Goal: Task Accomplishment & Management: Manage account settings

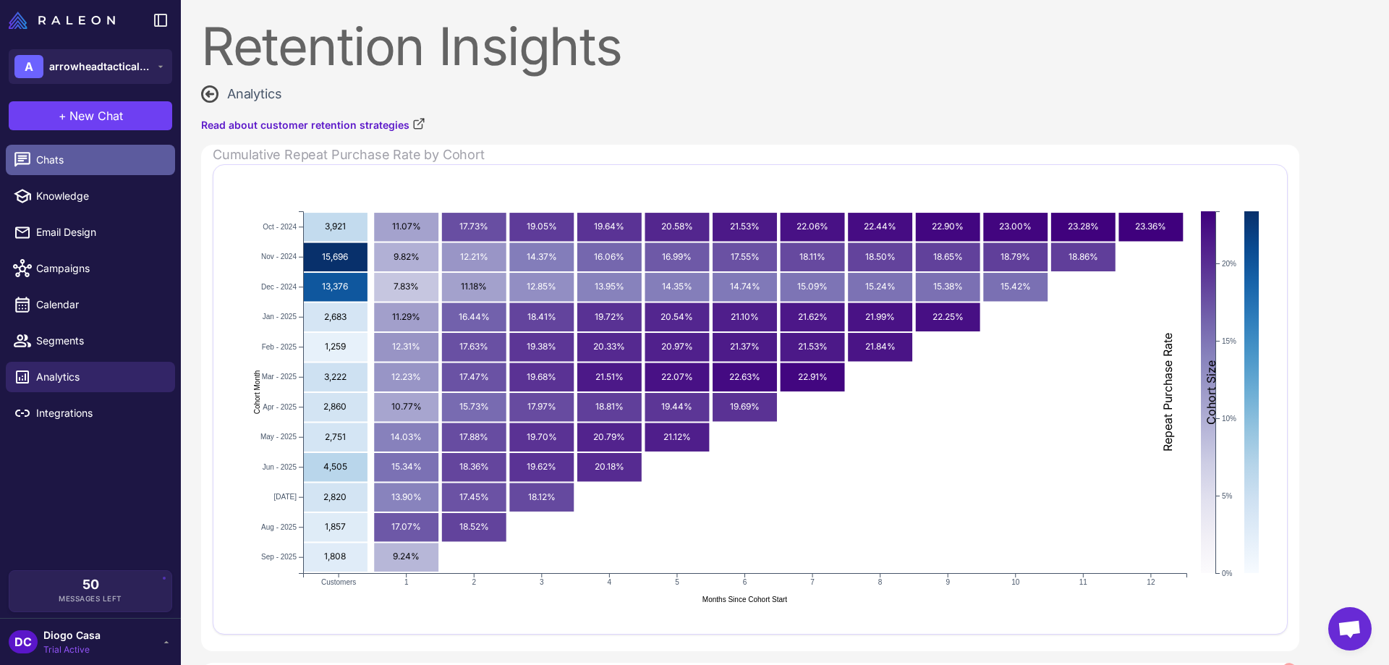
click at [51, 171] on link "Chats" at bounding box center [90, 160] width 169 height 30
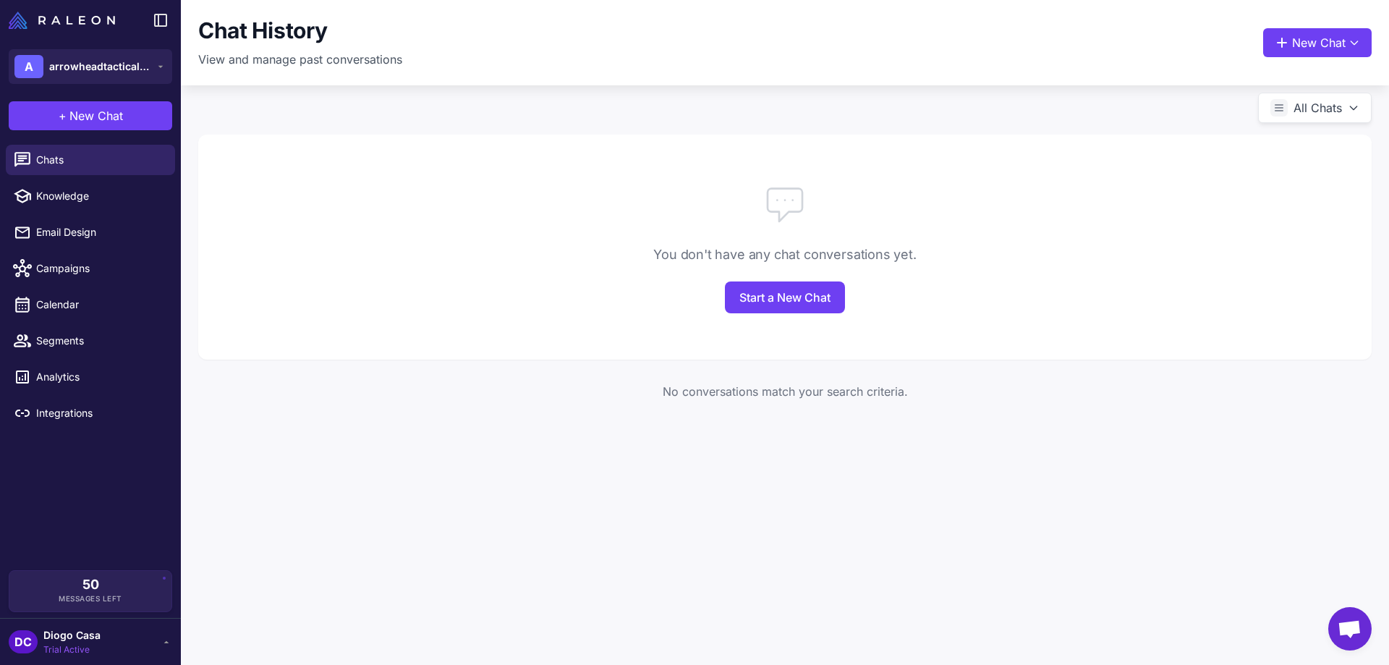
click at [807, 314] on div "You don't have any chat conversations yet. Start a New Chat" at bounding box center [785, 247] width 1174 height 225
click at [807, 304] on link "Start a New Chat" at bounding box center [785, 297] width 120 height 32
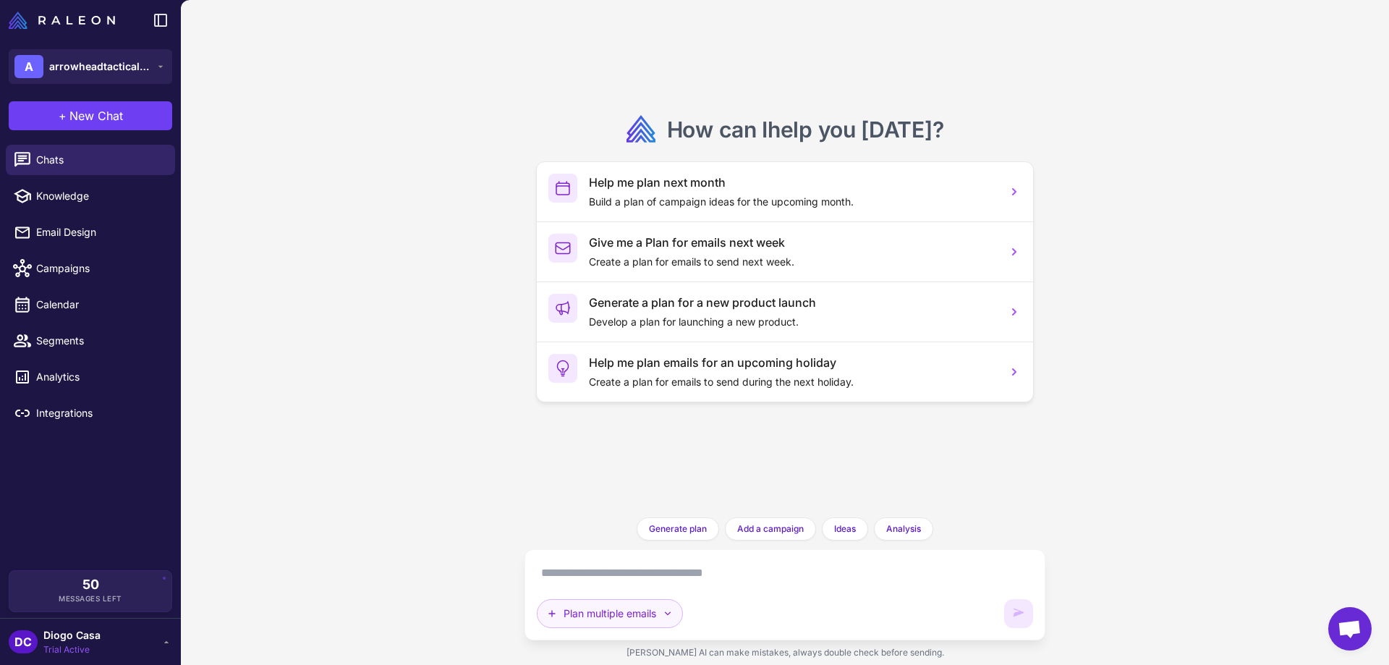
click at [669, 613] on icon "button" at bounding box center [668, 614] width 6 height 4
click at [590, 573] on button "Analyze Flows" at bounding box center [641, 572] width 207 height 27
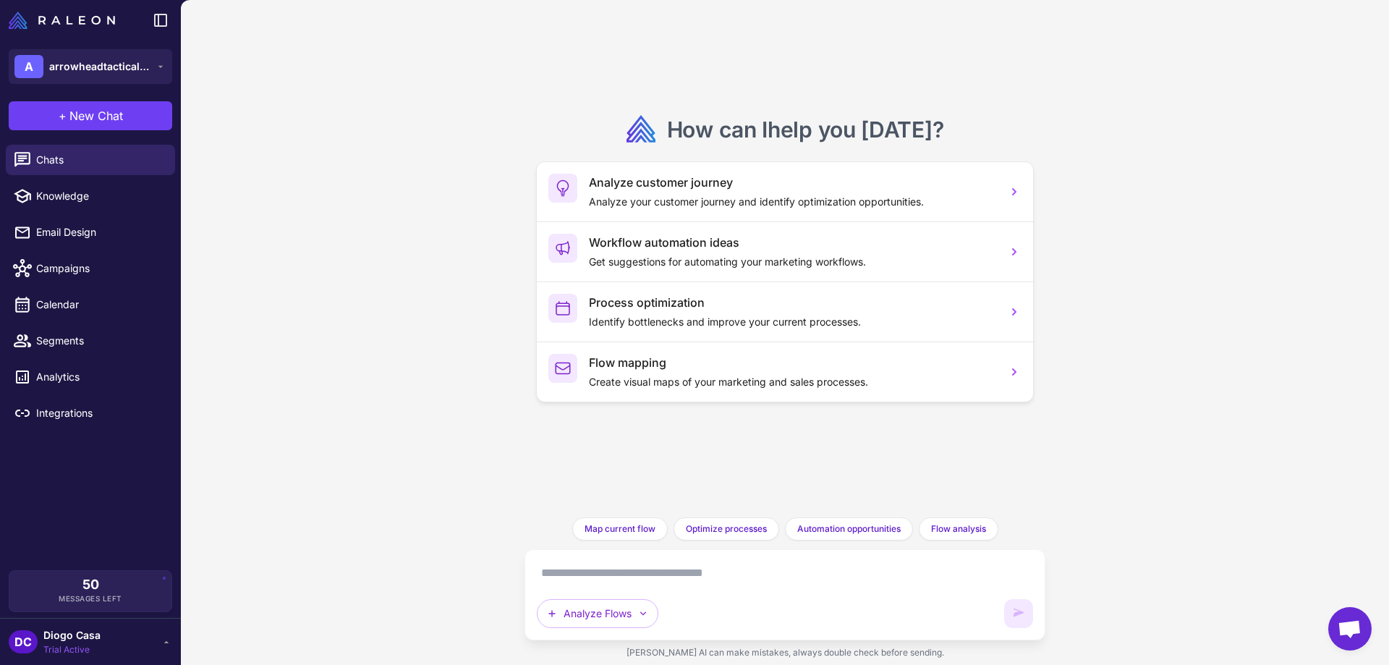
click at [596, 573] on textarea at bounding box center [785, 573] width 496 height 23
type textarea "*"
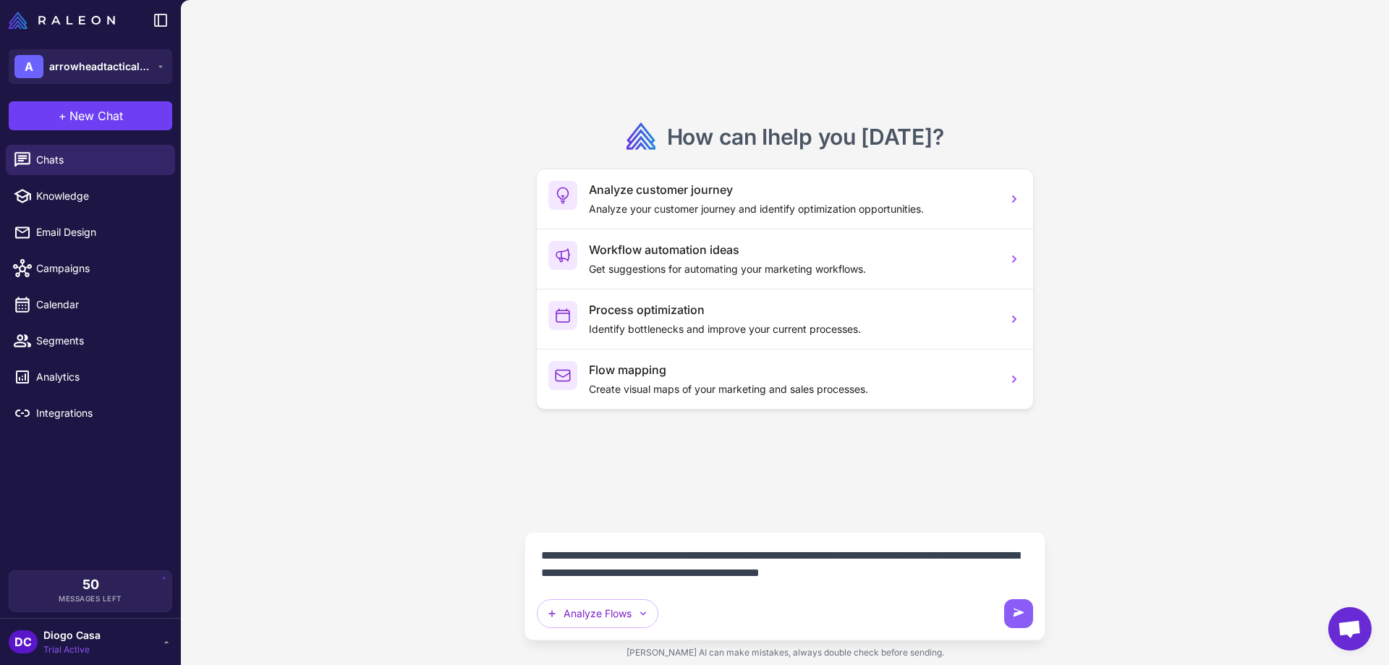
type textarea "**********"
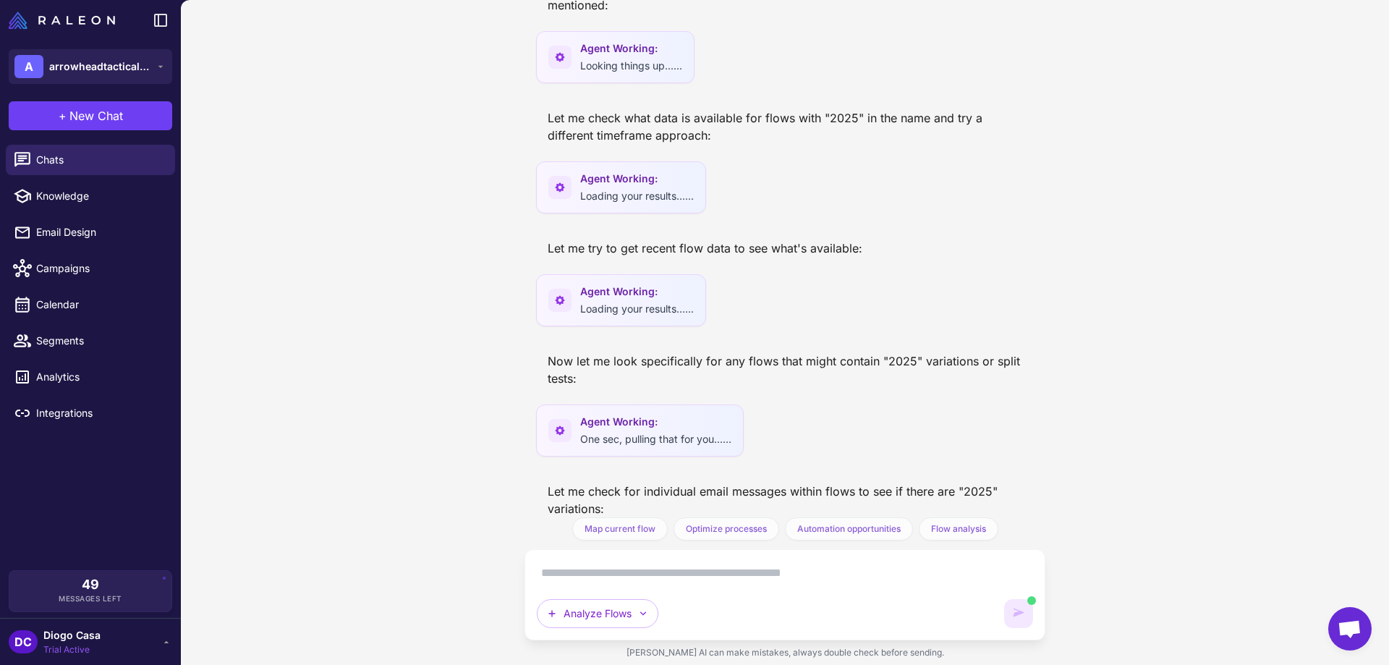
scroll to position [584, 0]
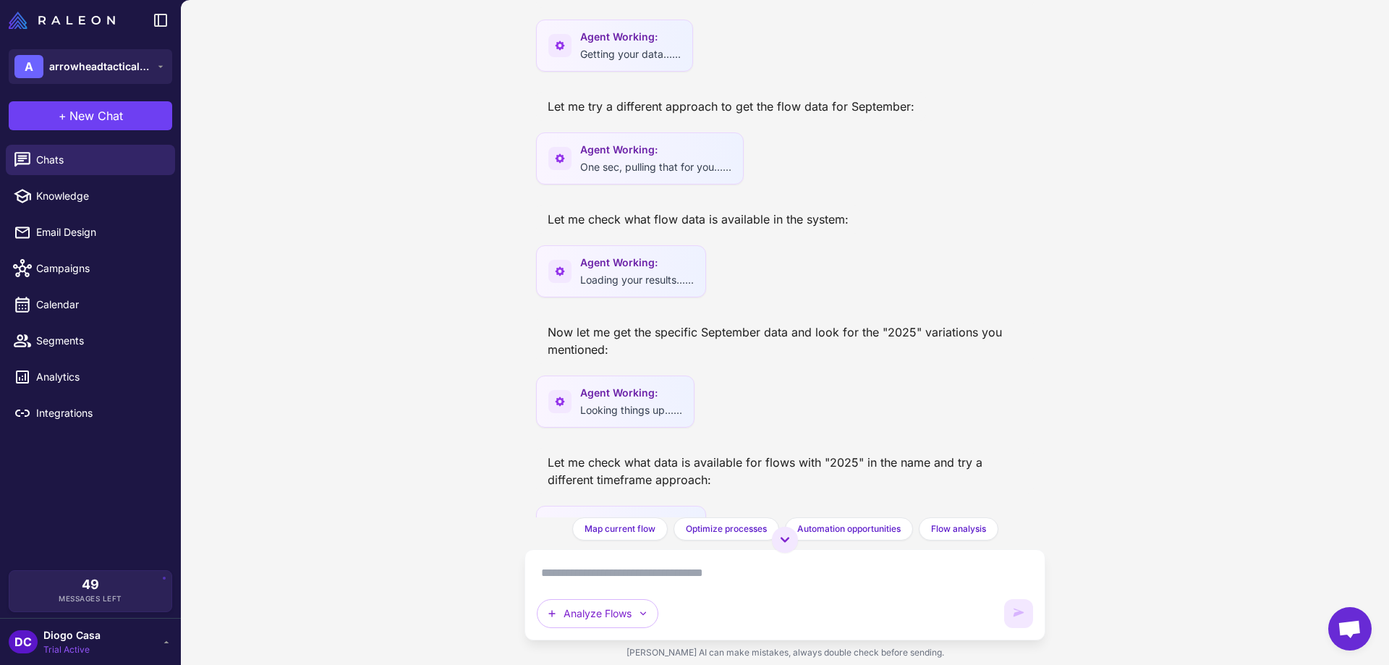
scroll to position [584, 0]
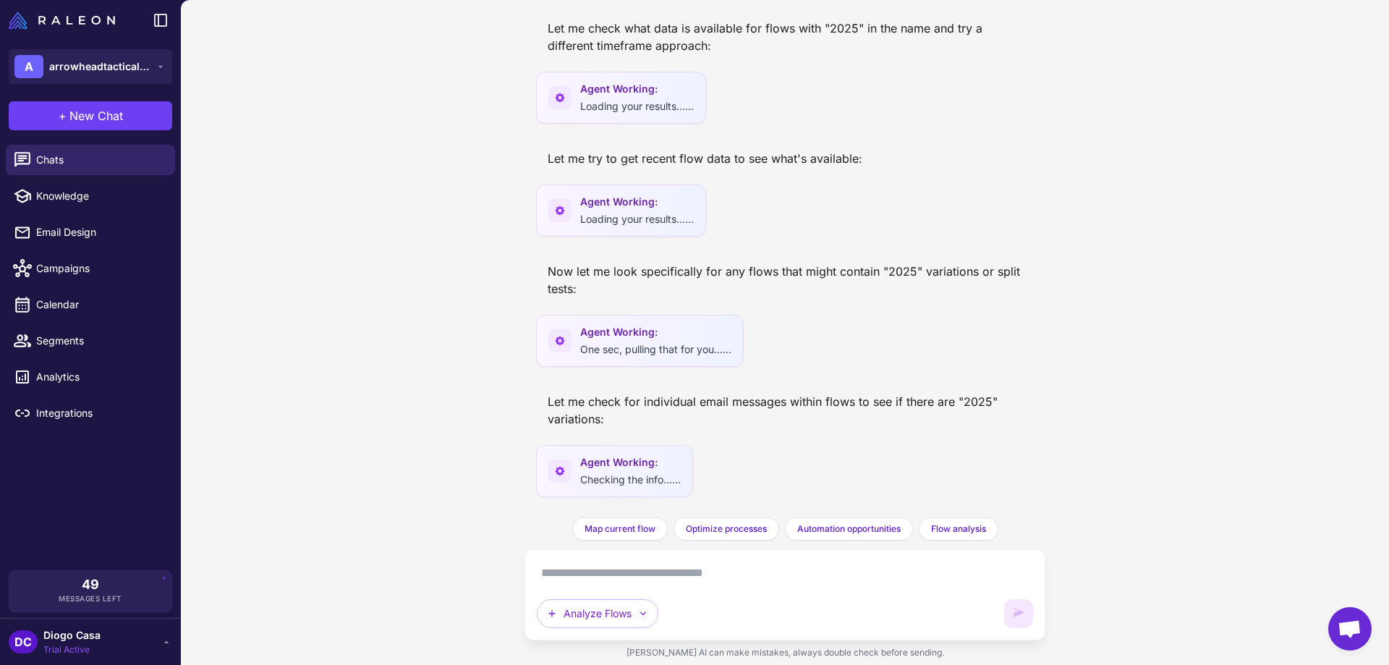
click at [575, 580] on textarea at bounding box center [785, 573] width 496 height 23
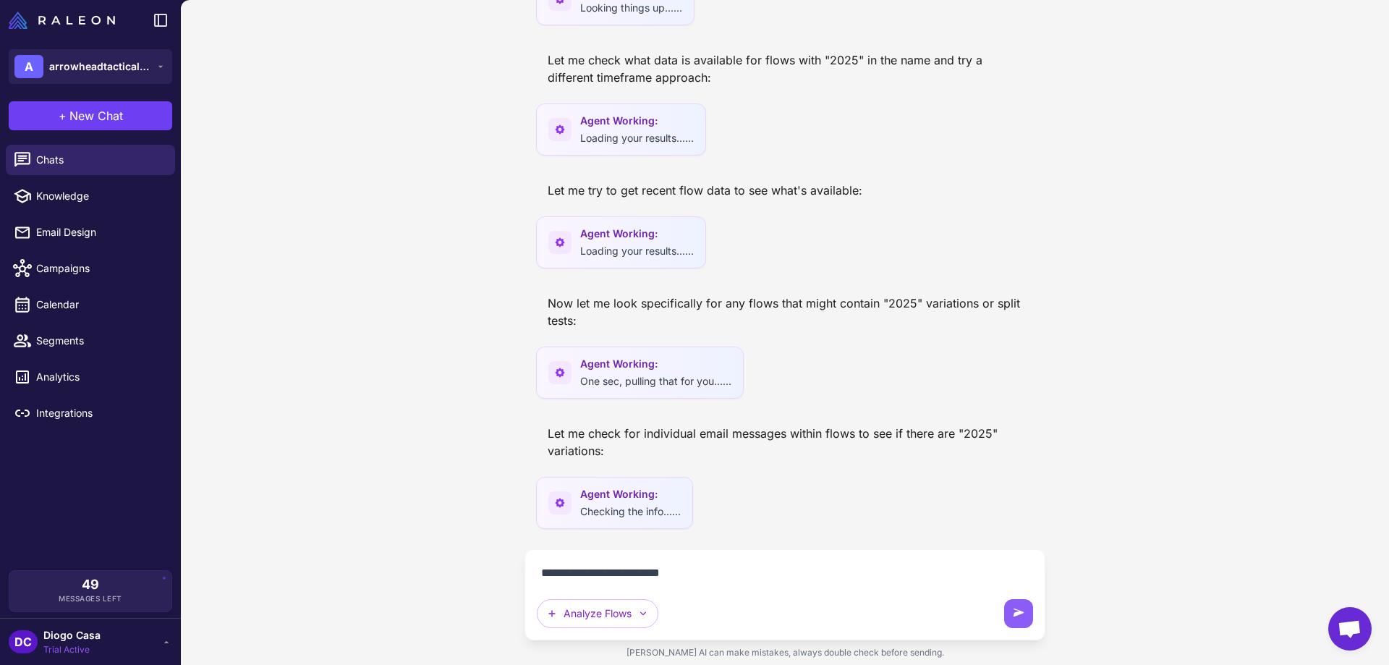
type textarea "**********"
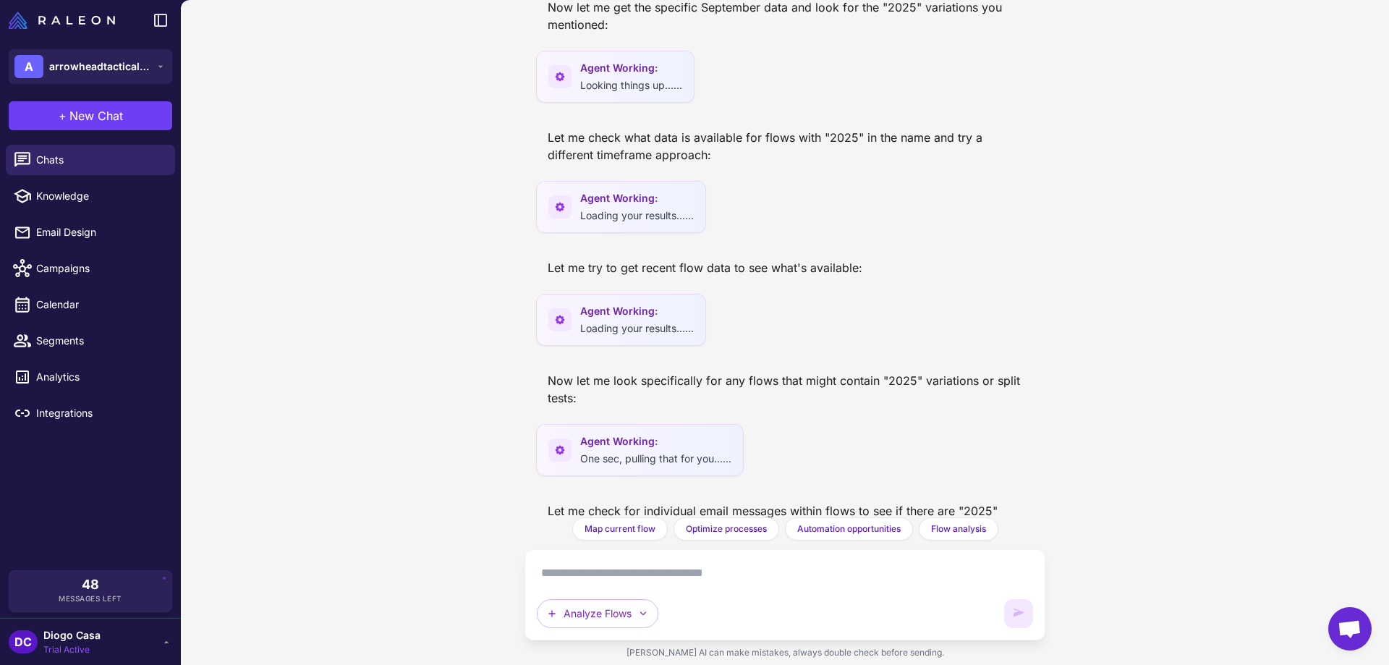
scroll to position [638, 0]
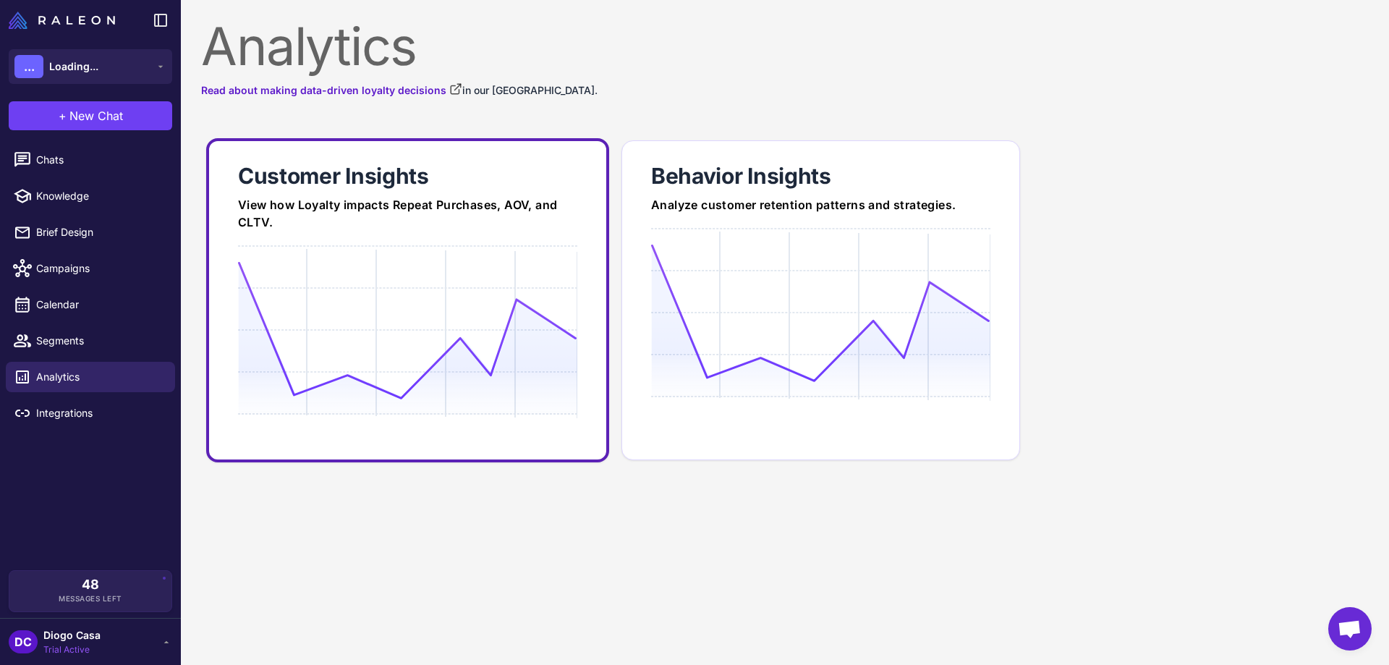
click at [493, 393] on icon at bounding box center [407, 330] width 339 height 138
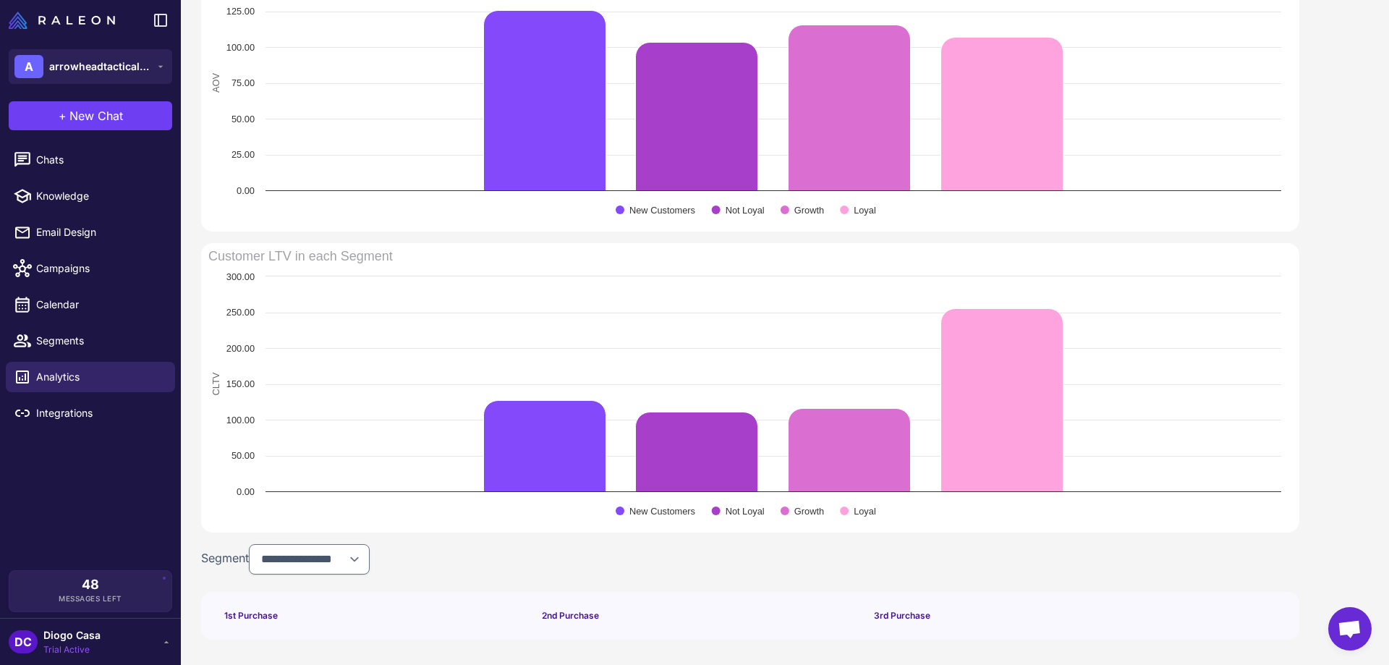
scroll to position [860, 0]
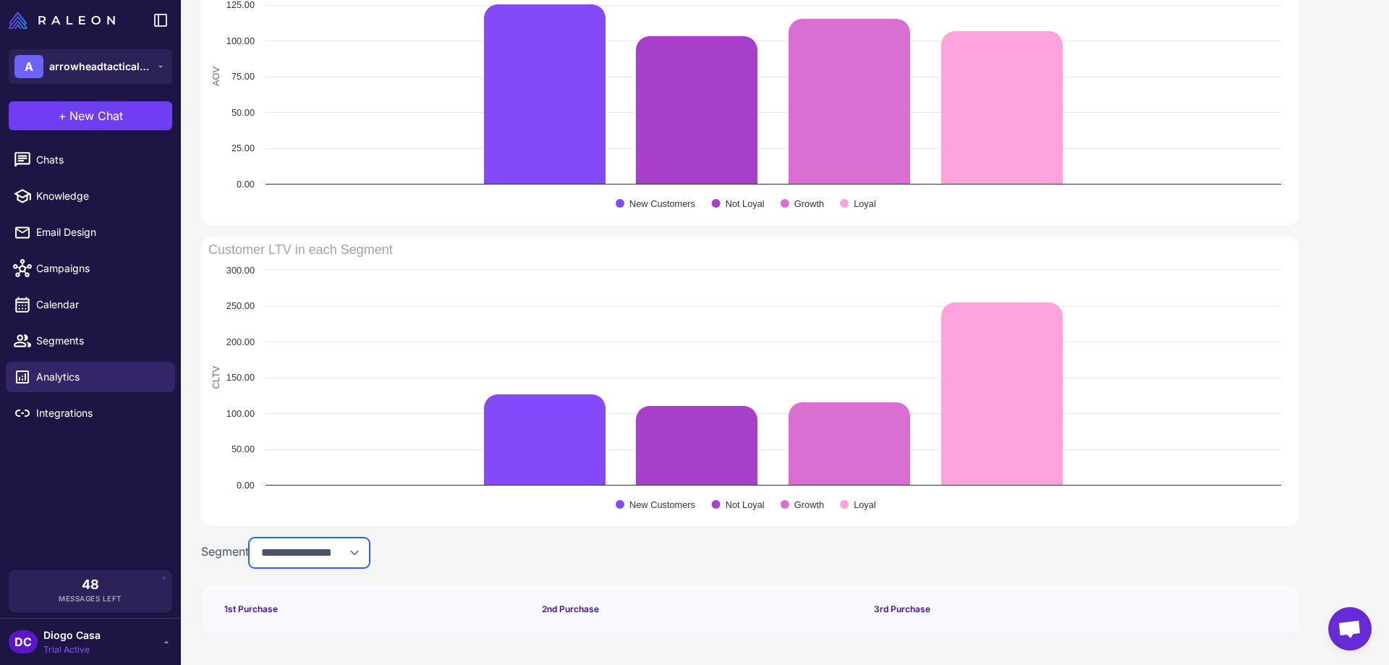
click at [312, 549] on select "**********" at bounding box center [309, 553] width 121 height 30
click at [253, 538] on select "**********" at bounding box center [309, 553] width 121 height 30
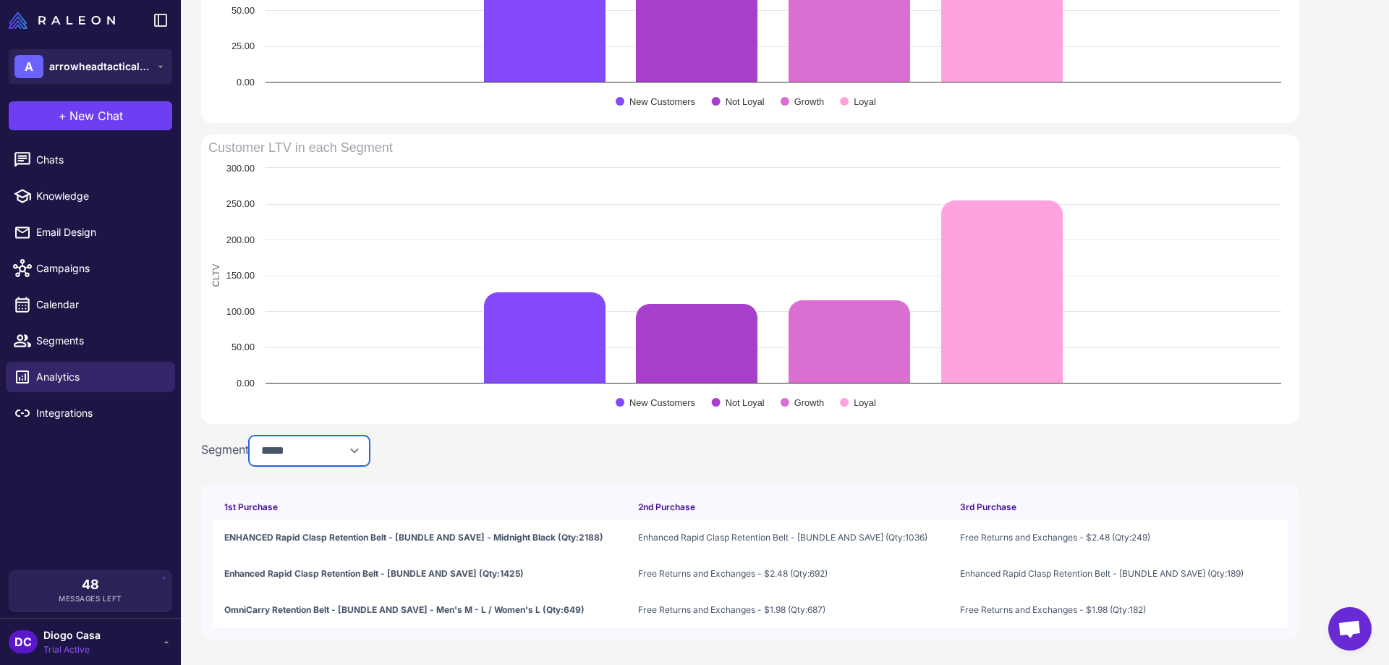
scroll to position [968, 0]
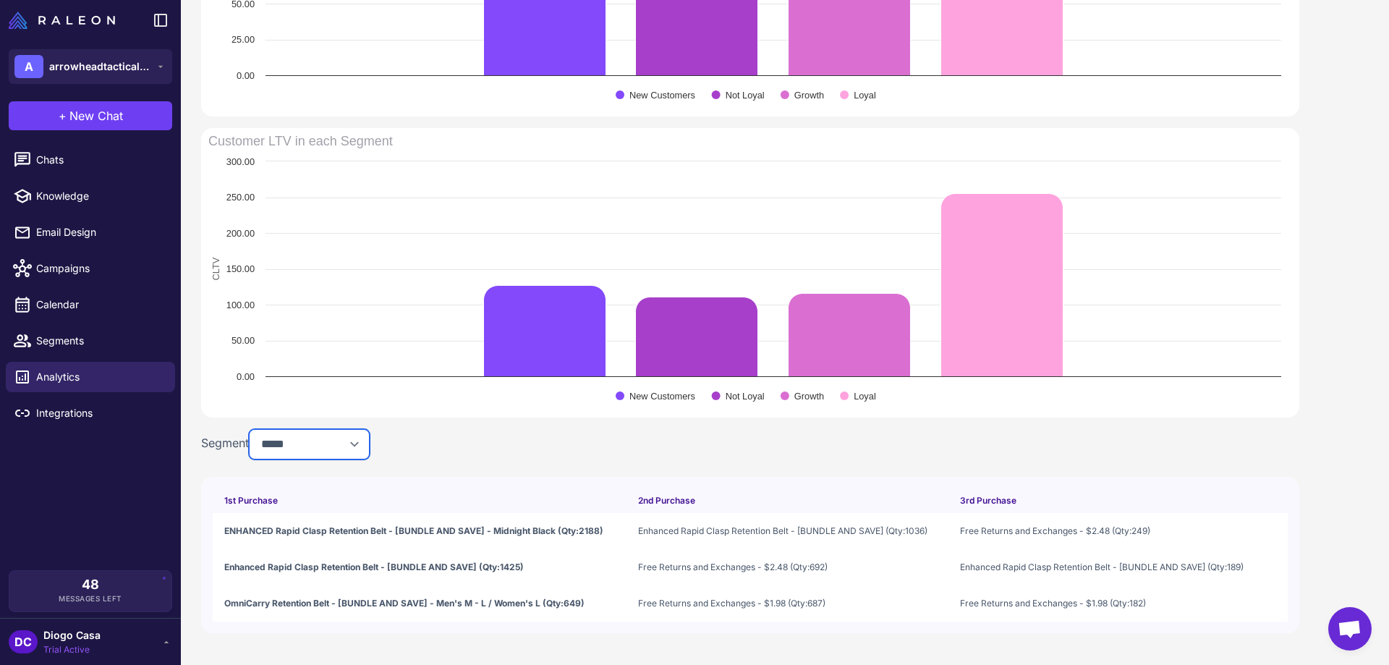
click at [302, 442] on select "**********" at bounding box center [309, 444] width 121 height 30
click at [253, 429] on select "**********" at bounding box center [309, 444] width 121 height 30
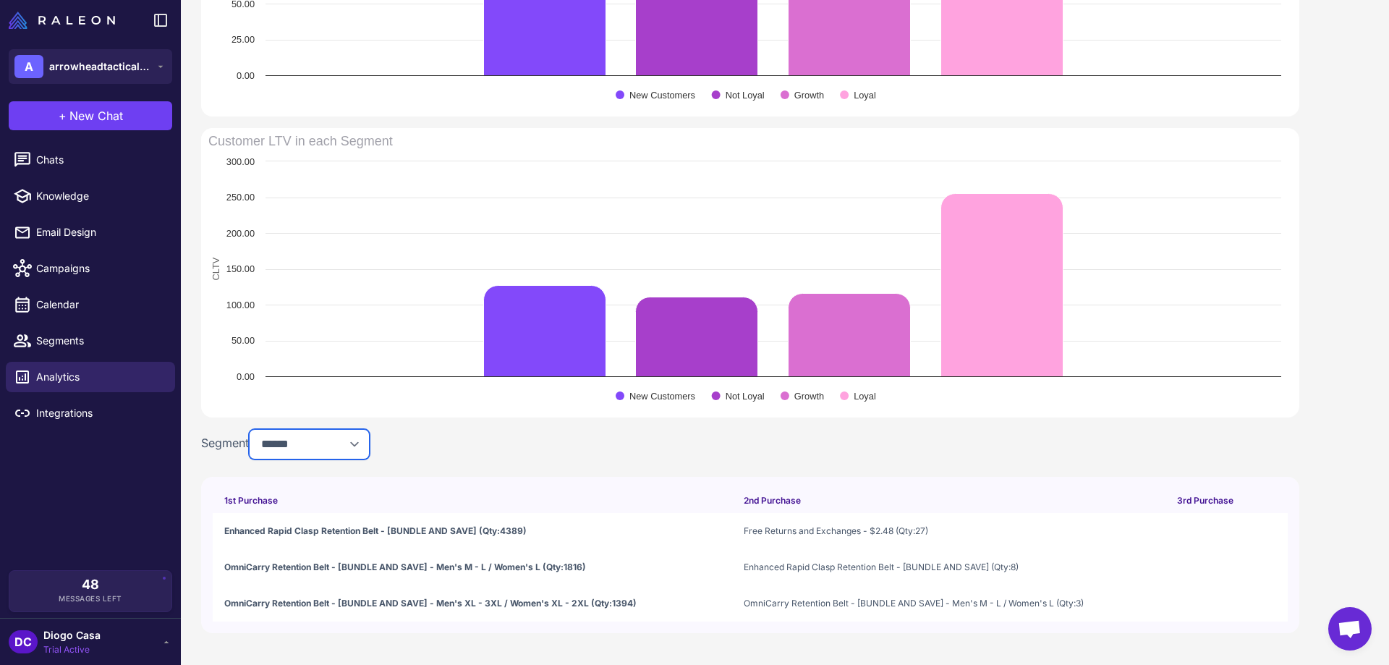
click at [324, 453] on select "**********" at bounding box center [309, 444] width 121 height 30
select select "*********"
click at [253, 429] on select "**********" at bounding box center [309, 444] width 121 height 30
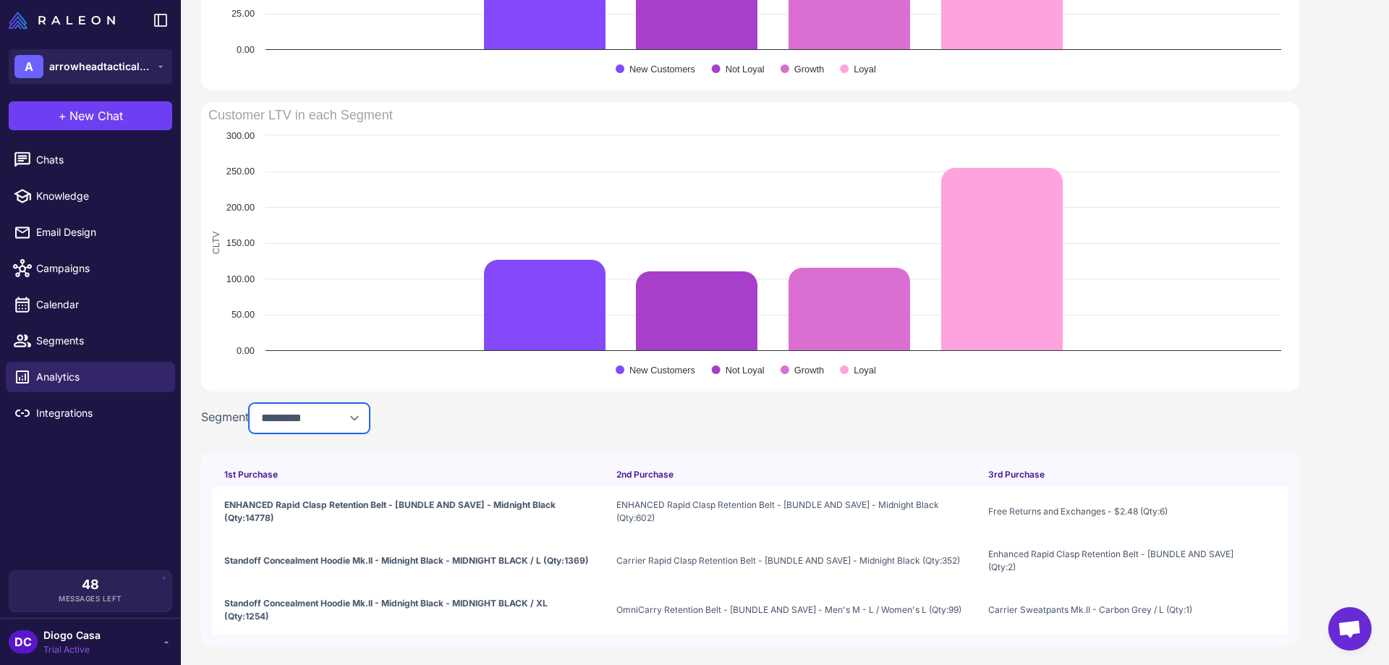
scroll to position [1007, 0]
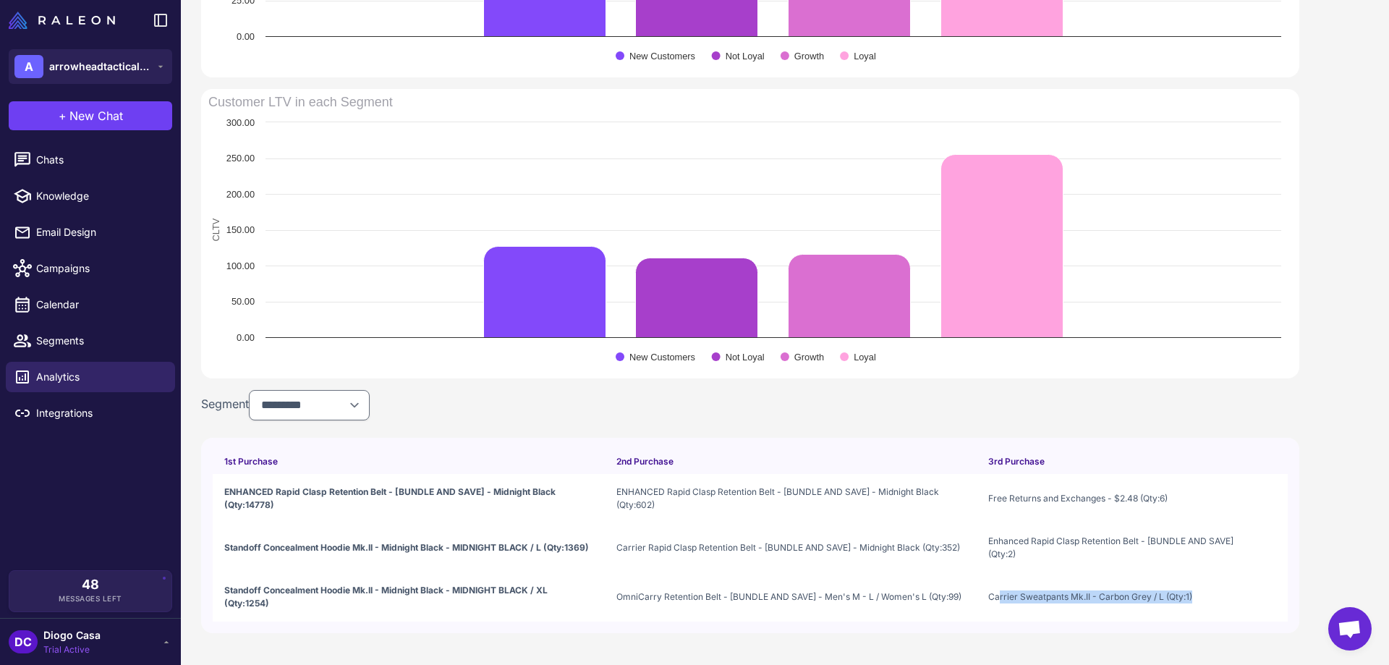
drag, startPoint x: 1200, startPoint y: 586, endPoint x: 988, endPoint y: 598, distance: 212.4
click at [988, 598] on td "Carrier Sweatpants Mk.II - Carbon Grey / L (Qty:1)" at bounding box center [1121, 596] width 288 height 49
click at [255, 493] on span "ENHANCED Rapid Clasp Retention Belt - [BUNDLE AND SAVE] - Midnight Black (Qty:1…" at bounding box center [408, 499] width 369 height 26
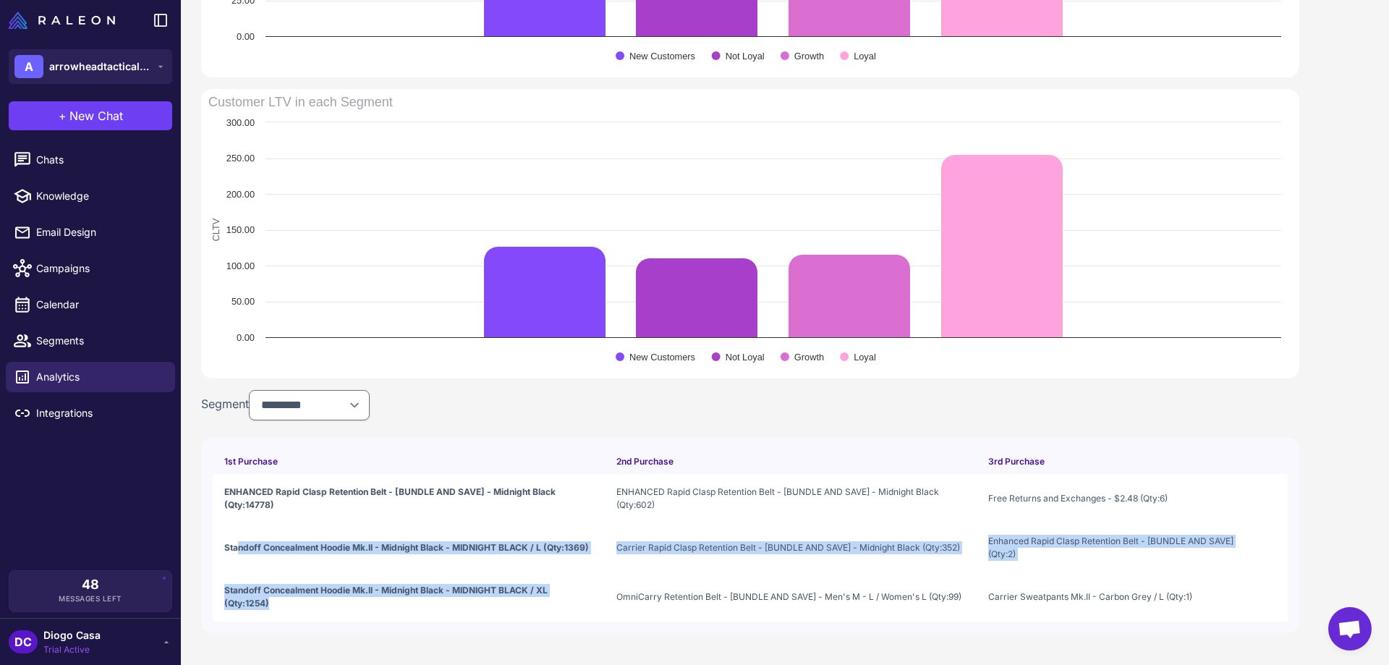
drag, startPoint x: 246, startPoint y: 538, endPoint x: 509, endPoint y: 615, distance: 273.7
click at [509, 615] on tbody "ENHANCED Rapid Clasp Retention Belt - [BUNDLE AND SAVE] - Midnight Black (Qty:1…" at bounding box center [750, 548] width 1075 height 148
click at [421, 570] on td "Standoff Concealment Hoodie Mk.II - Midnight Black - MIDNIGHT BLACK / L (Qty:13…" at bounding box center [409, 547] width 392 height 49
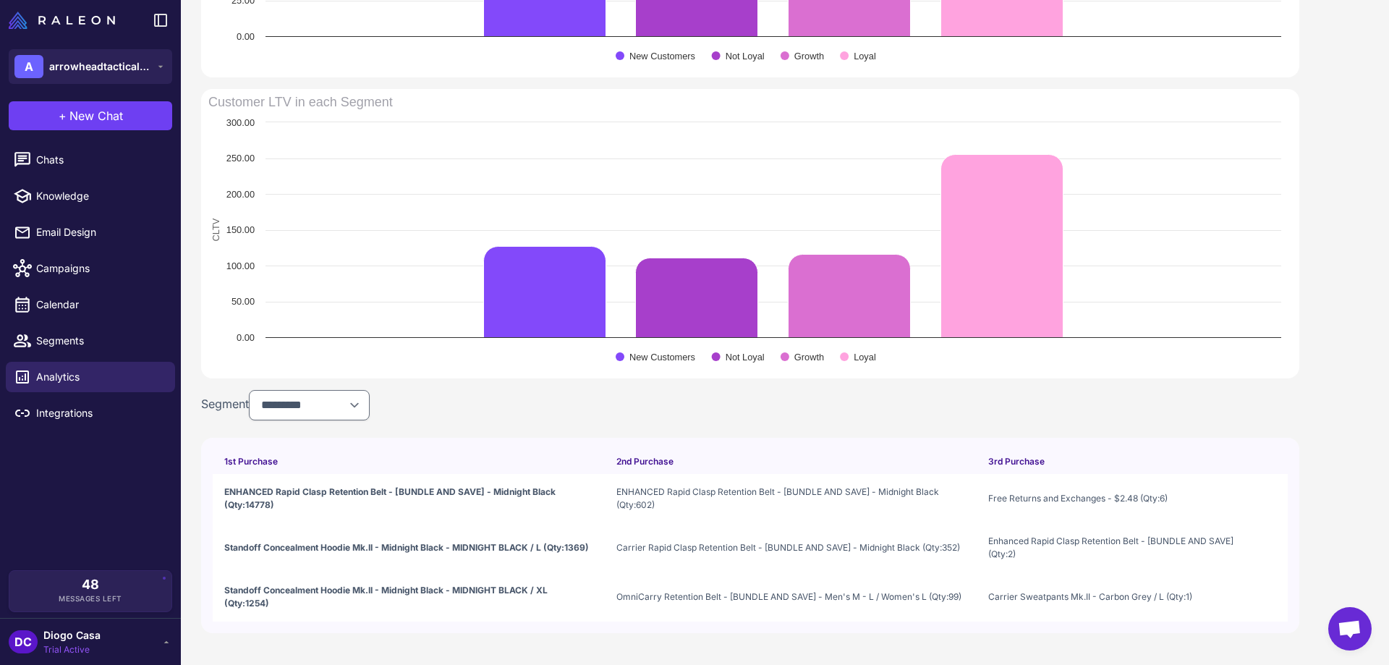
click at [399, 515] on td "ENHANCED Rapid Clasp Retention Belt - [BUNDLE AND SAVE] - Midnight Black (Qty:1…" at bounding box center [409, 498] width 392 height 49
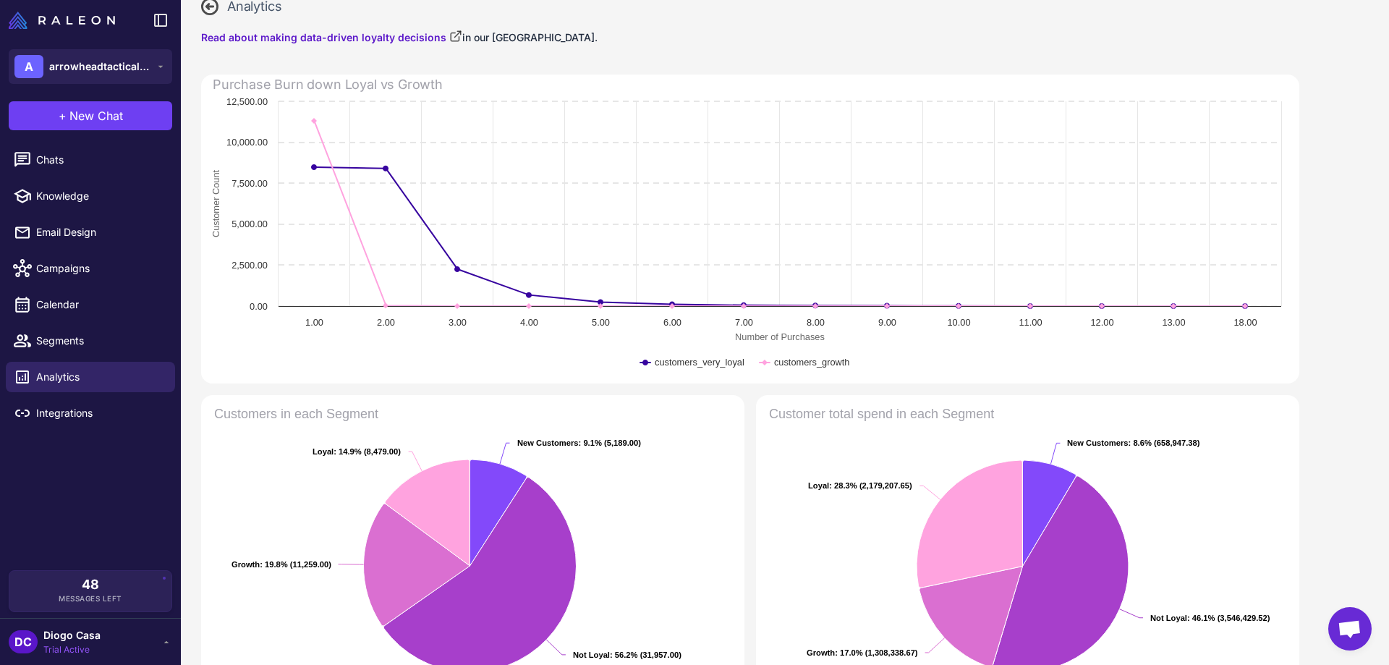
scroll to position [0, 0]
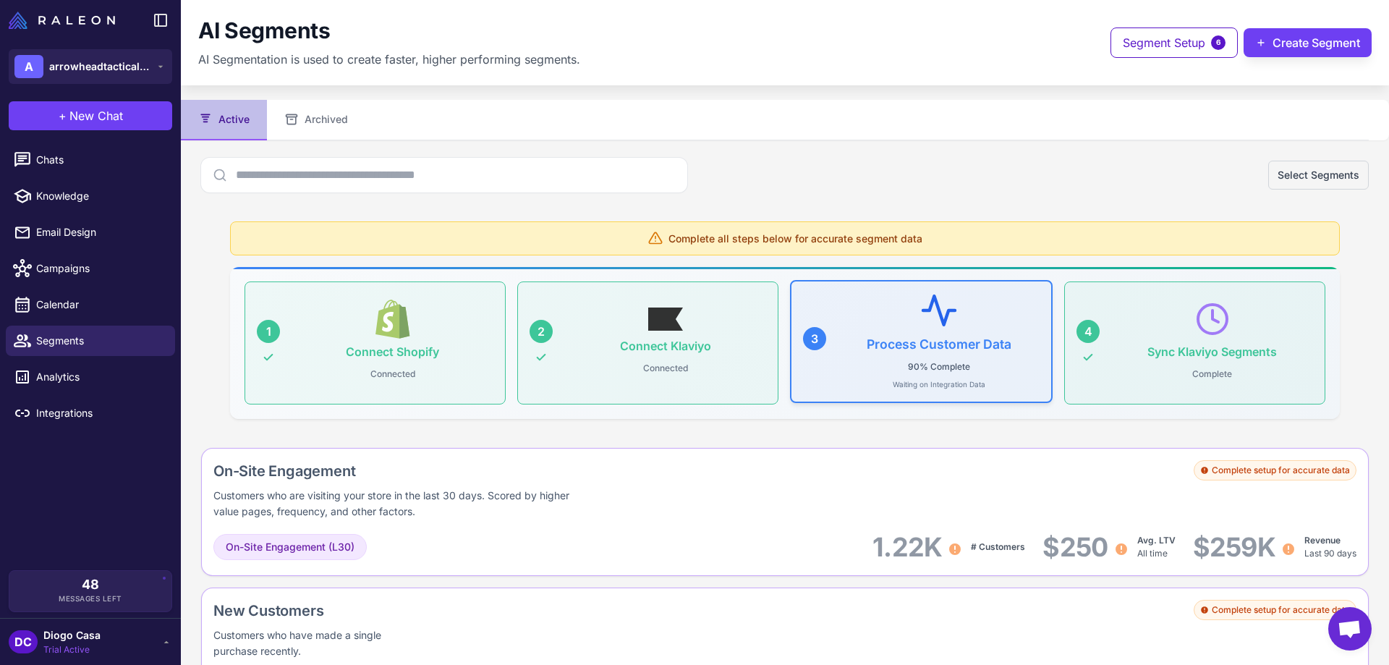
click at [913, 350] on h3 "Process Customer Data" at bounding box center [939, 343] width 145 height 15
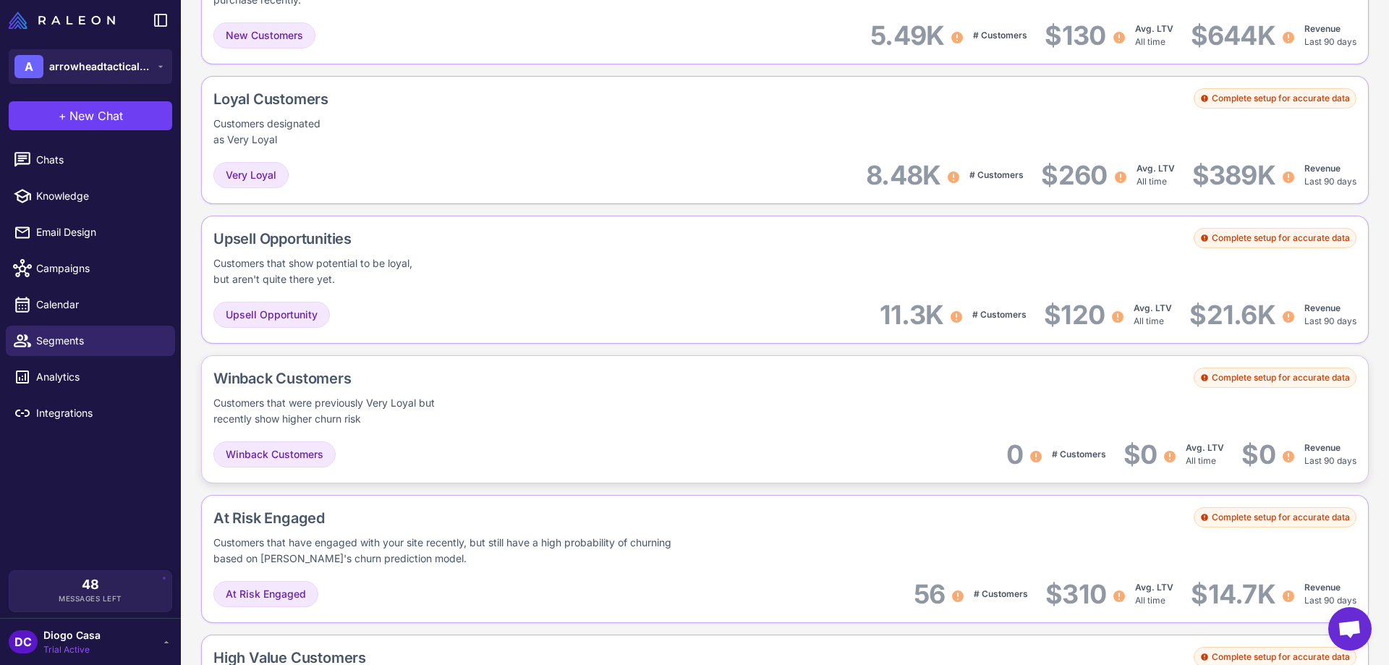
scroll to position [362, 0]
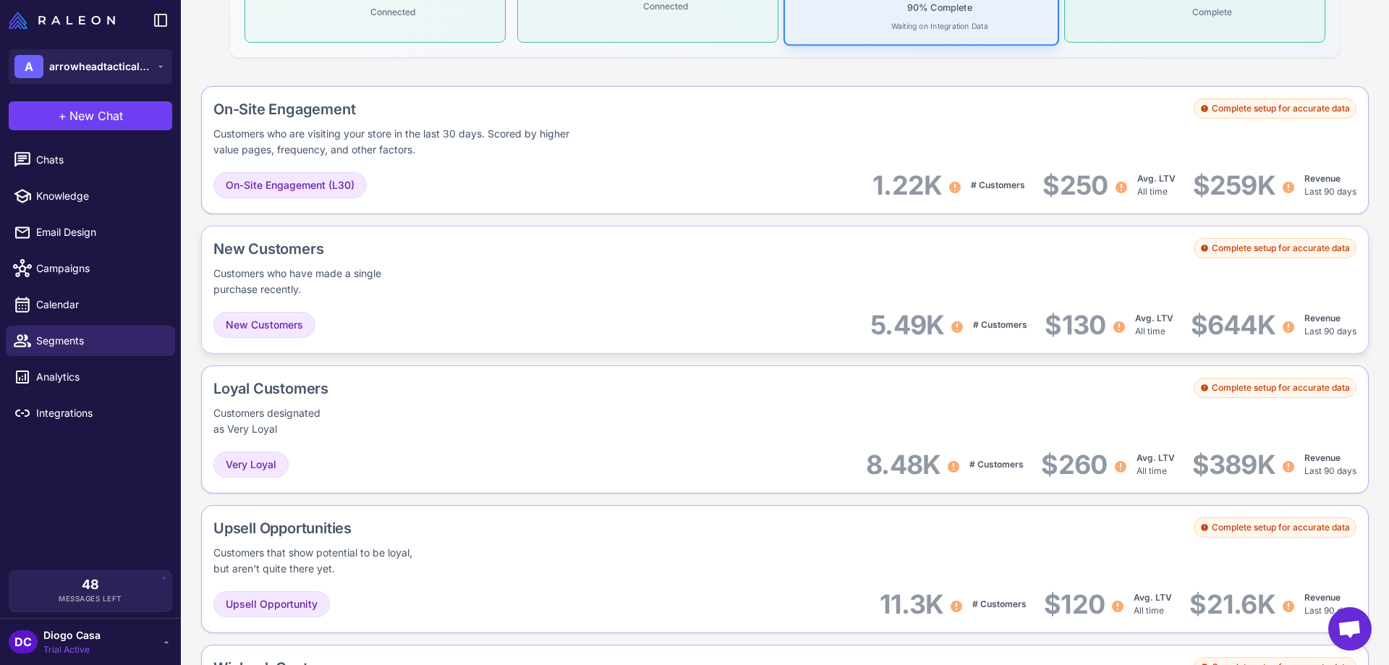
click at [1252, 247] on div "Complete setup for accurate data" at bounding box center [1275, 248] width 163 height 20
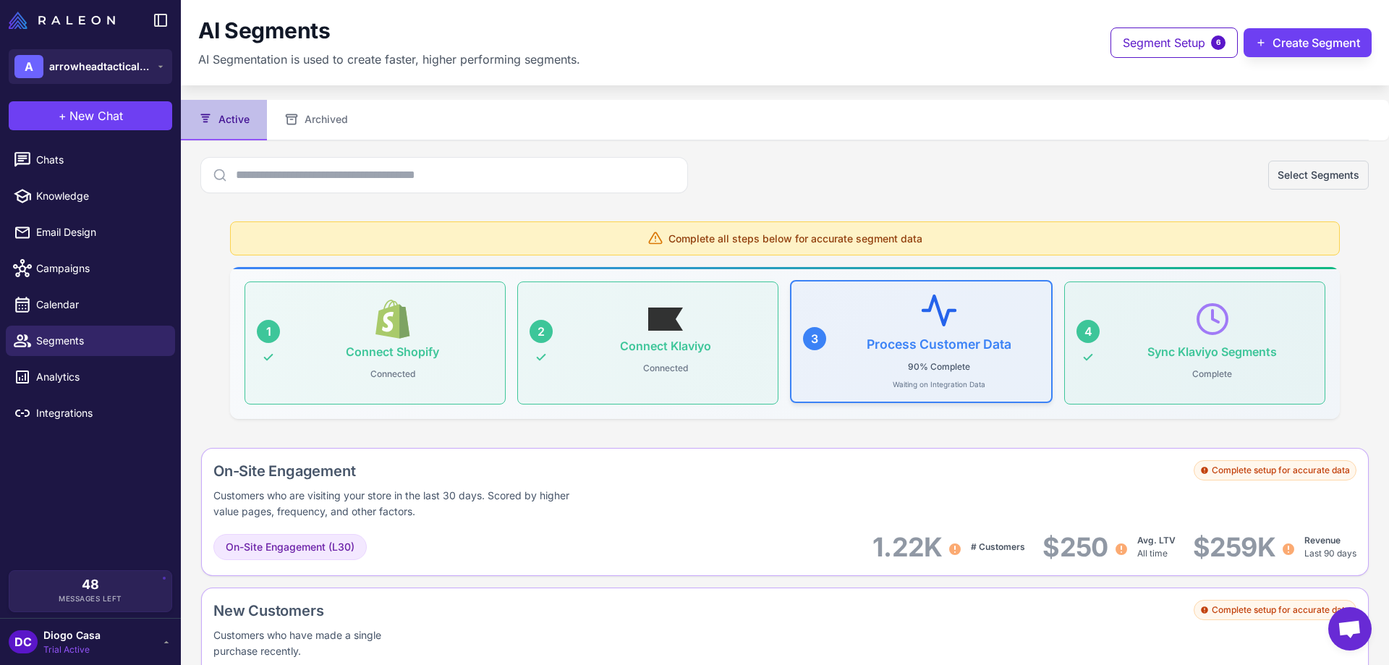
click at [913, 337] on h3 "Process Customer Data" at bounding box center [939, 343] width 145 height 15
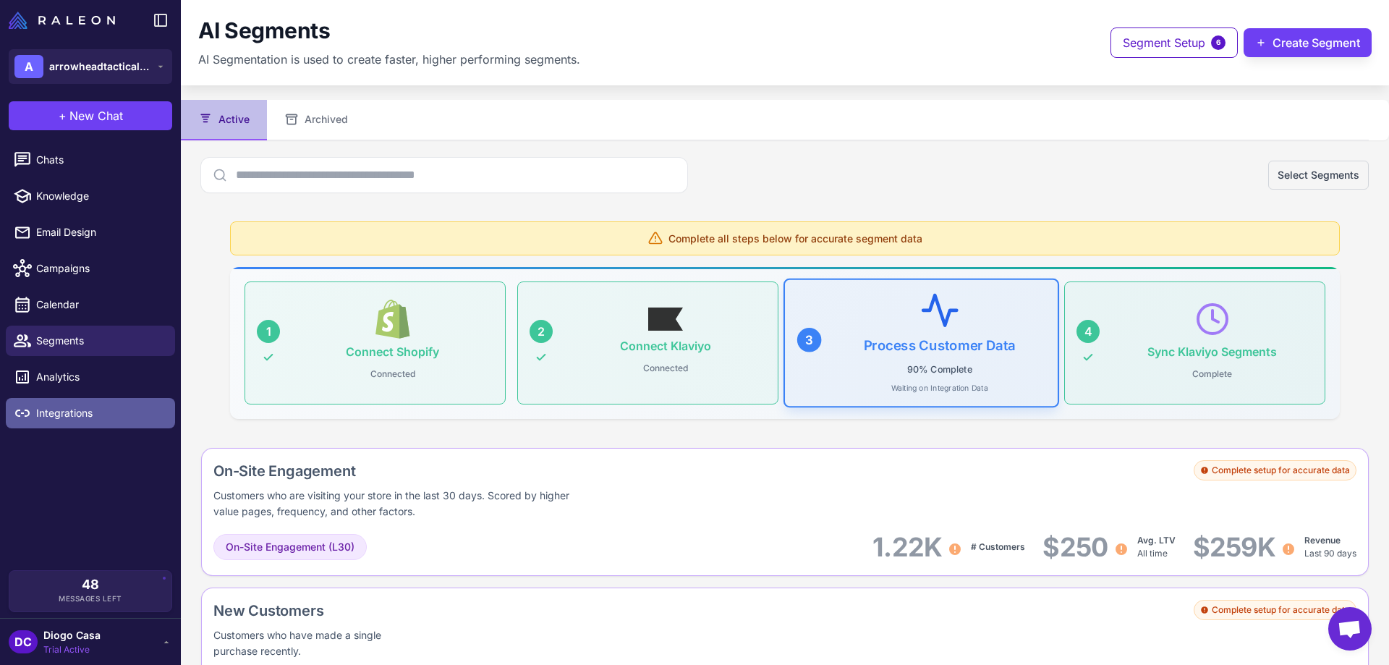
click at [82, 420] on span "Integrations" at bounding box center [99, 413] width 127 height 16
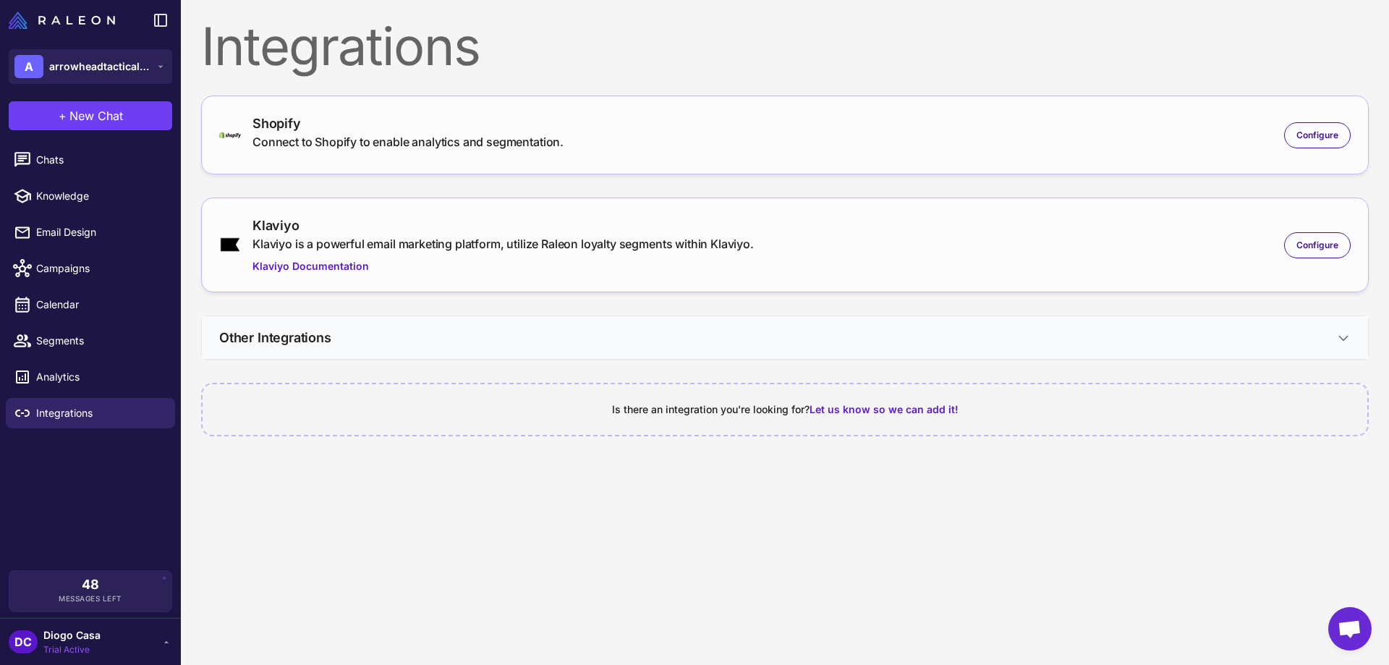
click at [412, 325] on button "Other Integrations" at bounding box center [785, 337] width 1167 height 43
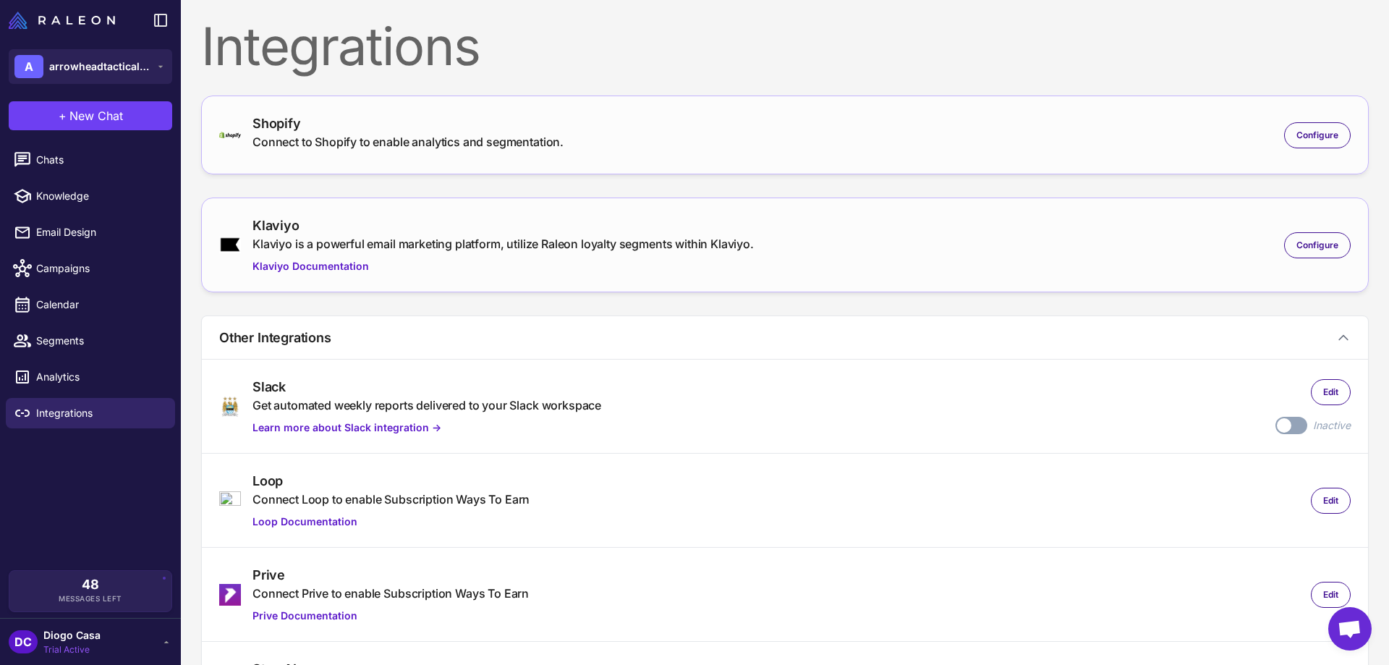
click at [528, 239] on div "Klaviyo is a powerful email marketing platform, utilize Raleon loyalty segments…" at bounding box center [503, 243] width 501 height 17
click at [1297, 242] on span "Configure" at bounding box center [1318, 245] width 42 height 13
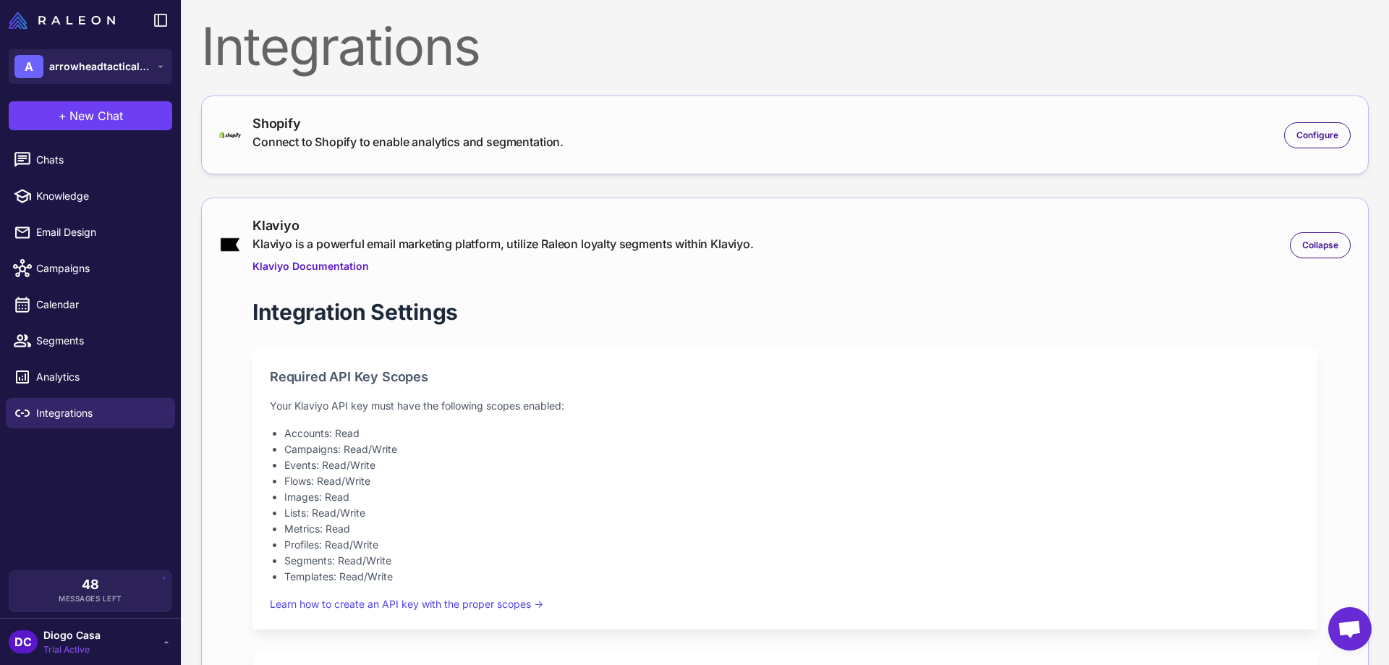
click at [1309, 117] on div "Shopify Connect to Shopify to enable analytics and segmentation. Configure" at bounding box center [785, 135] width 1132 height 43
click at [1307, 129] on span "Configure" at bounding box center [1318, 135] width 42 height 13
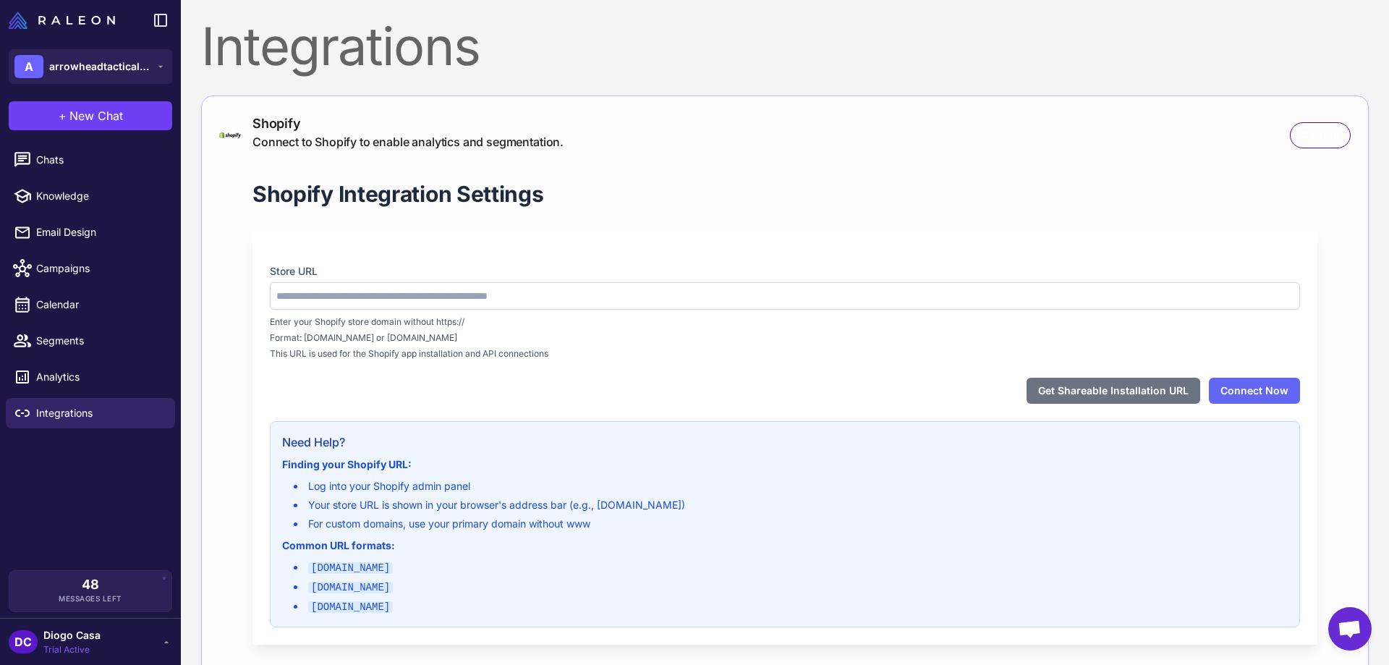
type input "**********"
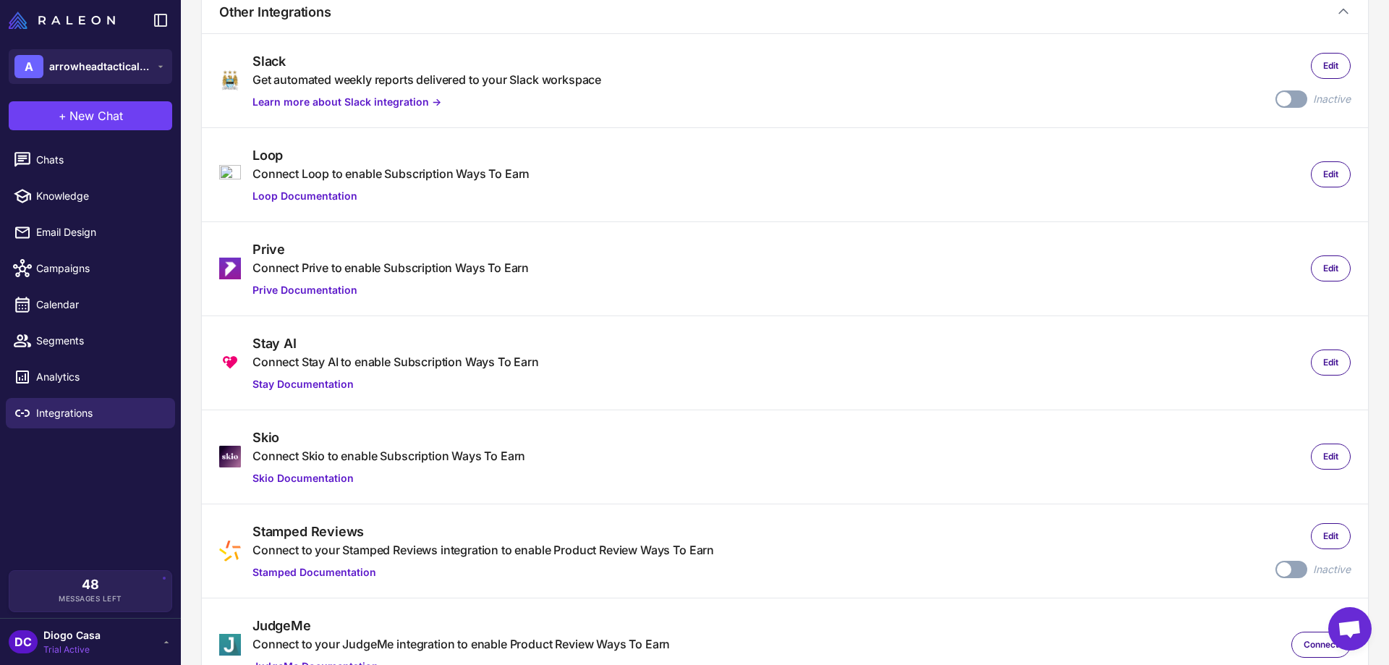
scroll to position [1813, 0]
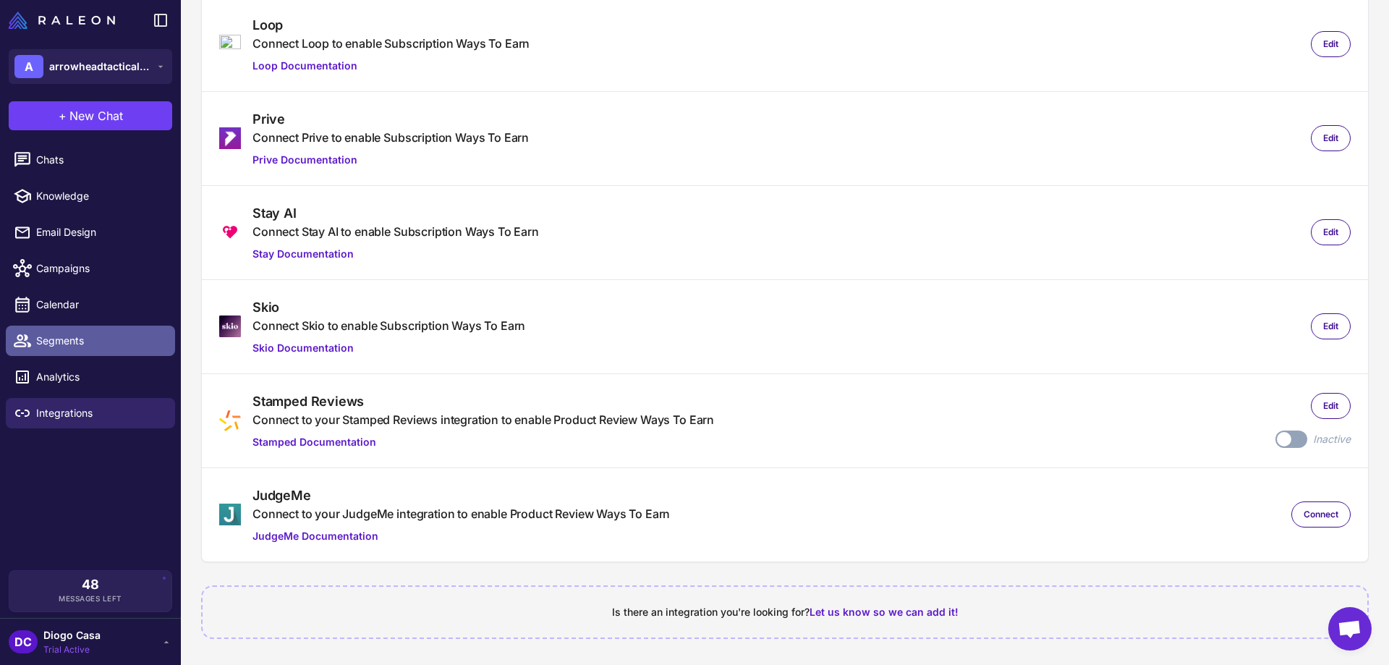
click at [74, 344] on span "Segments" at bounding box center [99, 341] width 127 height 16
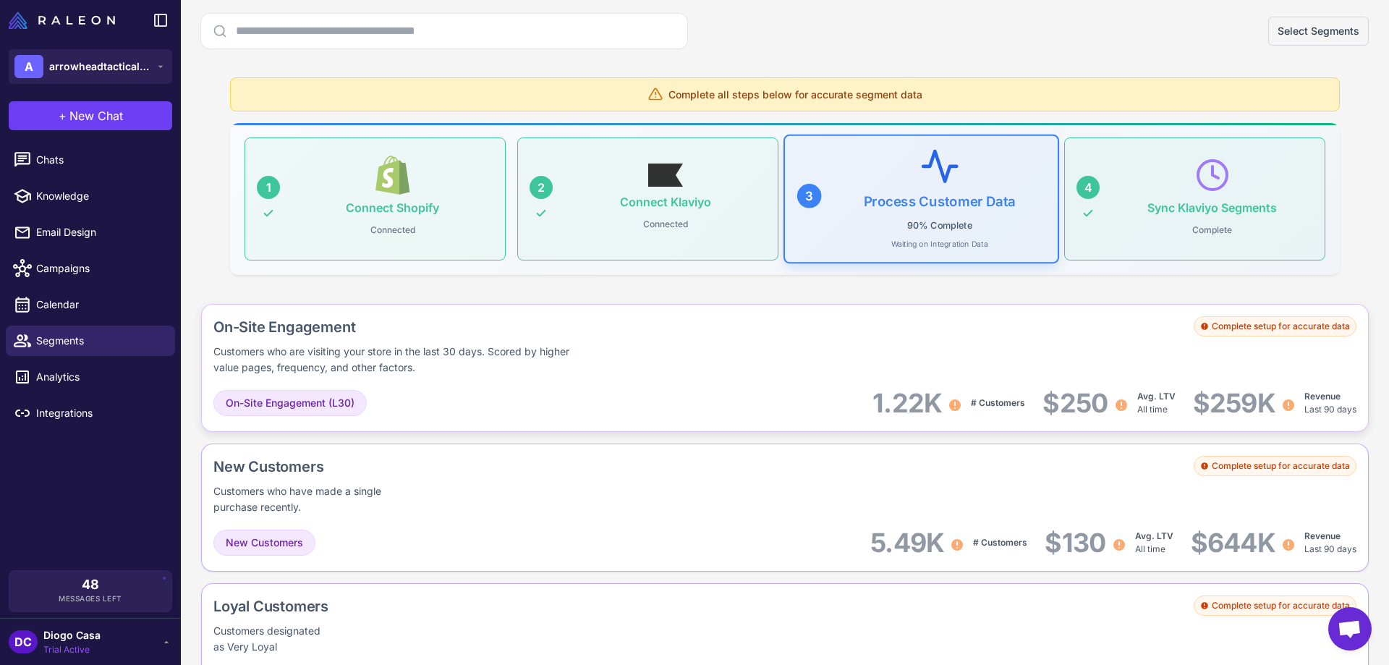
scroll to position [145, 0]
drag, startPoint x: 626, startPoint y: 95, endPoint x: 915, endPoint y: 95, distance: 288.7
click at [915, 95] on div "Complete all steps below for accurate segment data" at bounding box center [785, 94] width 1110 height 34
click at [915, 95] on span "Complete all steps below for accurate segment data" at bounding box center [796, 93] width 254 height 15
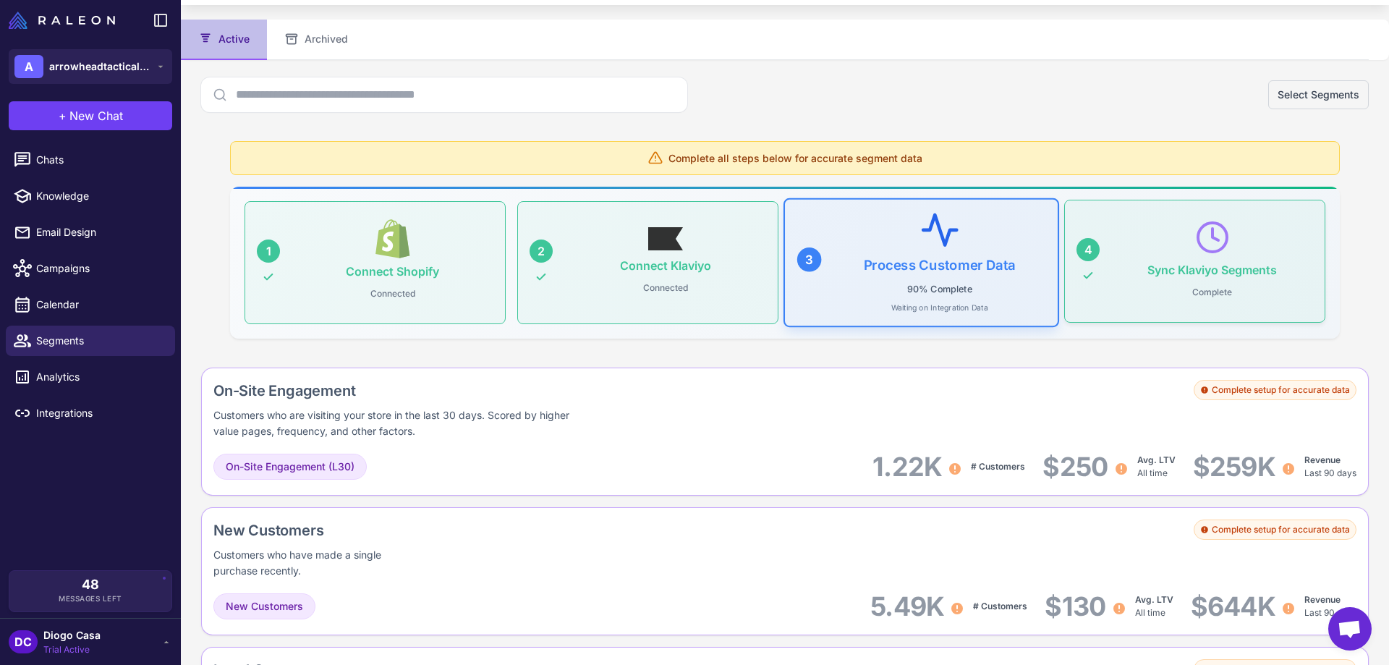
scroll to position [0, 0]
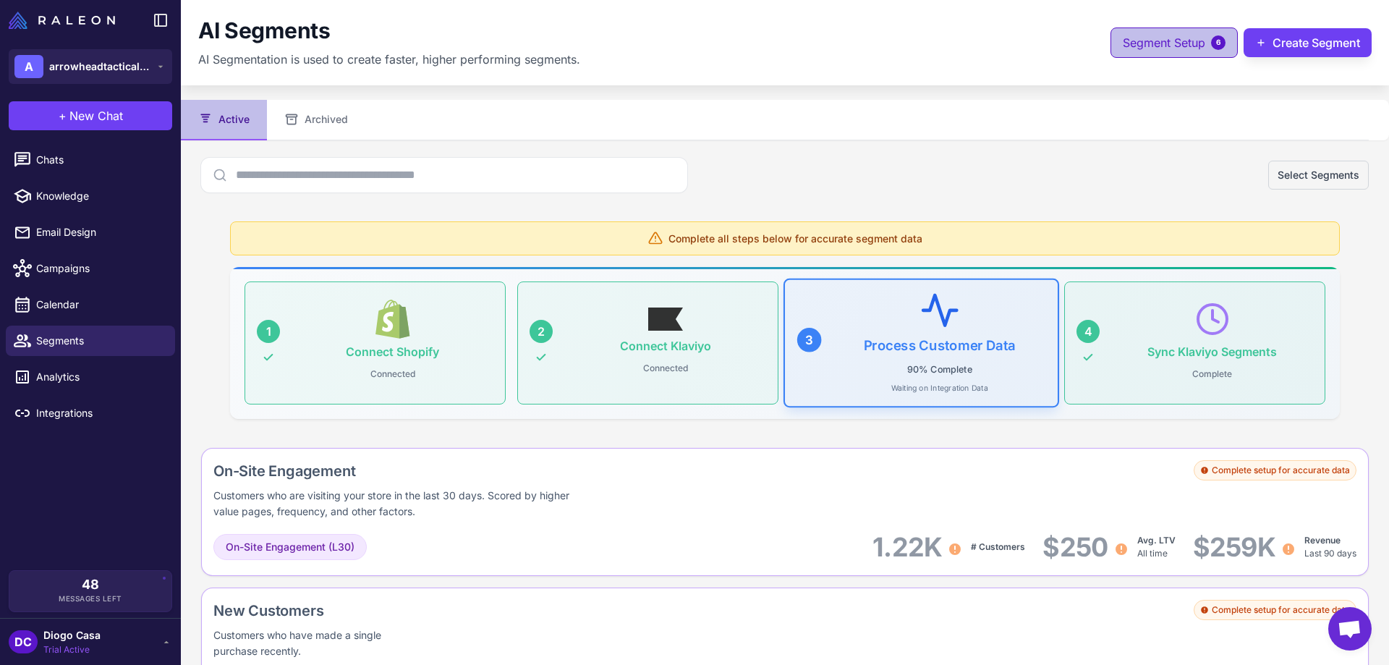
click at [1167, 41] on span "Segment Setup" at bounding box center [1164, 42] width 82 height 17
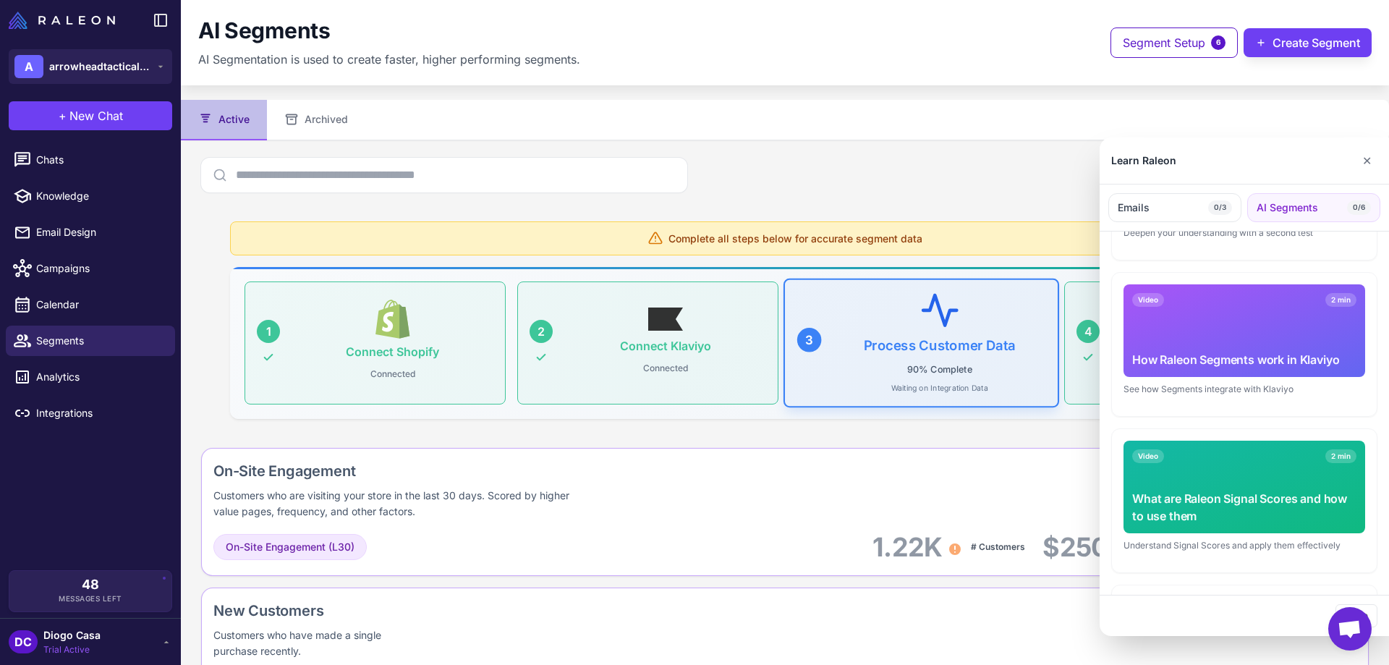
scroll to position [654, 0]
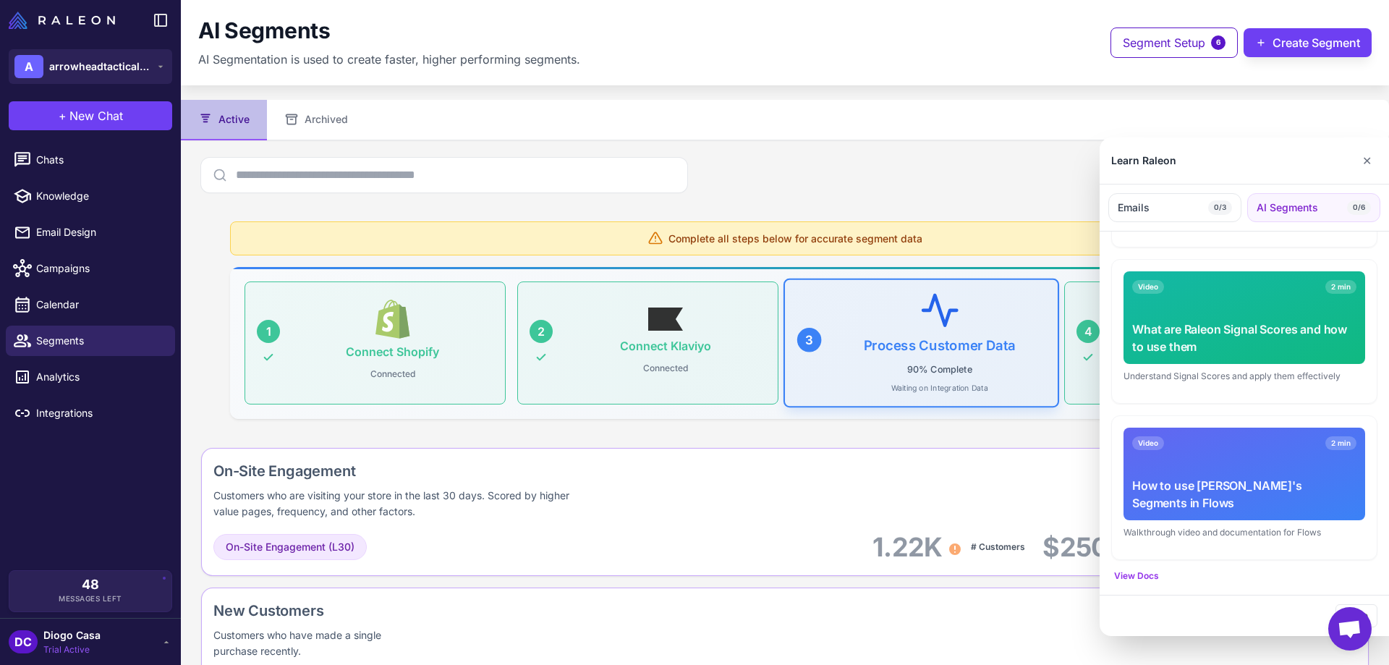
click at [1339, 226] on div "Emails 0/3 AI Segments 0/6" at bounding box center [1244, 208] width 289 height 47
click at [1339, 207] on button "AI Segments 0/6" at bounding box center [1314, 207] width 133 height 29
click at [1188, 210] on button "Emails 0/3" at bounding box center [1175, 207] width 133 height 29
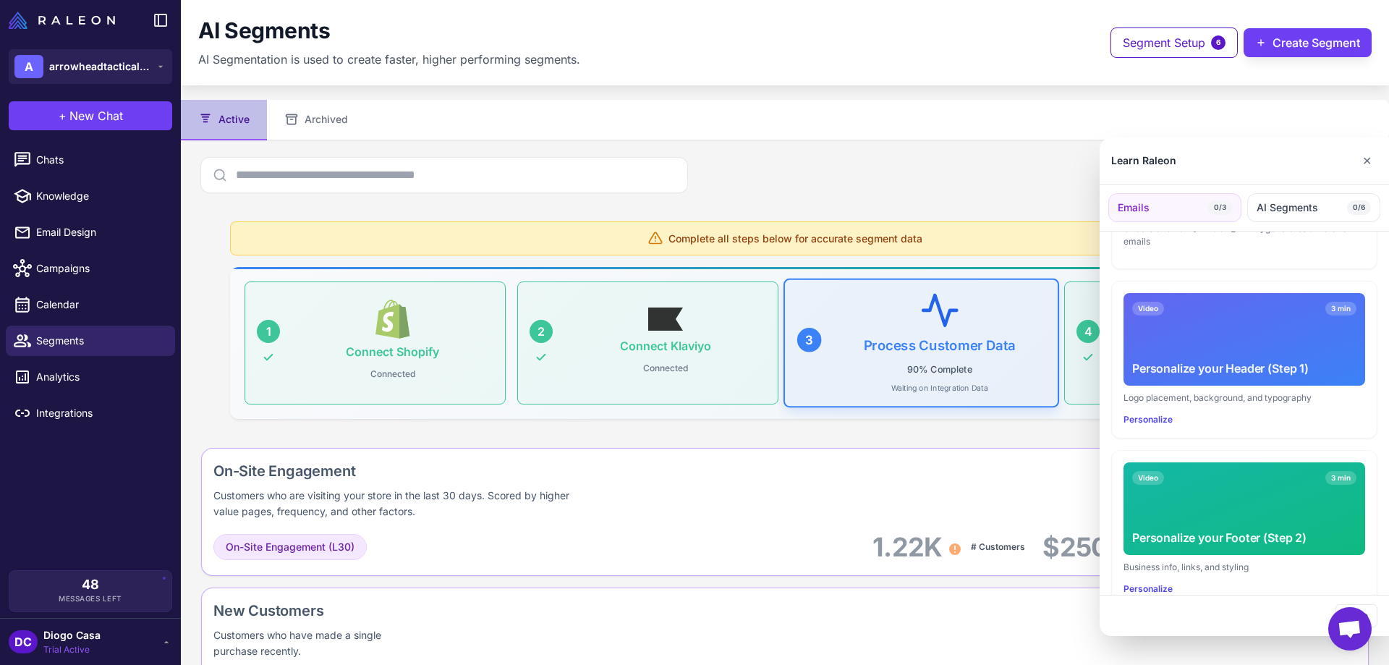
scroll to position [0, 0]
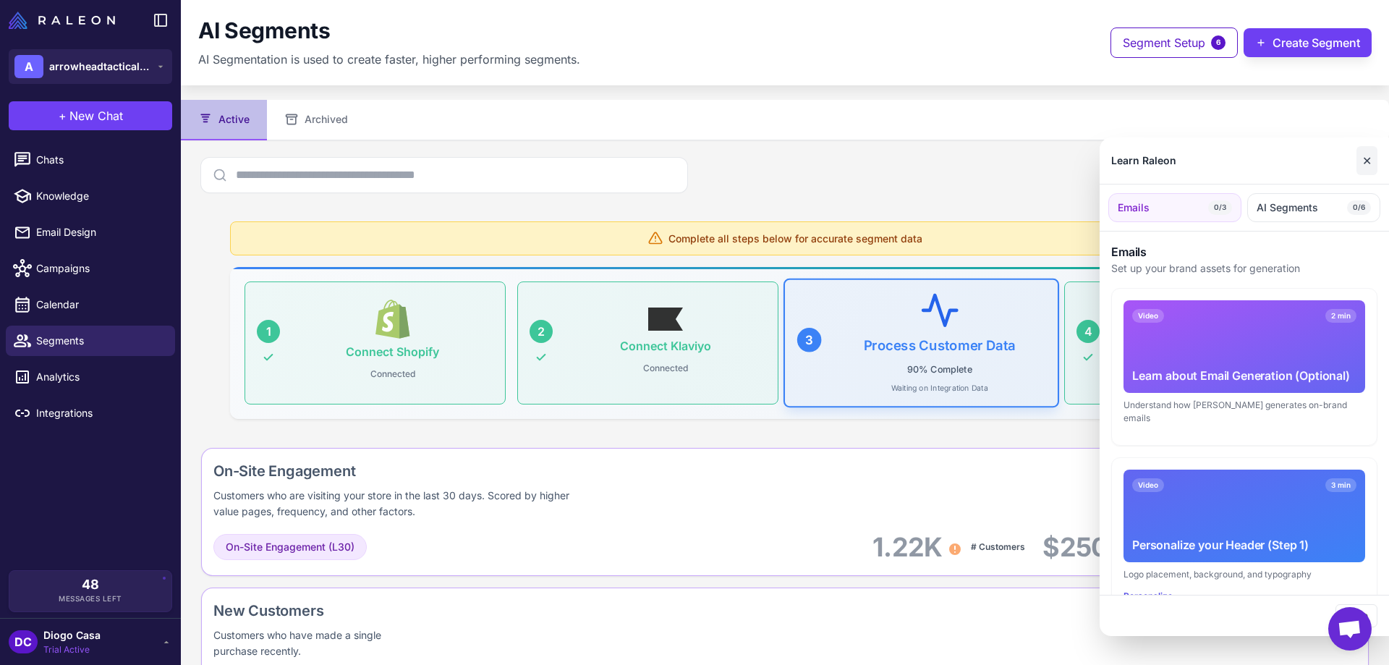
click at [1366, 164] on button "✕" at bounding box center [1367, 160] width 21 height 29
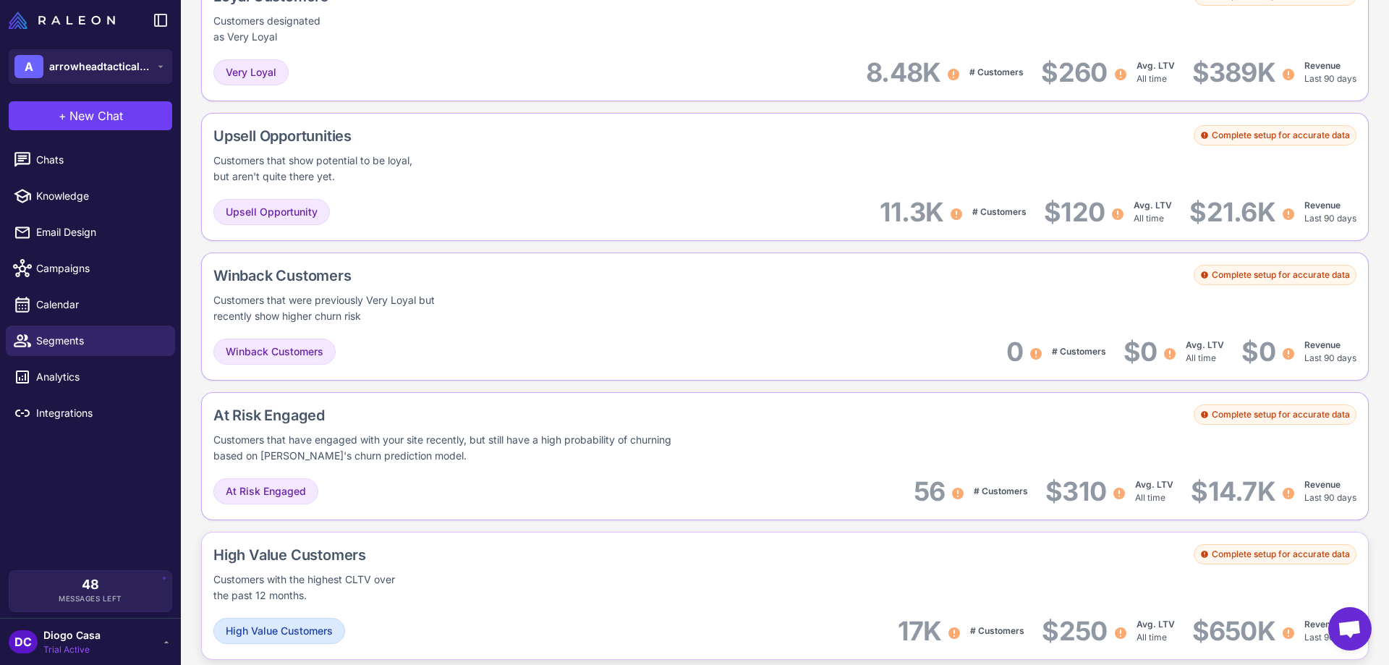
scroll to position [320, 0]
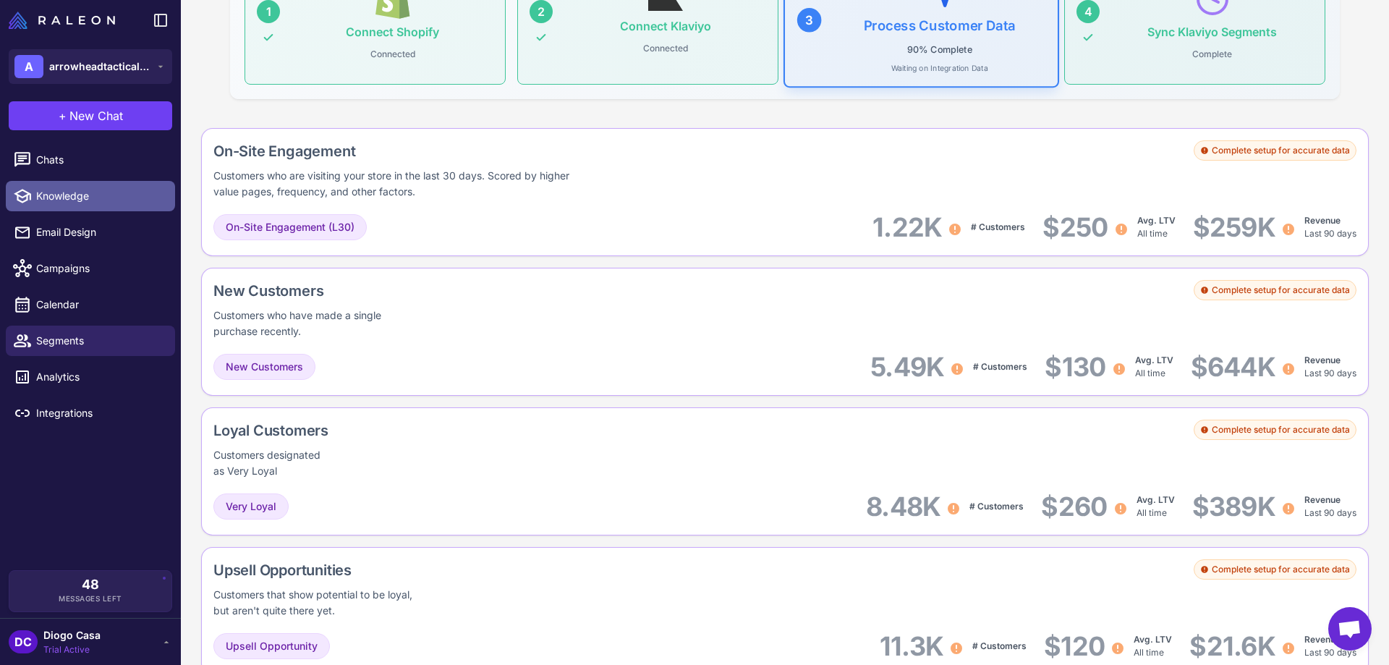
click at [73, 189] on span "Knowledge" at bounding box center [99, 196] width 127 height 16
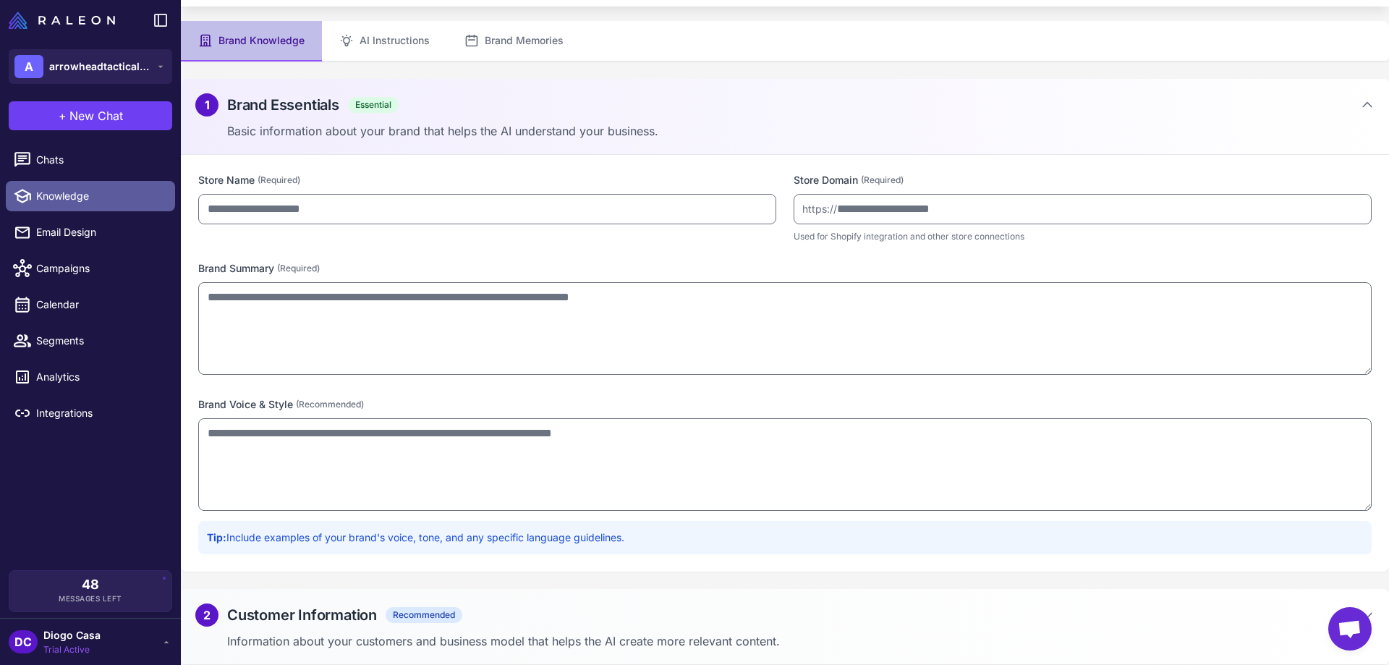
scroll to position [80, 0]
type input "**********"
type textarea "**********"
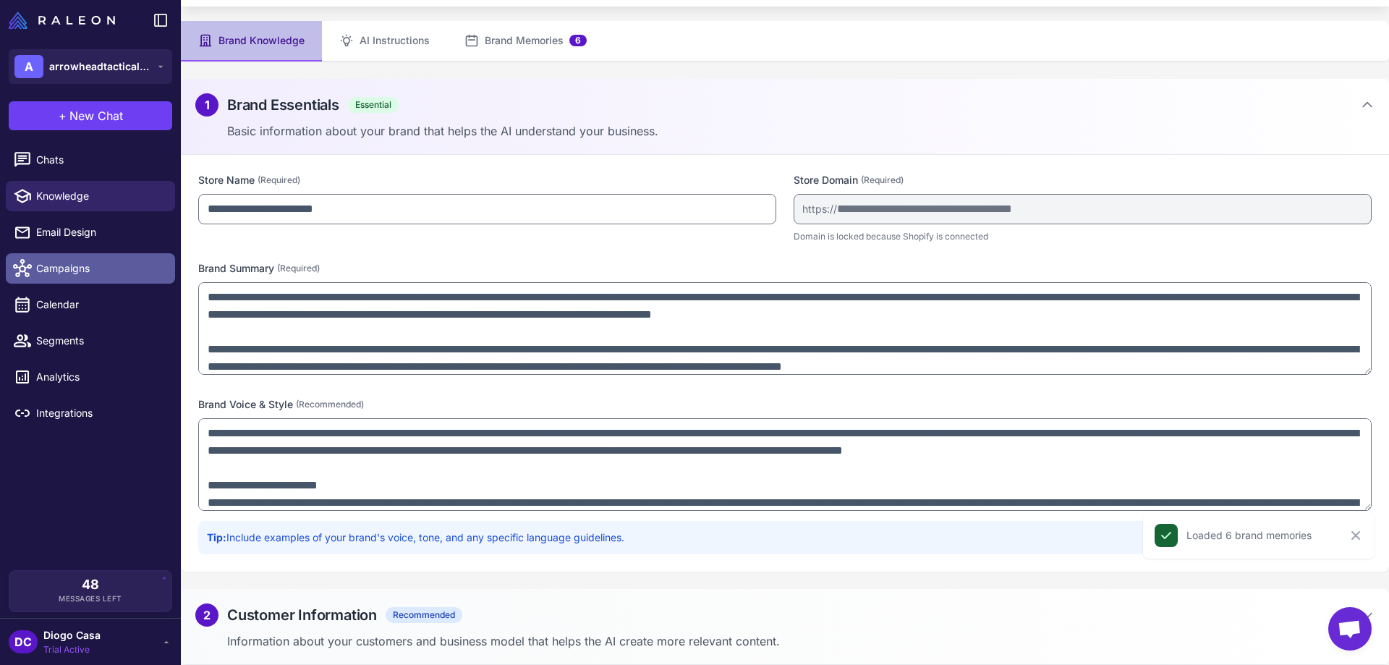
click at [94, 268] on span "Campaigns" at bounding box center [99, 269] width 127 height 16
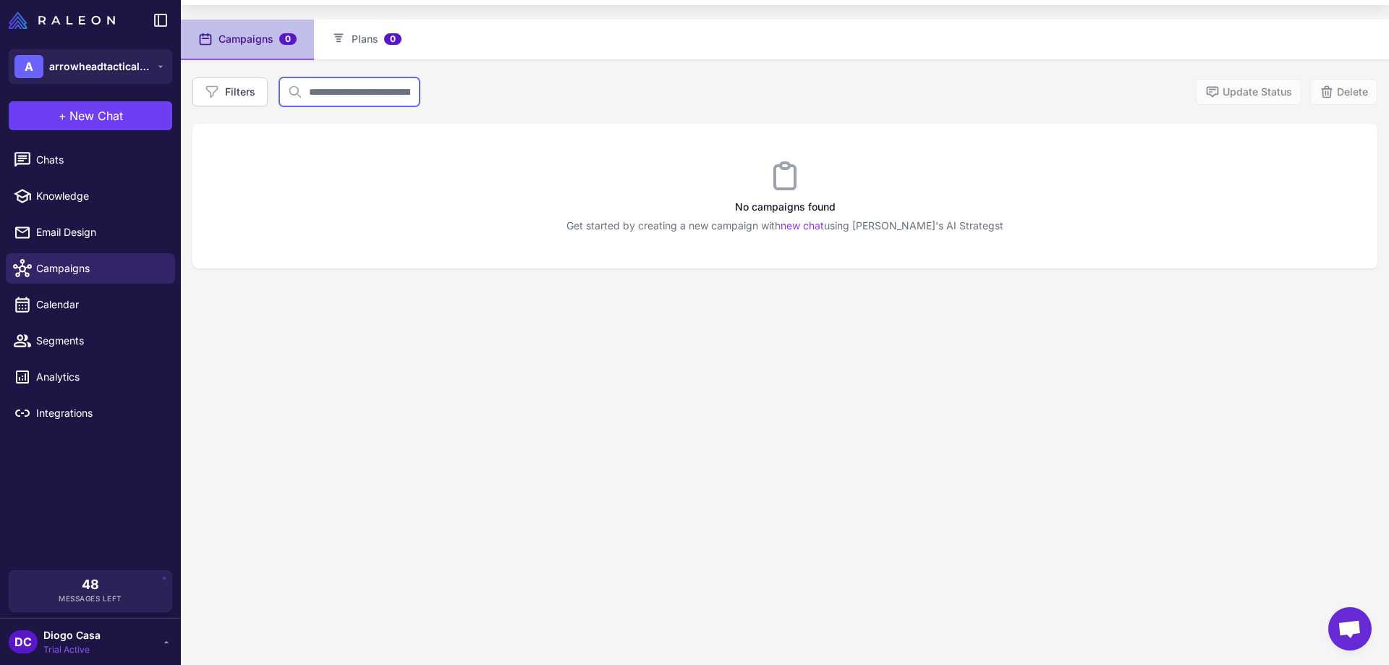
click at [336, 95] on input "text" at bounding box center [349, 91] width 140 height 29
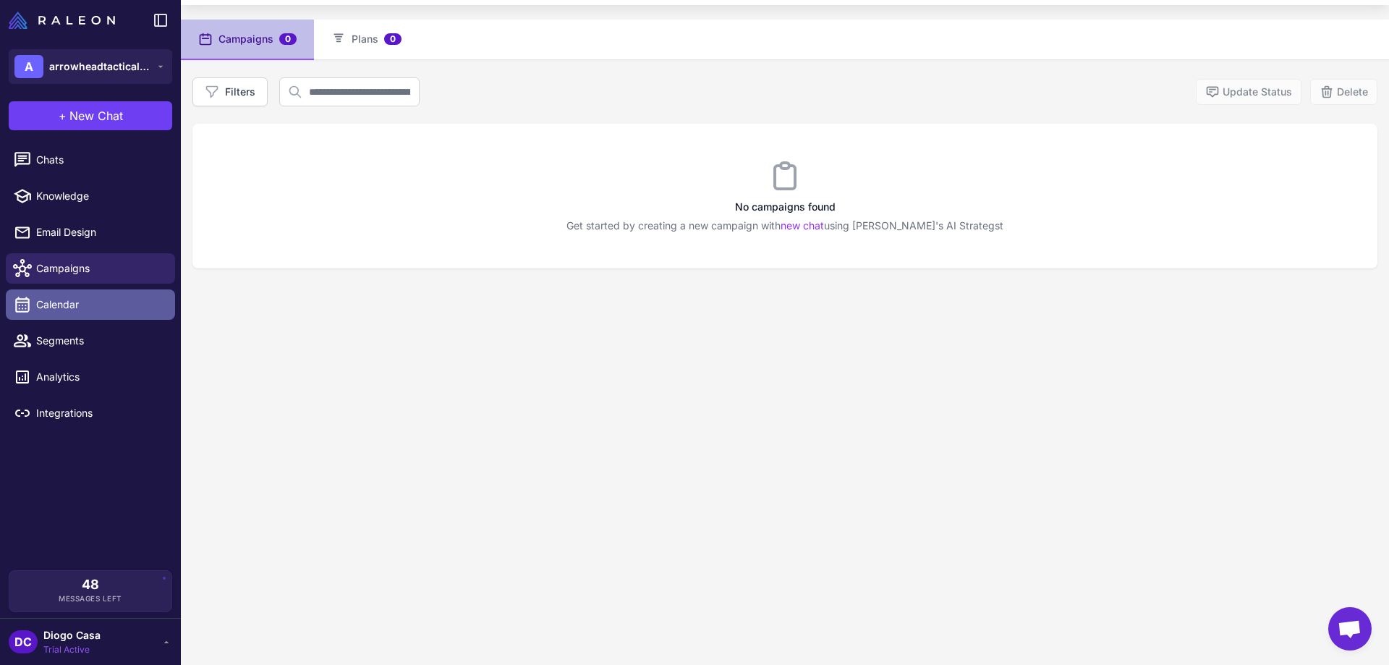
click at [66, 300] on span "Calendar" at bounding box center [99, 305] width 127 height 16
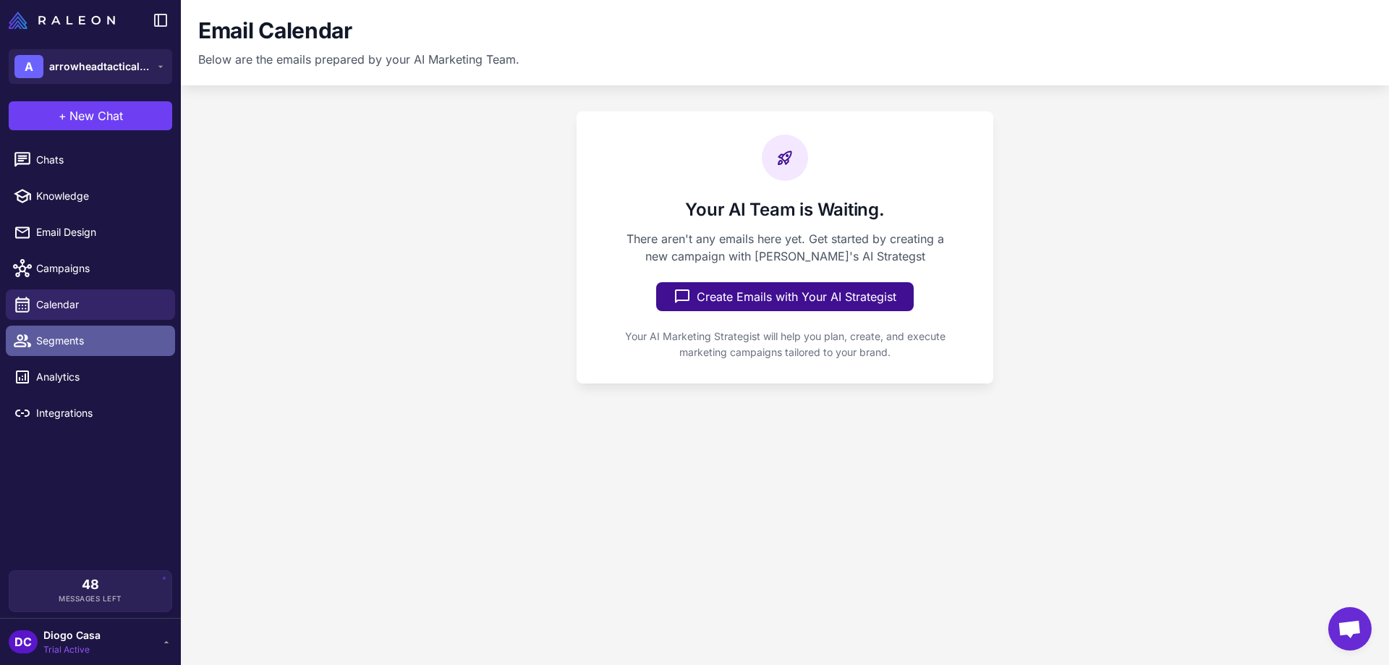
click at [81, 342] on span "Segments" at bounding box center [99, 341] width 127 height 16
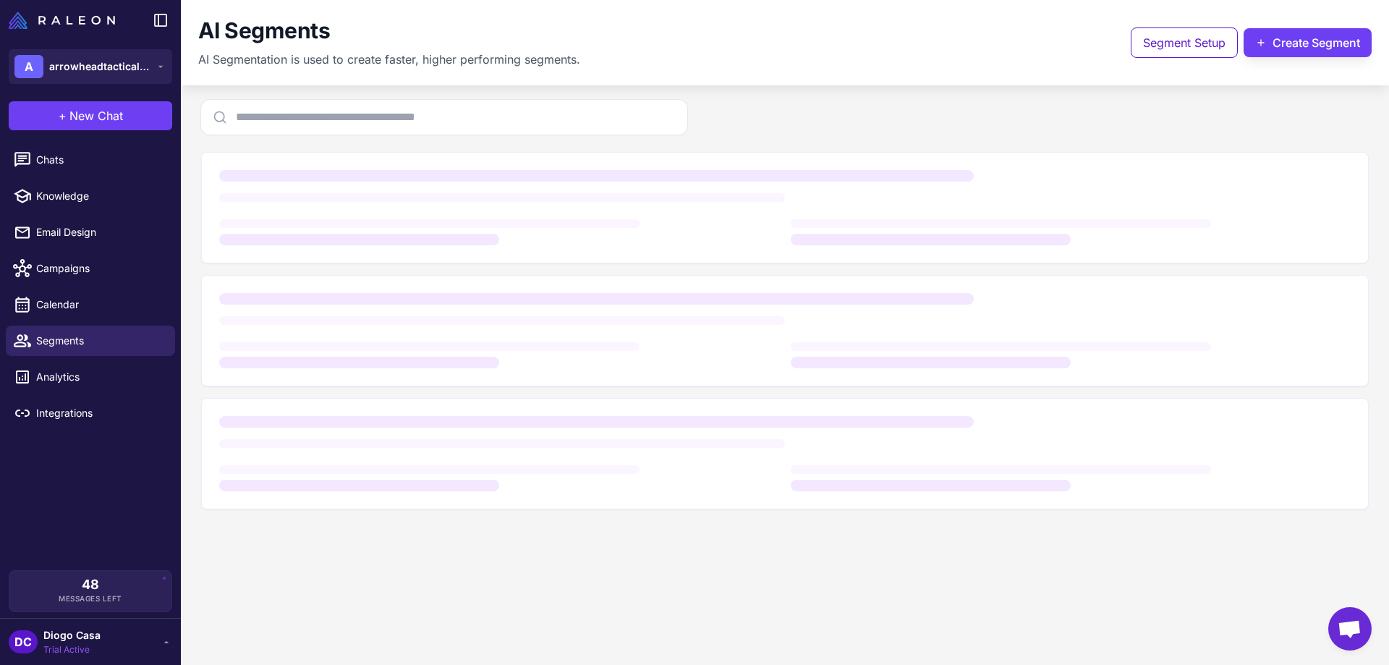
click at [131, 644] on div "DC Diogo Casa Trial Active" at bounding box center [91, 641] width 164 height 29
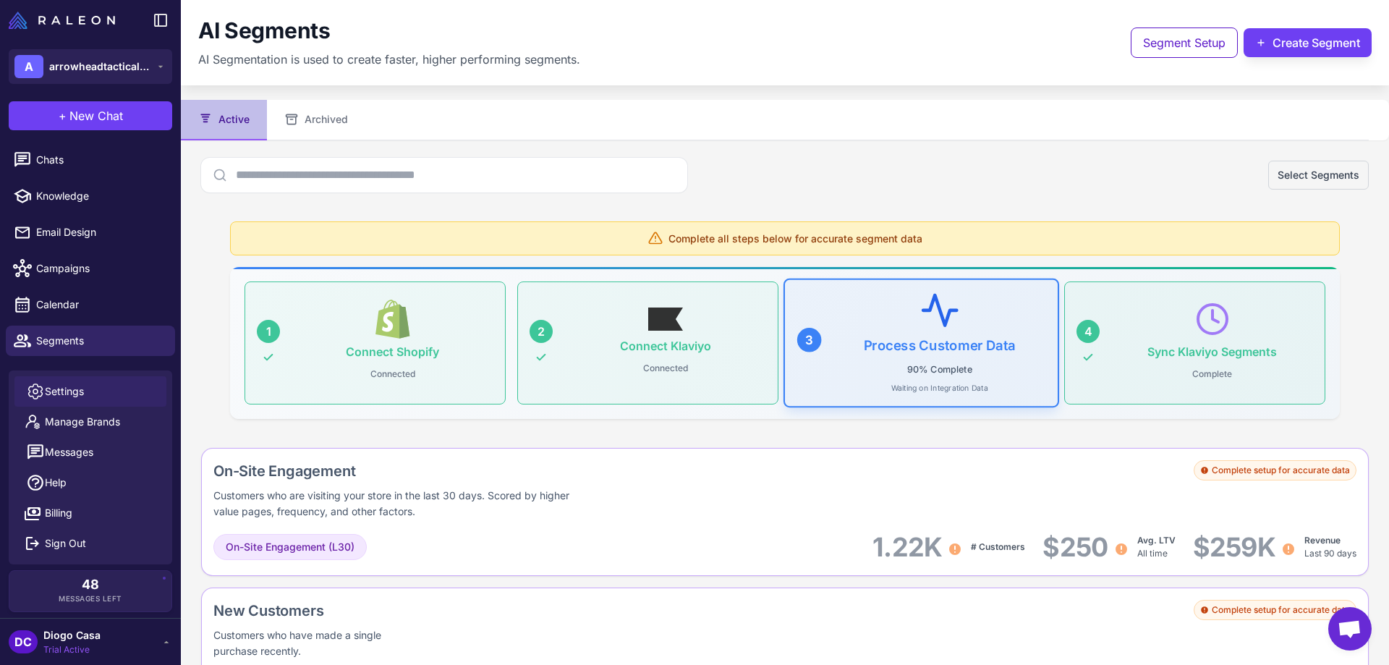
click at [44, 391] on div at bounding box center [35, 391] width 19 height 19
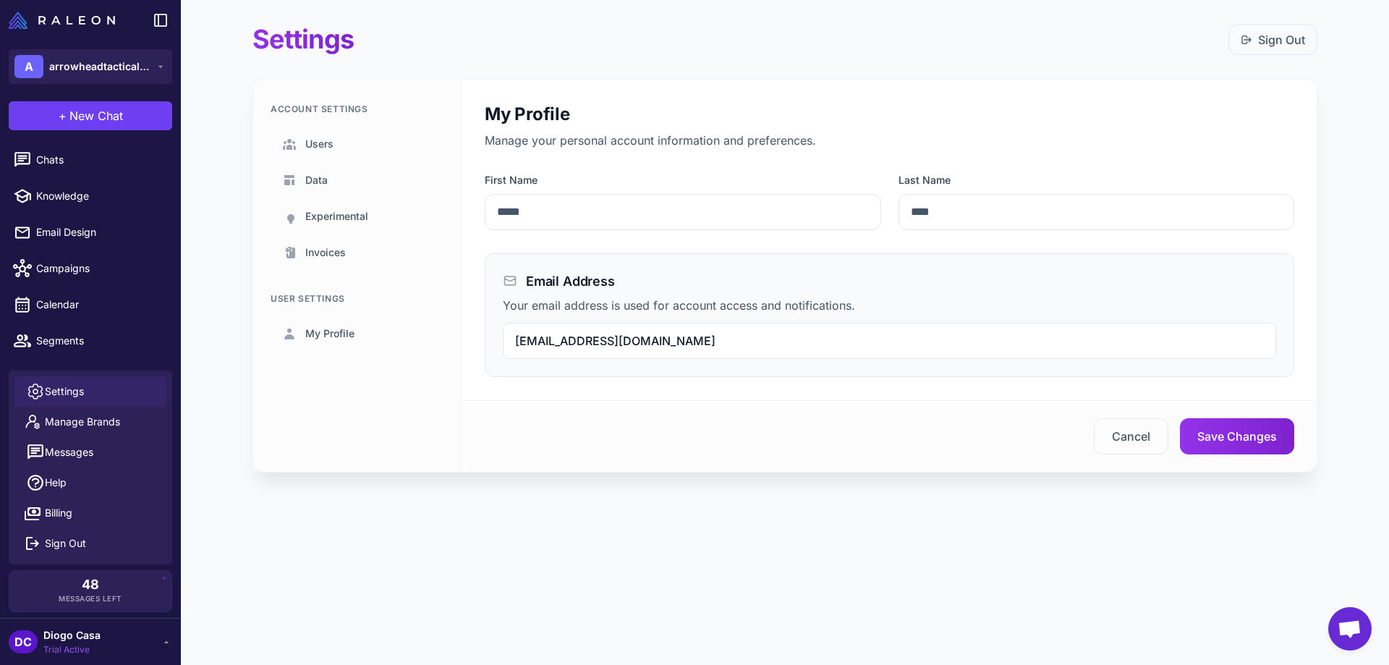
click at [218, 217] on main "Settings Sign Out Account Settings Users Data Experimental Invoices User Settin…" at bounding box center [785, 259] width 1208 height 519
click at [90, 645] on span "Trial Active" at bounding box center [71, 649] width 57 height 13
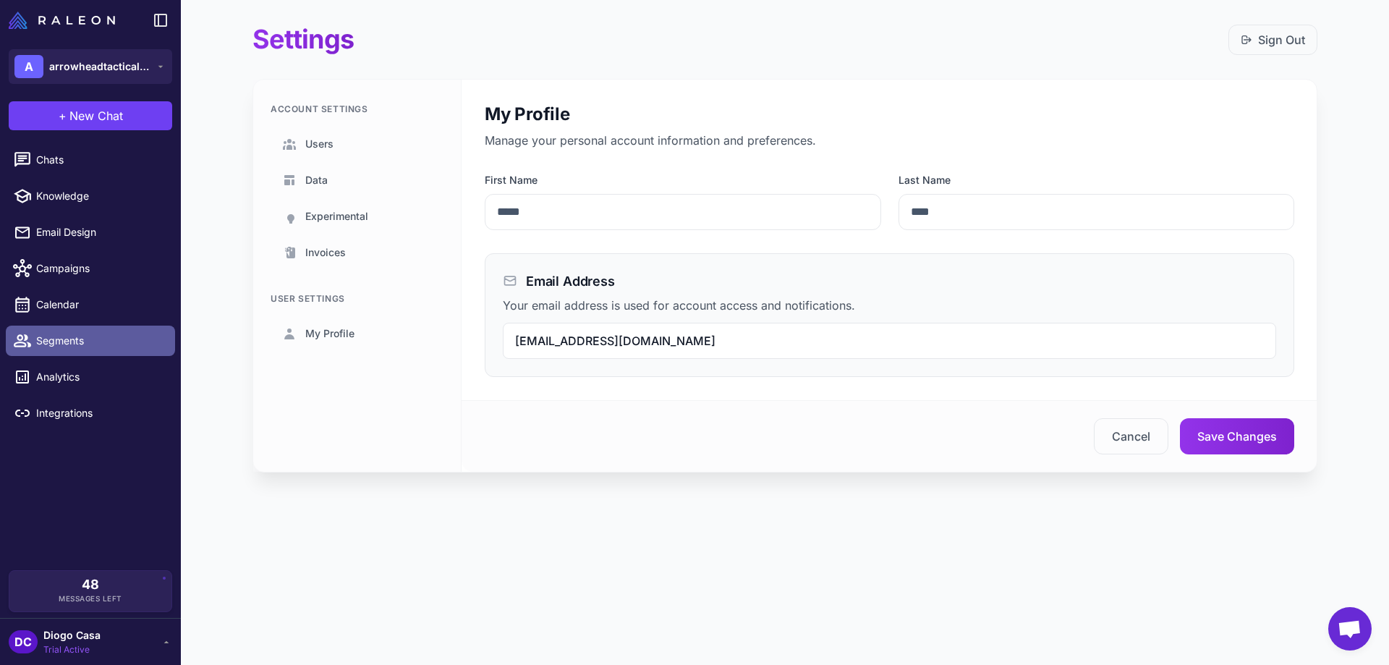
click at [84, 347] on span "Segments" at bounding box center [99, 341] width 127 height 16
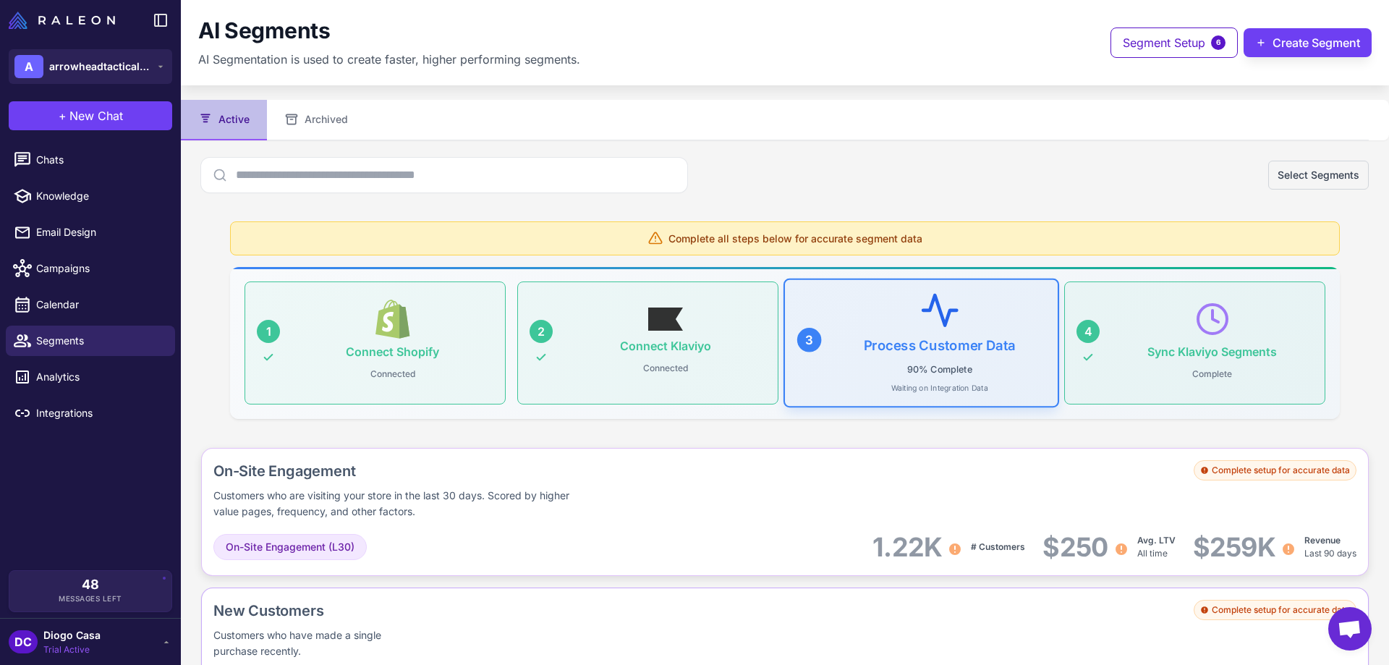
click at [1271, 469] on div "Complete setup for accurate data" at bounding box center [1275, 470] width 163 height 20
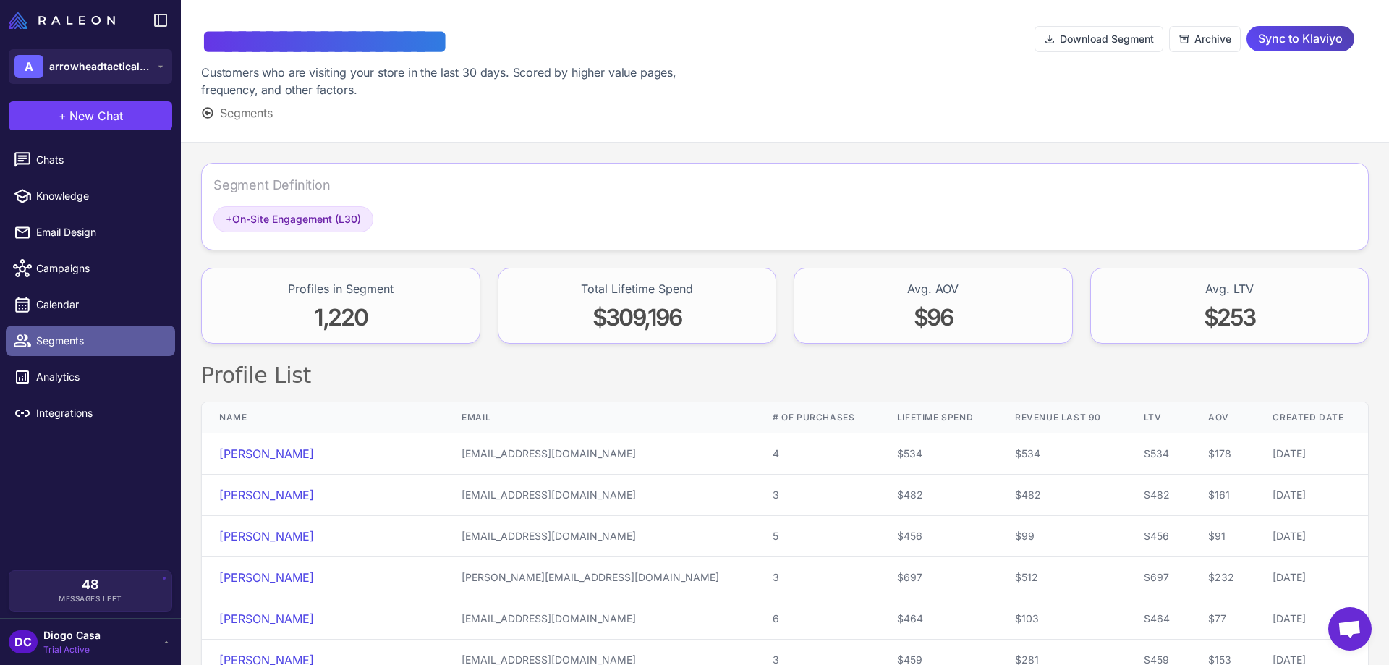
click at [64, 346] on span "Segments" at bounding box center [99, 341] width 127 height 16
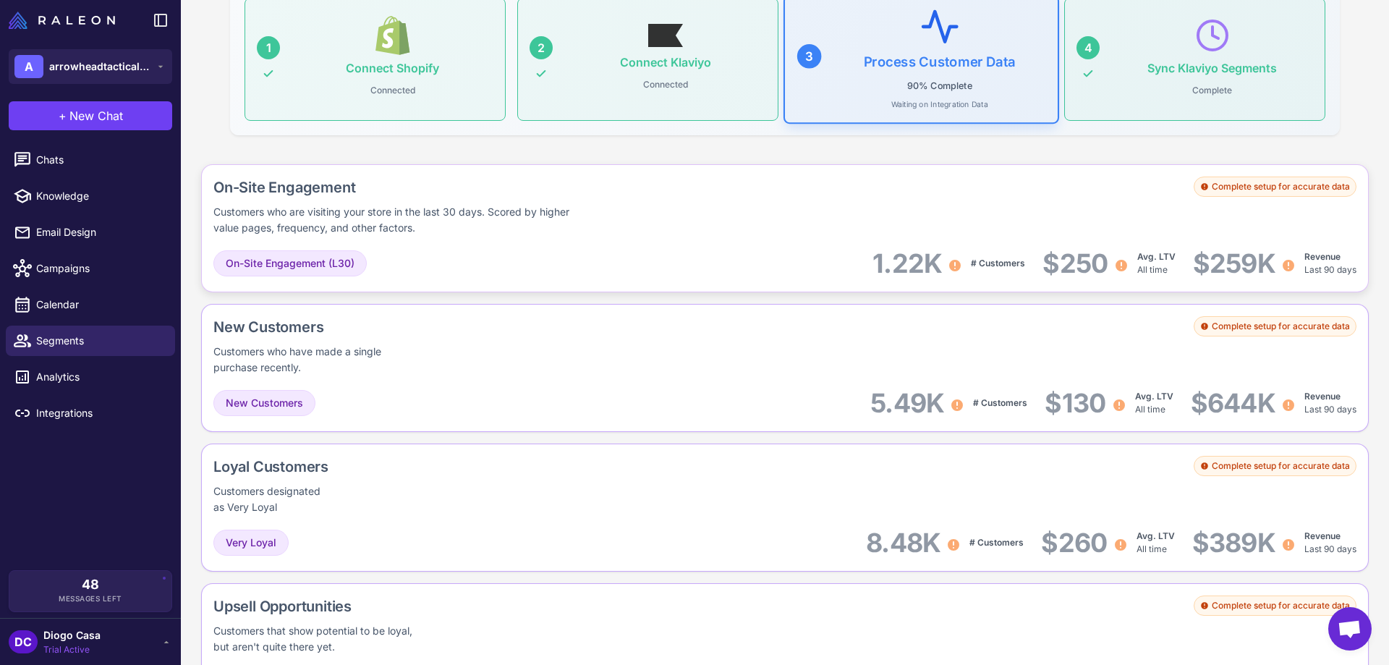
scroll to position [507, 0]
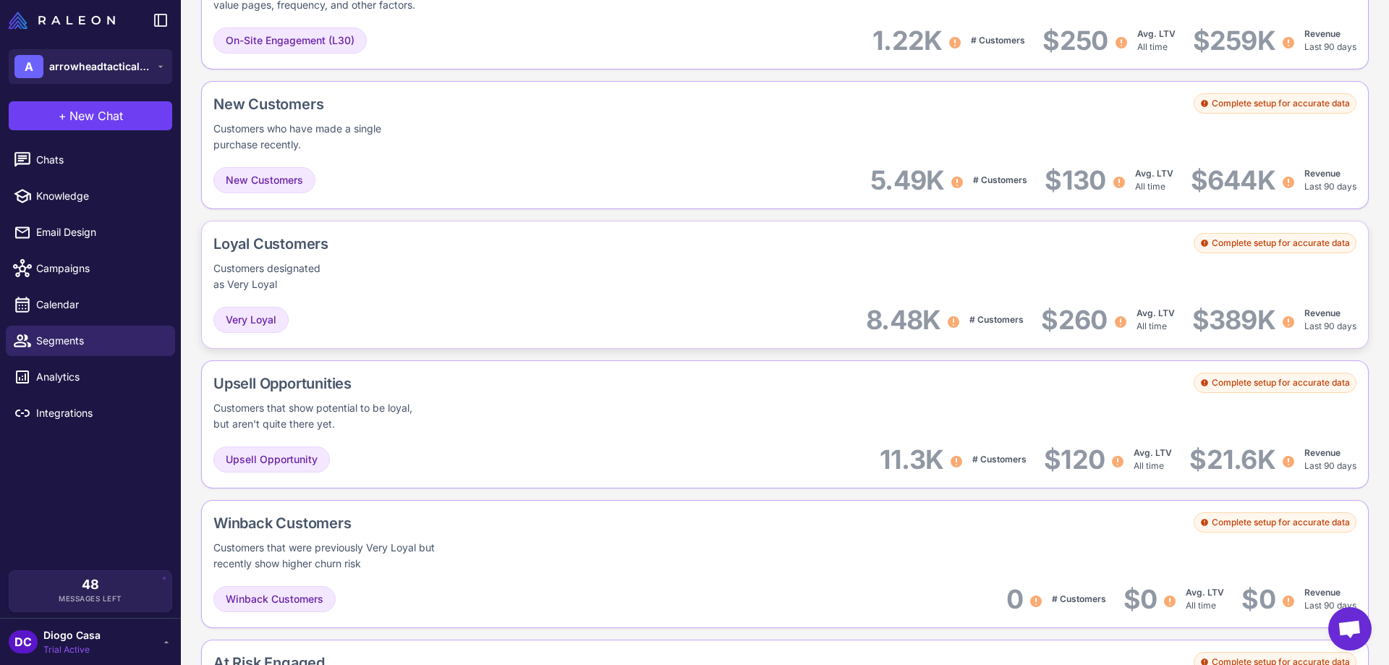
click at [504, 252] on div "Loyal Customers Customers designated as Very Loyal Complete setup for accurate …" at bounding box center [784, 262] width 1143 height 59
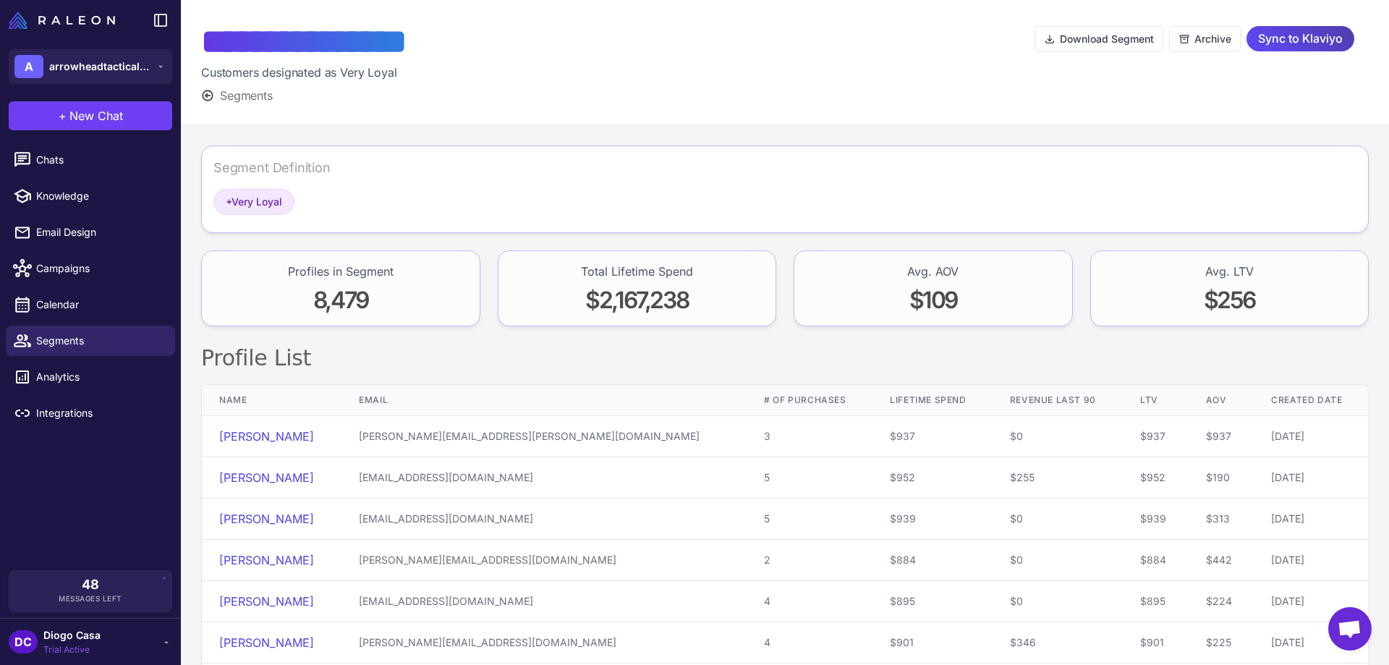
click at [262, 170] on div "Segment Definition" at bounding box center [271, 168] width 117 height 20
click at [245, 195] on span "+ Very Loyal" at bounding box center [254, 202] width 56 height 16
click at [505, 133] on div "Segment Definition + Very Loyal Profiles in Segment 8,479 Total Lifetime Spend …" at bounding box center [785, 511] width 1208 height 772
click at [63, 334] on span "Segments" at bounding box center [99, 341] width 127 height 16
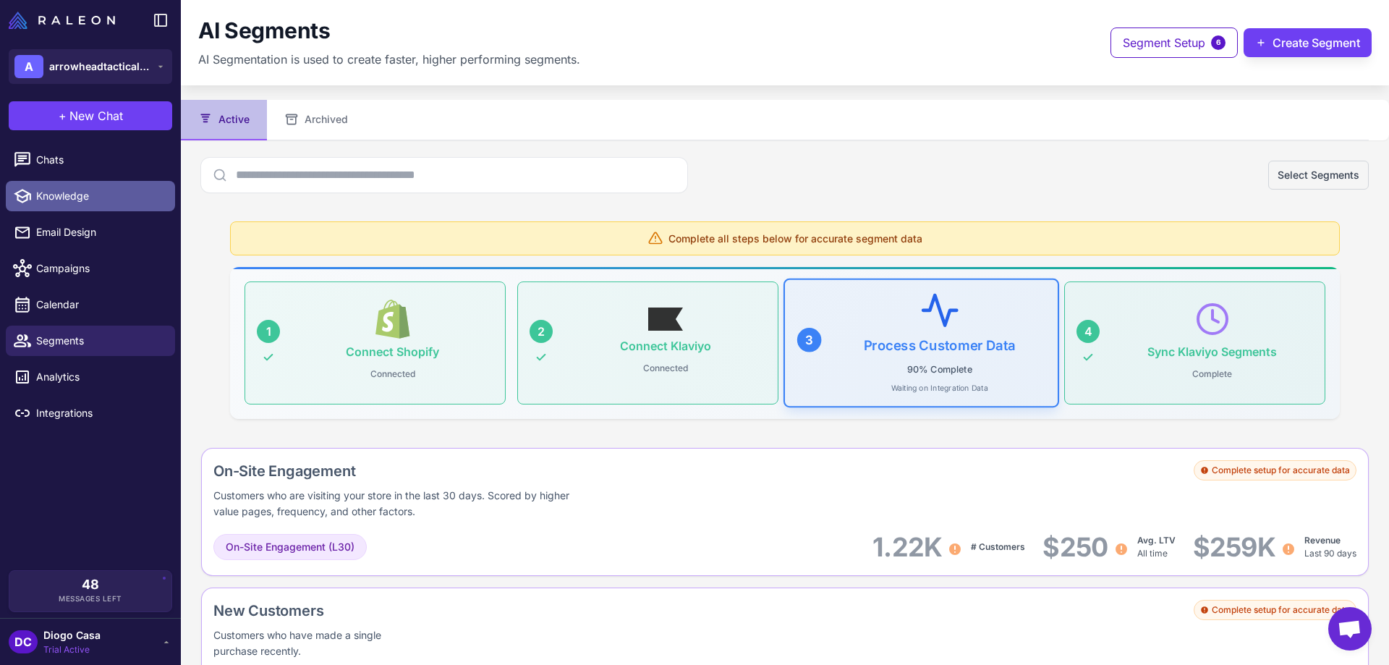
click at [86, 202] on span "Knowledge" at bounding box center [99, 196] width 127 height 16
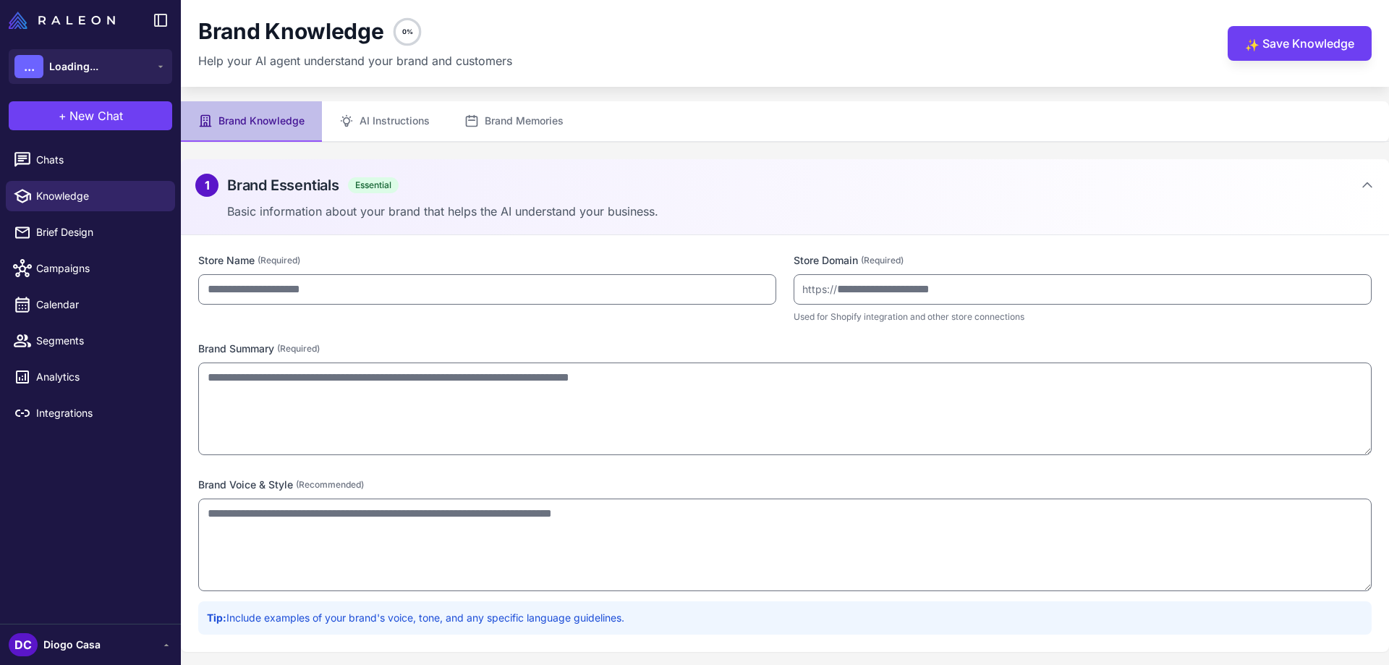
type input "**********"
type textarea "**********"
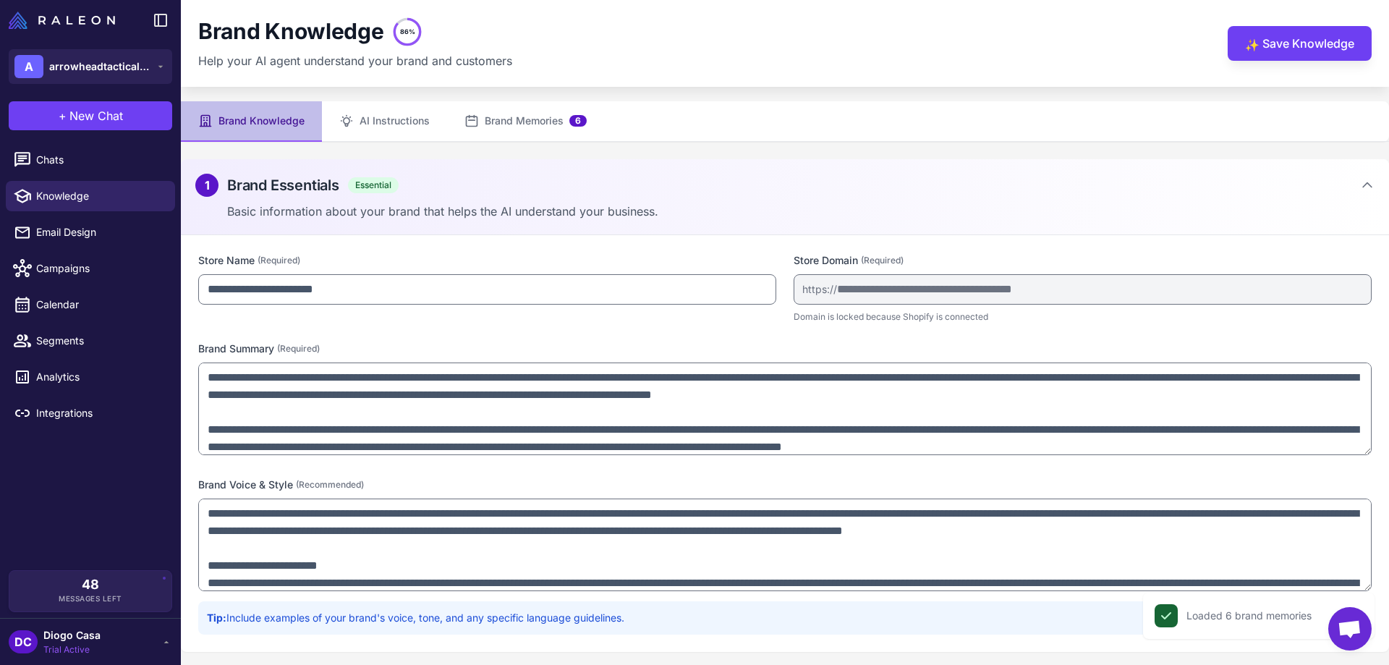
click at [402, 23] on icon "86%" at bounding box center [407, 31] width 29 height 29
click at [376, 114] on button "AI Instructions" at bounding box center [384, 121] width 125 height 41
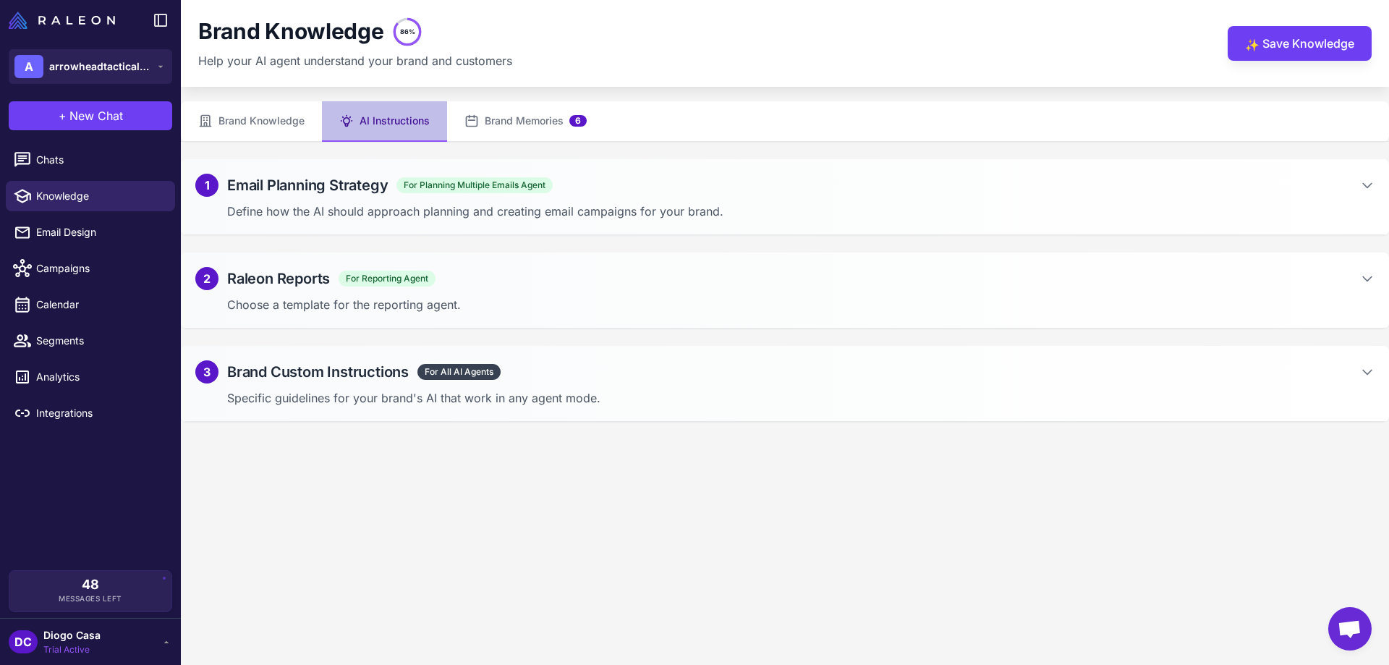
click at [316, 387] on div "3 Brand Custom Instructions For All AI Agents Specific guidelines for your bran…" at bounding box center [785, 384] width 1208 height 76
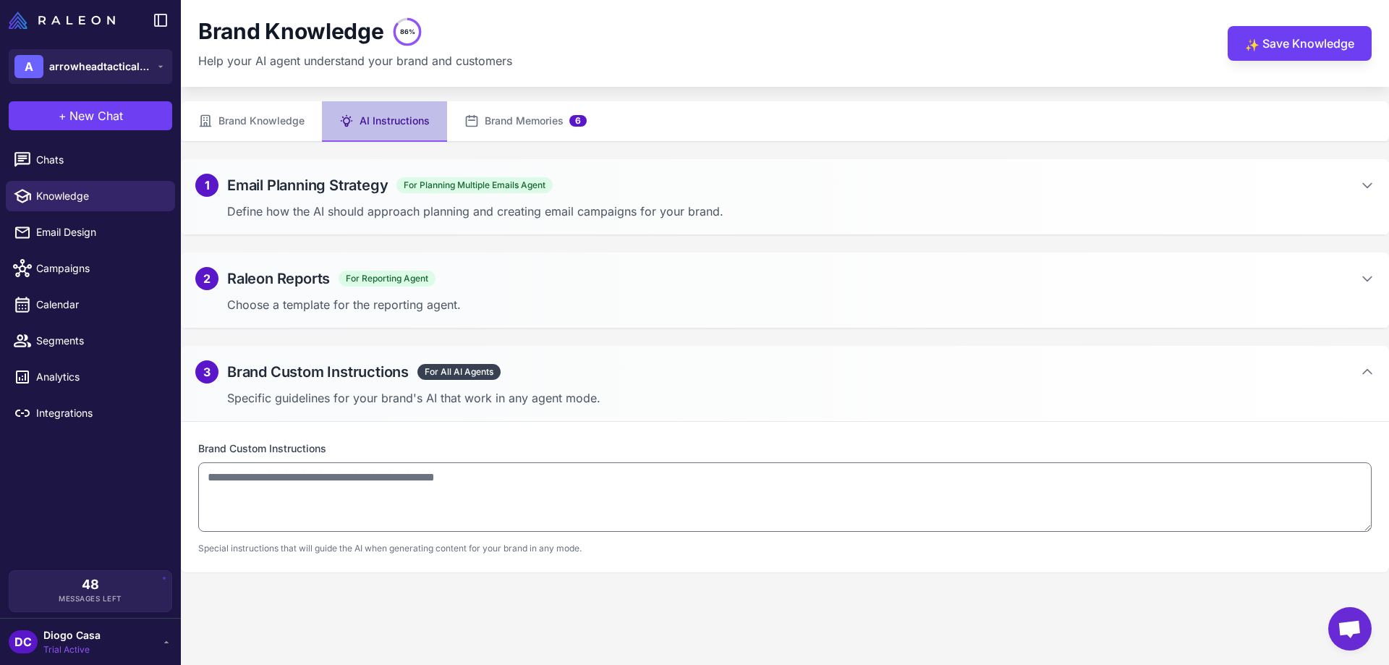
click at [546, 199] on div "1 Email Planning Strategy For Planning Multiple Emails Agent Define how the AI …" at bounding box center [785, 197] width 1208 height 76
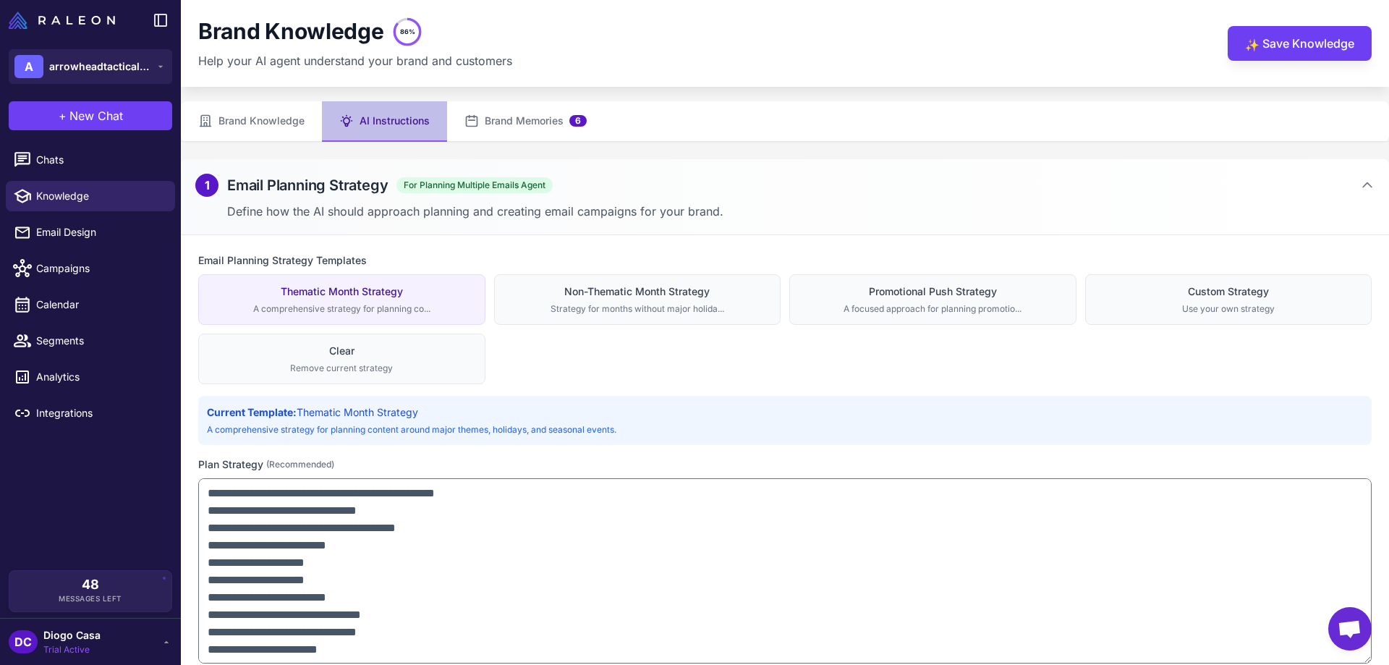
click at [490, 208] on p "Define how the AI should approach planning and creating email campaigns for you…" at bounding box center [801, 211] width 1148 height 17
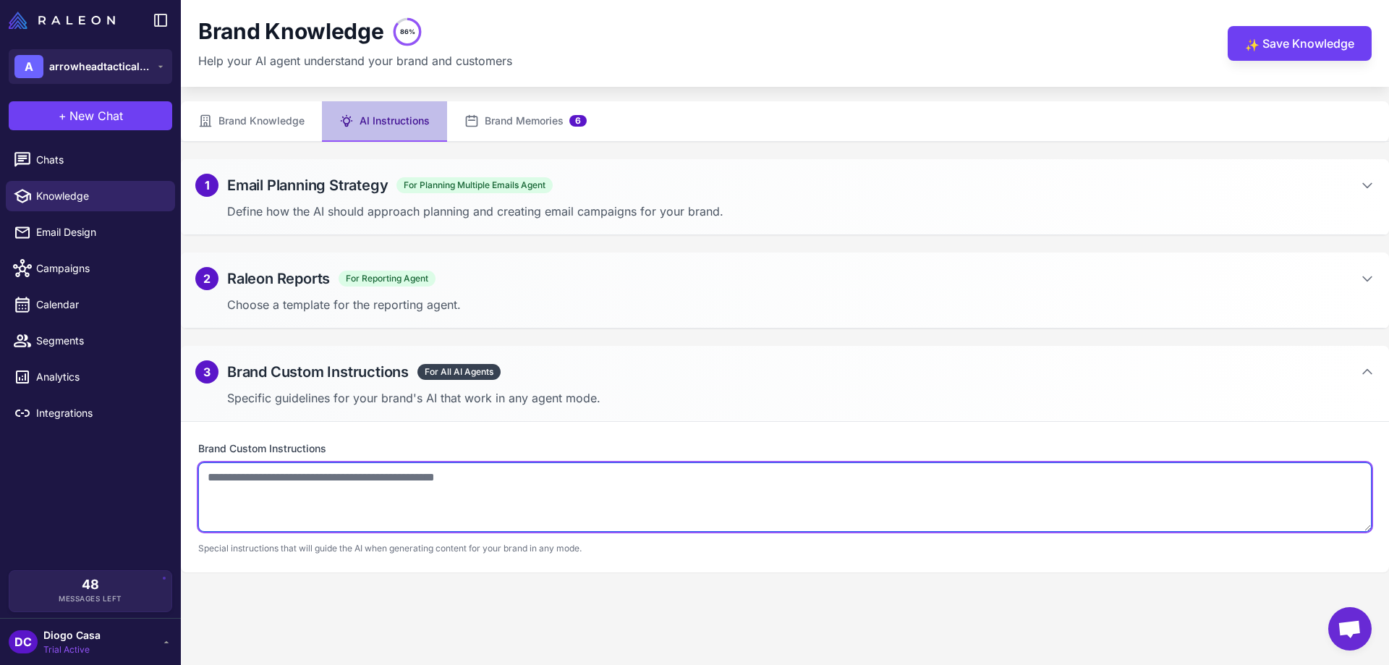
click at [349, 483] on textarea at bounding box center [785, 496] width 1174 height 69
click at [272, 489] on textarea at bounding box center [785, 496] width 1174 height 69
paste textarea "**********"
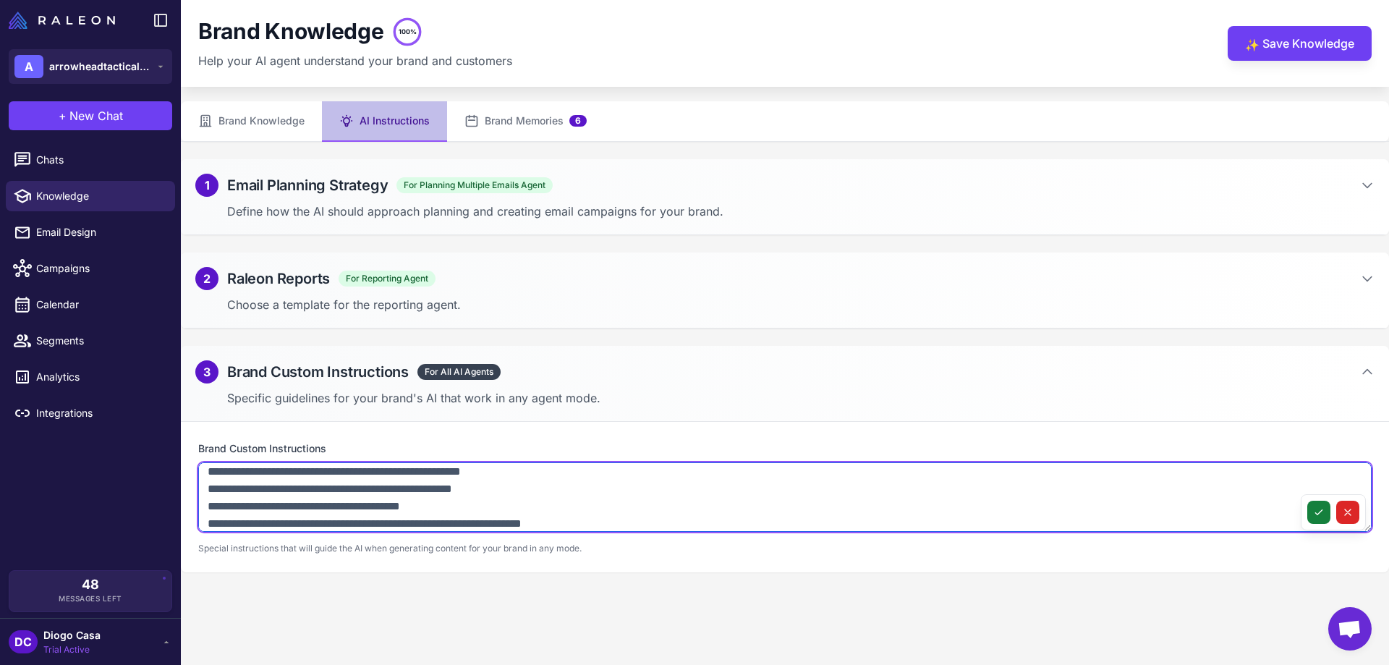
type textarea "**********"
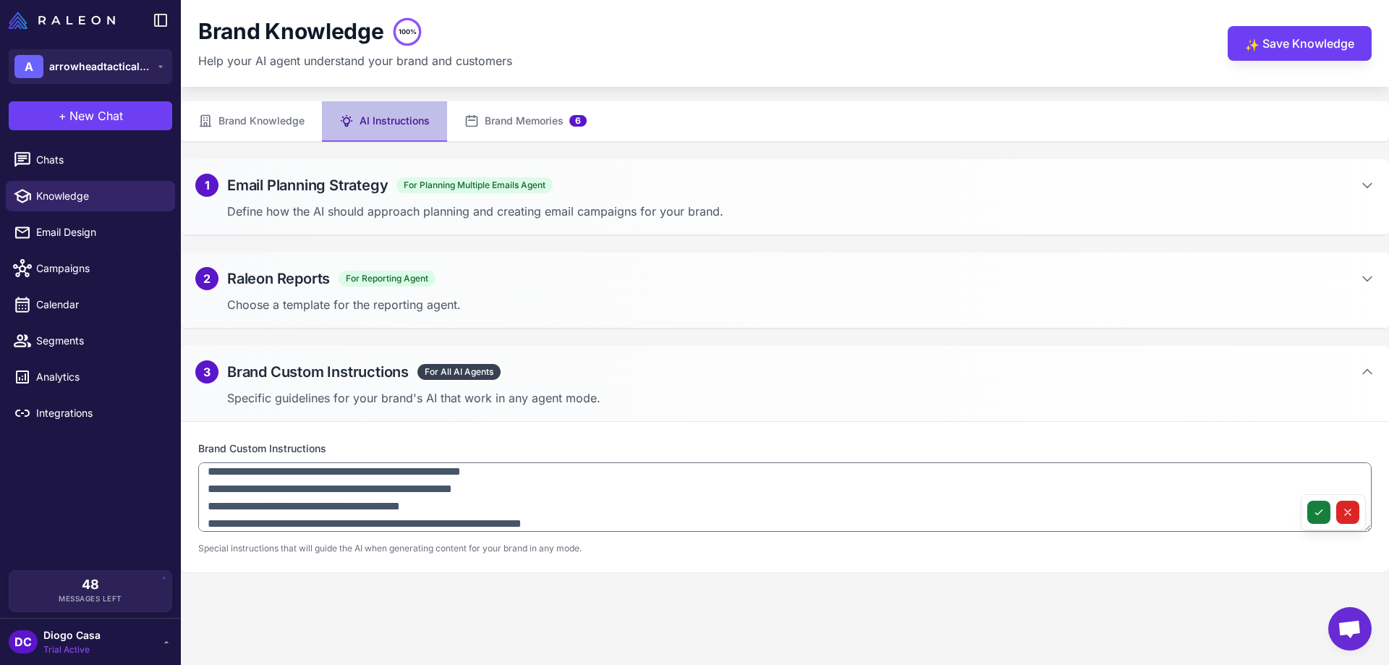
click at [1316, 512] on icon at bounding box center [1319, 513] width 12 height 12
click at [103, 326] on link "Segments" at bounding box center [90, 341] width 169 height 30
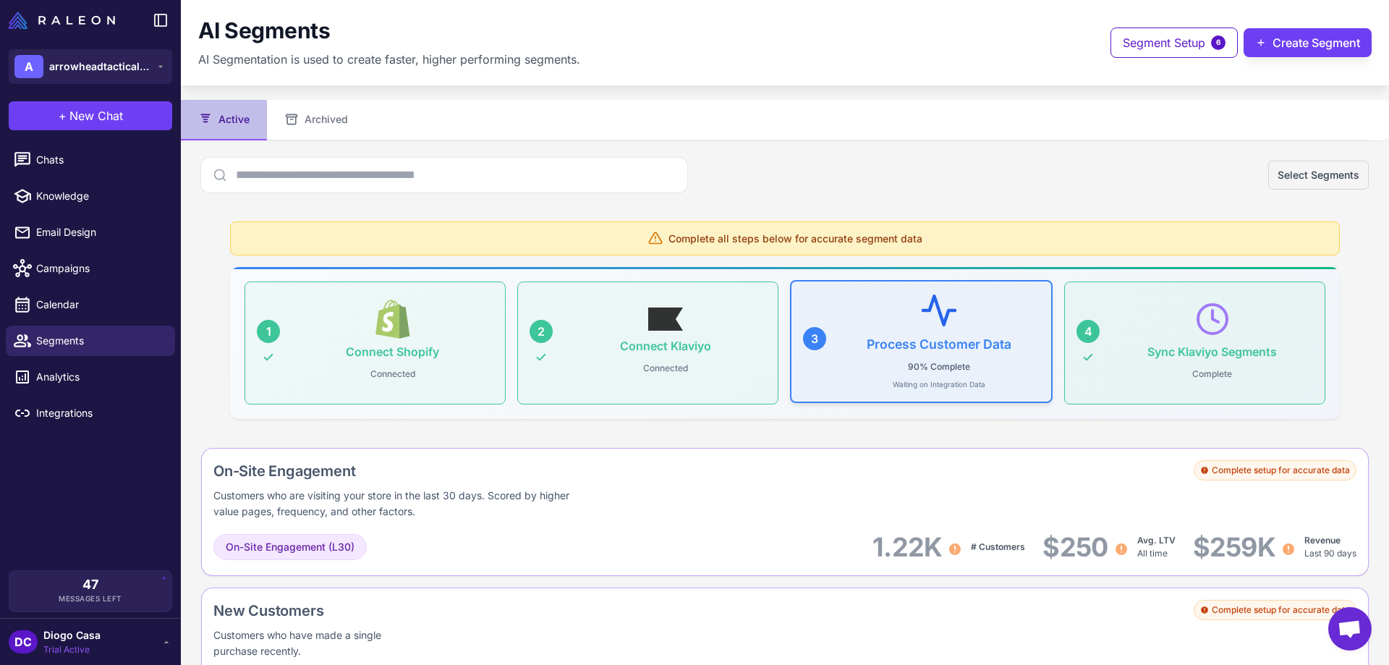
click at [920, 316] on icon at bounding box center [939, 310] width 38 height 38
drag, startPoint x: 864, startPoint y: 342, endPoint x: 994, endPoint y: 399, distance: 141.6
click at [994, 399] on div "3 Process Customer Data 90% Complete Waiting on Integration Data" at bounding box center [921, 341] width 263 height 123
click at [998, 383] on div "Process Customer Data 90% Complete Waiting on Integration Data" at bounding box center [939, 341] width 202 height 97
drag, startPoint x: 996, startPoint y: 384, endPoint x: 869, endPoint y: 391, distance: 126.8
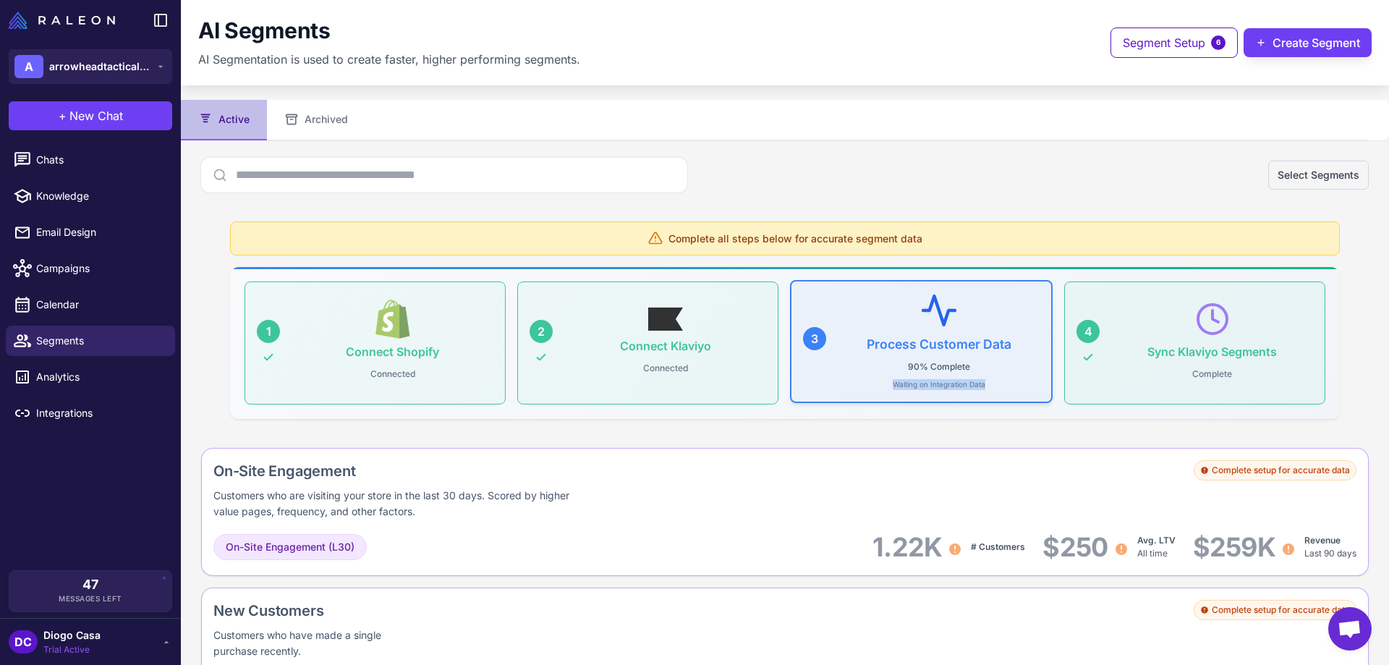
click at [869, 391] on div "3 Process Customer Data 90% Complete Waiting on Integration Data" at bounding box center [921, 341] width 263 height 123
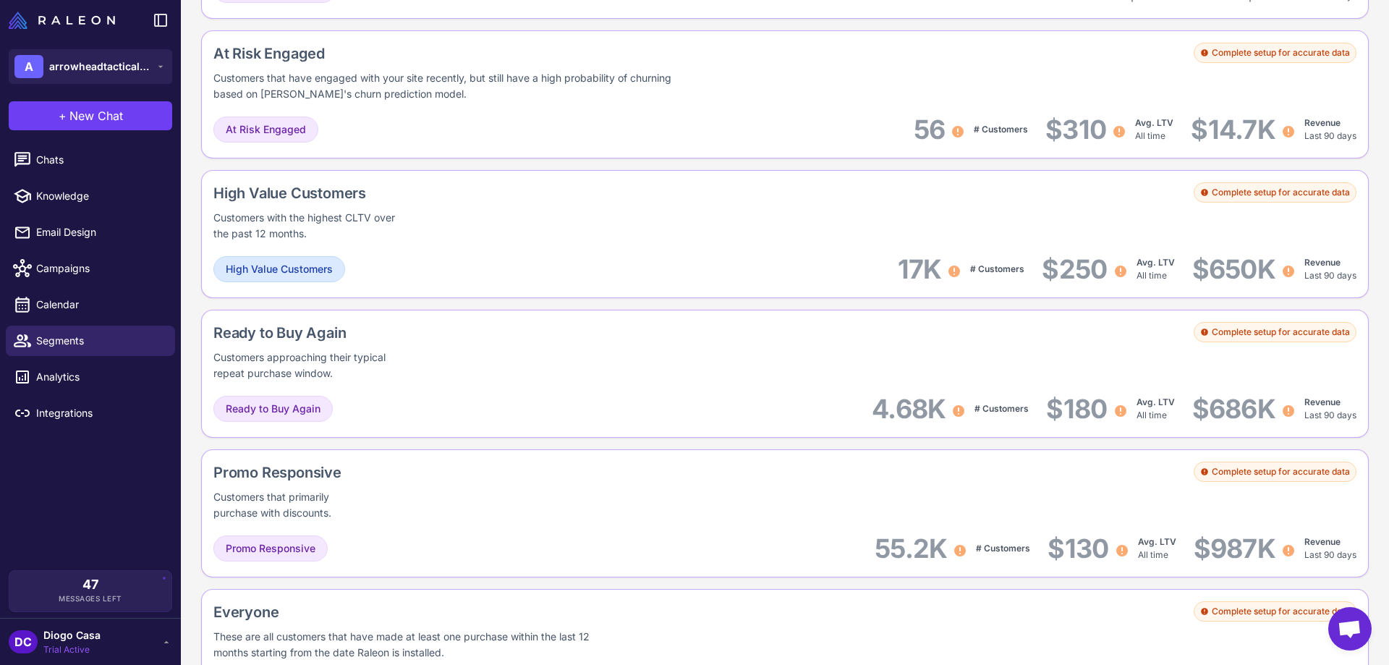
scroll to position [1188, 0]
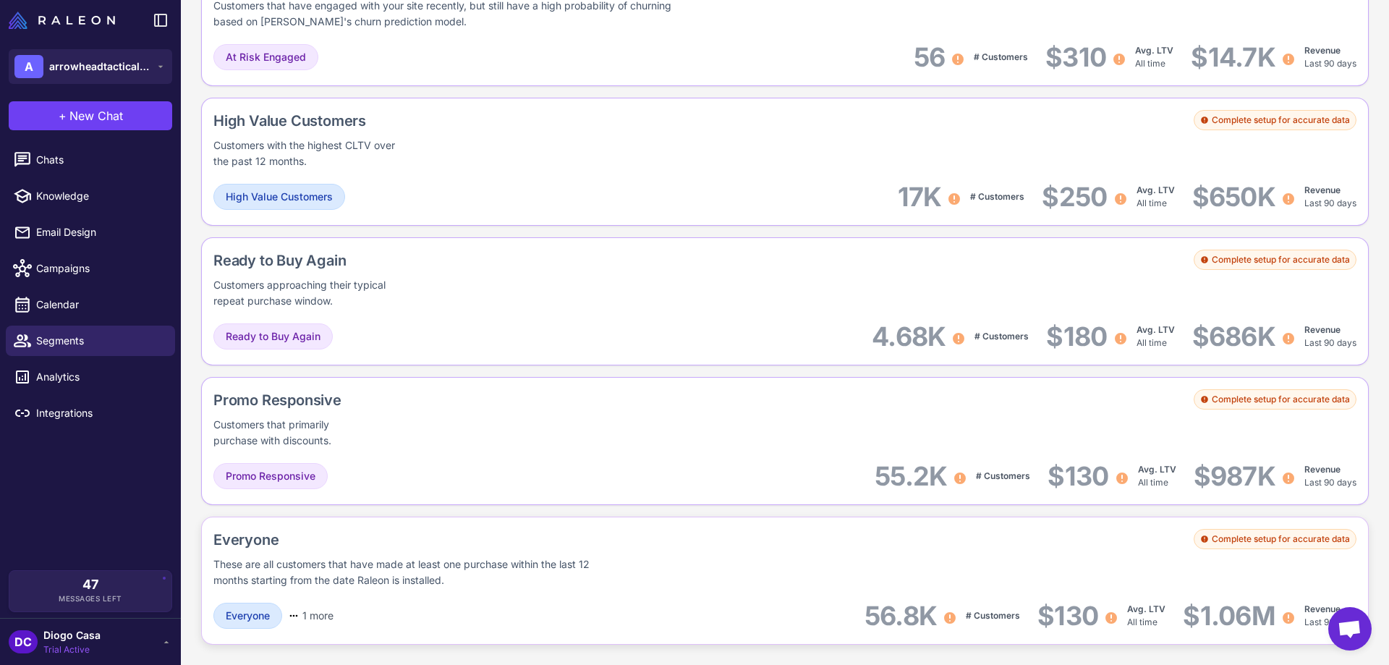
click at [1249, 535] on div "Complete setup for accurate data" at bounding box center [1275, 539] width 163 height 20
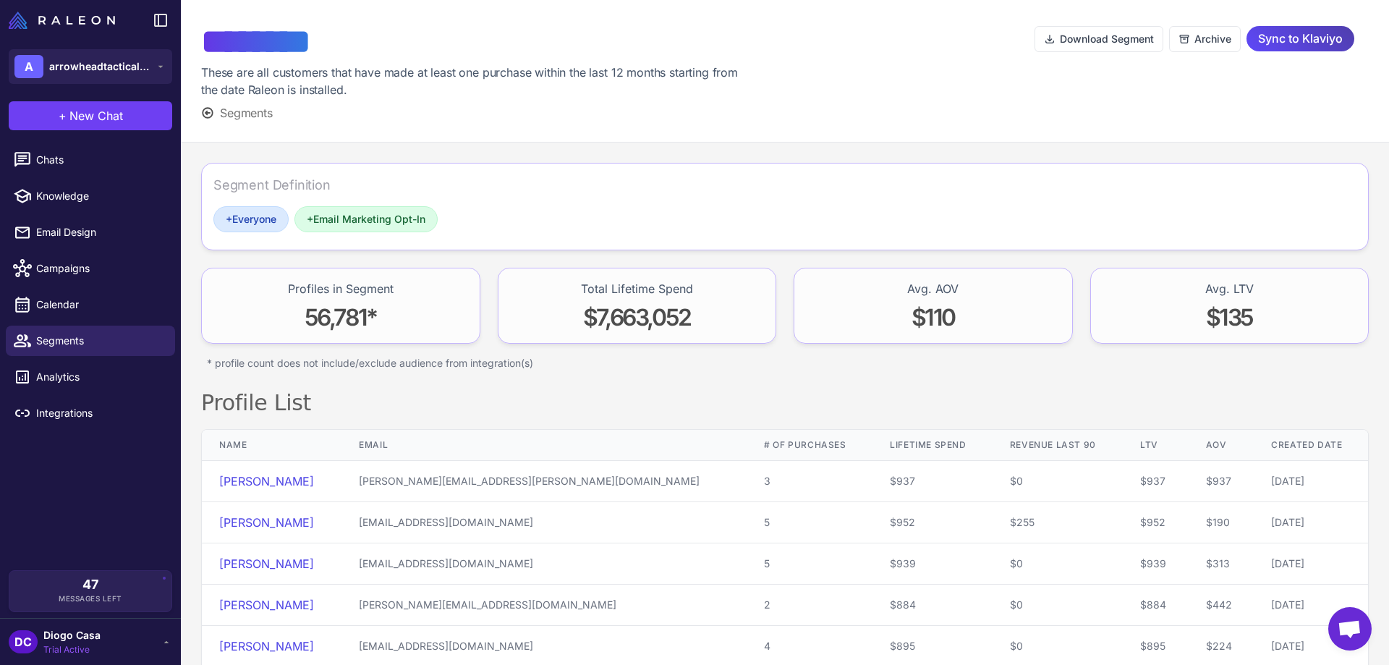
click at [210, 110] on icon at bounding box center [207, 112] width 13 height 13
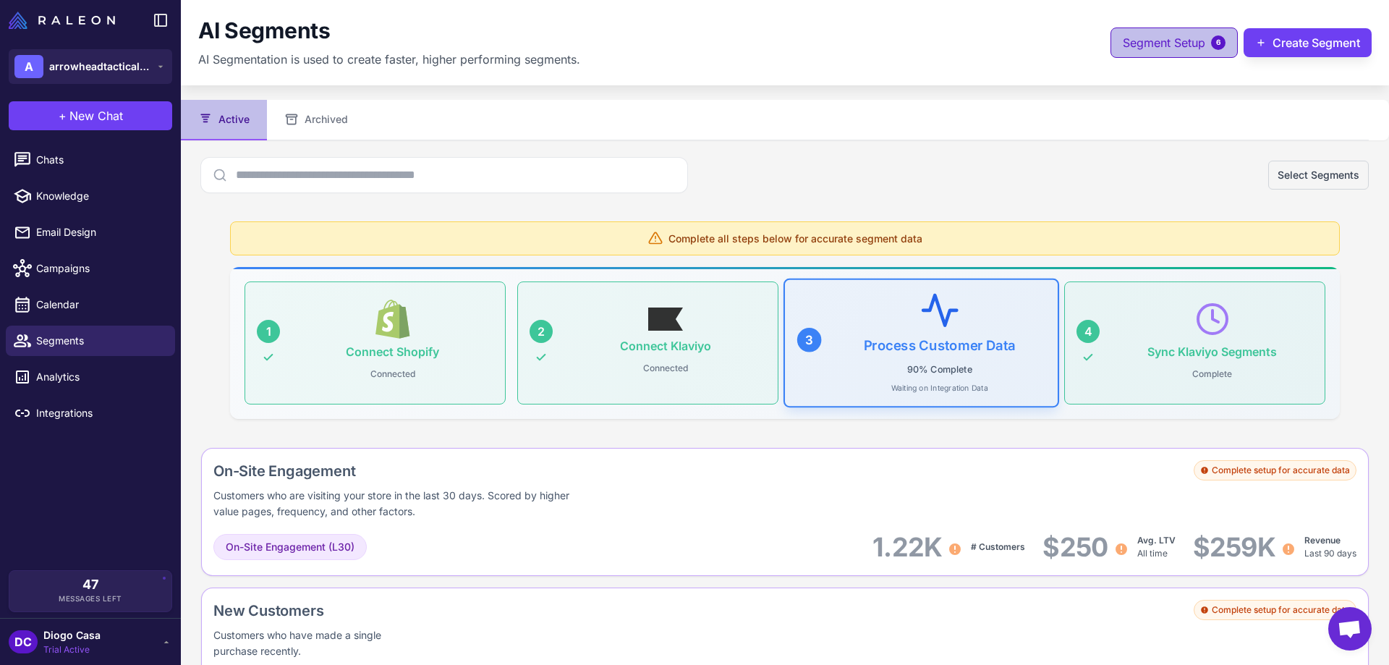
click at [1140, 48] on span "Segment Setup" at bounding box center [1164, 42] width 82 height 17
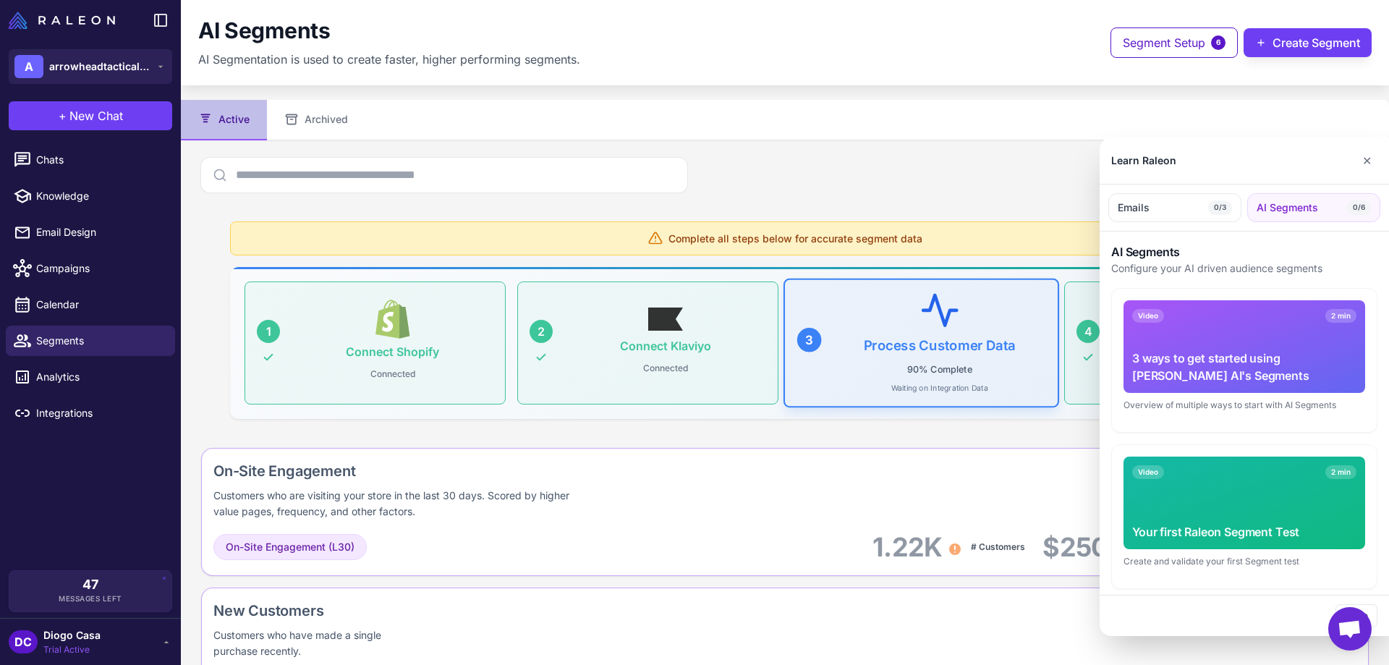
click at [1314, 208] on span "AI Segments" at bounding box center [1288, 208] width 62 height 16
click at [1199, 208] on button "Emails 0/3" at bounding box center [1175, 207] width 133 height 29
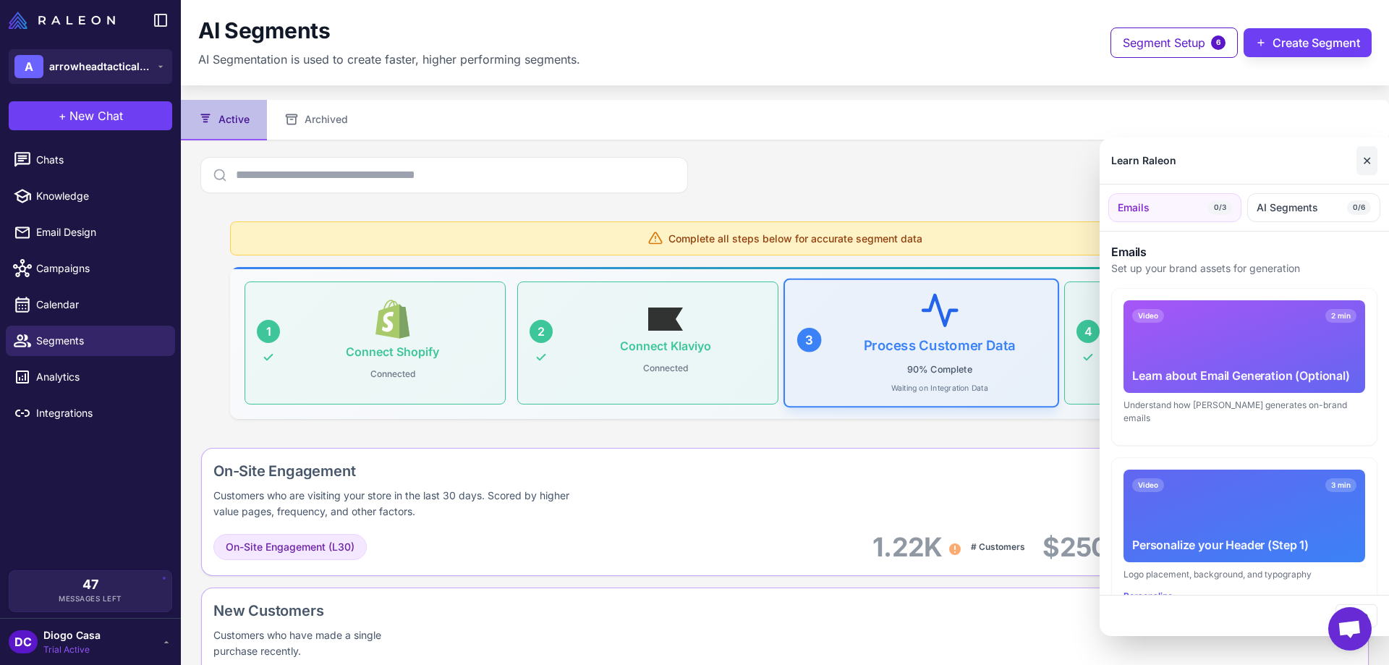
click at [1359, 152] on button "✕" at bounding box center [1367, 160] width 21 height 29
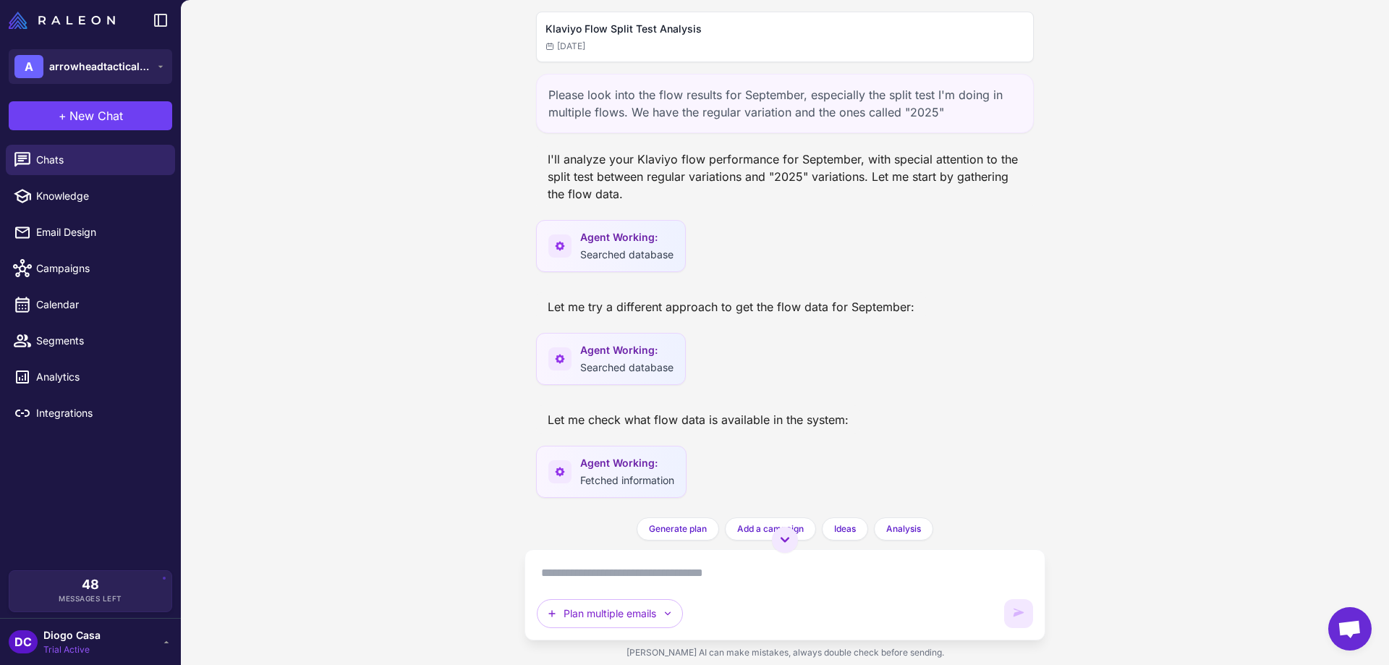
click at [639, 107] on div "Please look into the flow results for September, especially the split test I'm …" at bounding box center [785, 103] width 498 height 59
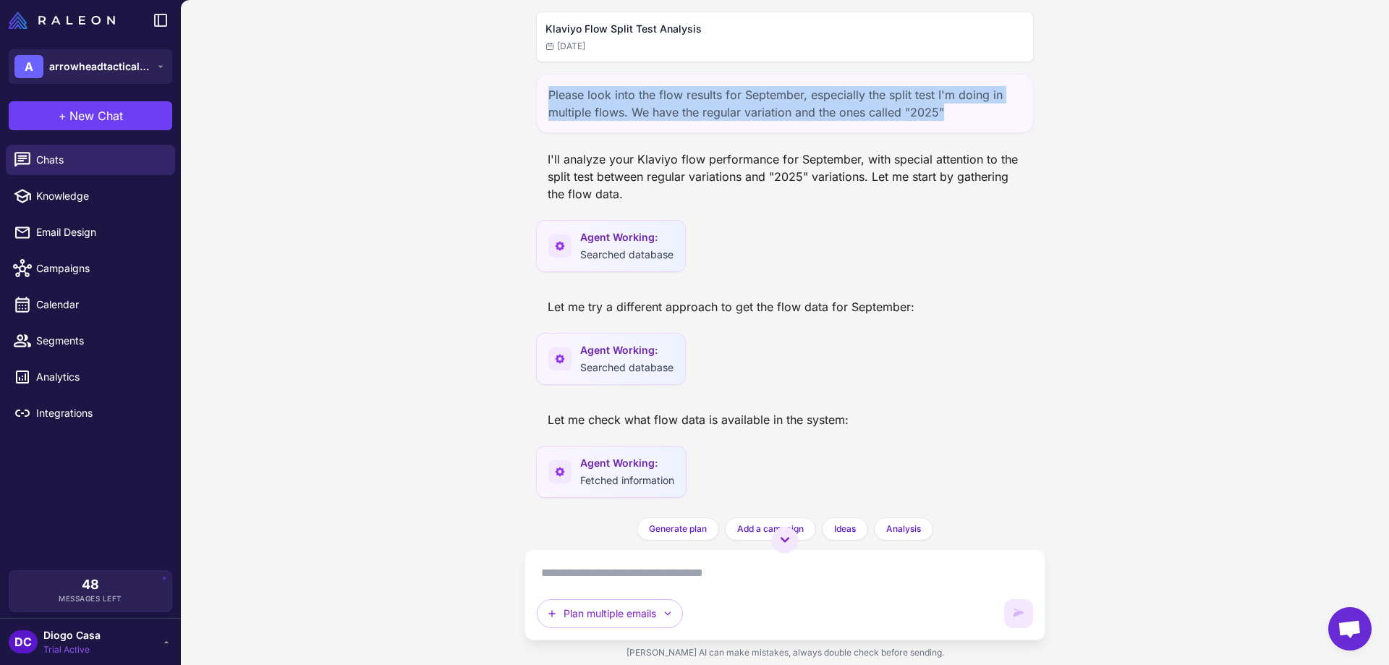
click at [639, 107] on div "Please look into the flow results for September, especially the split test I'm …" at bounding box center [785, 103] width 498 height 59
copy div "Please look into the flow results for September, especially the split test I'm …"
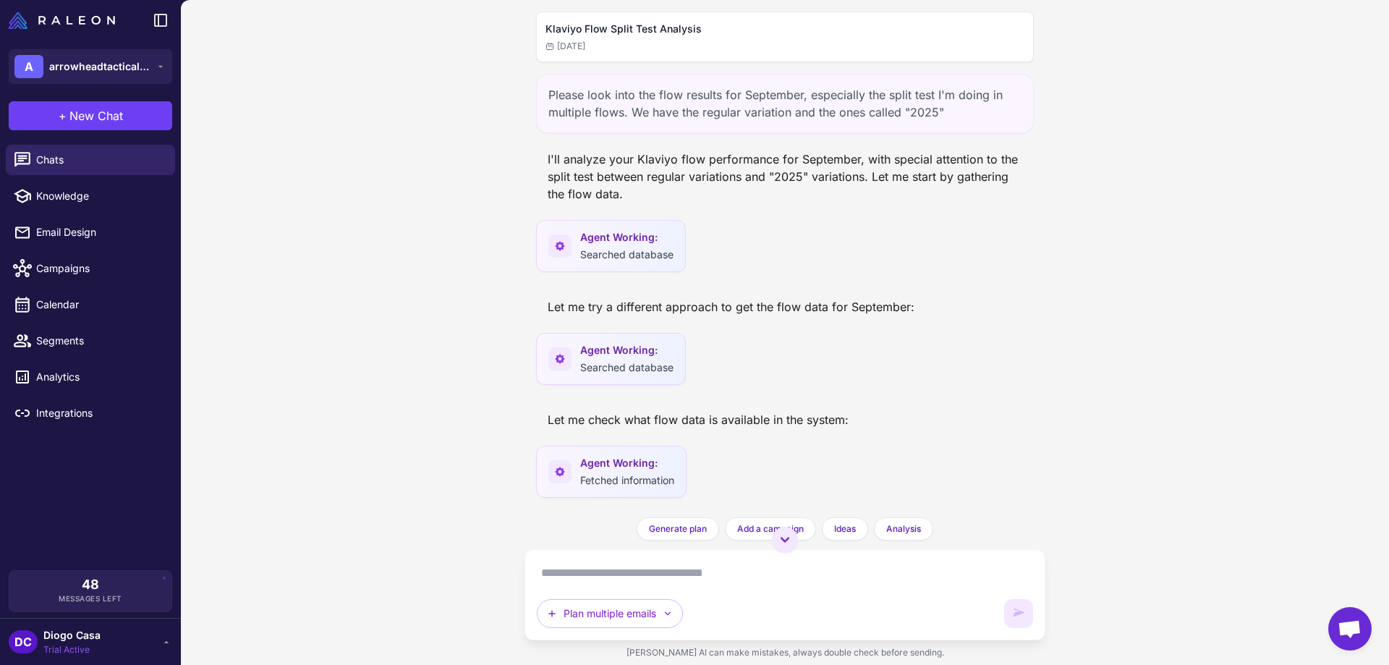
click at [674, 564] on textarea at bounding box center [785, 573] width 496 height 23
click at [654, 606] on button "Plan multiple emails" at bounding box center [610, 613] width 146 height 29
click at [605, 573] on button "Analyze Flows" at bounding box center [641, 572] width 207 height 27
click at [644, 583] on textarea at bounding box center [785, 573] width 496 height 23
paste textarea "**********"
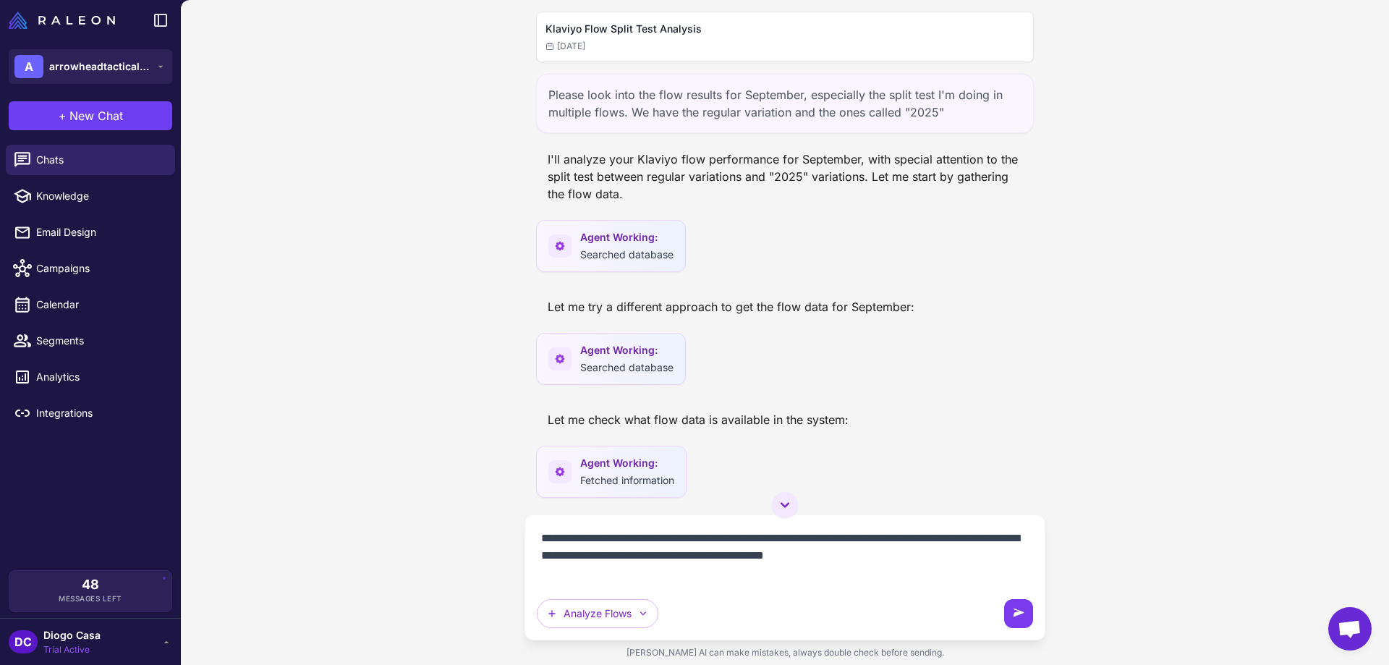
type textarea "**********"
click at [1010, 625] on button at bounding box center [1018, 613] width 29 height 29
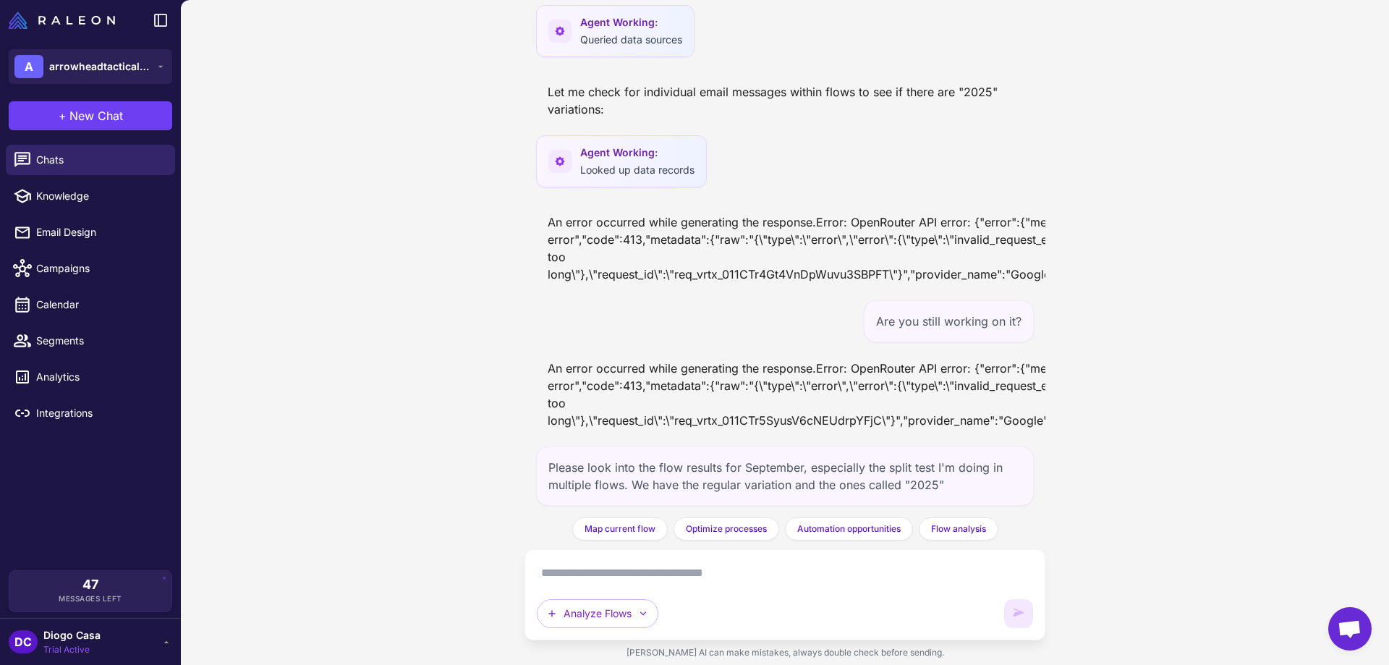
scroll to position [944, 0]
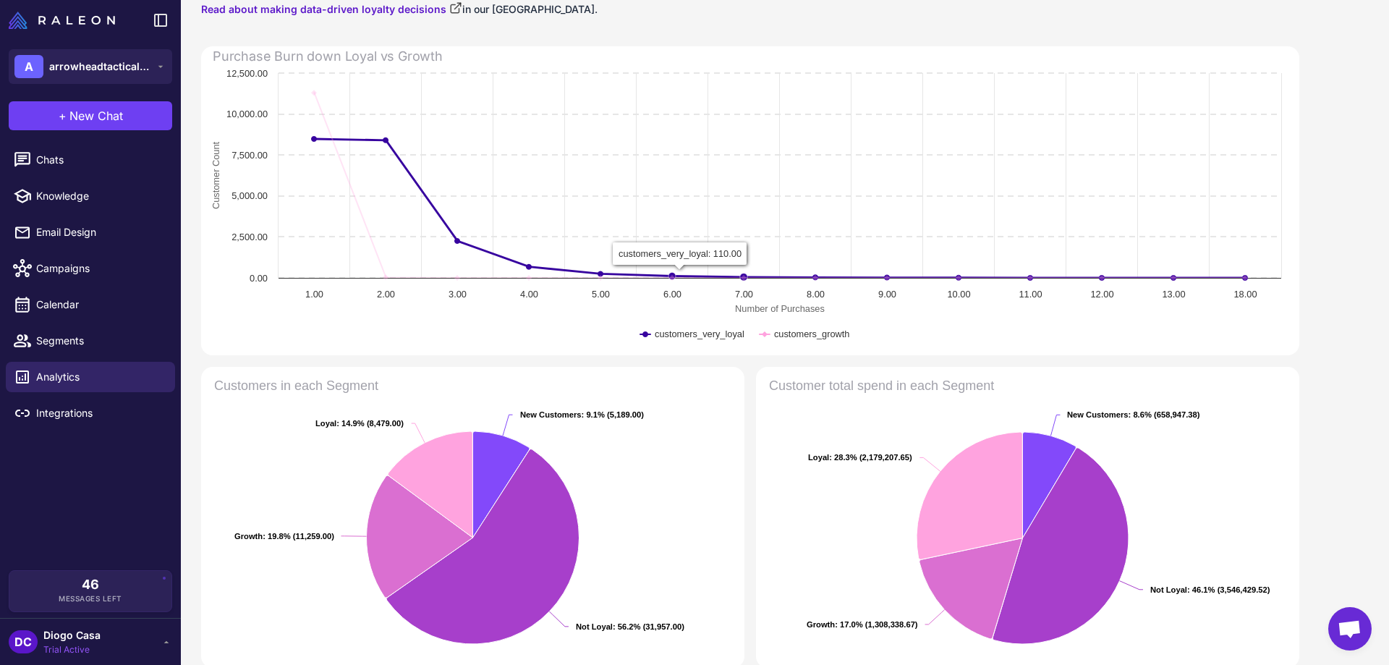
scroll to position [362, 0]
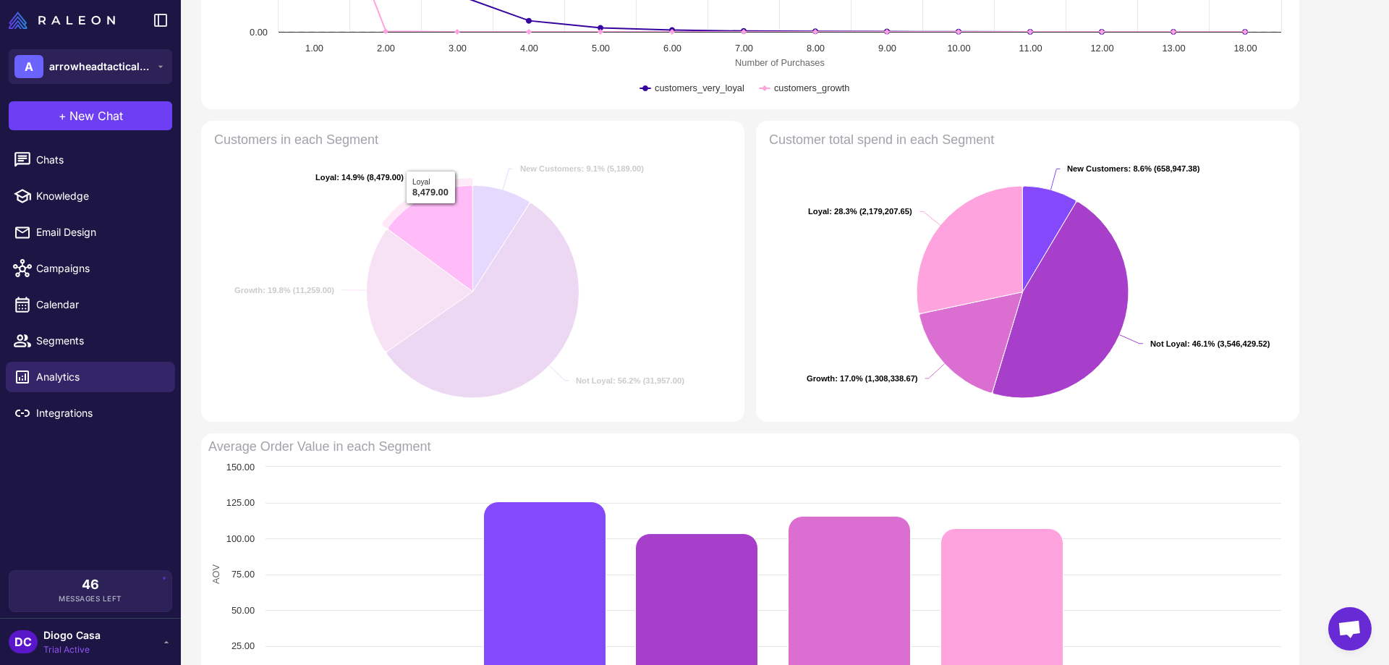
click at [432, 214] on icon "Customers in each Segment" at bounding box center [430, 238] width 85 height 106
click at [339, 173] on text "Loyal : 14.9% (8,479.00) ​ Loyal : 14.9% (8,479.00)" at bounding box center [360, 177] width 88 height 9
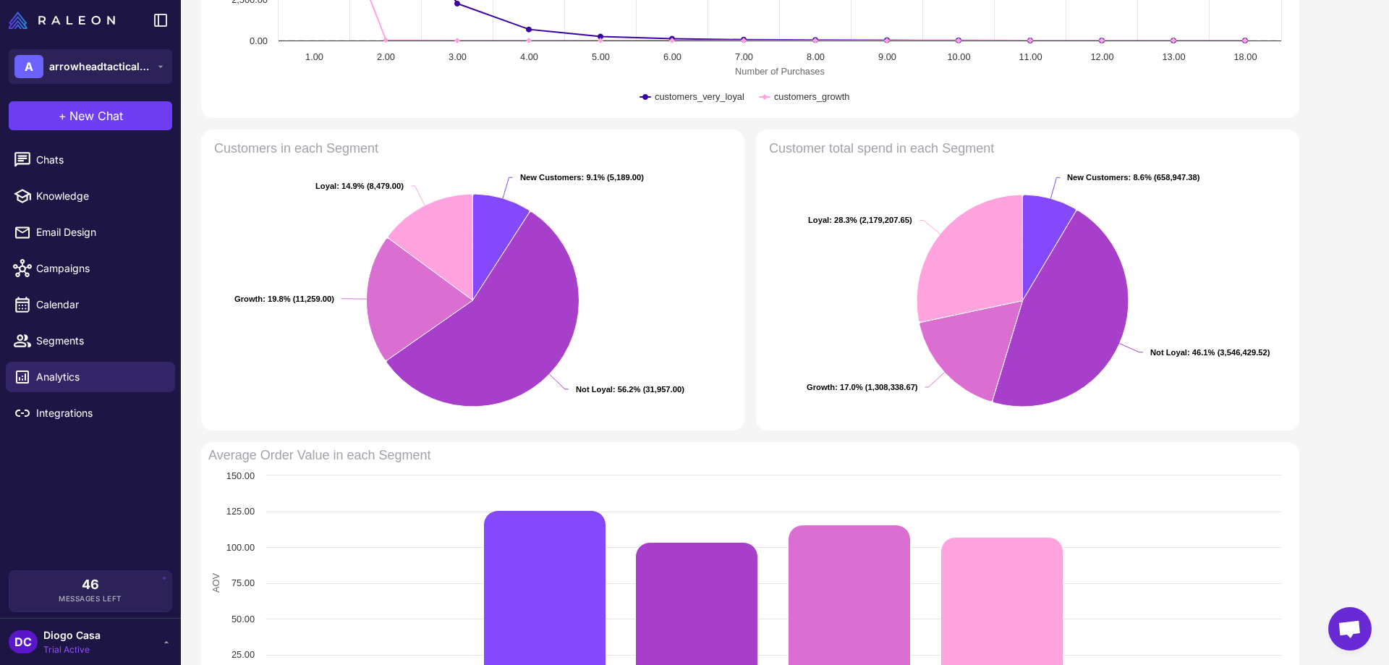
scroll to position [0, 0]
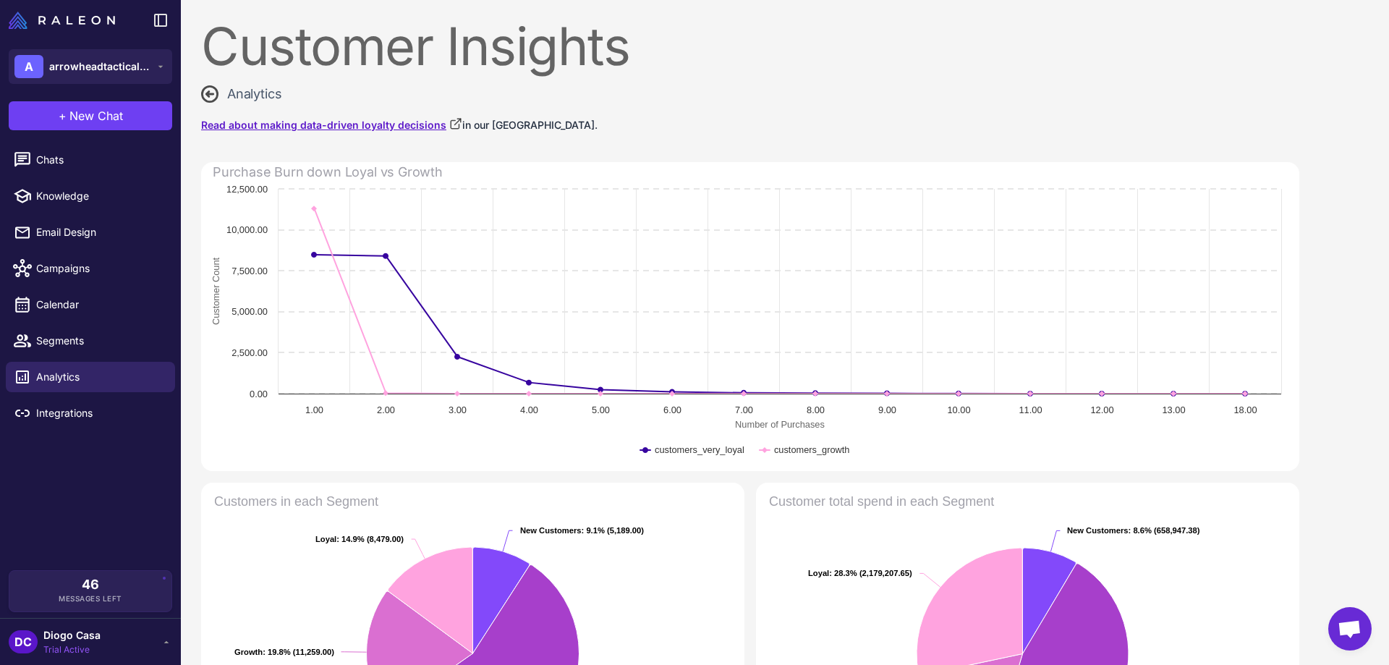
click at [449, 124] on icon at bounding box center [455, 123] width 13 height 13
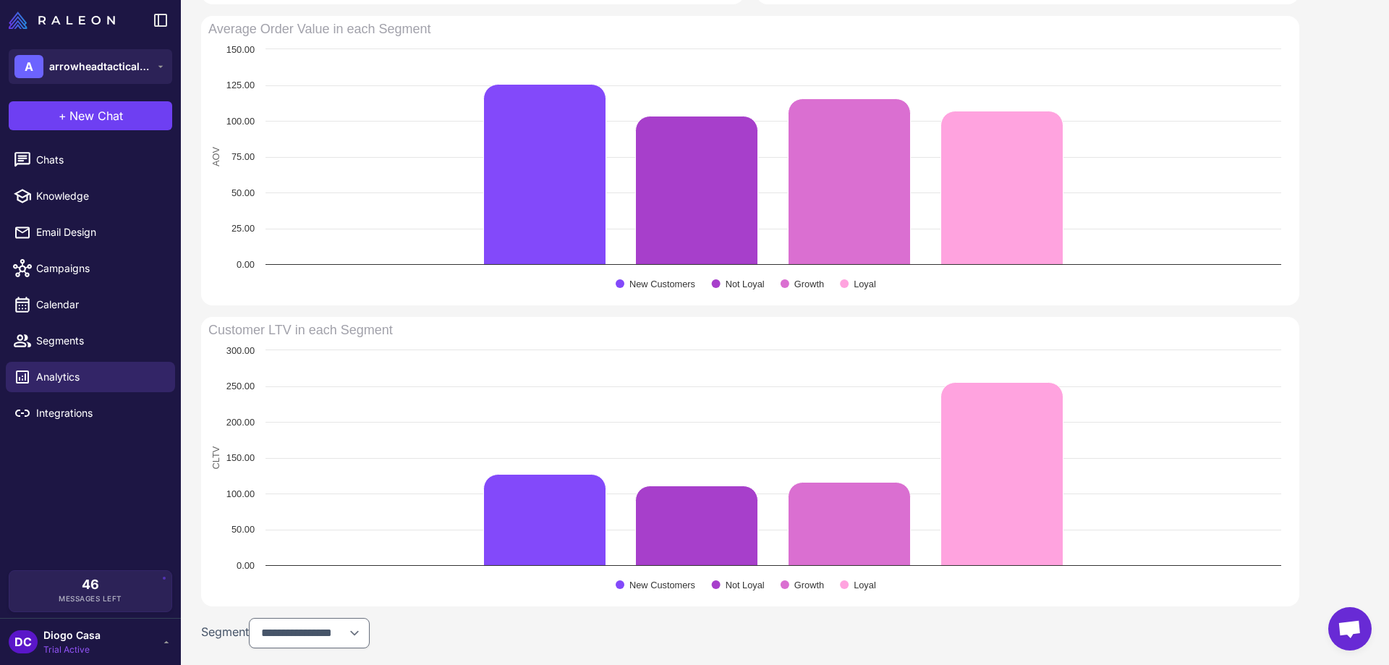
scroll to position [860, 0]
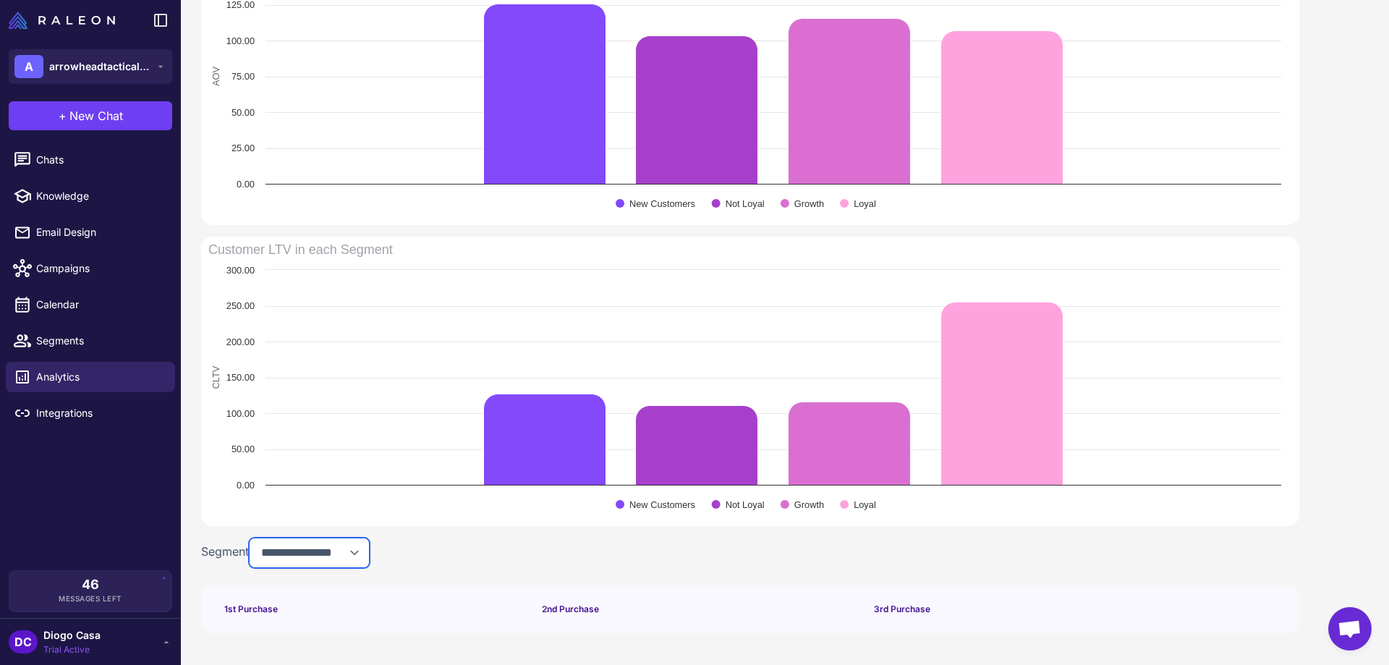
click at [314, 556] on select "**********" at bounding box center [309, 553] width 121 height 30
click at [253, 538] on select "**********" at bounding box center [309, 553] width 121 height 30
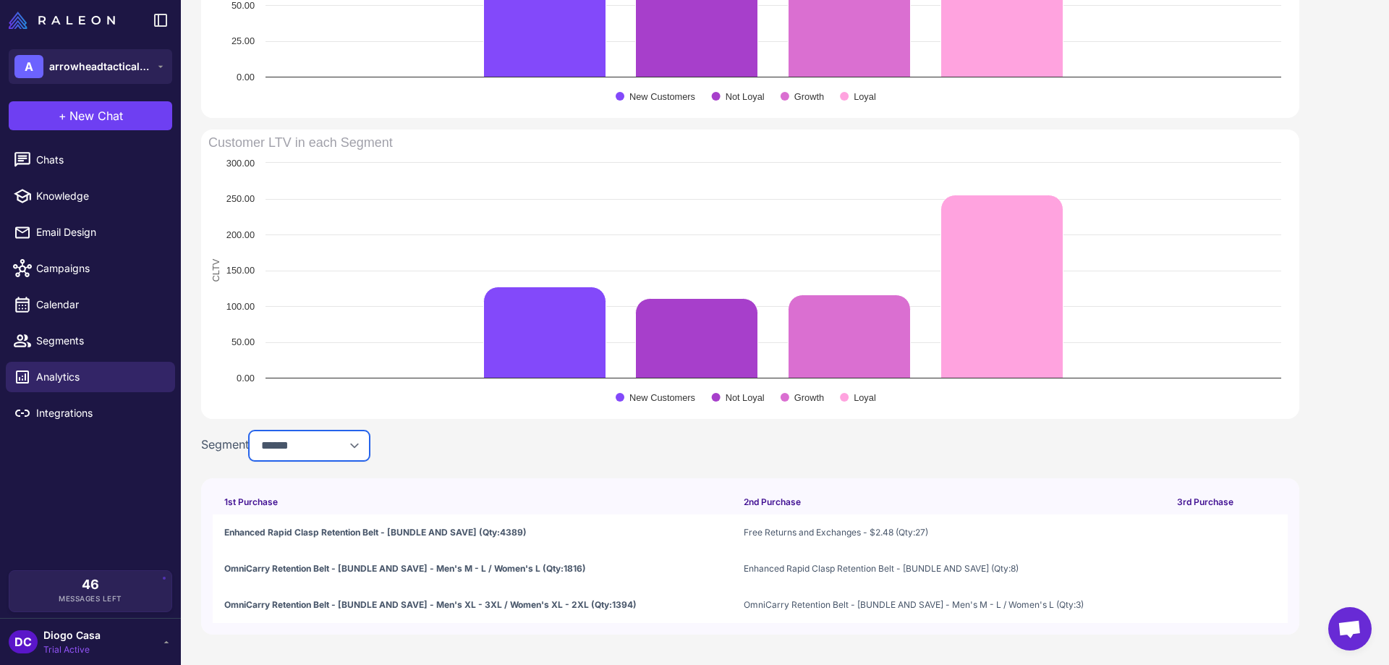
scroll to position [968, 0]
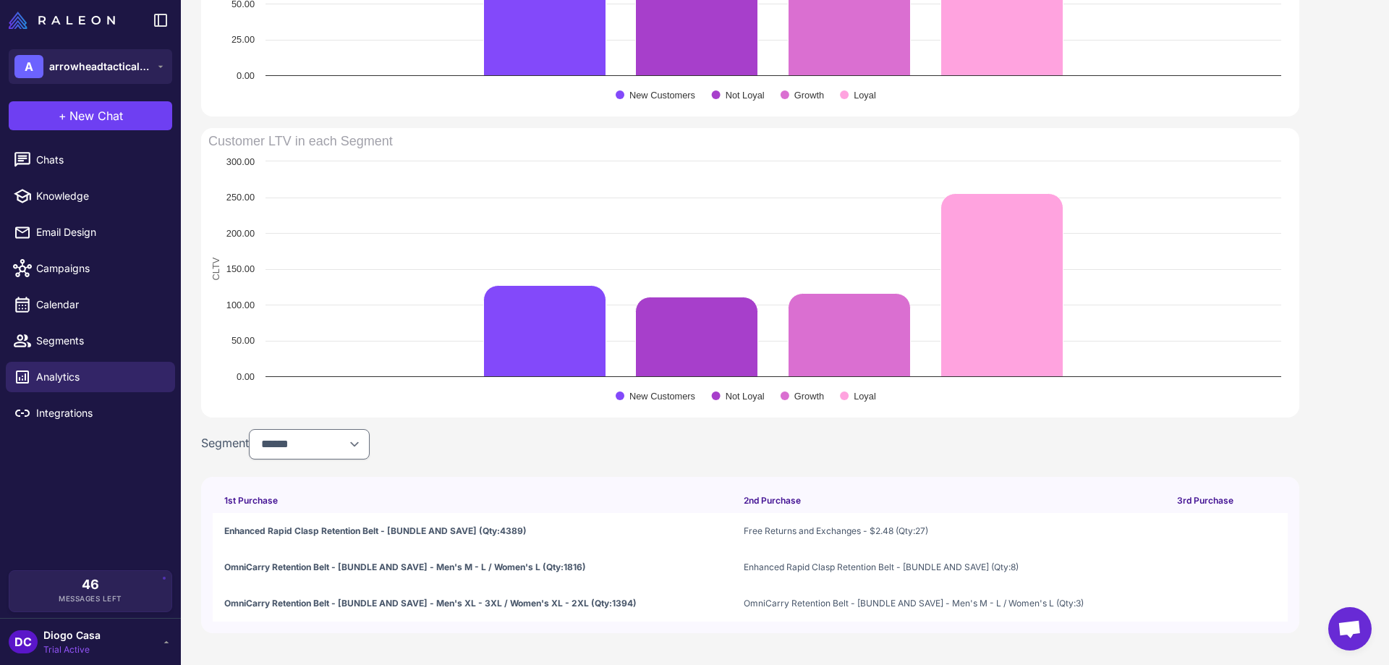
click at [1358, 635] on span "Open chat" at bounding box center [1350, 630] width 24 height 20
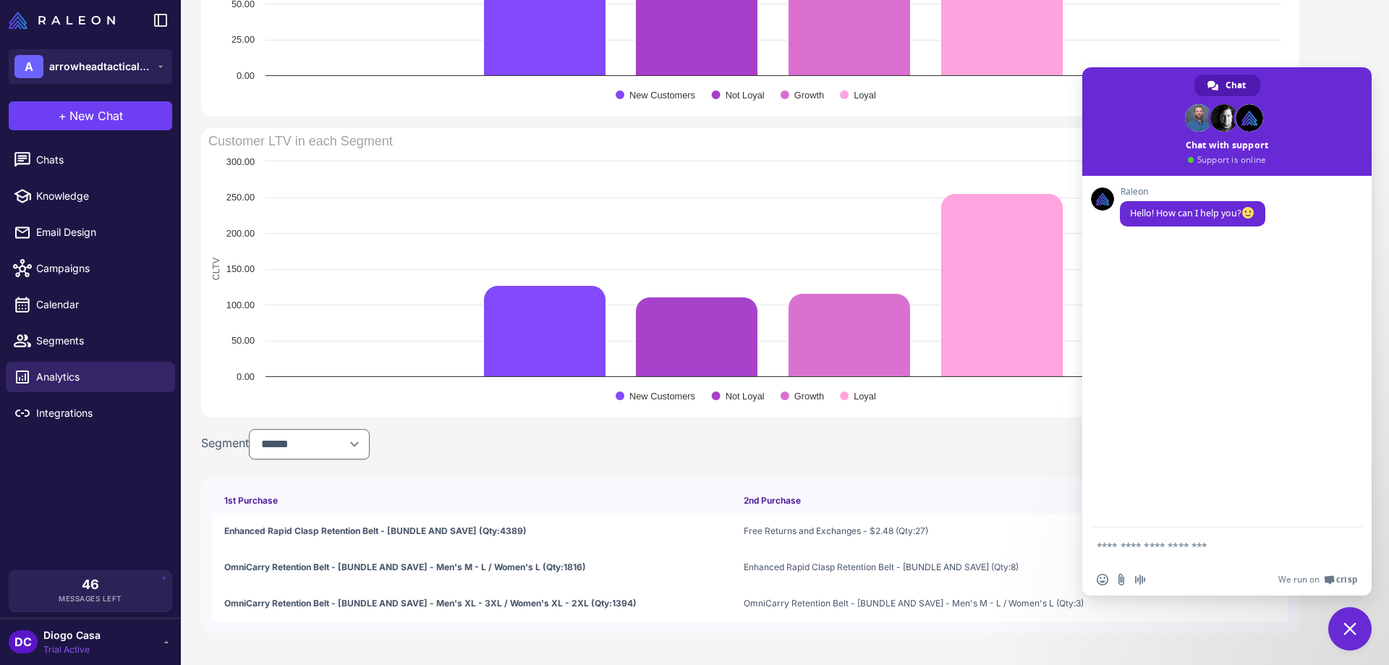
click at [623, 391] on rect "Customer LTV in each Segment" at bounding box center [745, 272] width 1088 height 289
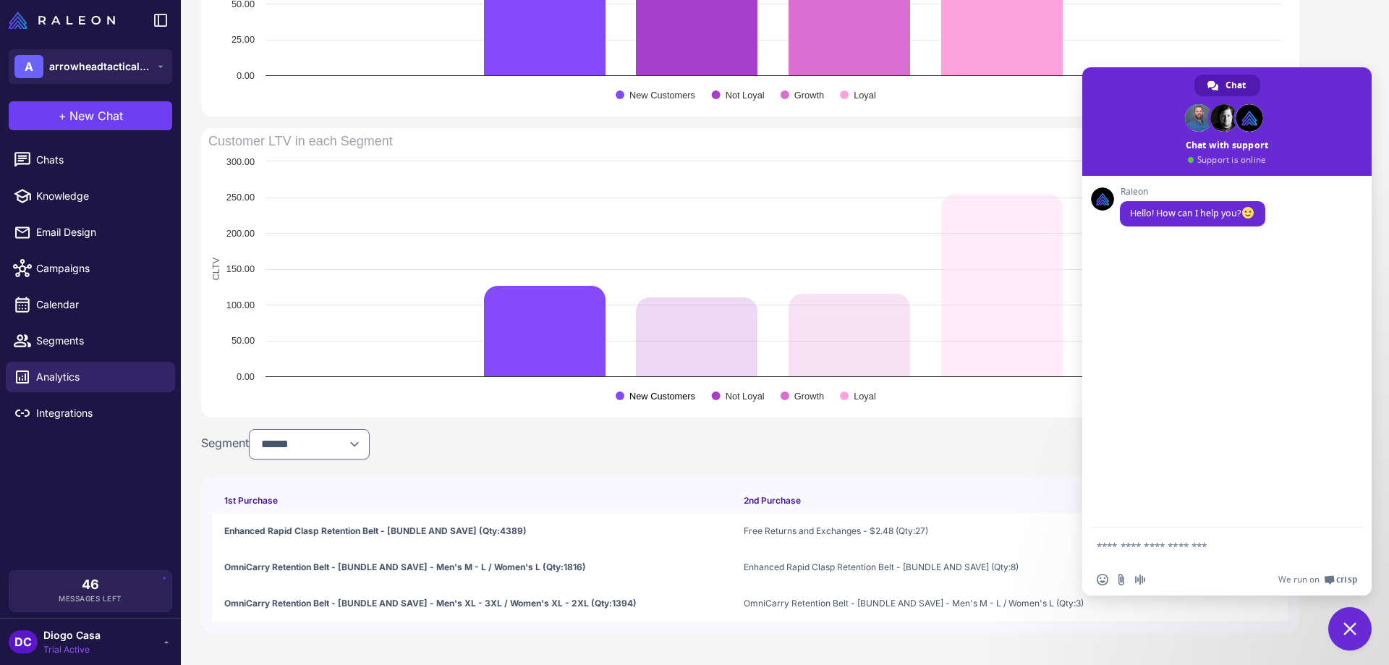
click at [643, 393] on text "New Customers" at bounding box center [663, 396] width 66 height 11
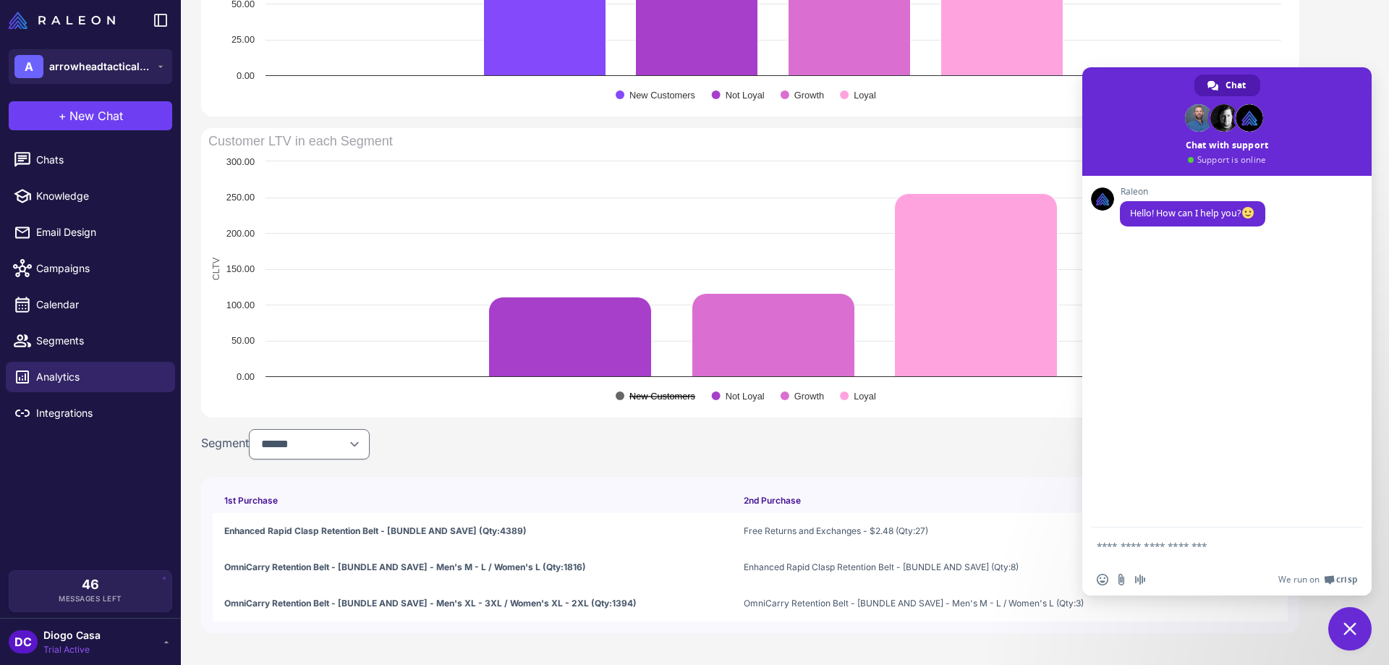
click at [677, 399] on text "New Customers" at bounding box center [663, 396] width 66 height 11
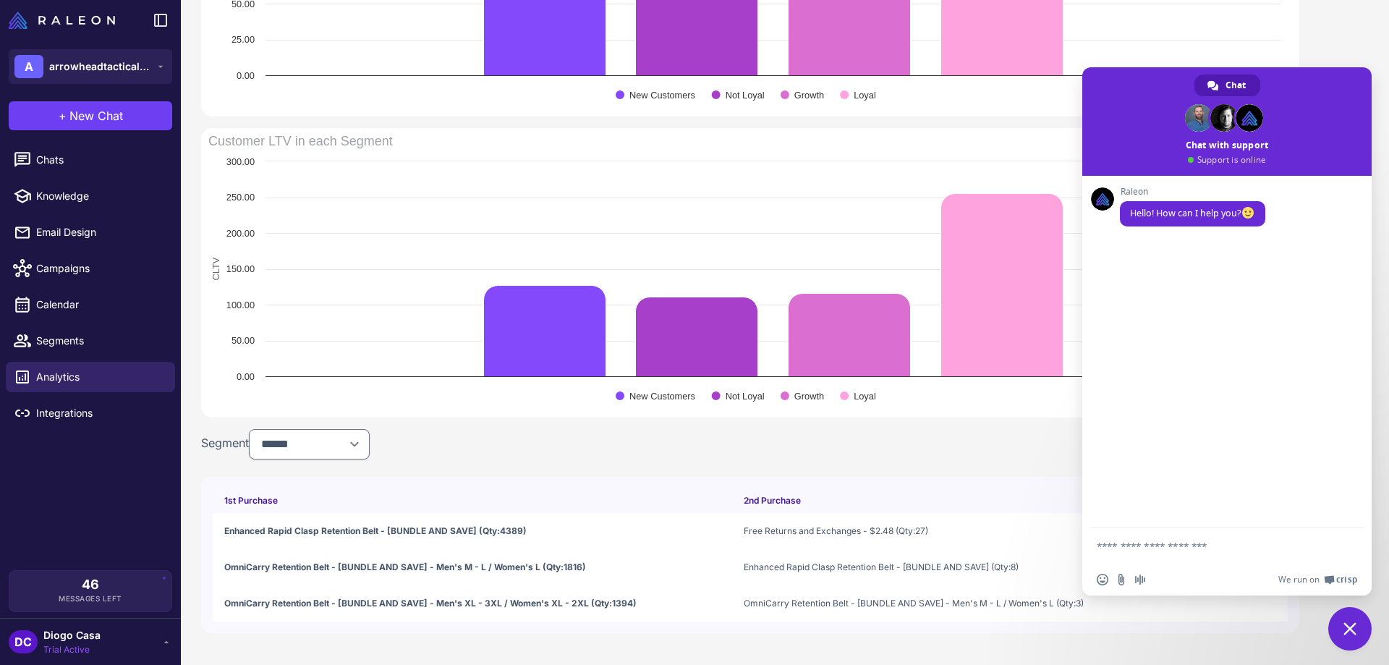
click at [1358, 627] on span "Close chat" at bounding box center [1350, 628] width 43 height 43
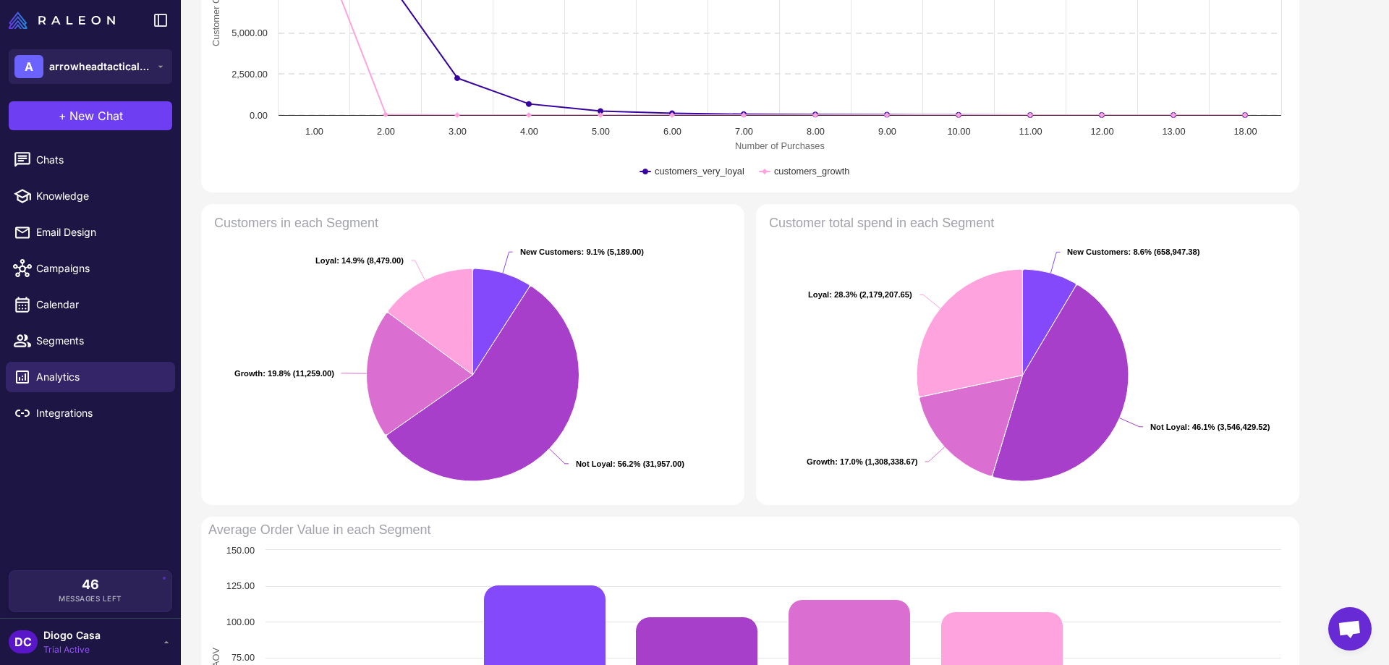
scroll to position [289, 0]
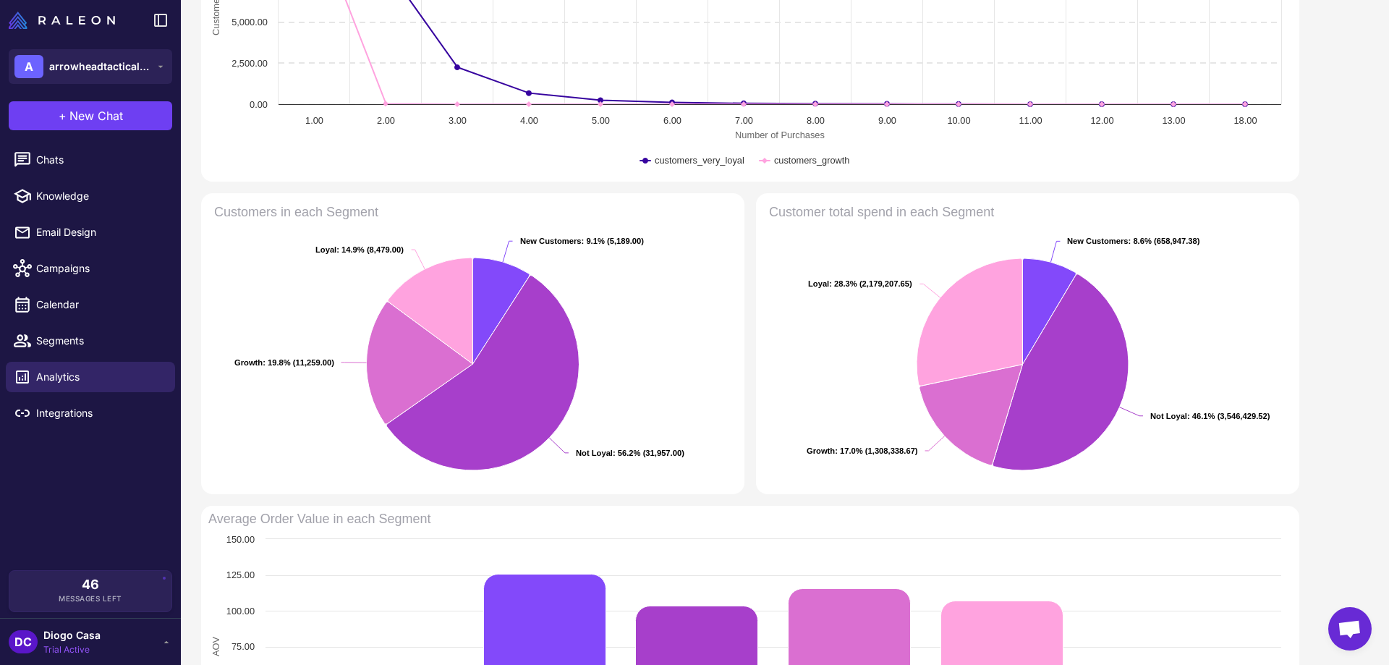
click at [334, 213] on text "Customers in each Segment" at bounding box center [296, 212] width 164 height 14
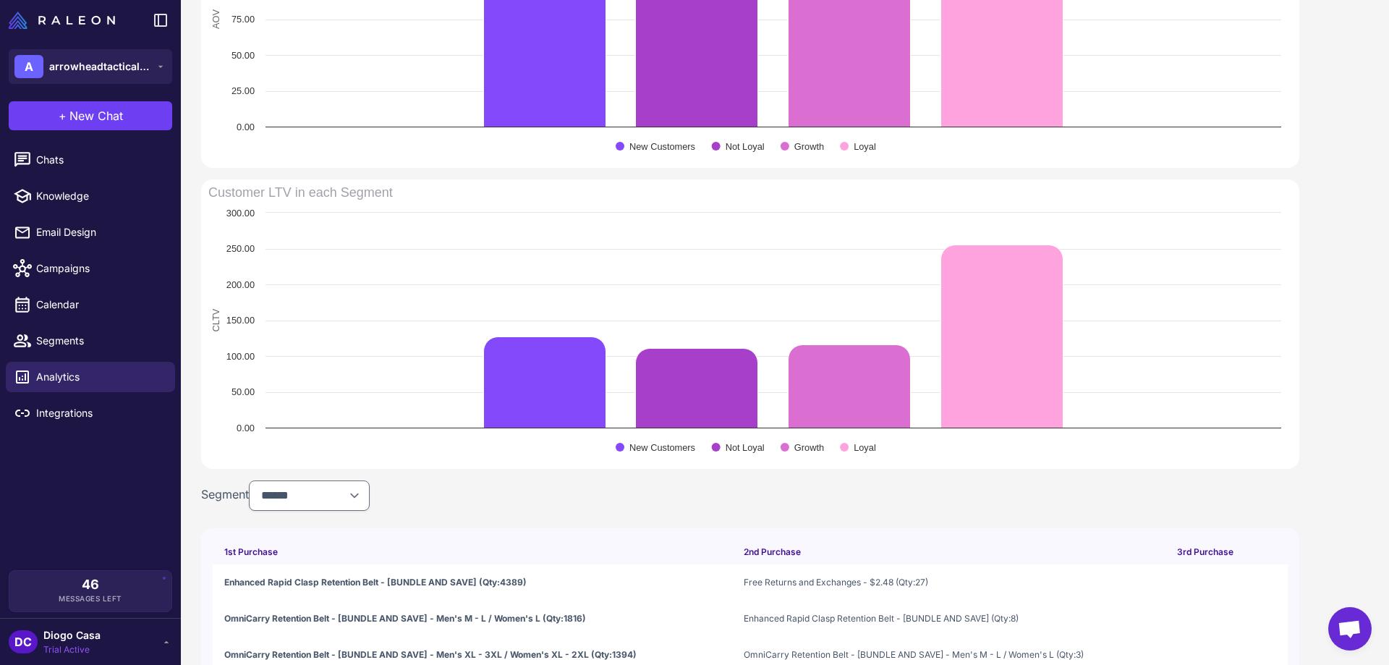
scroll to position [968, 0]
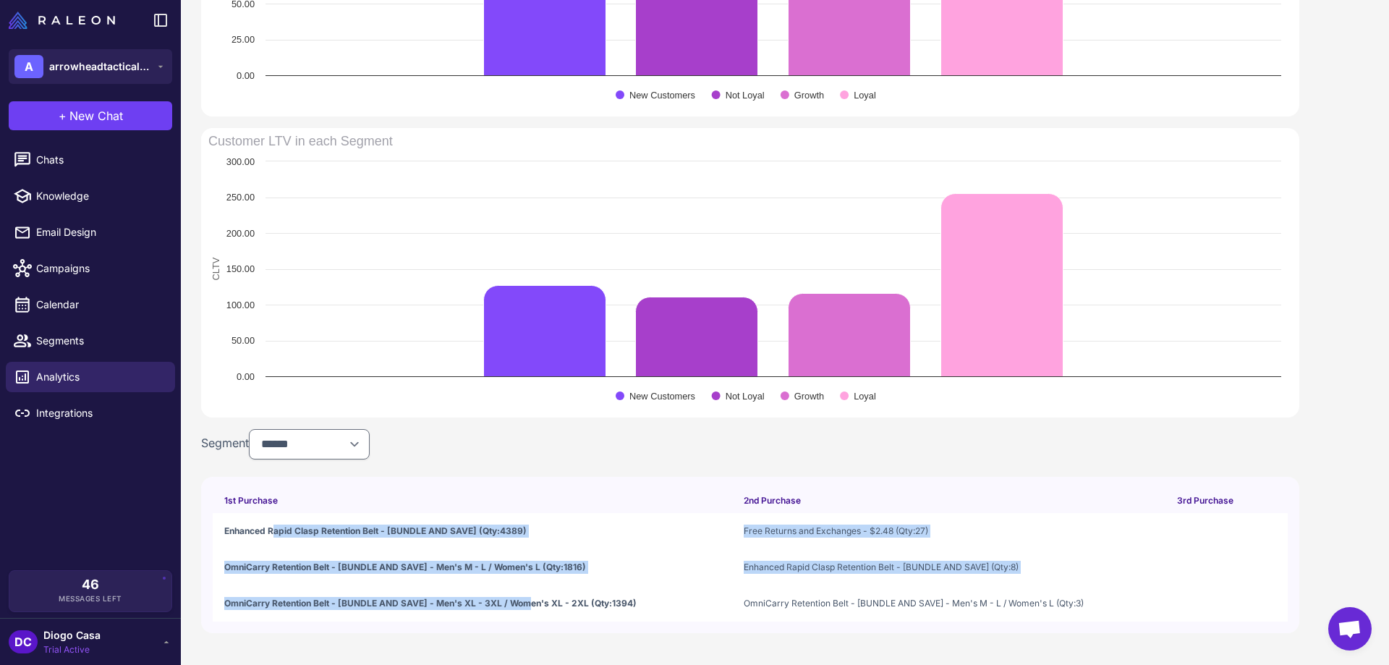
drag, startPoint x: 329, startPoint y: 528, endPoint x: 528, endPoint y: 604, distance: 212.3
click at [528, 604] on tbody "Enhanced Rapid Clasp Retention Belt - [BUNDLE AND SAVE] (Qty:4389) Free Returns…" at bounding box center [750, 567] width 1075 height 109
click at [528, 604] on span "OmniCarry Retention Belt - [BUNDLE AND SAVE] - Men's XL - 3XL / Women's XL - 2X…" at bounding box center [430, 603] width 412 height 13
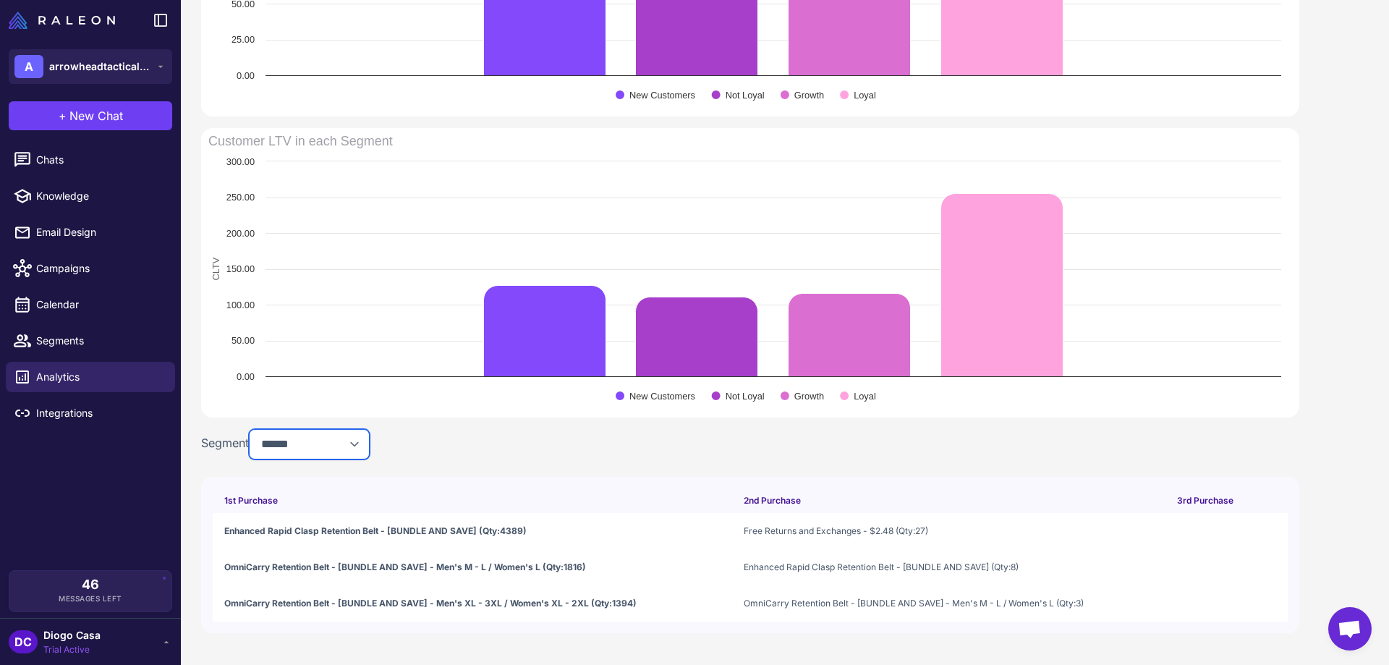
click at [317, 441] on select "**********" at bounding box center [309, 444] width 121 height 30
click at [253, 429] on select "**********" at bounding box center [309, 444] width 121 height 30
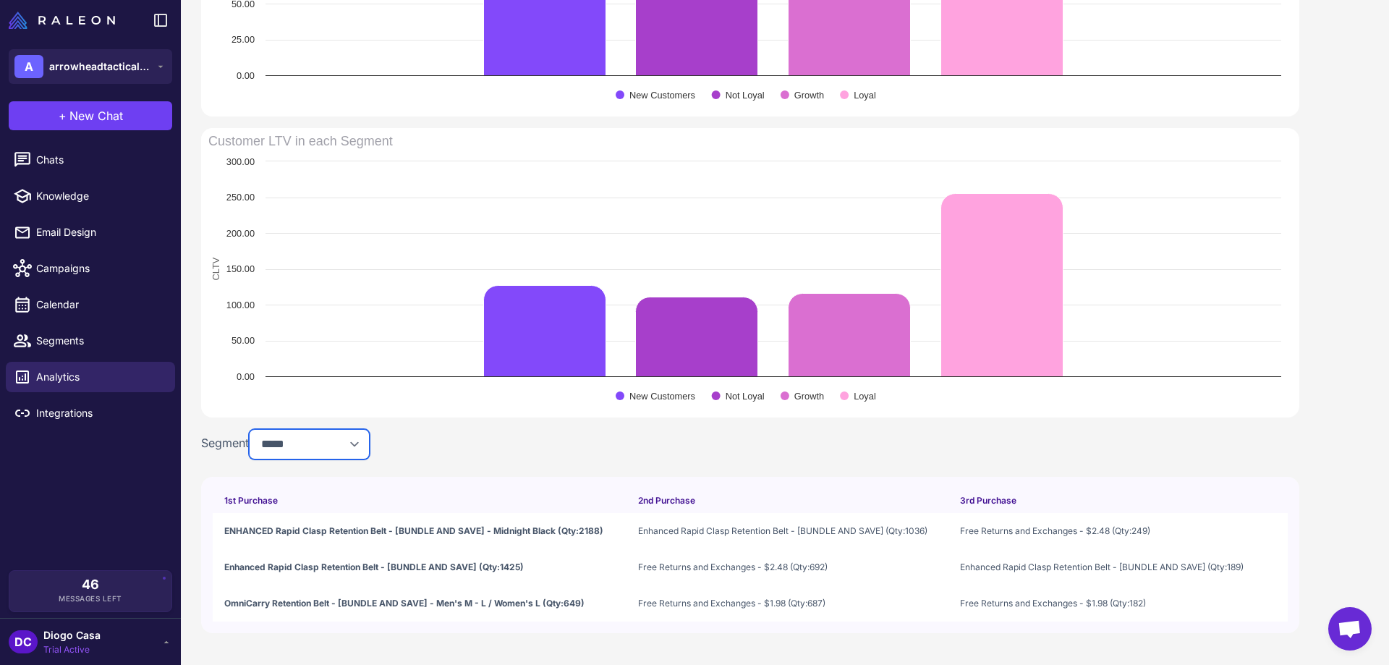
click at [344, 453] on select "**********" at bounding box center [309, 444] width 121 height 30
click at [486, 451] on div "**********" at bounding box center [750, 444] width 1099 height 30
click at [318, 444] on select "**********" at bounding box center [309, 444] width 121 height 30
click at [253, 429] on select "**********" at bounding box center [309, 444] width 121 height 30
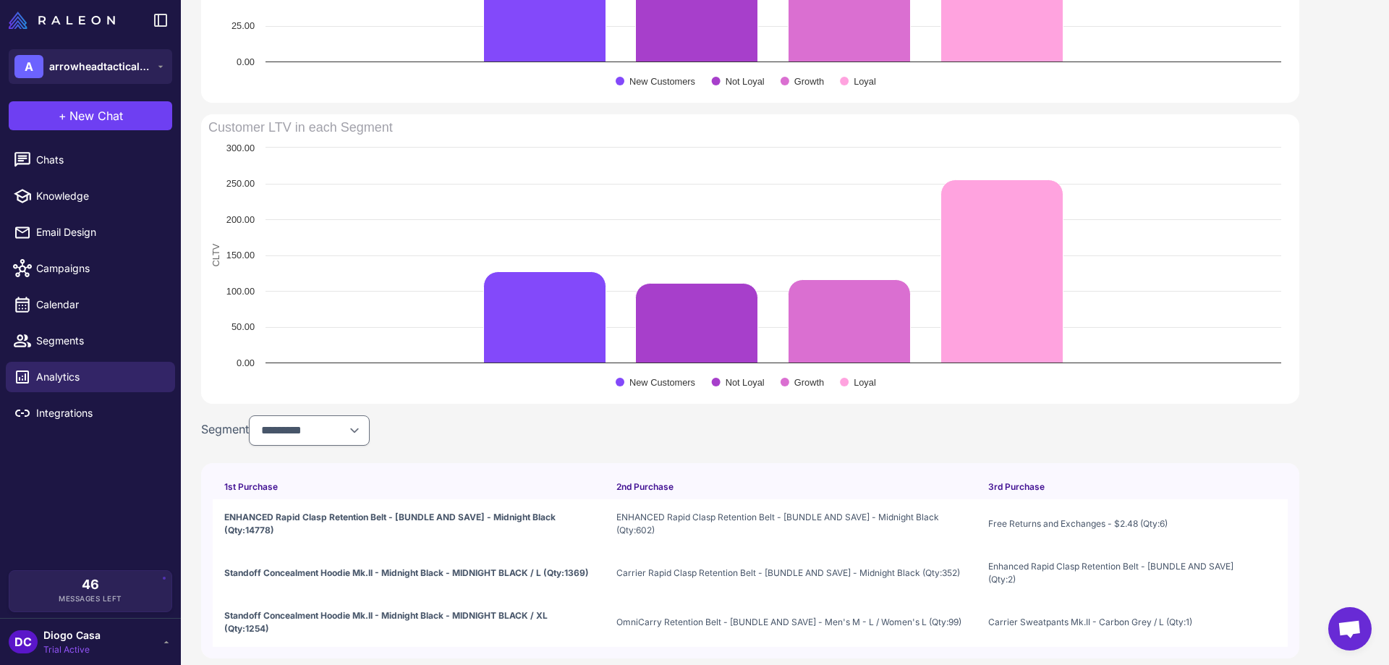
scroll to position [1007, 0]
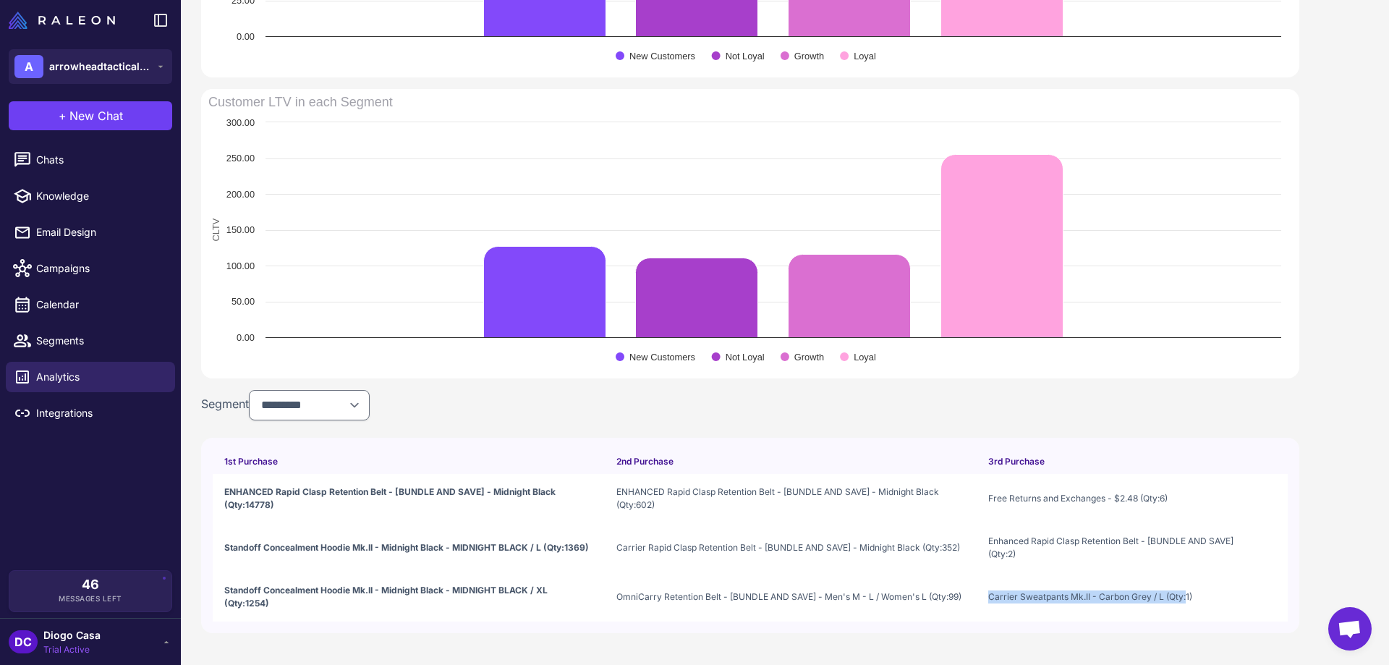
drag, startPoint x: 1176, startPoint y: 596, endPoint x: 980, endPoint y: 609, distance: 196.5
click at [980, 609] on td "Carrier Sweatpants Mk.II - Carbon Grey / L (Qty:1)" at bounding box center [1121, 596] width 288 height 49
click at [396, 542] on span "Standoff Concealment Hoodie Mk.II - Midnight Black - MIDNIGHT BLACK / L (Qty:13…" at bounding box center [406, 547] width 365 height 13
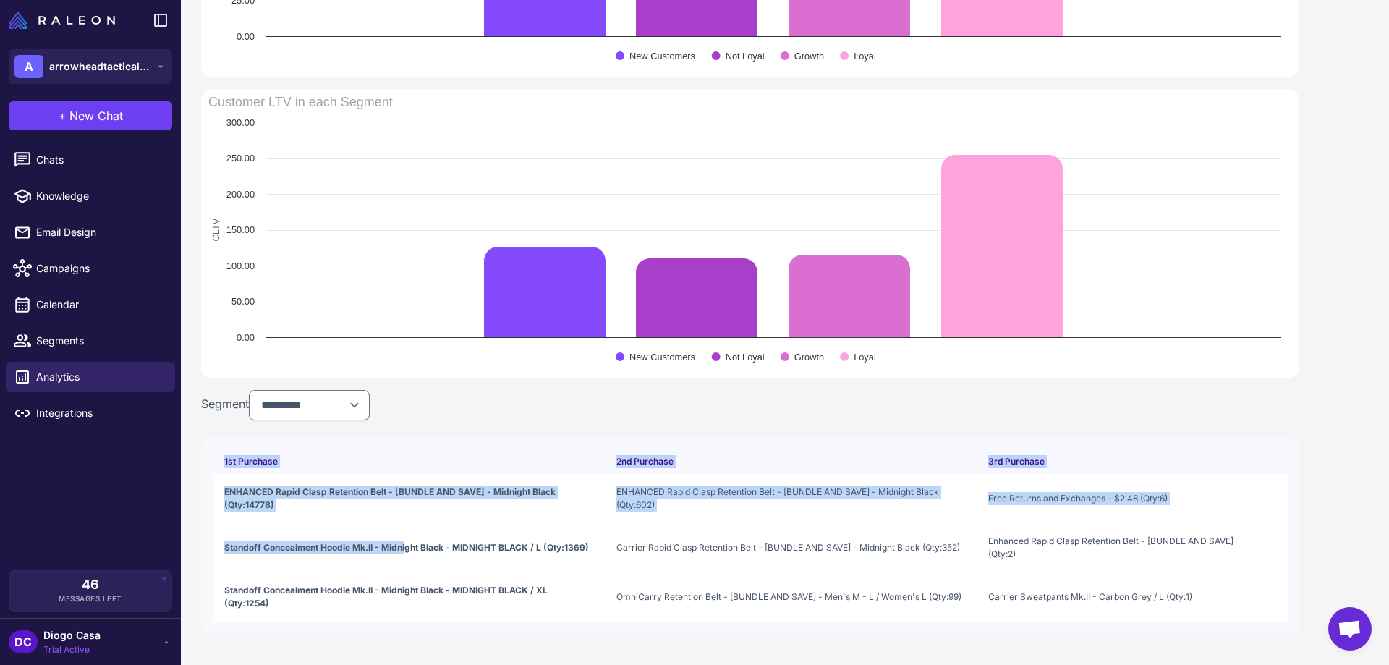
drag, startPoint x: 284, startPoint y: 541, endPoint x: 407, endPoint y: 545, distance: 123.1
click at [407, 545] on div "1st Purchase 2nd Purchase 3rd Purchase ENHANCED Rapid Clasp Retention Belt - [B…" at bounding box center [750, 535] width 1099 height 195
click at [407, 545] on span "Standoff Concealment Hoodie Mk.II - Midnight Black - MIDNIGHT BLACK / L (Qty:13…" at bounding box center [406, 547] width 365 height 13
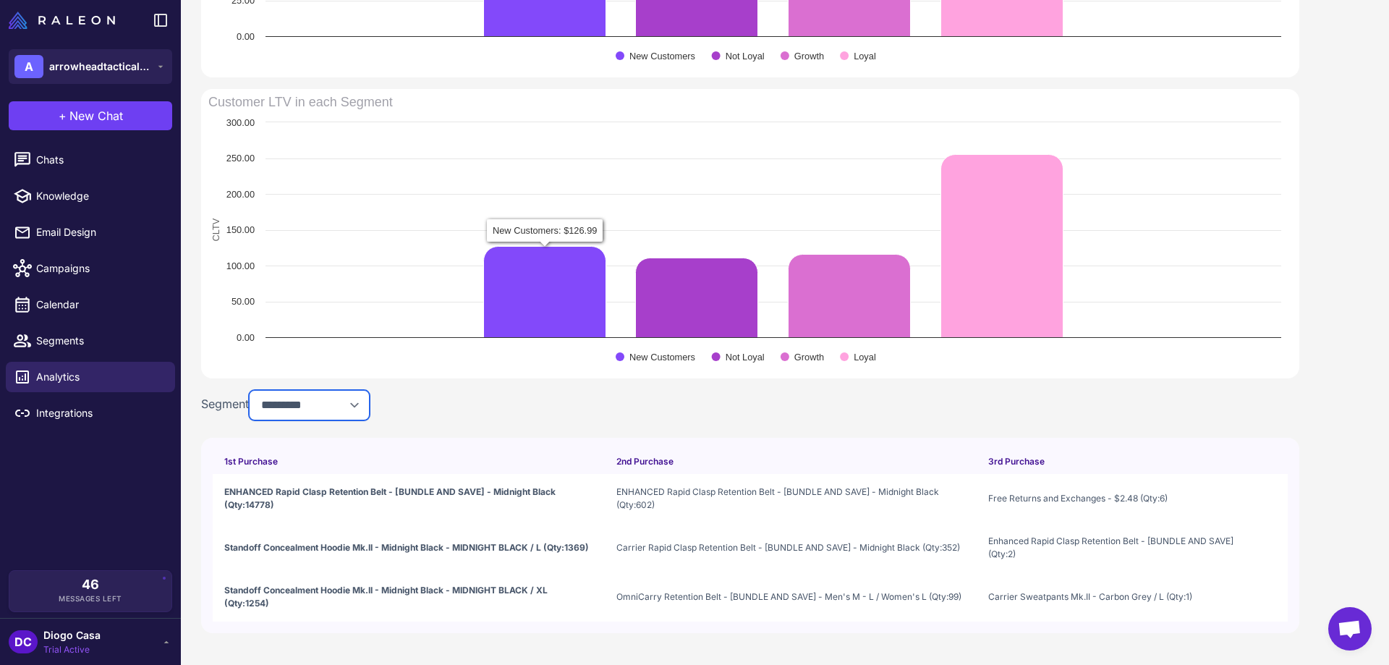
click at [331, 405] on select "**********" at bounding box center [309, 405] width 121 height 30
select select "**********"
click at [253, 420] on select "**********" at bounding box center [309, 405] width 121 height 30
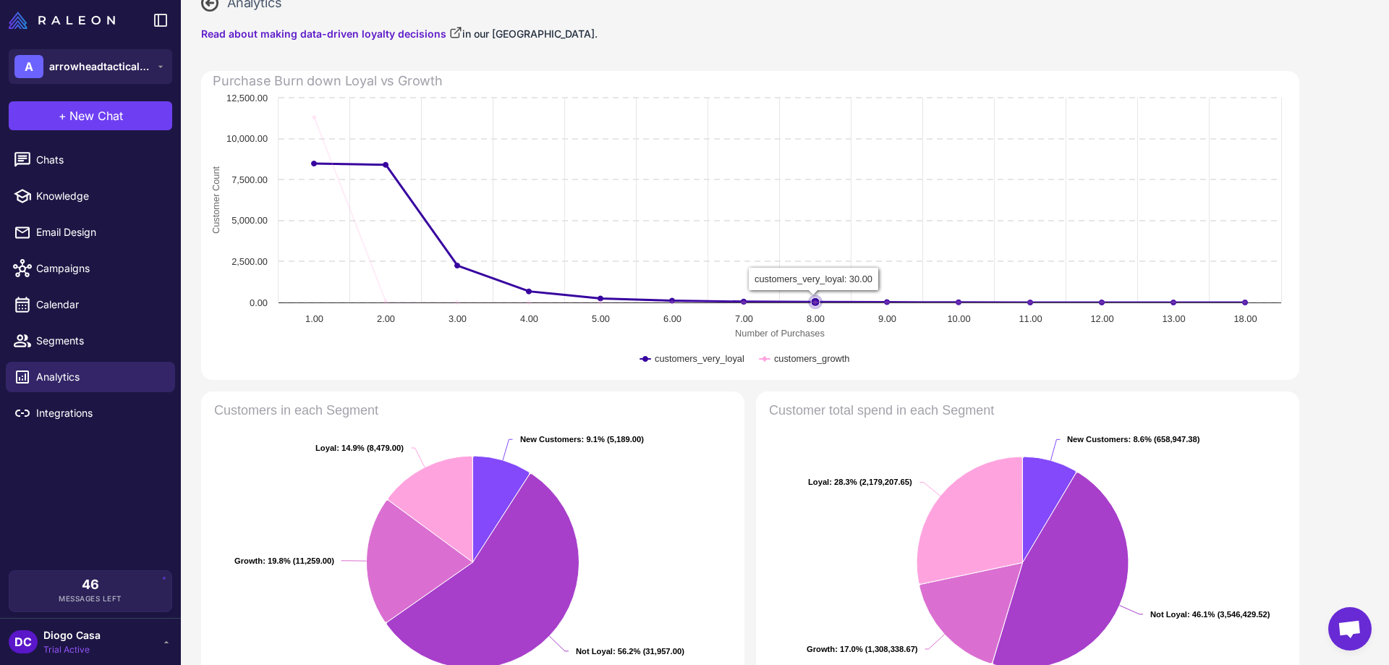
scroll to position [0, 0]
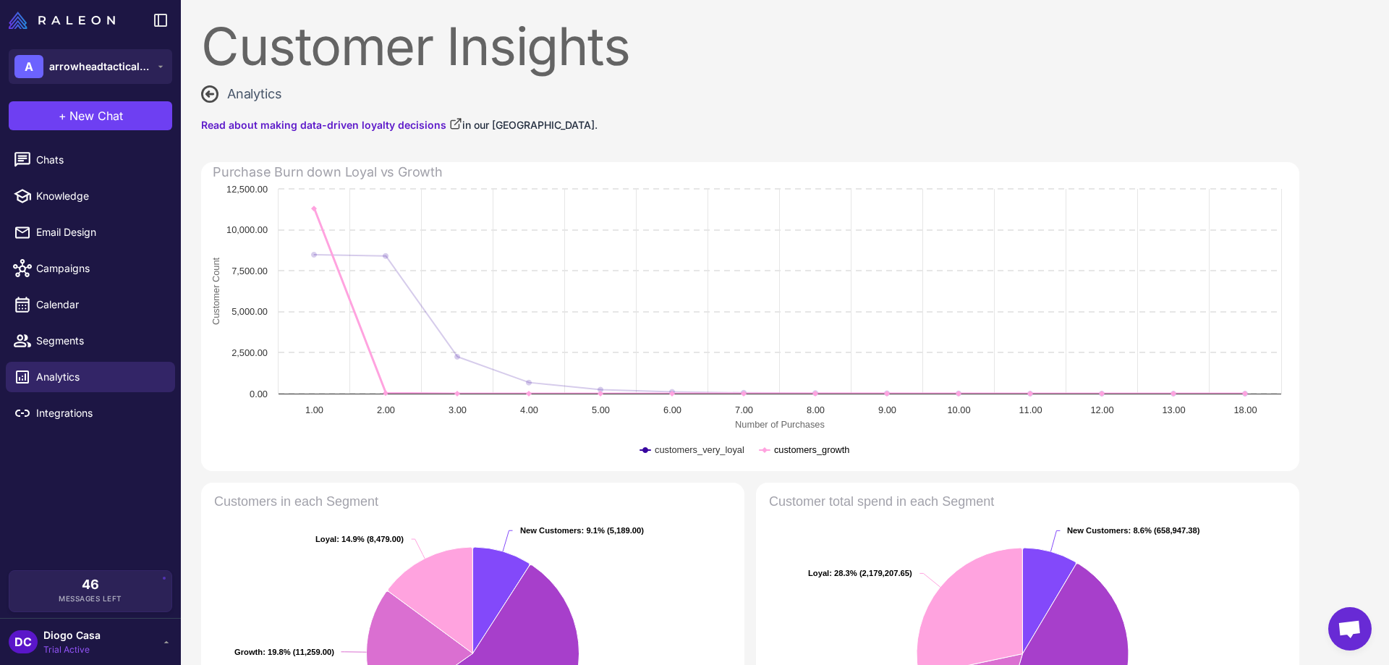
click at [815, 447] on text "customers_growth" at bounding box center [812, 449] width 76 height 11
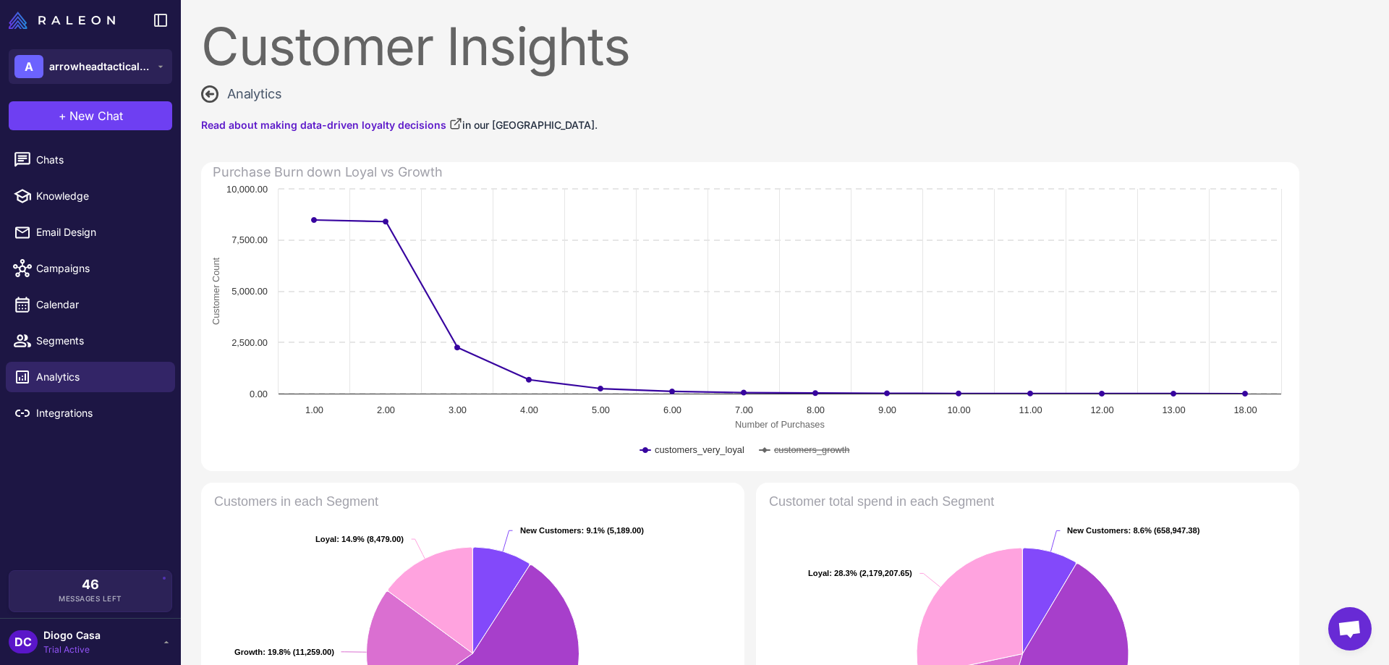
click at [794, 456] on rect at bounding box center [745, 326] width 1088 height 289
click at [797, 454] on text "customers_growth" at bounding box center [812, 449] width 76 height 11
click at [677, 447] on text "customers_very_loyal" at bounding box center [700, 449] width 90 height 11
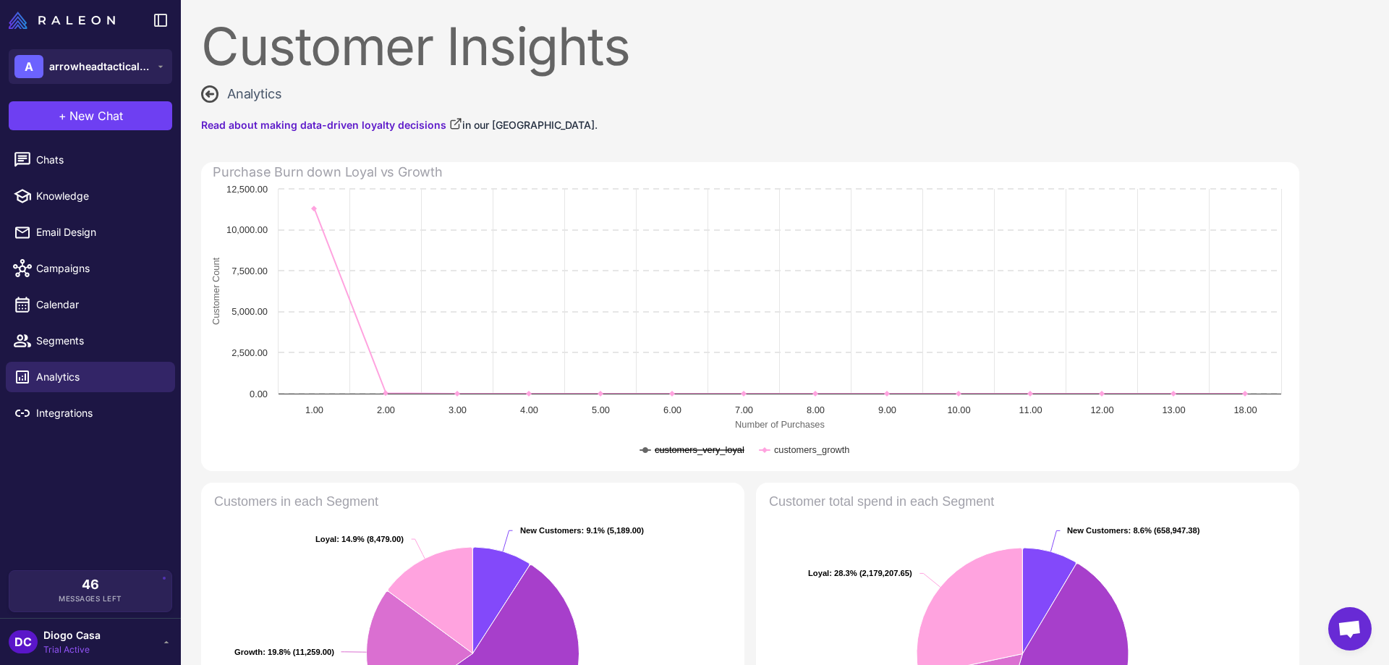
click at [707, 453] on text "customers_very_loyal" at bounding box center [700, 449] width 90 height 11
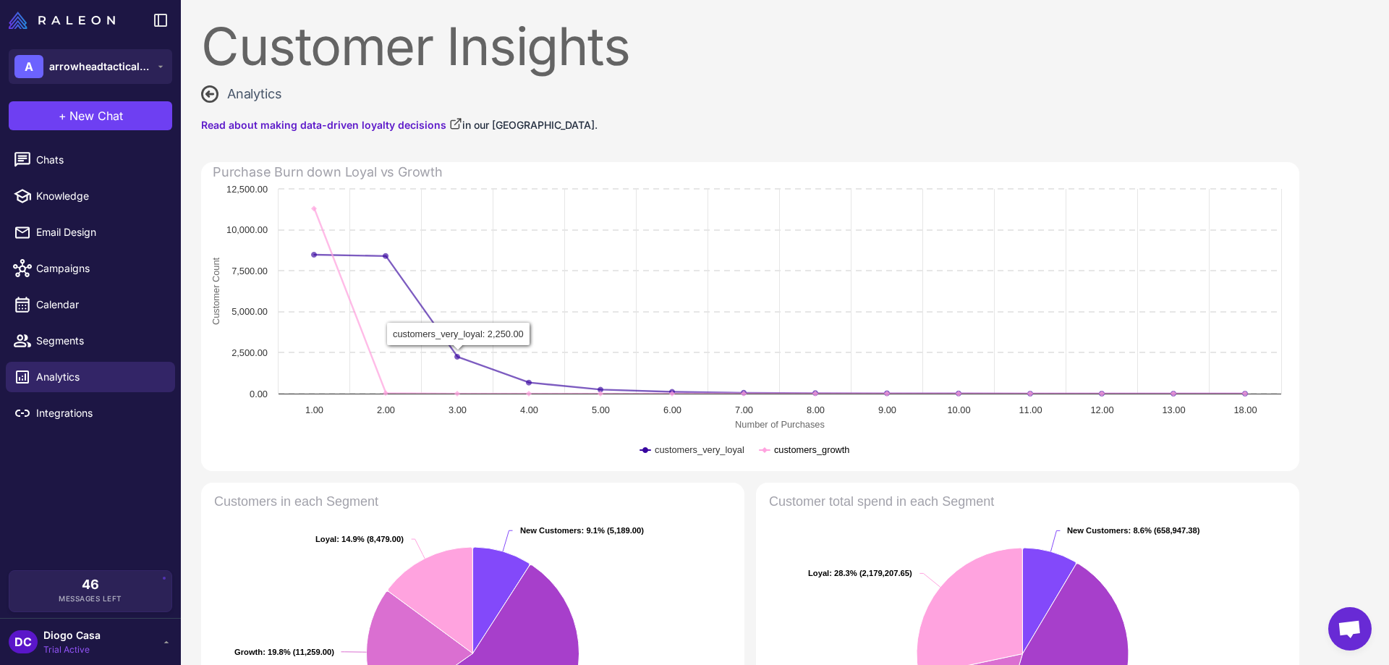
click at [792, 449] on text "customers_growth" at bounding box center [812, 449] width 76 height 11
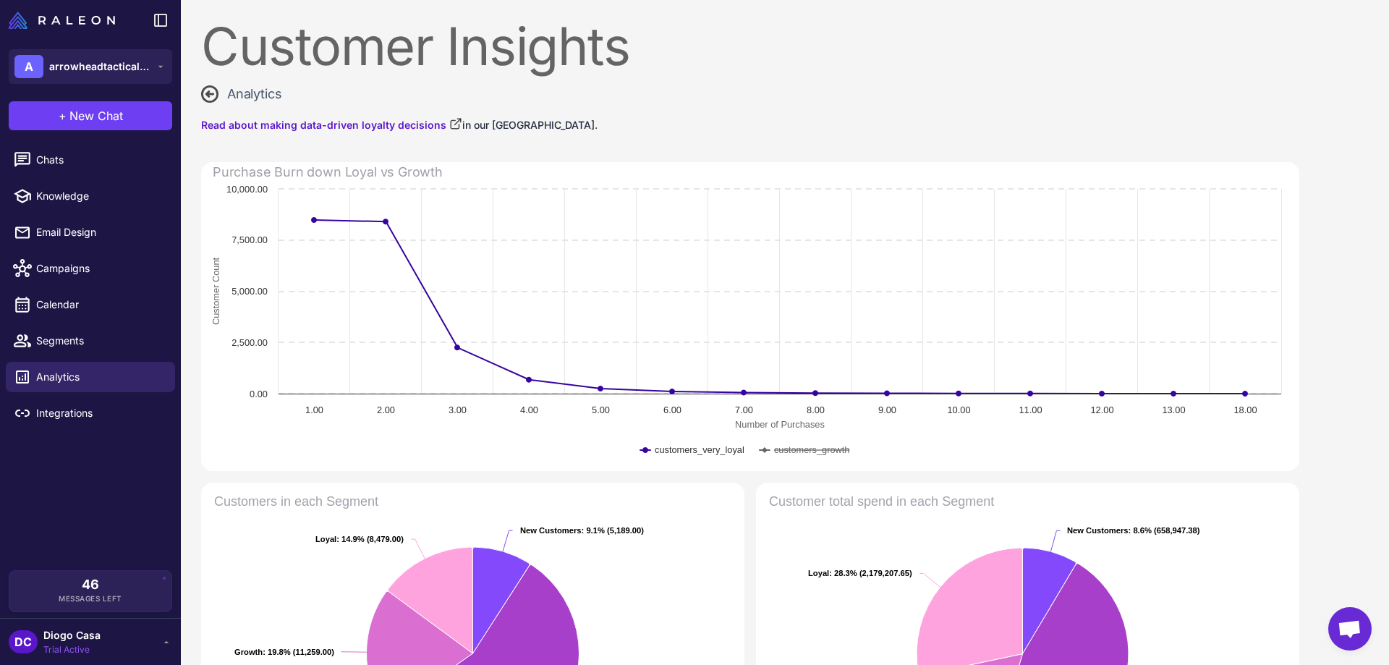
drag, startPoint x: 818, startPoint y: 428, endPoint x: 865, endPoint y: 428, distance: 47.0
click at [865, 428] on icon "Created with Highcharts 11.2.0 Number of Purchases Customer Count customers_ver…" at bounding box center [745, 326] width 1088 height 289
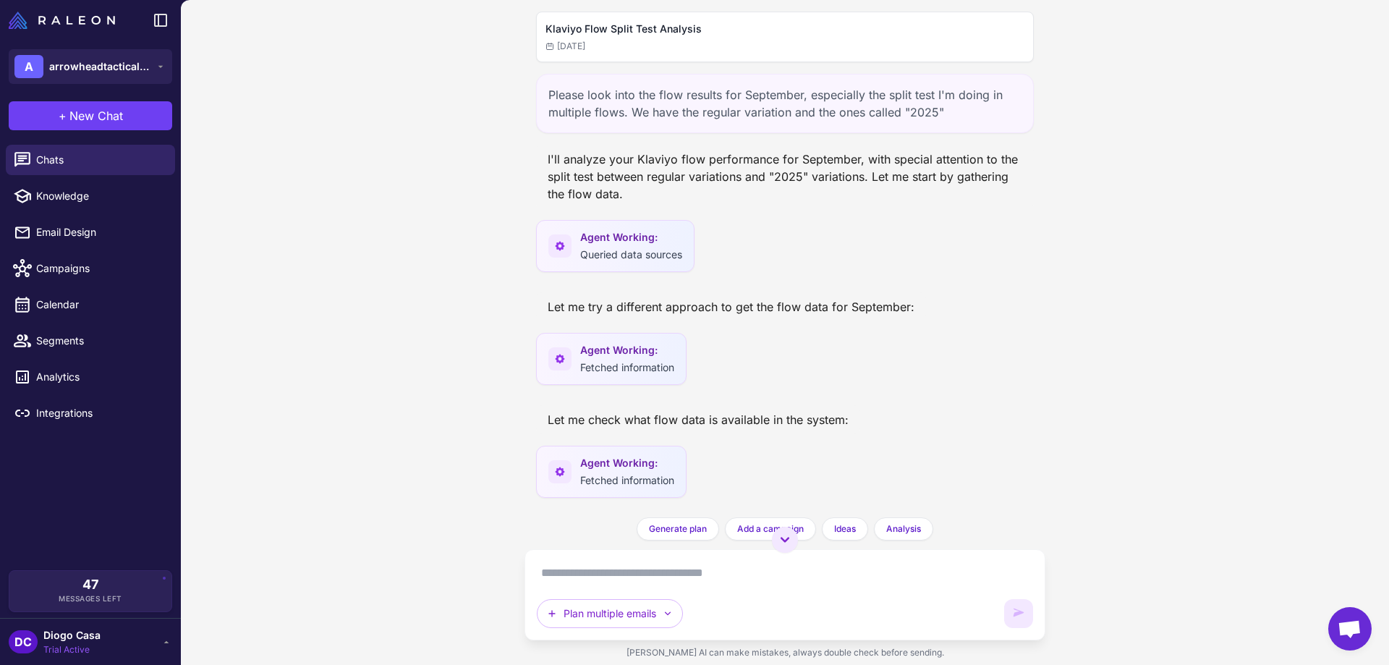
scroll to position [1037, 0]
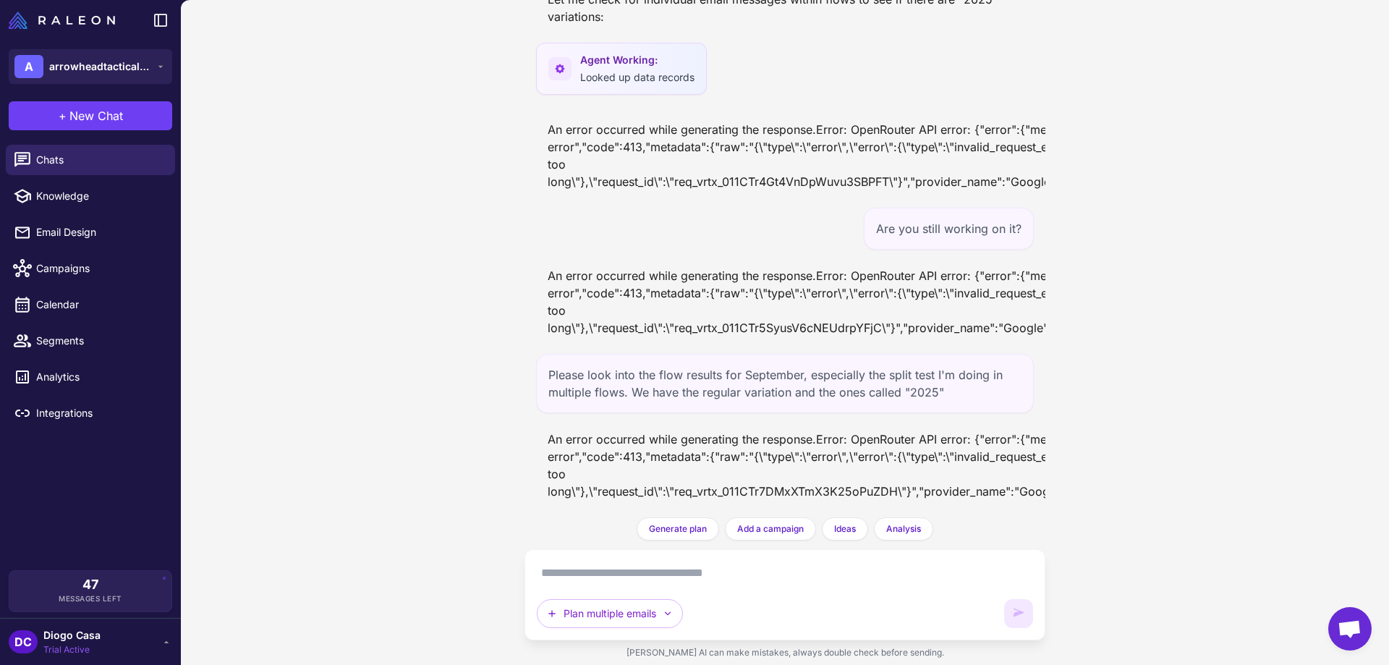
click at [762, 384] on div "Please look into the flow results for September, especially the split test I'm …" at bounding box center [785, 383] width 498 height 59
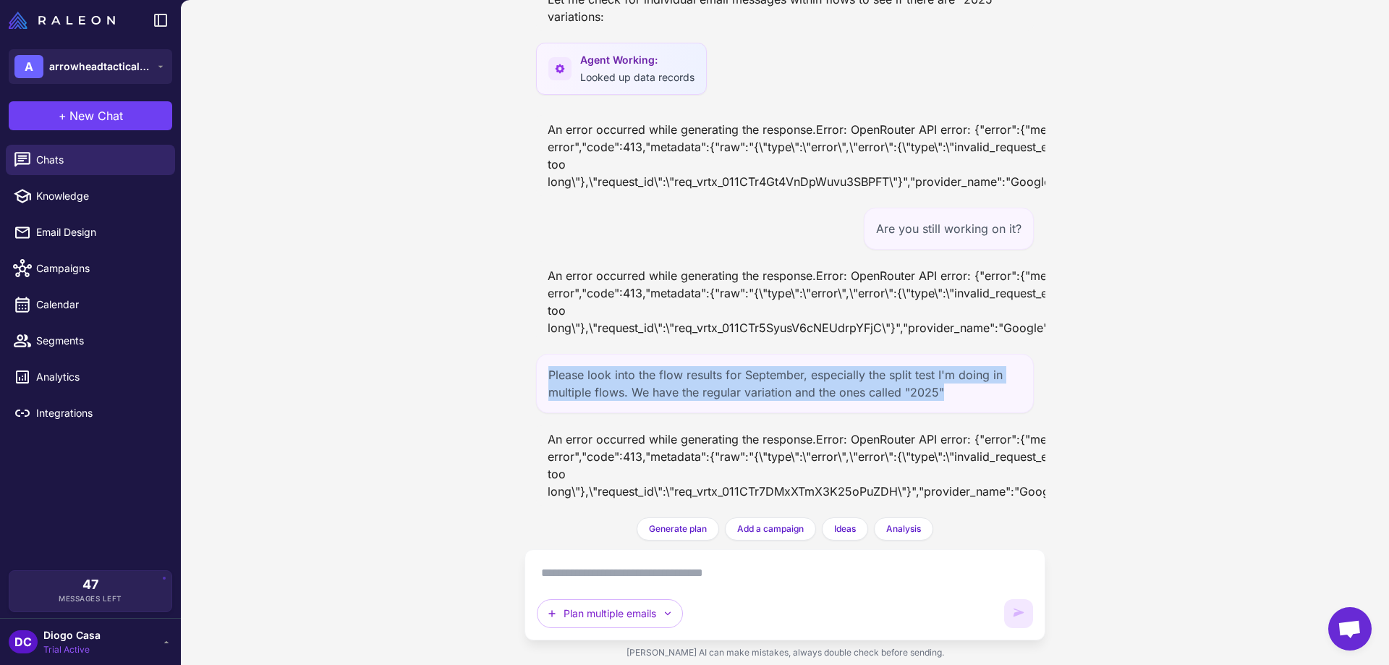
click at [762, 384] on div "Please look into the flow results for September, especially the split test I'm …" at bounding box center [785, 383] width 498 height 59
copy div "Please look into the flow results for September, especially the split test I'm …"
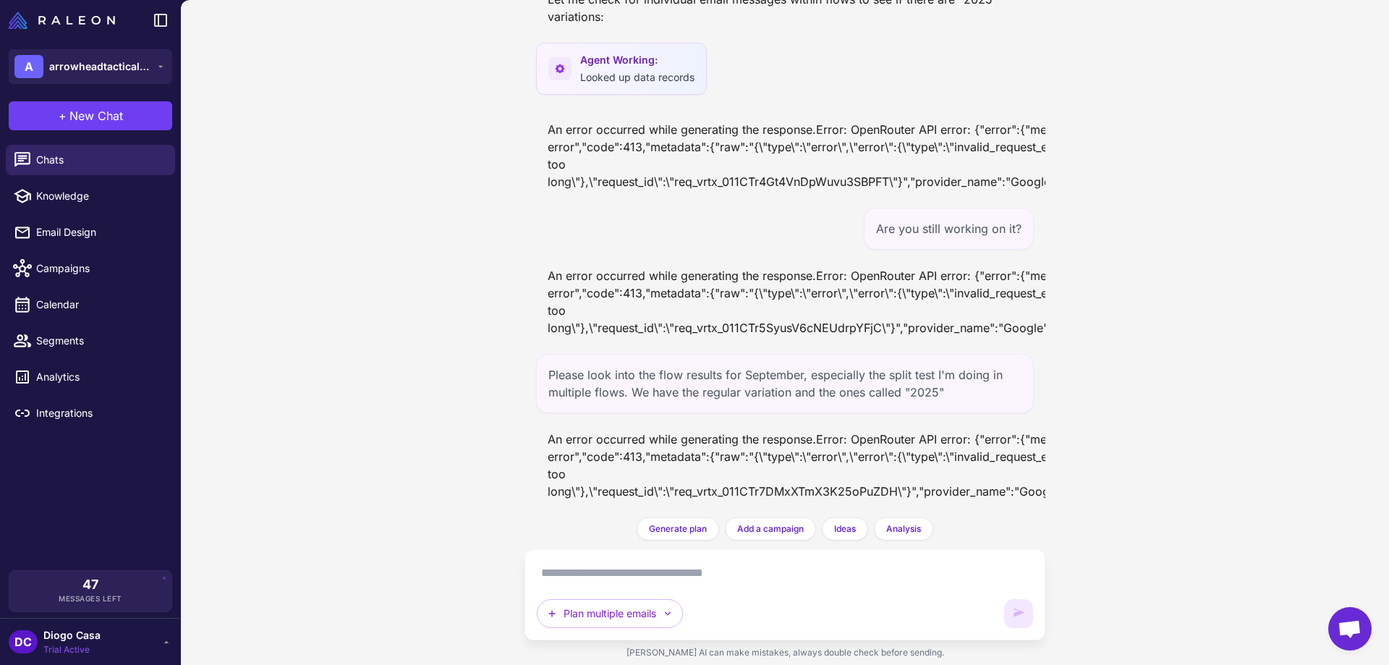
click at [763, 584] on textarea at bounding box center [785, 573] width 496 height 23
click at [645, 614] on button "Plan multiple emails" at bounding box center [610, 613] width 146 height 29
click at [615, 579] on button "Analyze Flows" at bounding box center [641, 572] width 207 height 27
click at [662, 572] on textarea at bounding box center [785, 573] width 496 height 23
click at [88, 111] on span "New Chat" at bounding box center [96, 115] width 54 height 17
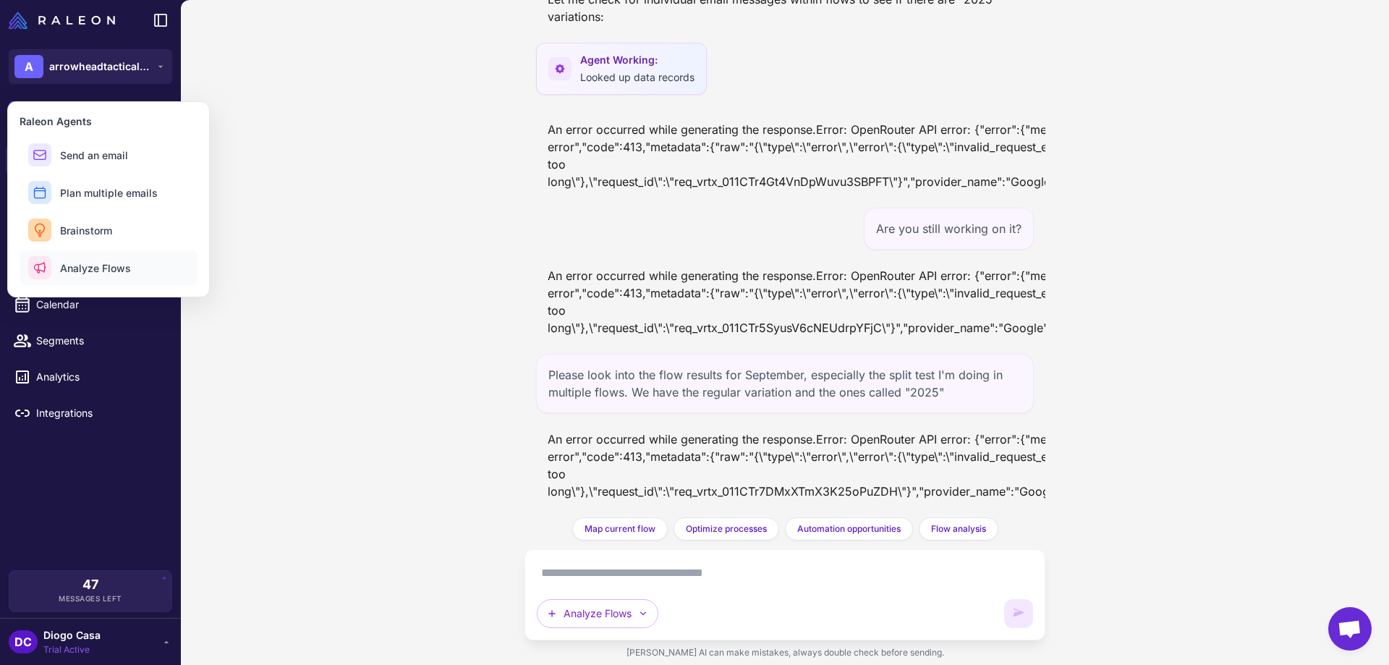
click at [93, 269] on span "Analyze Flows" at bounding box center [95, 268] width 71 height 15
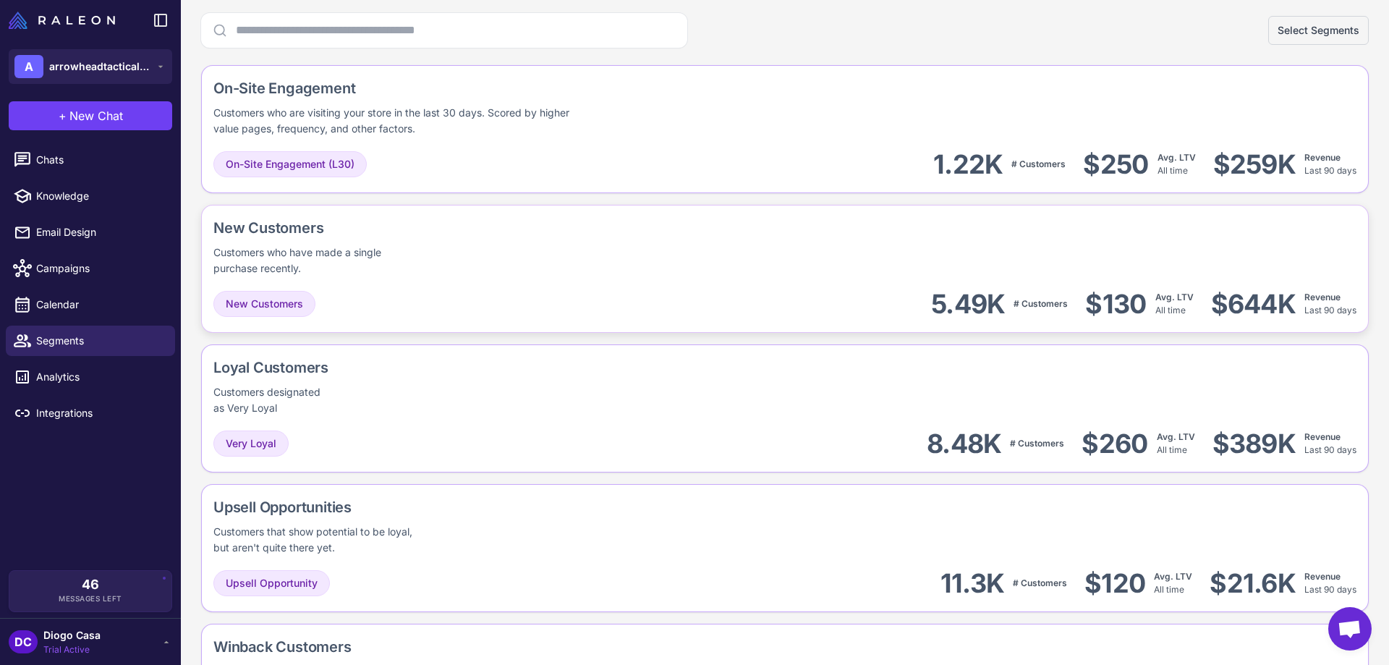
scroll to position [217, 0]
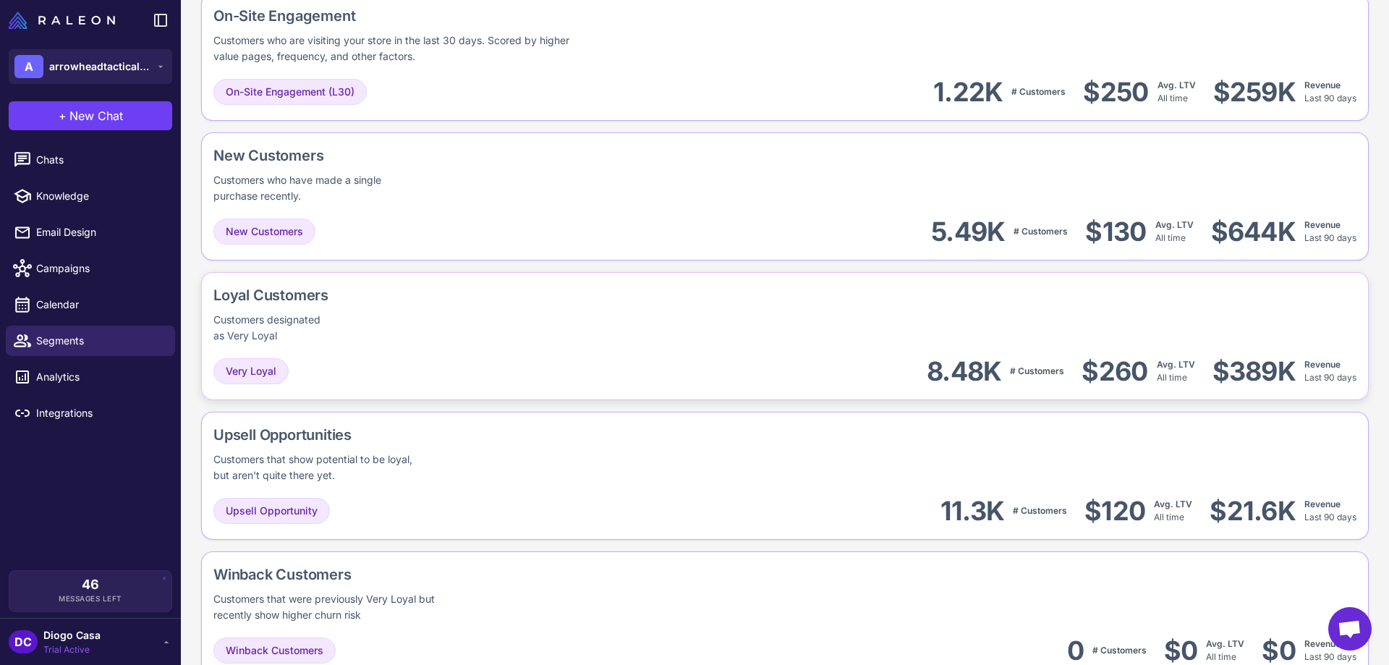
click at [515, 310] on div "Loyal Customers Customers designated as Very Loyal" at bounding box center [784, 313] width 1143 height 59
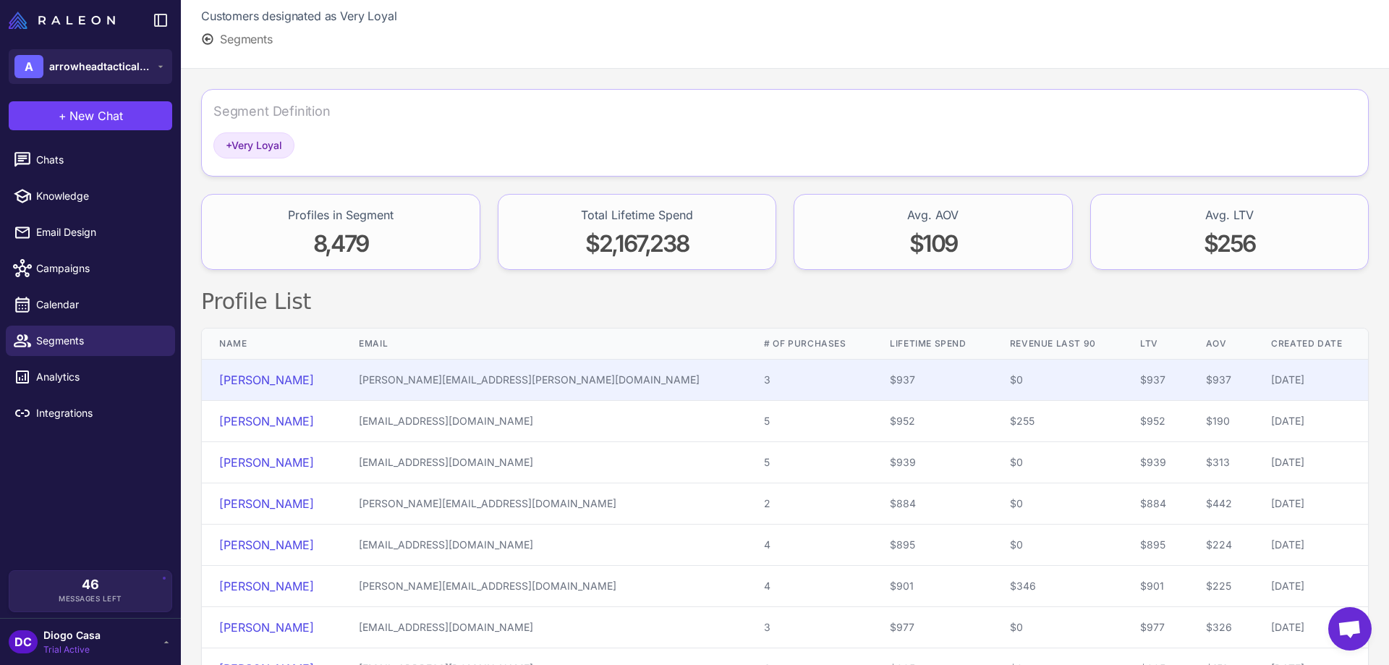
scroll to position [145, 0]
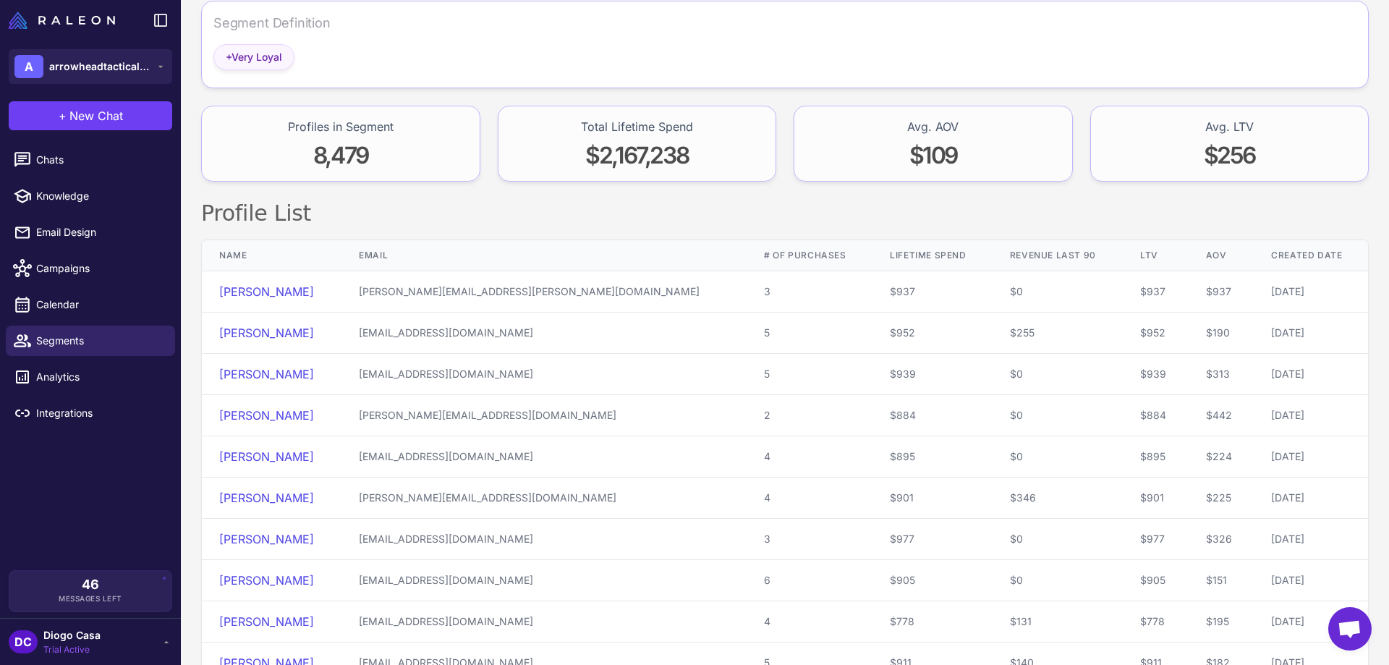
click at [271, 56] on span "+ Very Loyal" at bounding box center [254, 57] width 56 height 16
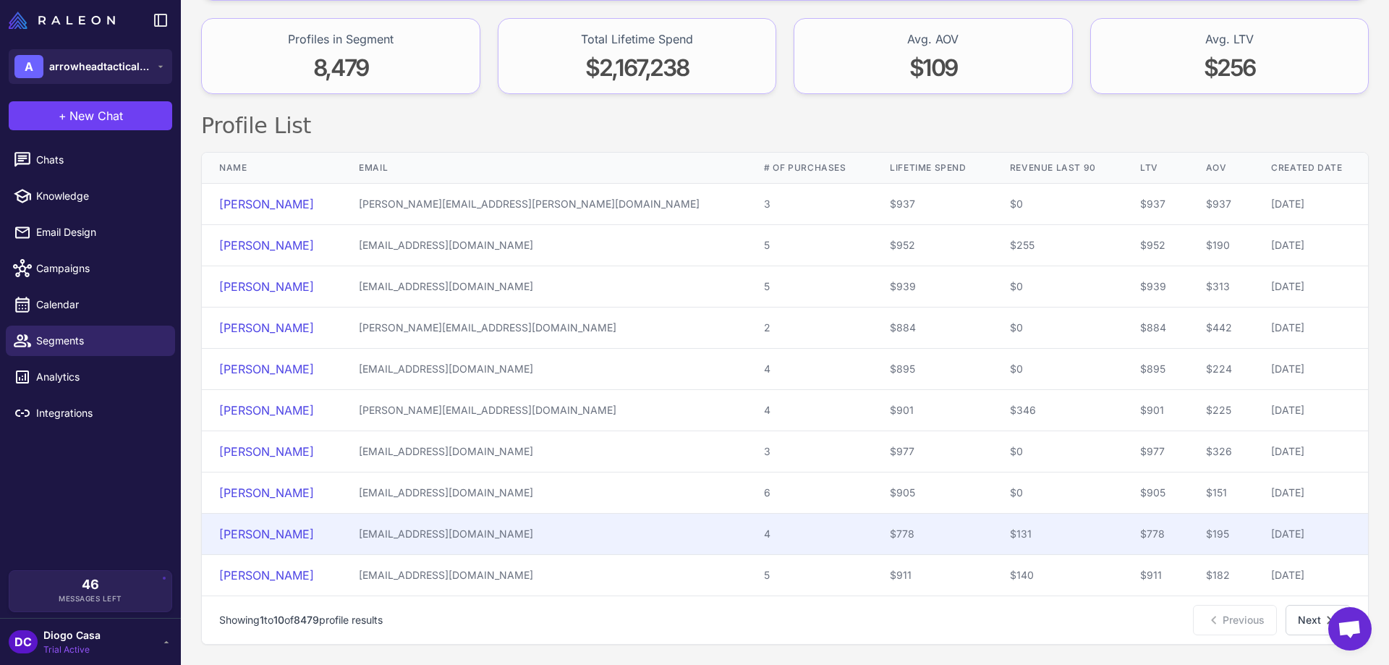
scroll to position [0, 0]
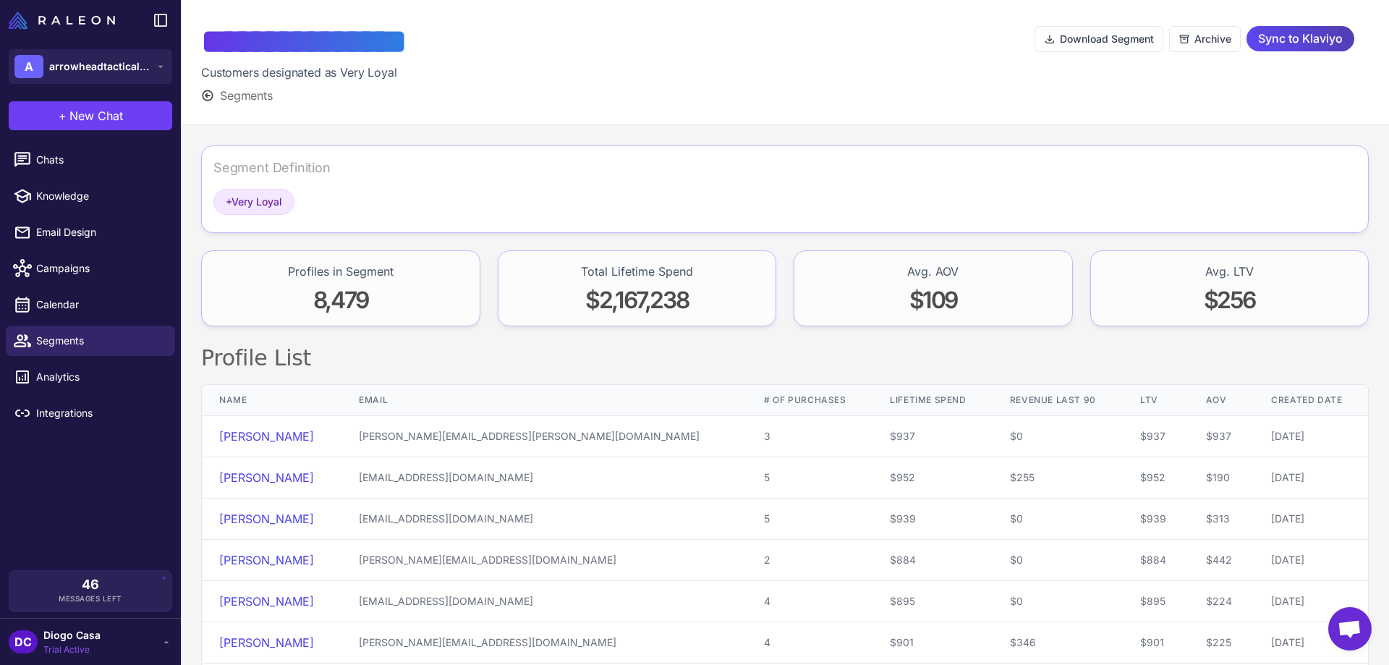
click at [210, 96] on icon at bounding box center [208, 95] width 10 height 10
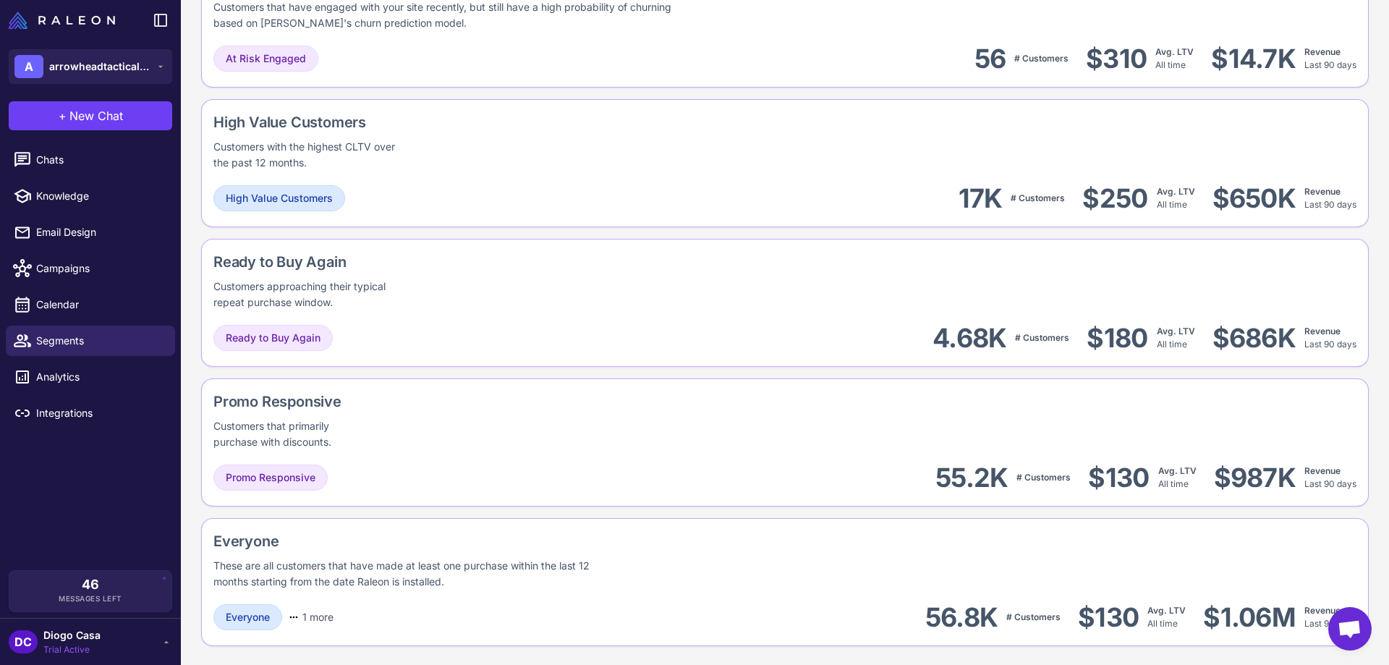
scroll to position [950, 0]
click at [606, 298] on div "Ready to Buy Again Customers approaching their typical repeat purchase window." at bounding box center [784, 279] width 1143 height 59
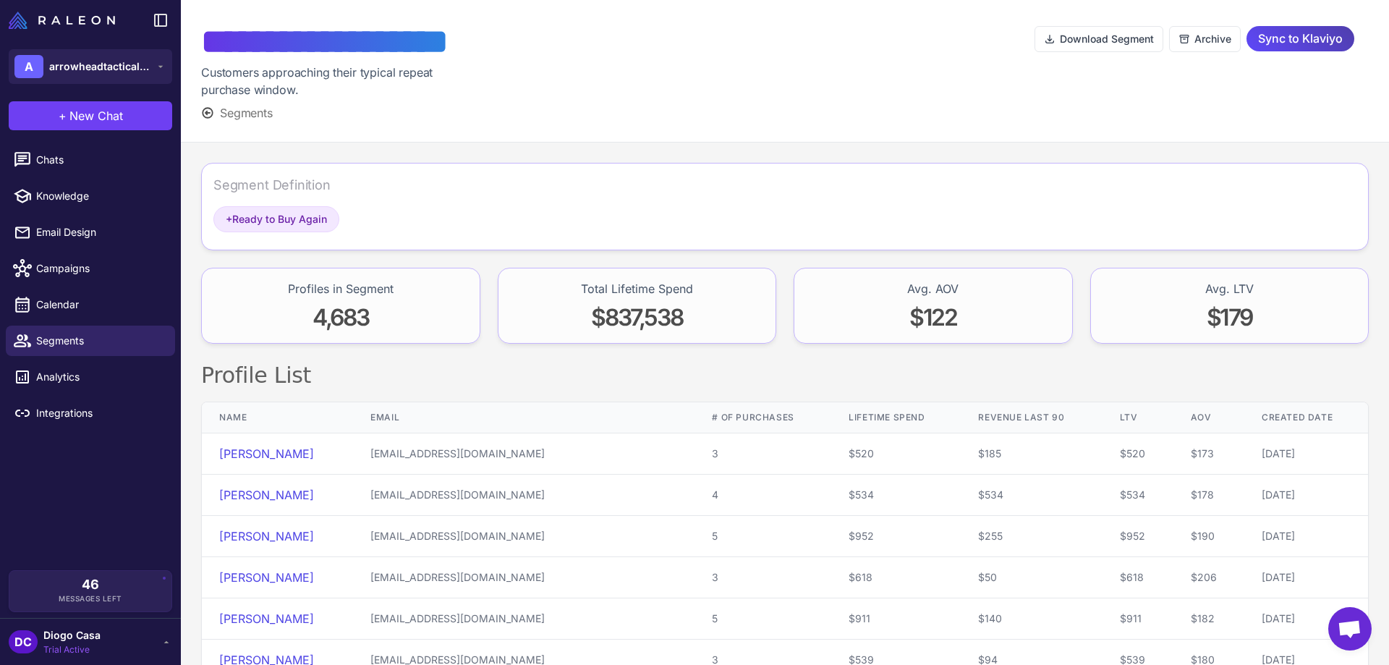
click at [230, 111] on span "Segments" at bounding box center [246, 112] width 53 height 17
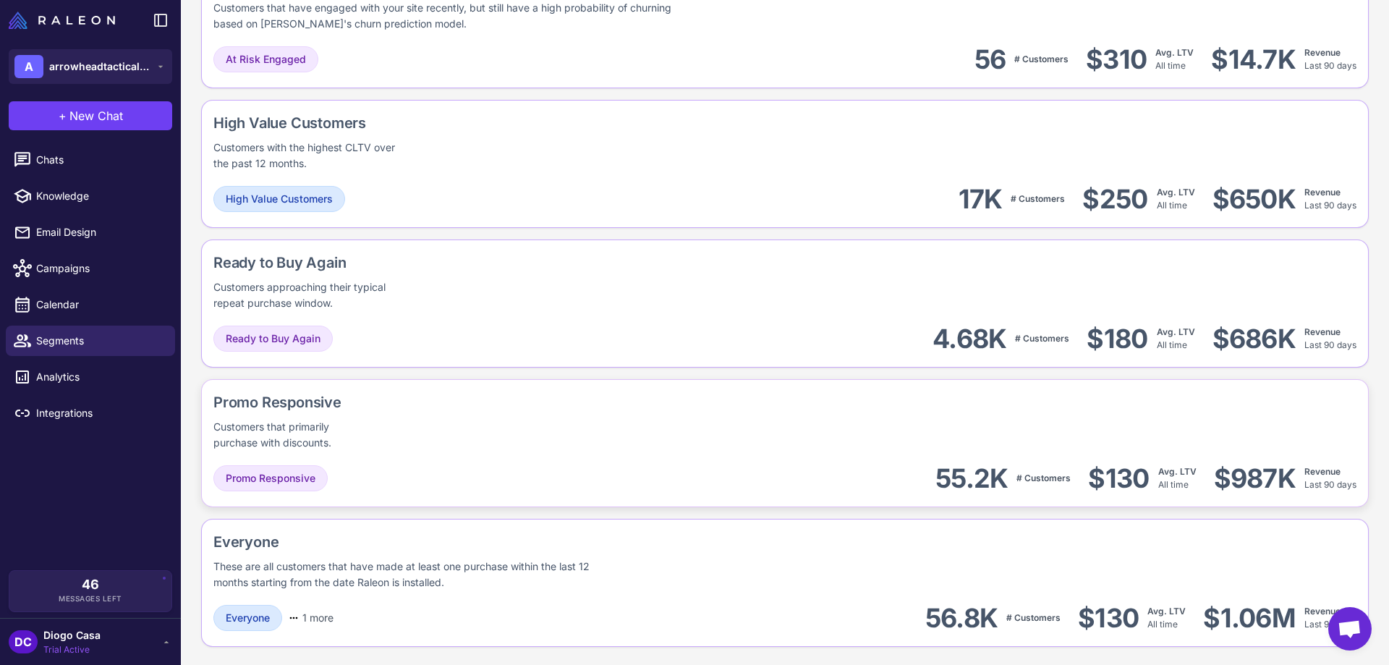
scroll to position [950, 0]
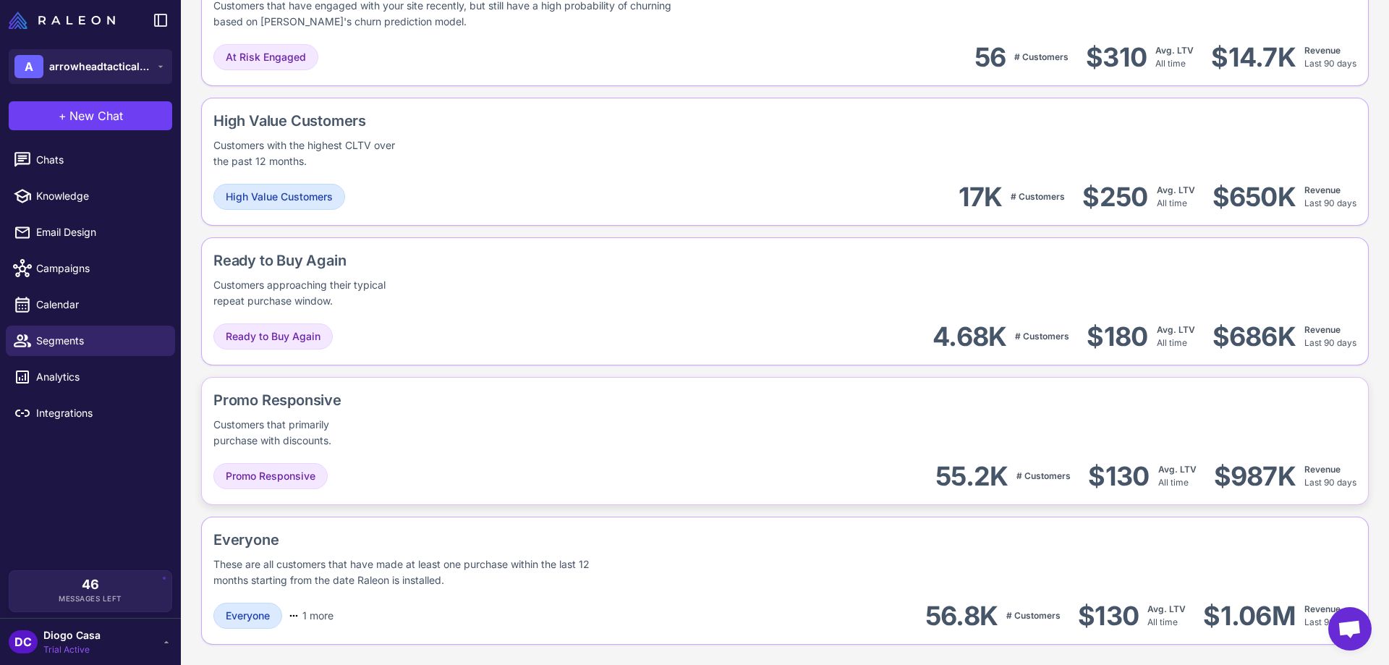
click at [661, 436] on div "Promo Responsive Customers that primarily purchase with discounts." at bounding box center [784, 418] width 1143 height 59
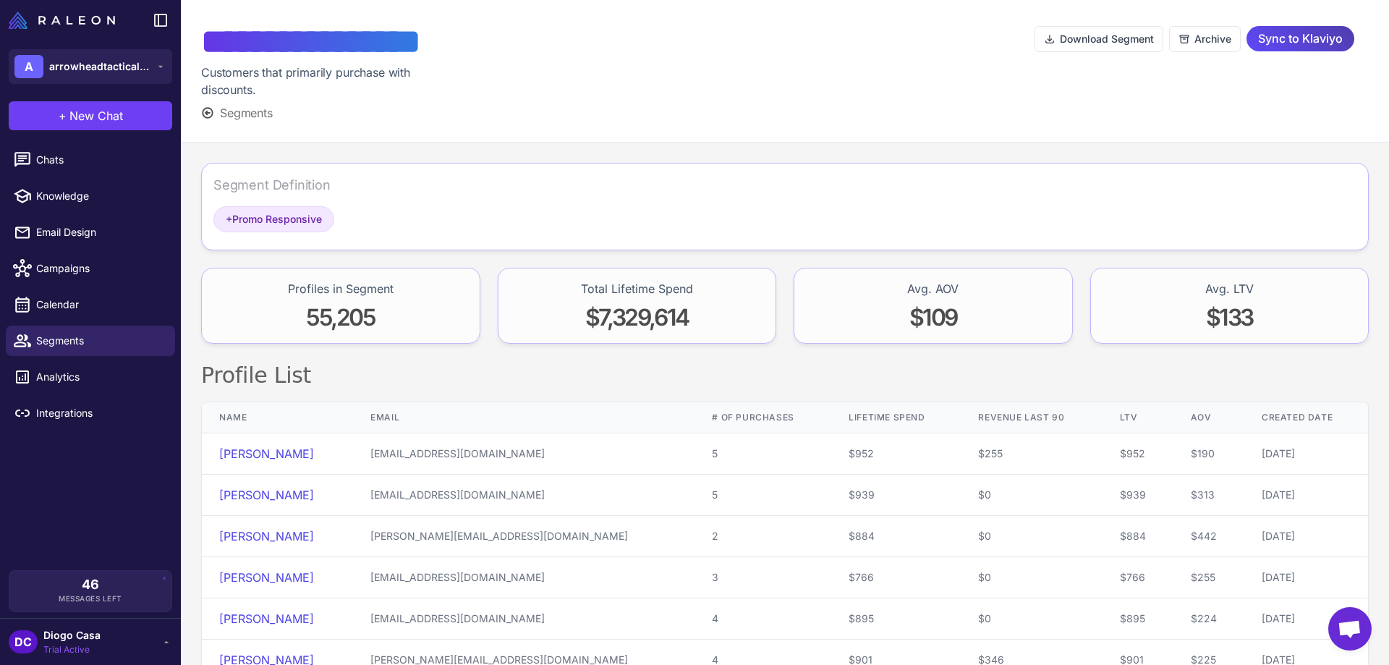
click at [227, 114] on span "Segments" at bounding box center [246, 112] width 53 height 17
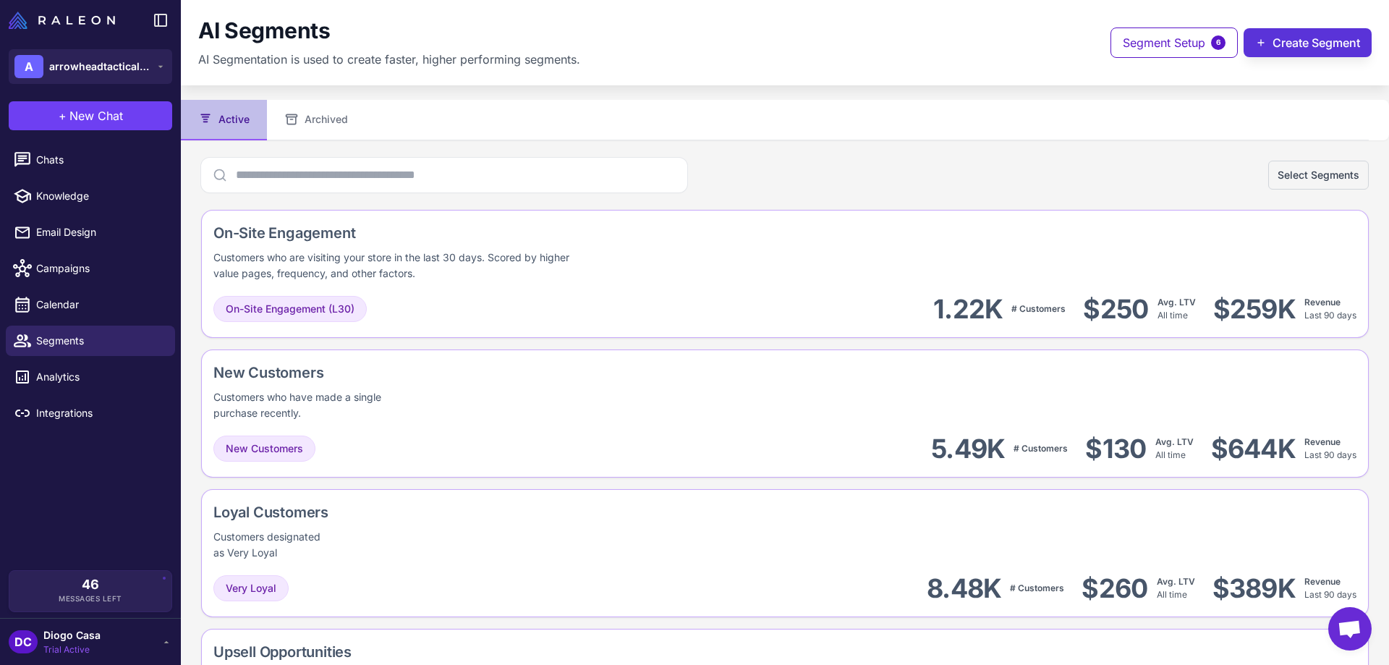
click at [1286, 46] on button "Create Segment" at bounding box center [1308, 42] width 128 height 29
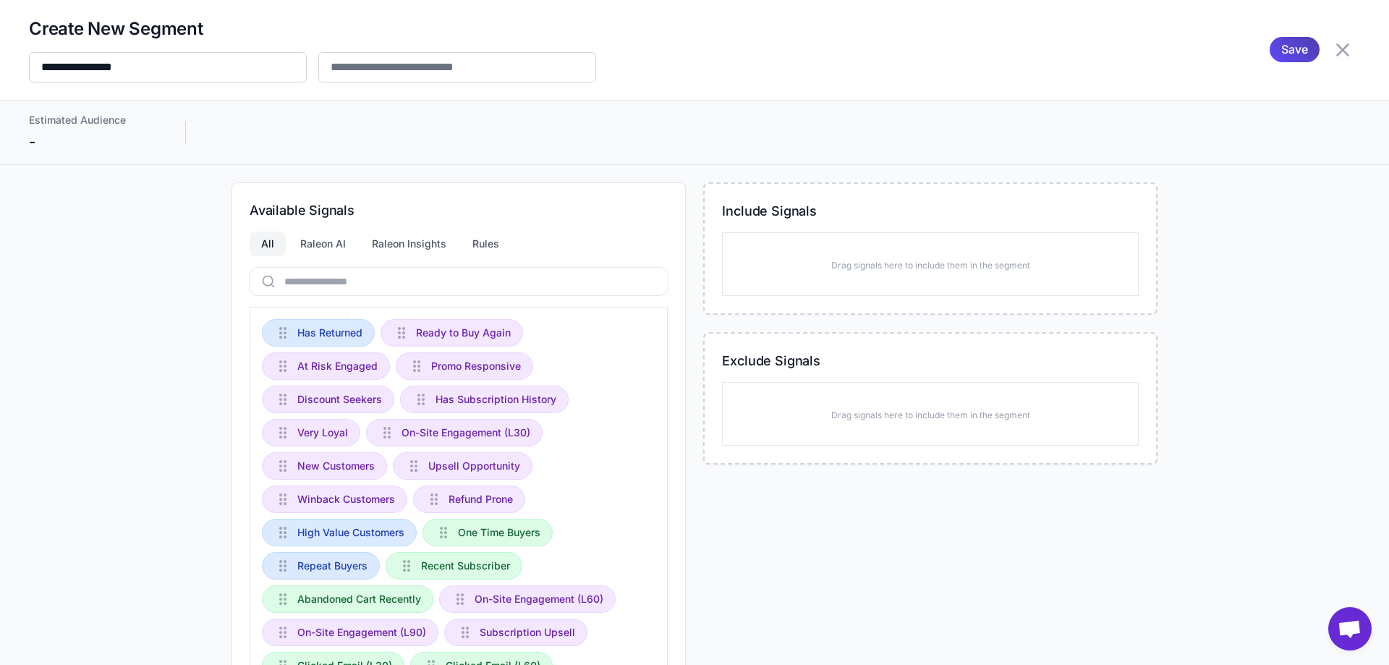
scroll to position [72, 0]
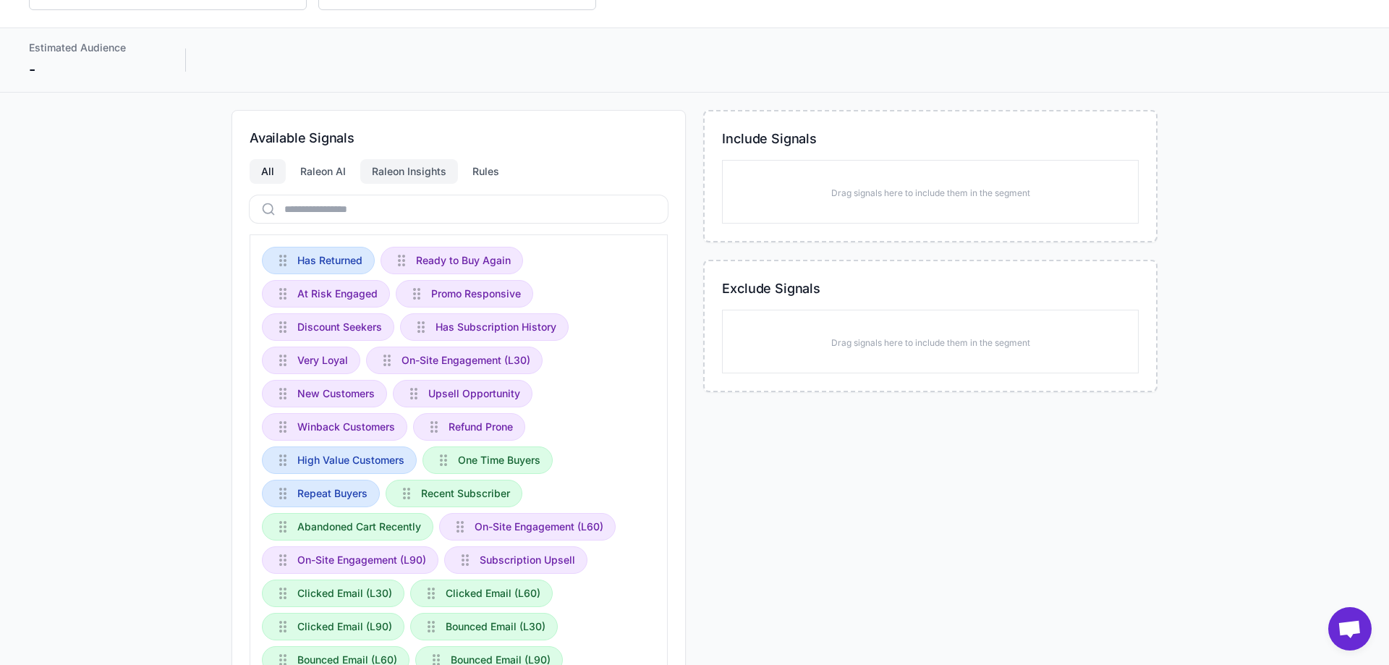
click at [386, 175] on div "Raleon Insights" at bounding box center [409, 171] width 98 height 25
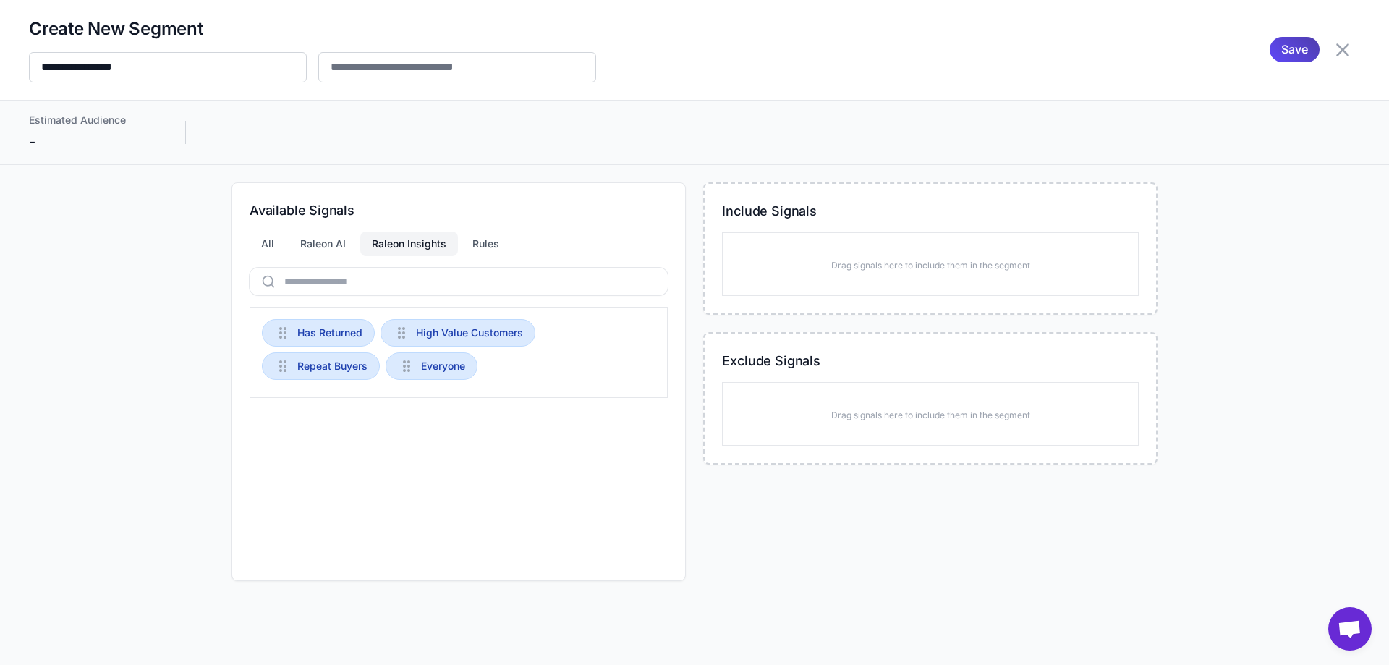
scroll to position [0, 0]
click at [478, 242] on div "Rules" at bounding box center [486, 244] width 50 height 25
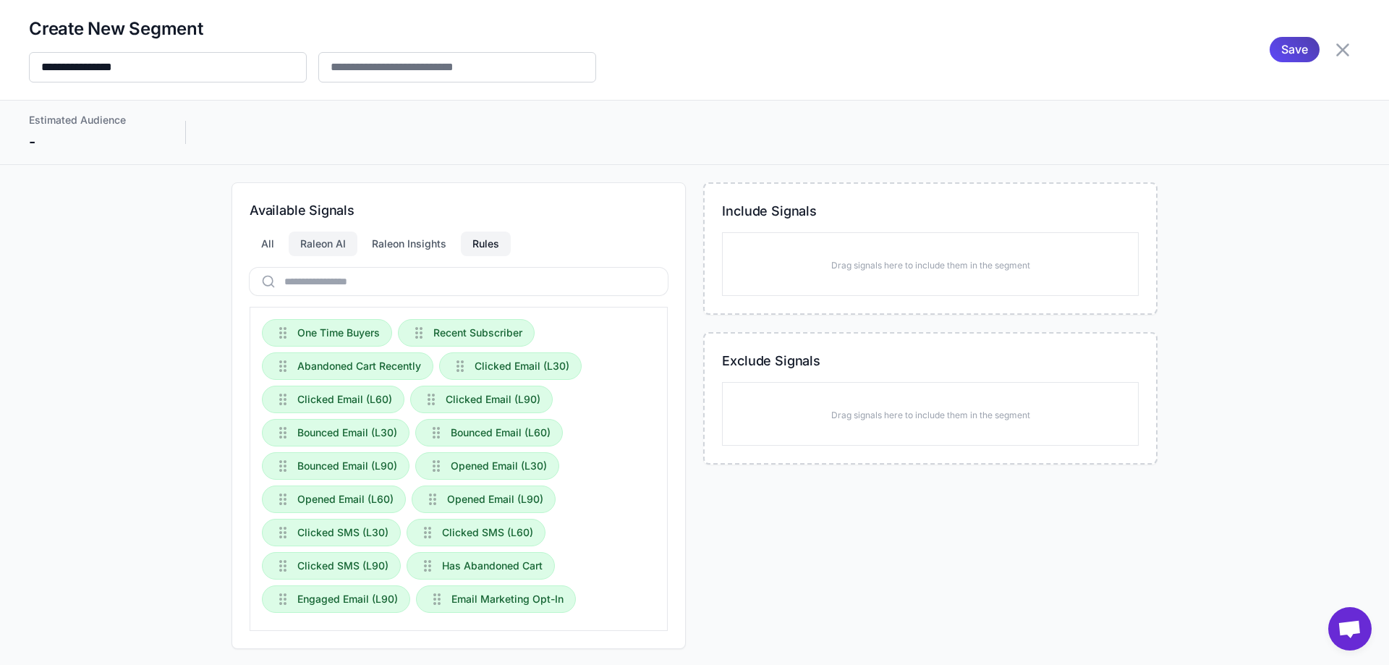
click at [300, 240] on div "Raleon AI" at bounding box center [323, 244] width 69 height 25
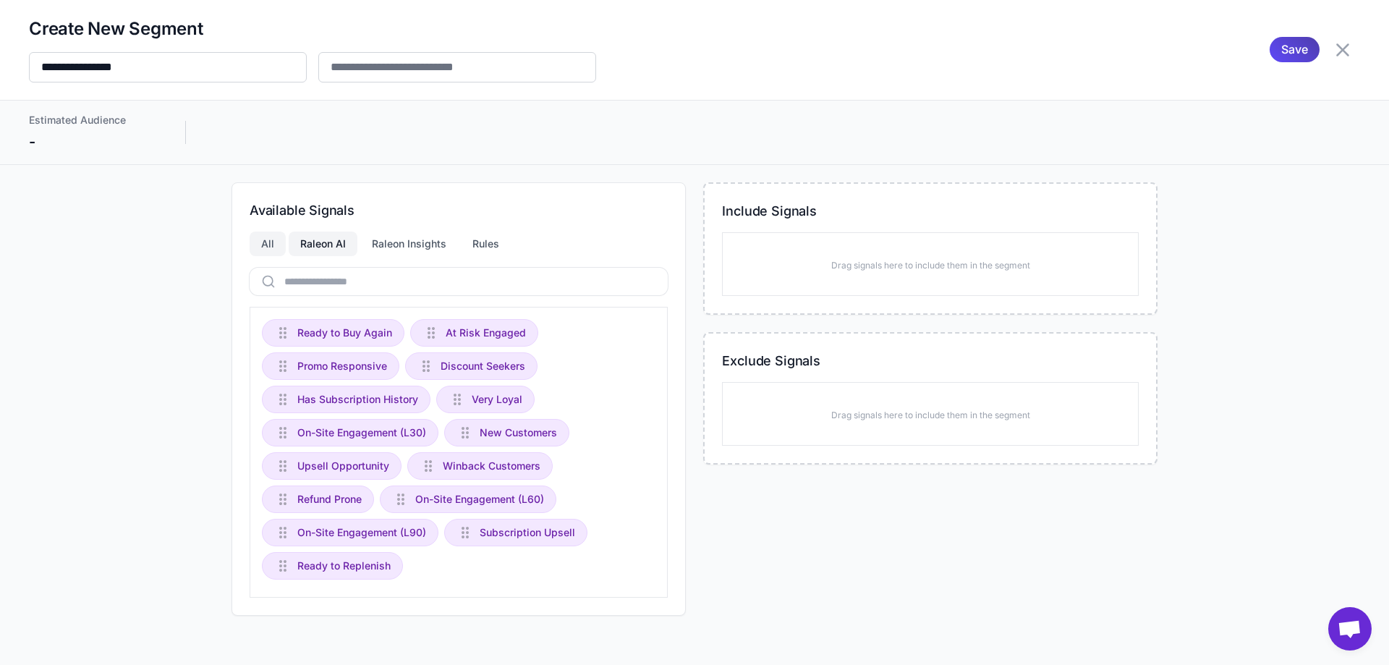
click at [260, 244] on div "All" at bounding box center [268, 244] width 36 height 25
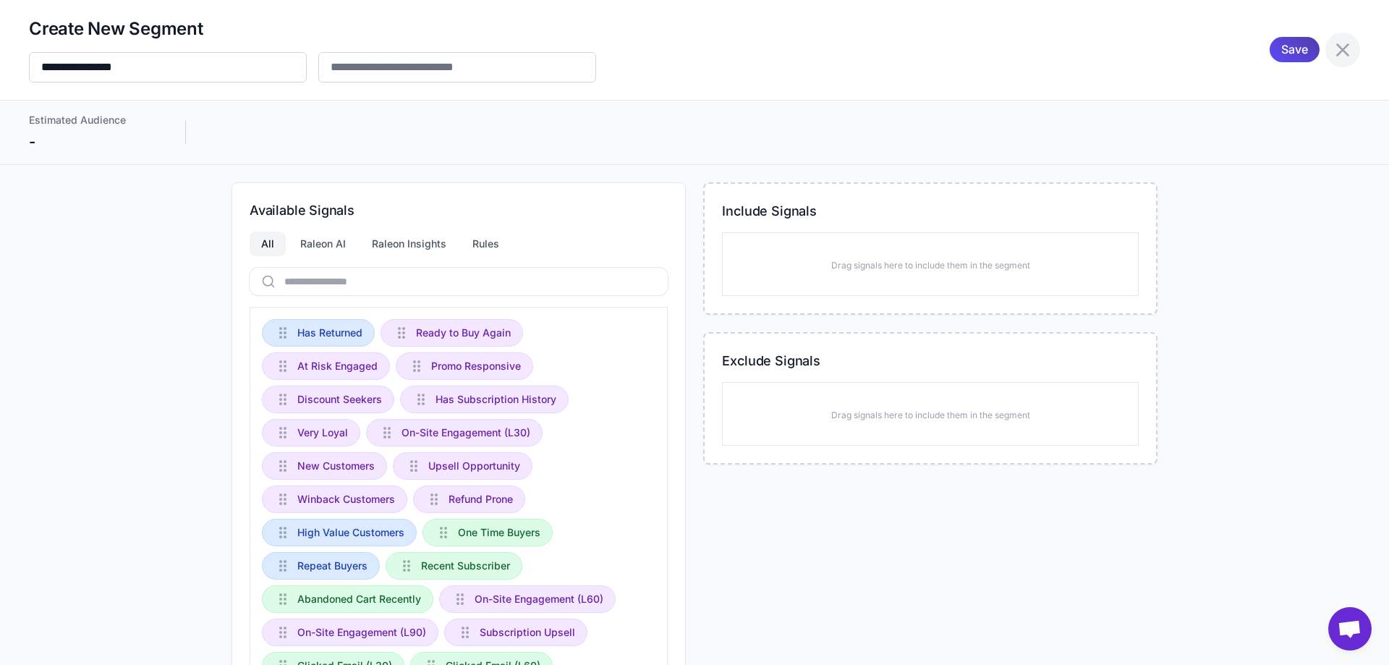
click at [1337, 47] on icon at bounding box center [1343, 49] width 13 height 13
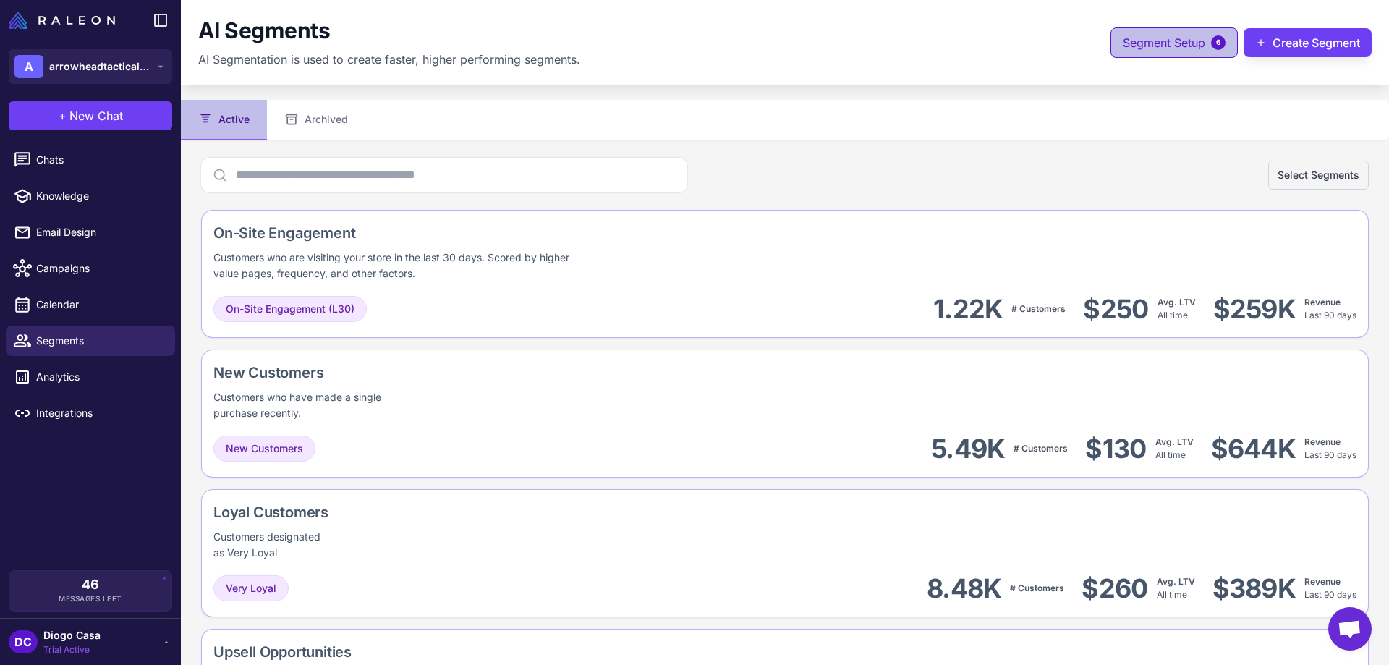
click at [1131, 51] on span "Segment Setup" at bounding box center [1164, 42] width 82 height 17
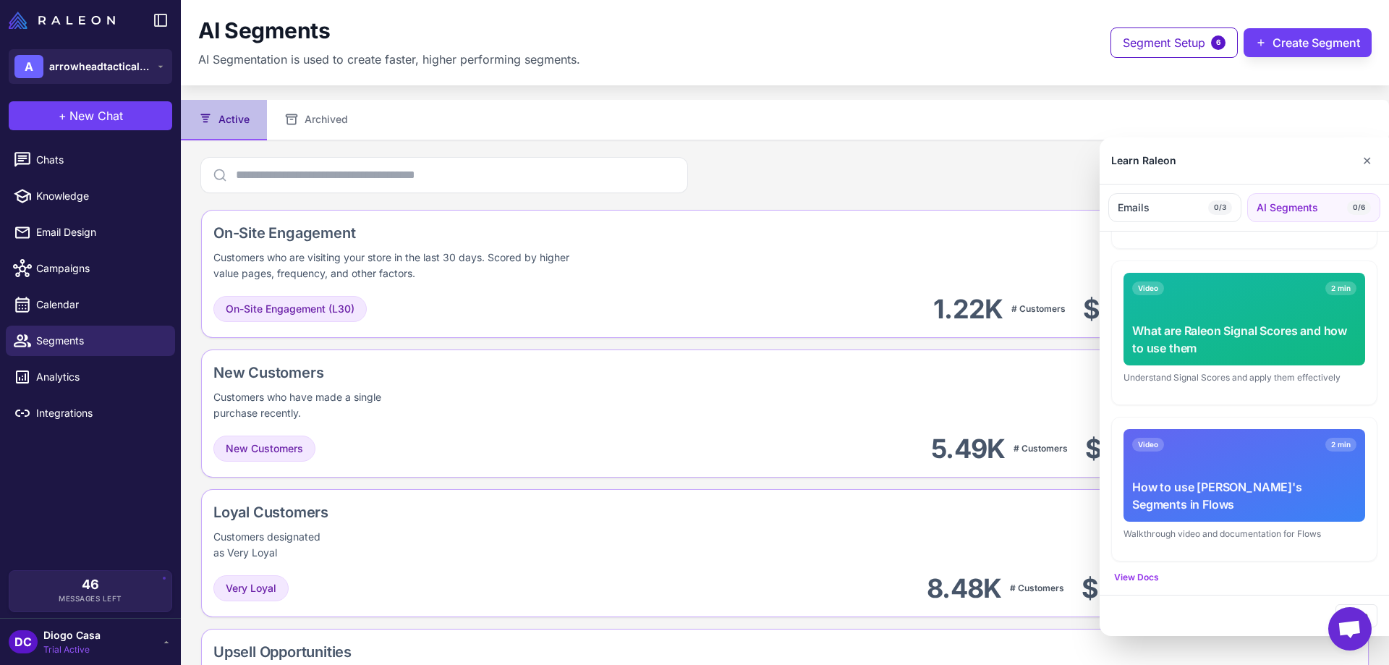
scroll to position [654, 0]
click at [1147, 575] on button "View Docs" at bounding box center [1136, 576] width 45 height 13
click at [889, 159] on div at bounding box center [694, 332] width 1389 height 665
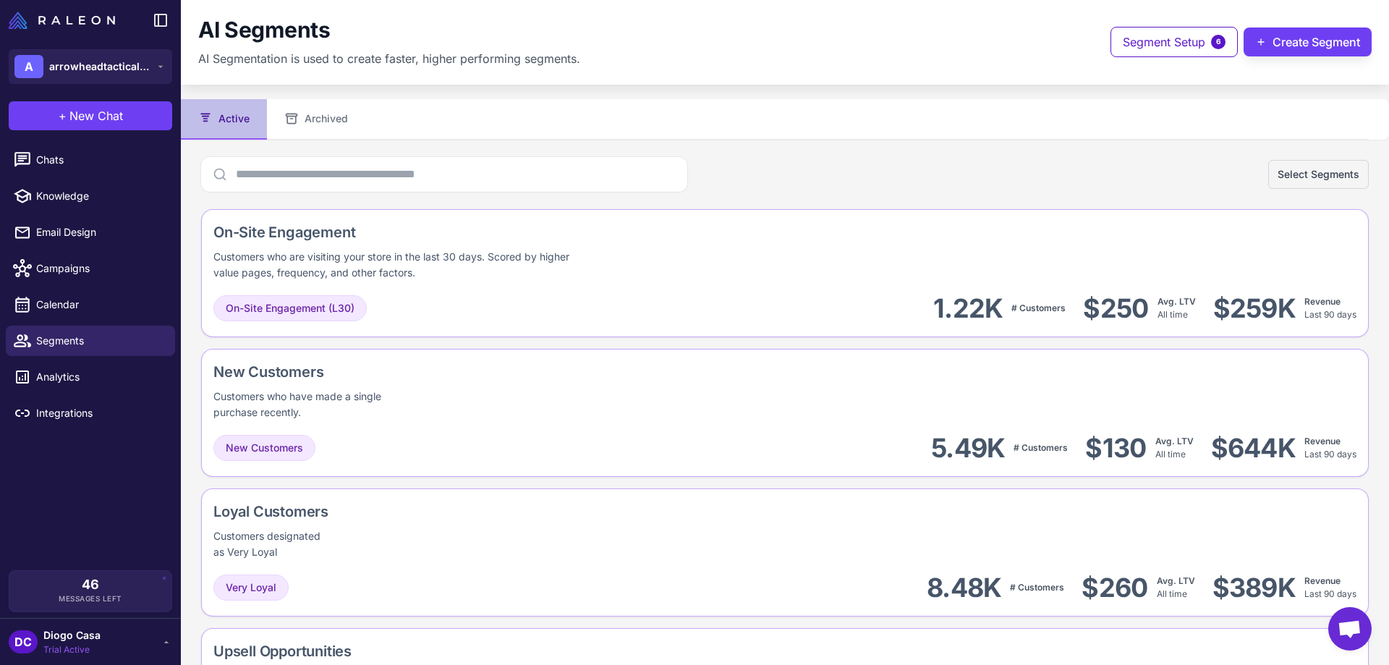
scroll to position [0, 0]
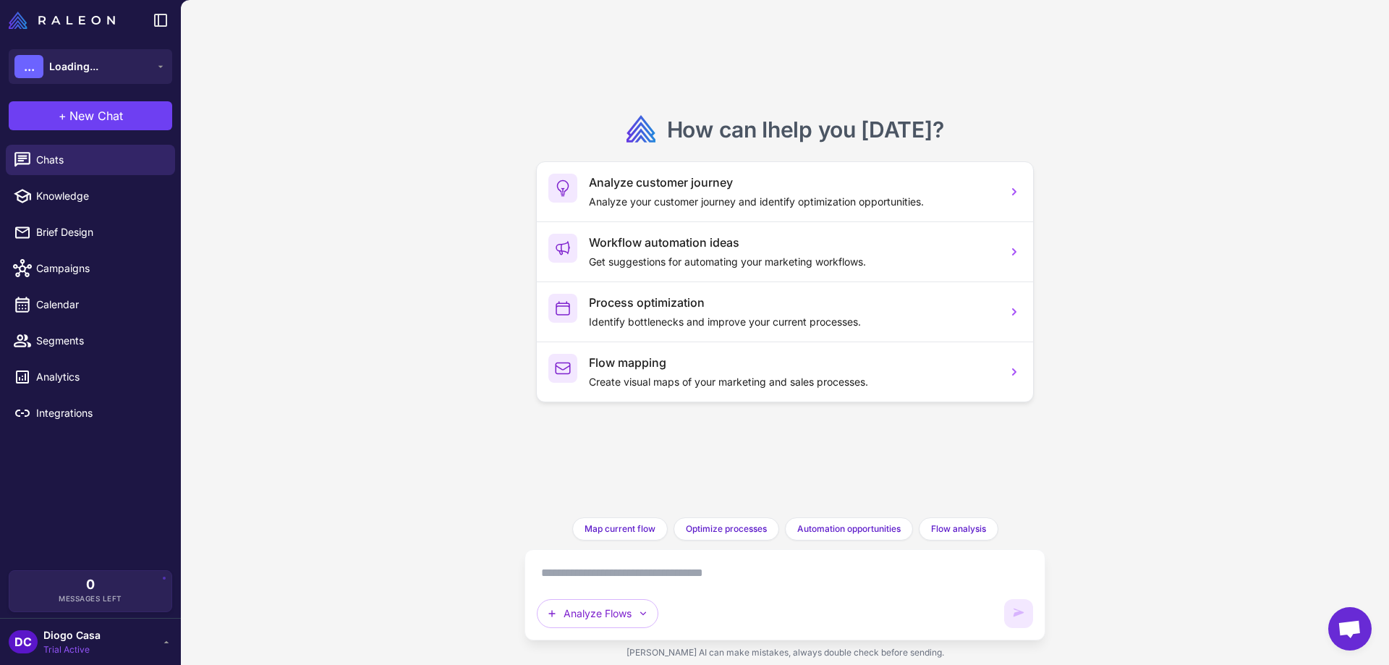
click at [634, 579] on textarea at bounding box center [785, 573] width 496 height 23
paste textarea "**********"
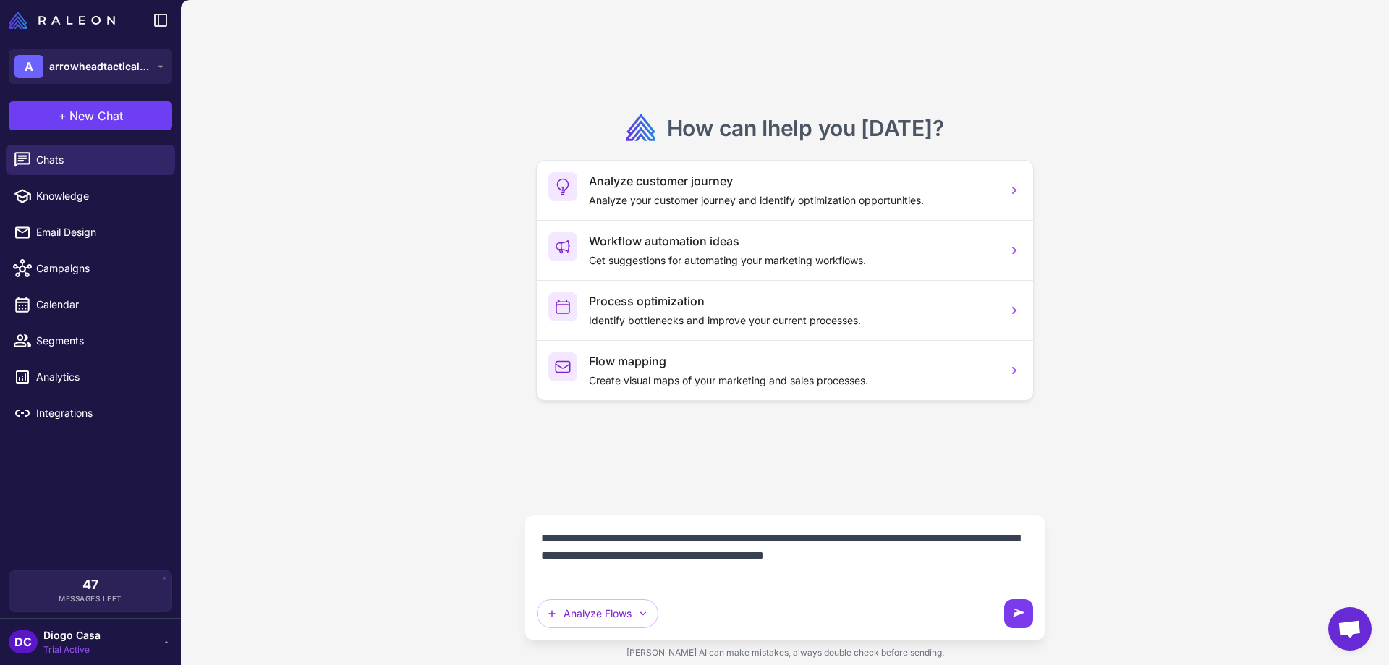
type textarea "**********"
click at [1018, 617] on icon at bounding box center [1019, 613] width 14 height 14
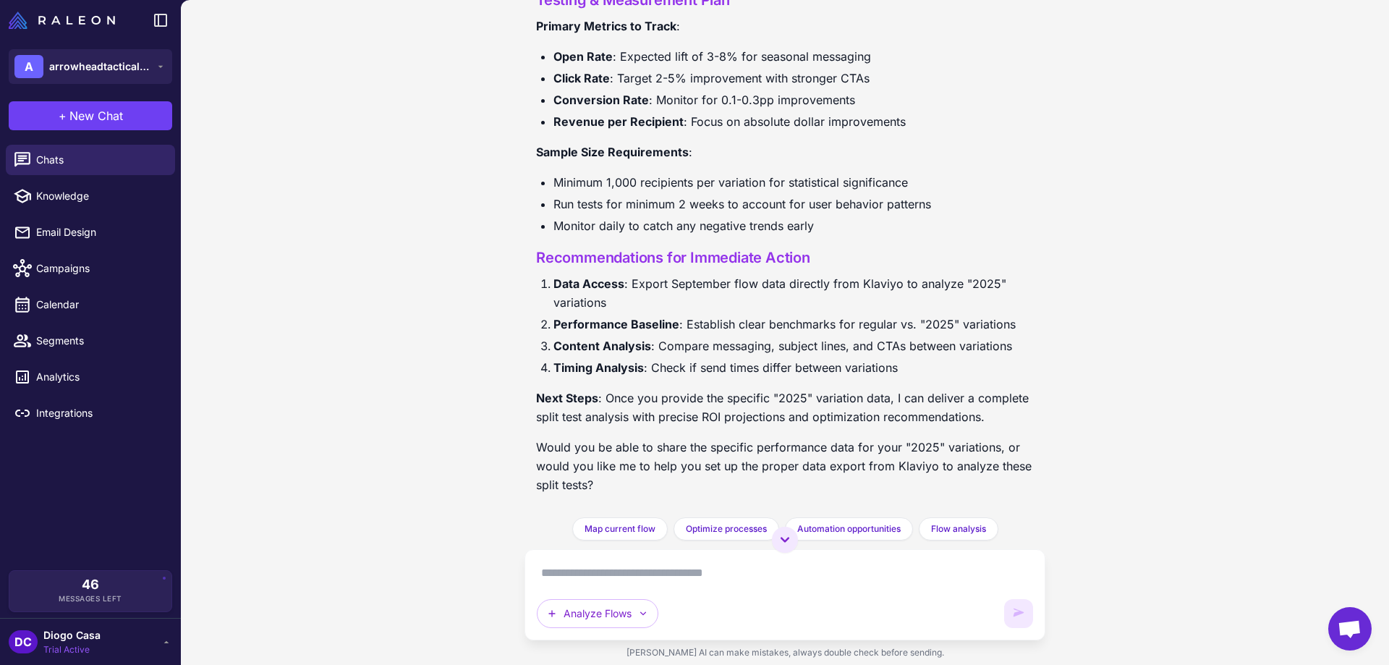
scroll to position [2835, 0]
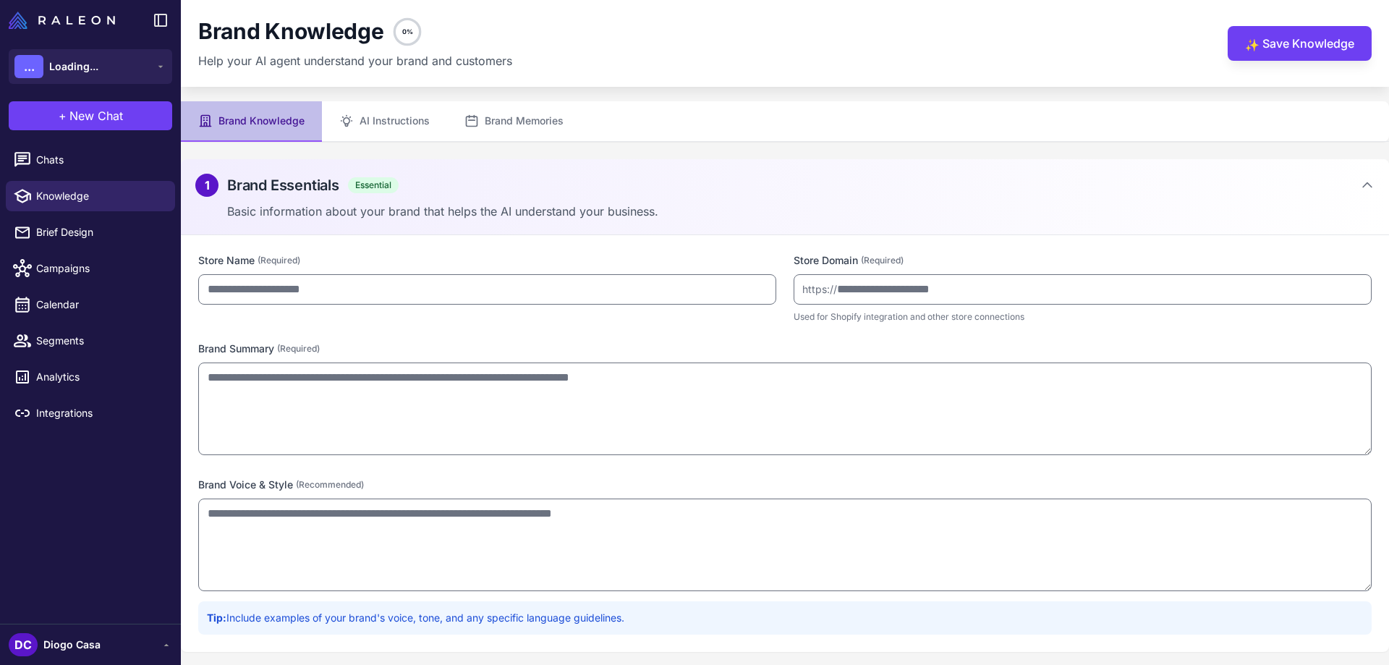
type input "**********"
type textarea "**********"
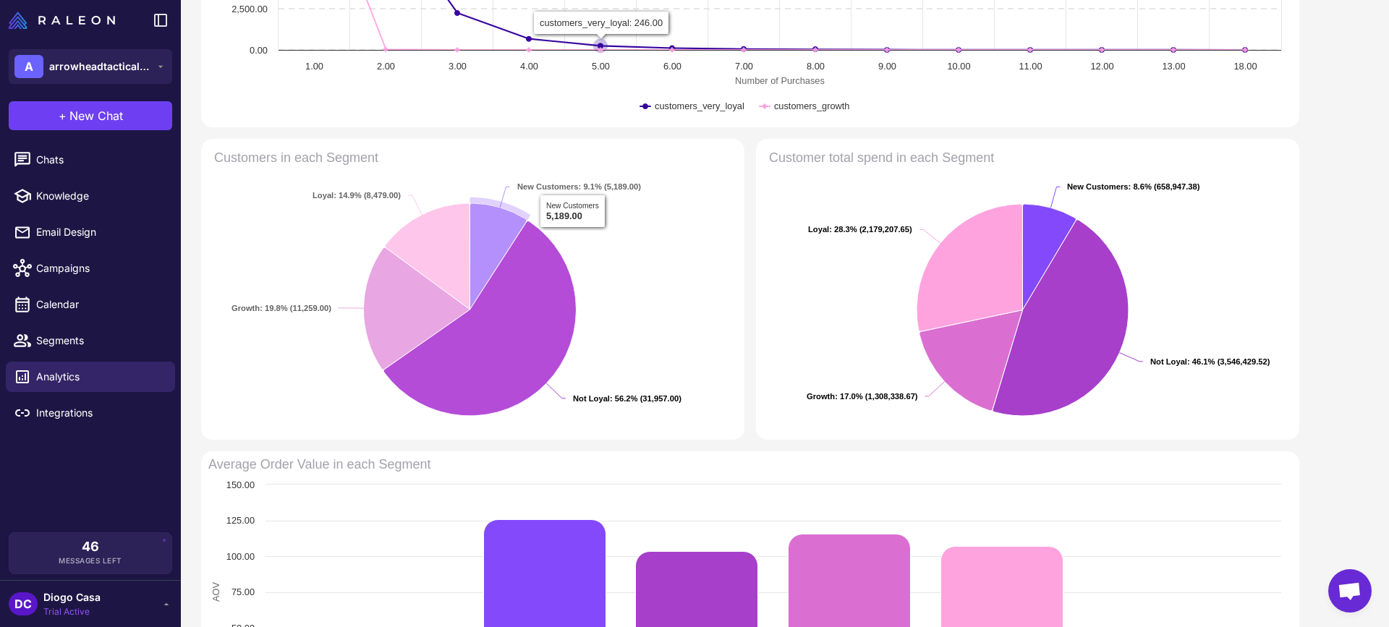
scroll to position [318, 0]
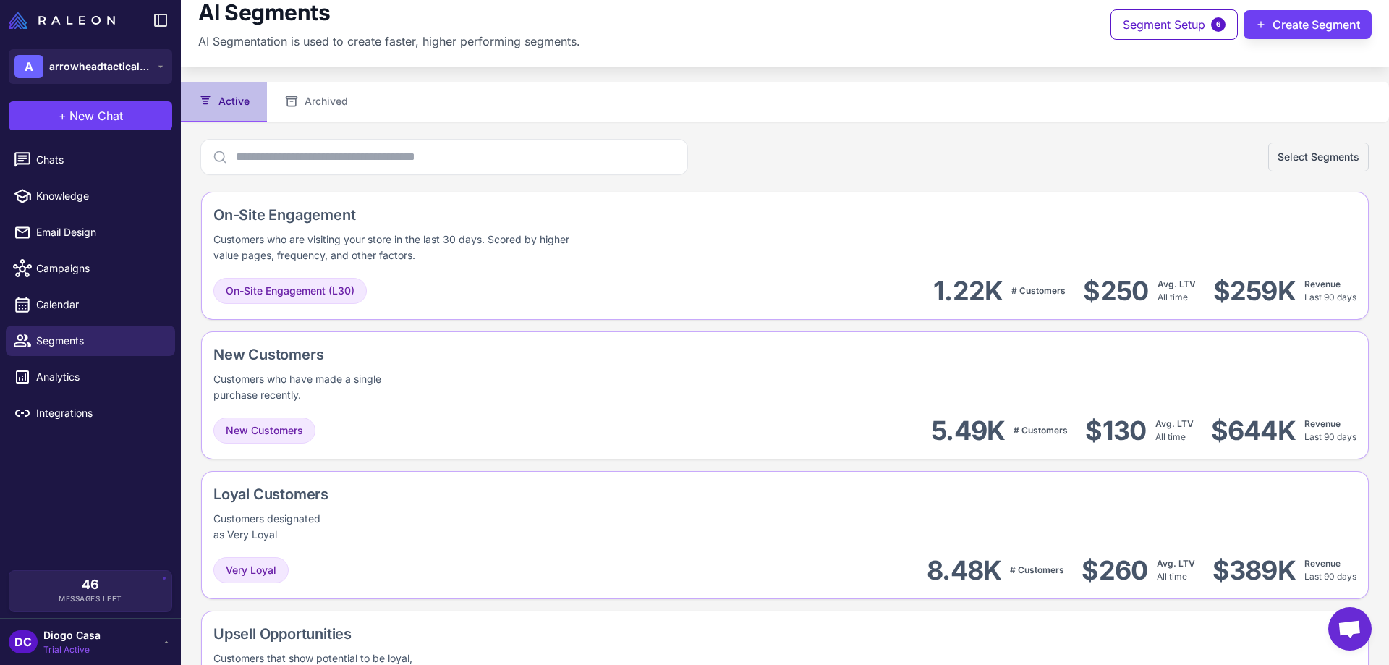
scroll to position [9, 0]
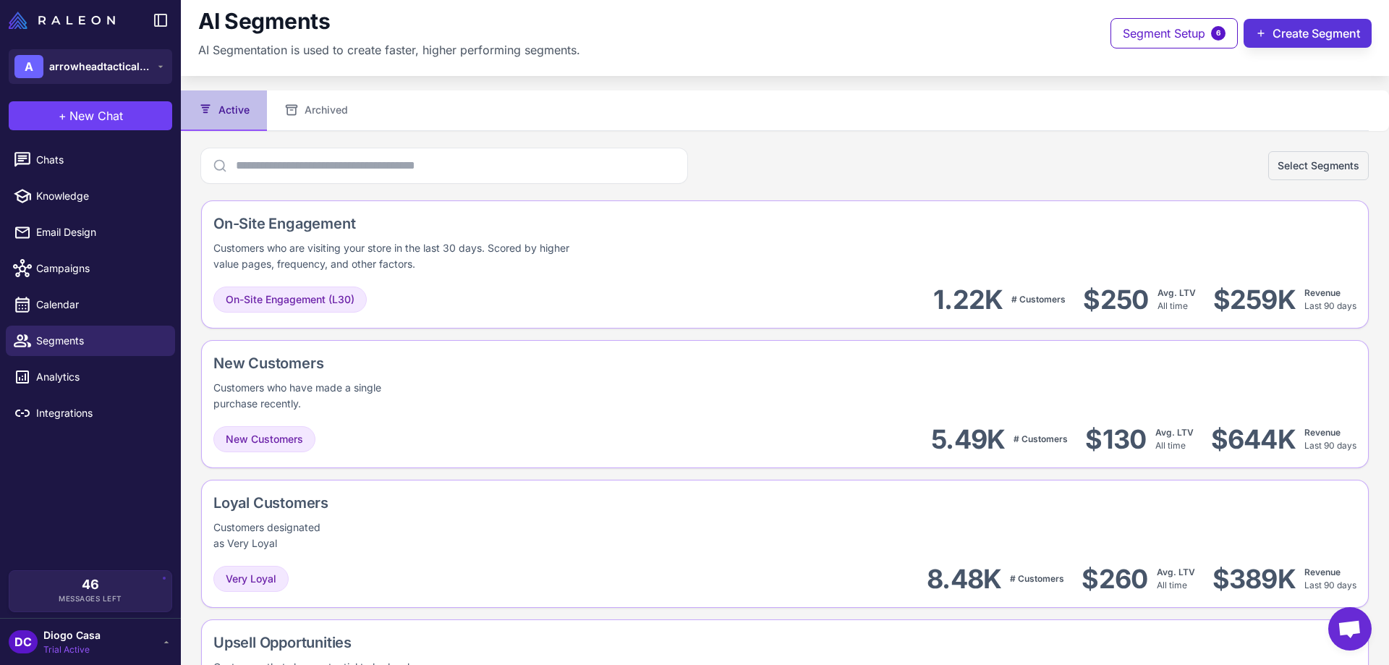
click at [1262, 31] on button "Create Segment" at bounding box center [1308, 33] width 128 height 29
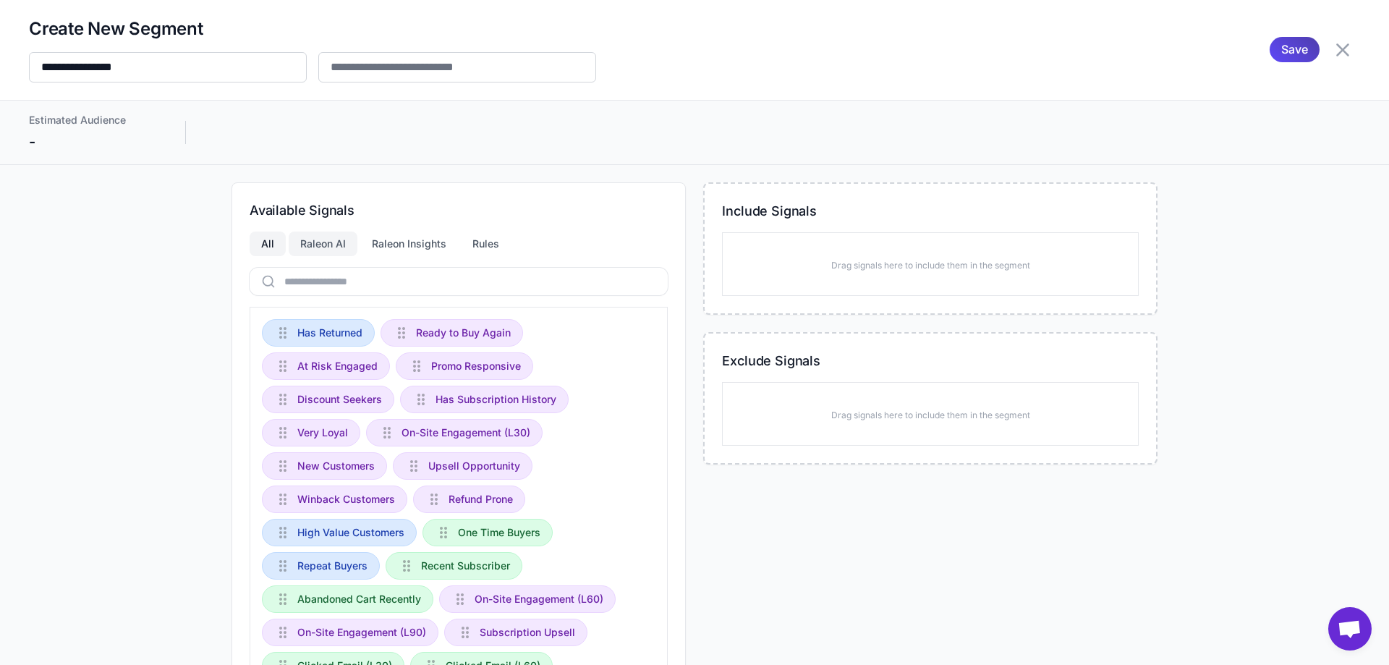
click at [316, 247] on div "Raleon AI" at bounding box center [323, 244] width 69 height 25
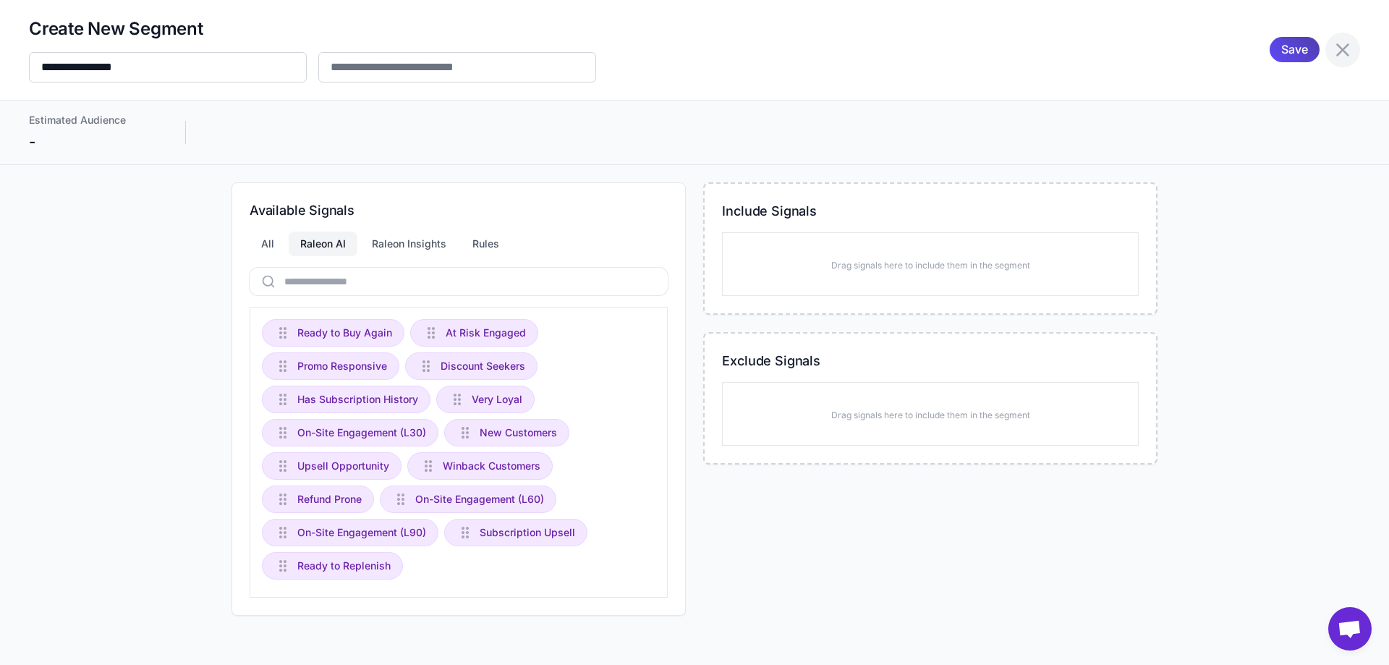
click at [1343, 47] on icon at bounding box center [1343, 49] width 23 height 23
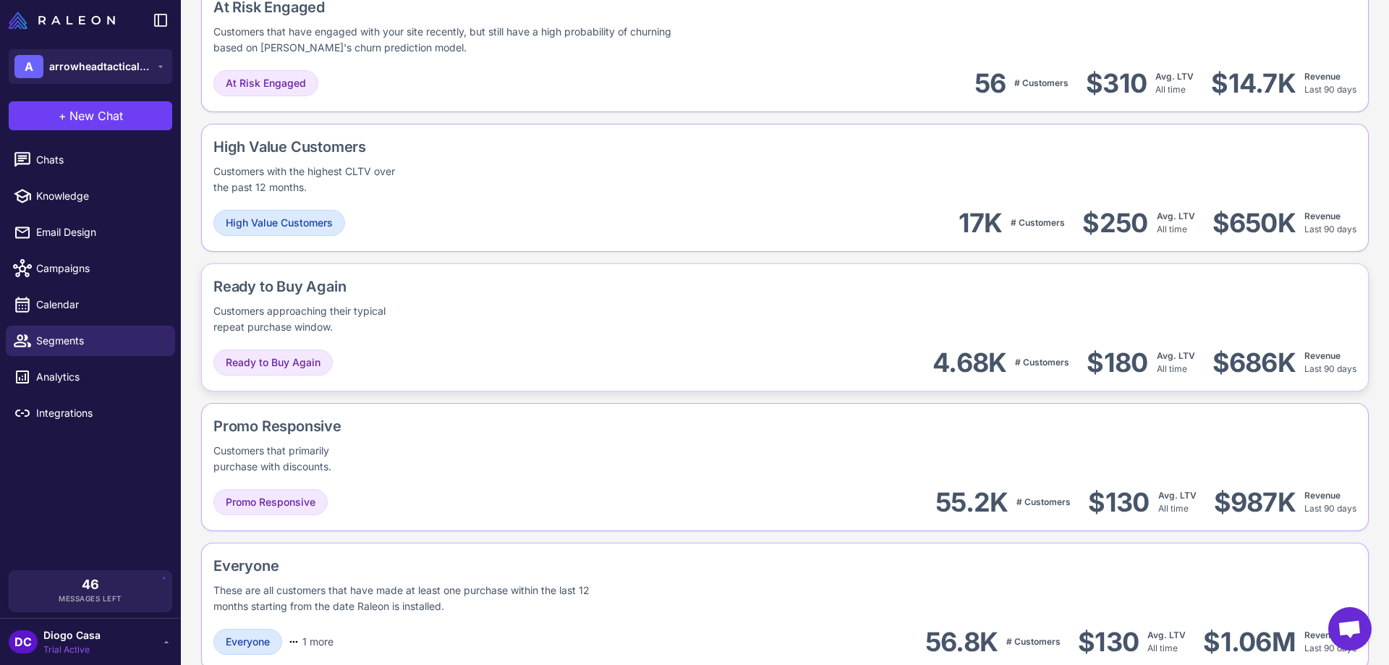
scroll to position [950, 0]
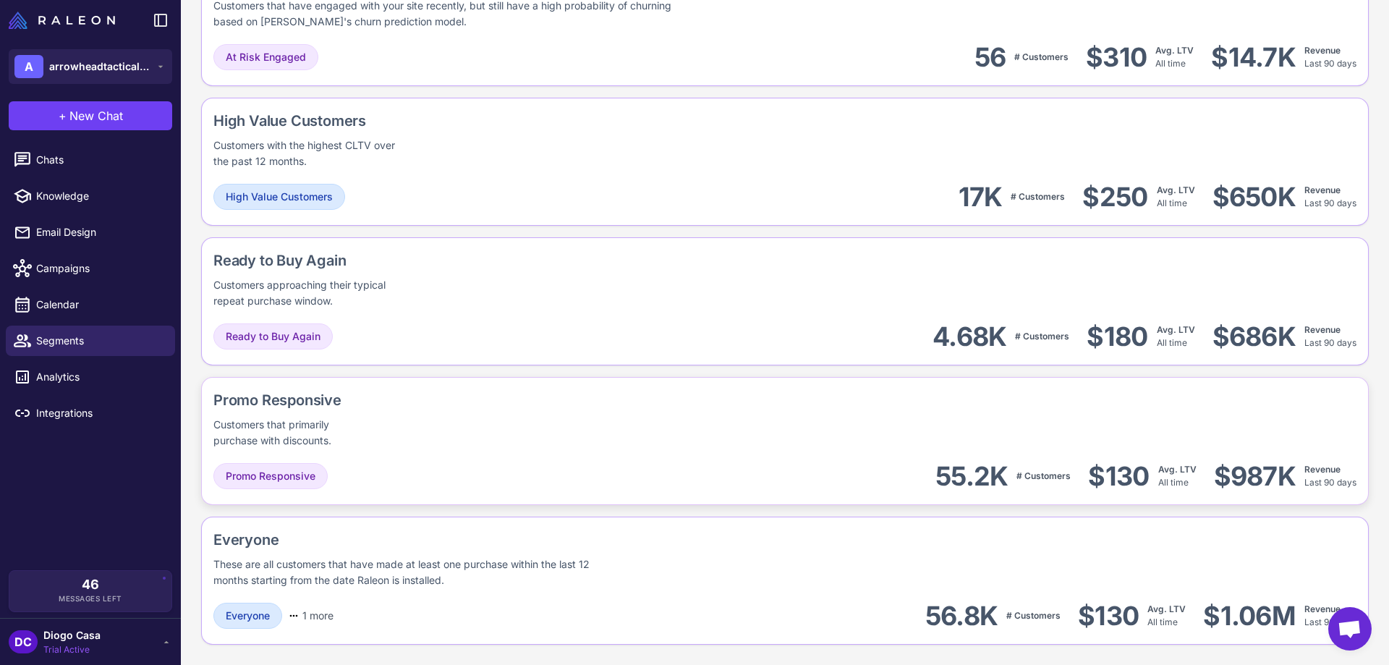
click at [478, 430] on div "Promo Responsive Customers that primarily purchase with discounts." at bounding box center [784, 418] width 1143 height 59
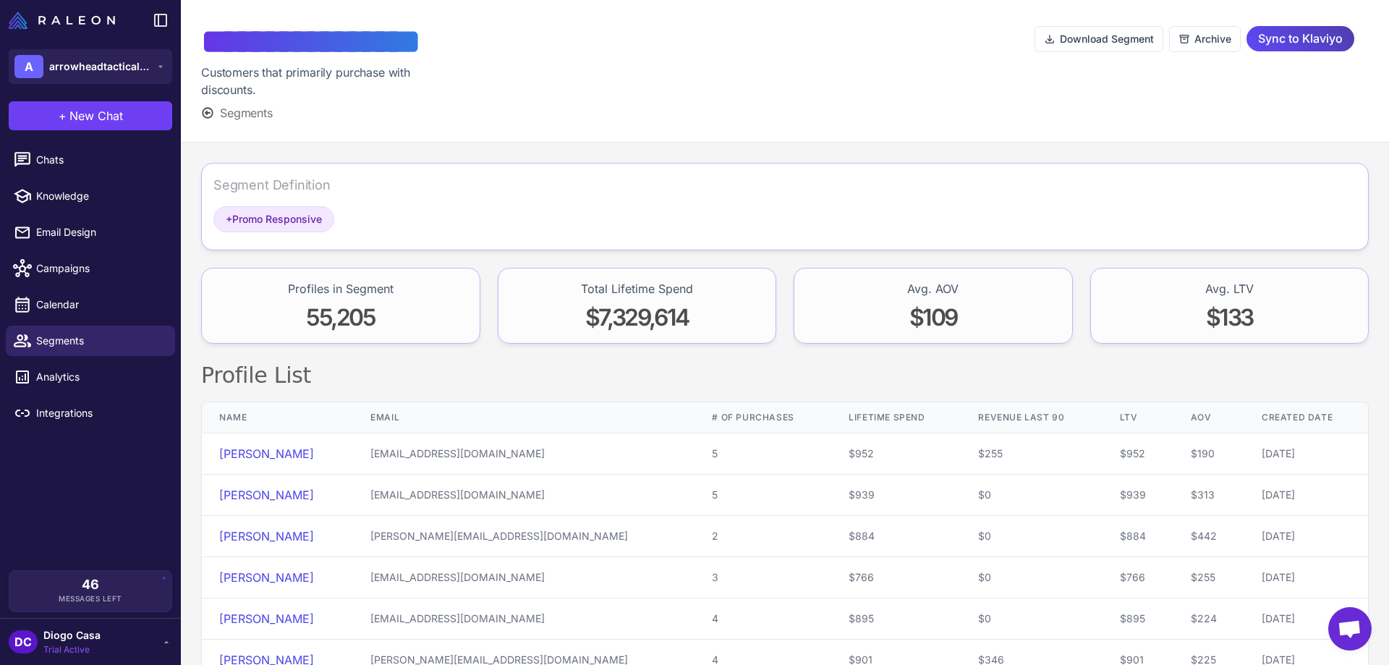
click at [242, 106] on span "Segments" at bounding box center [246, 112] width 53 height 17
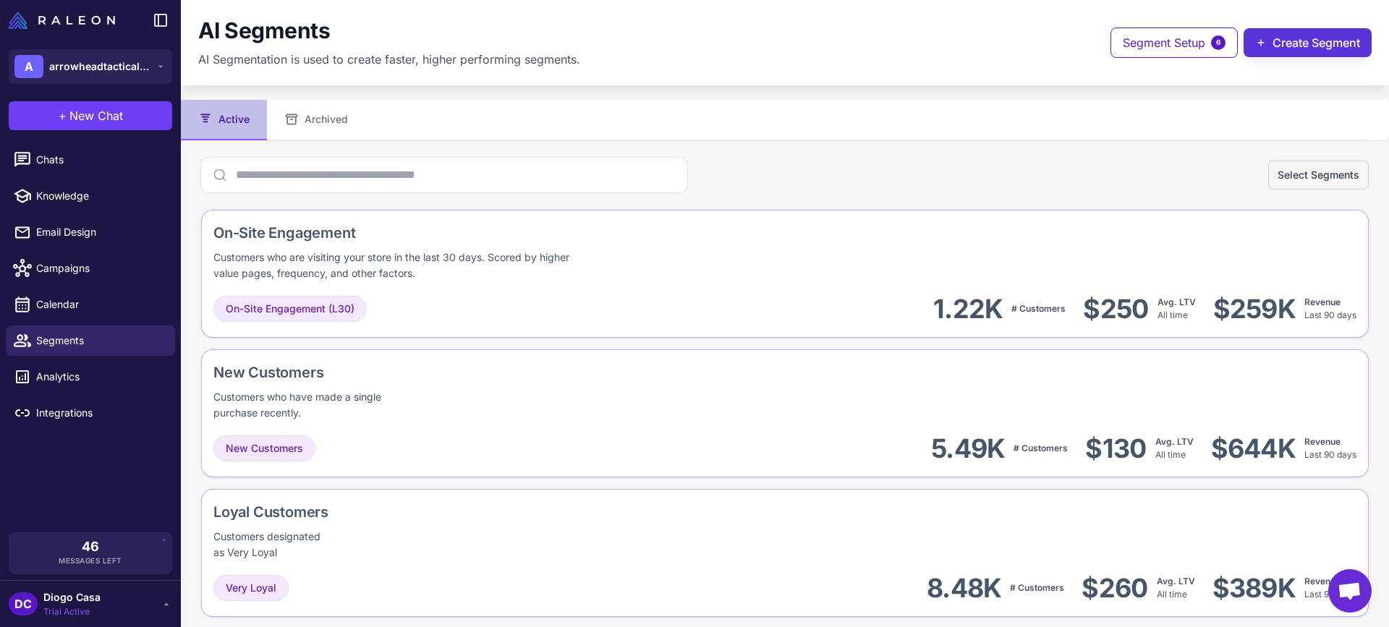
click at [1298, 39] on button "Create Segment" at bounding box center [1308, 42] width 128 height 29
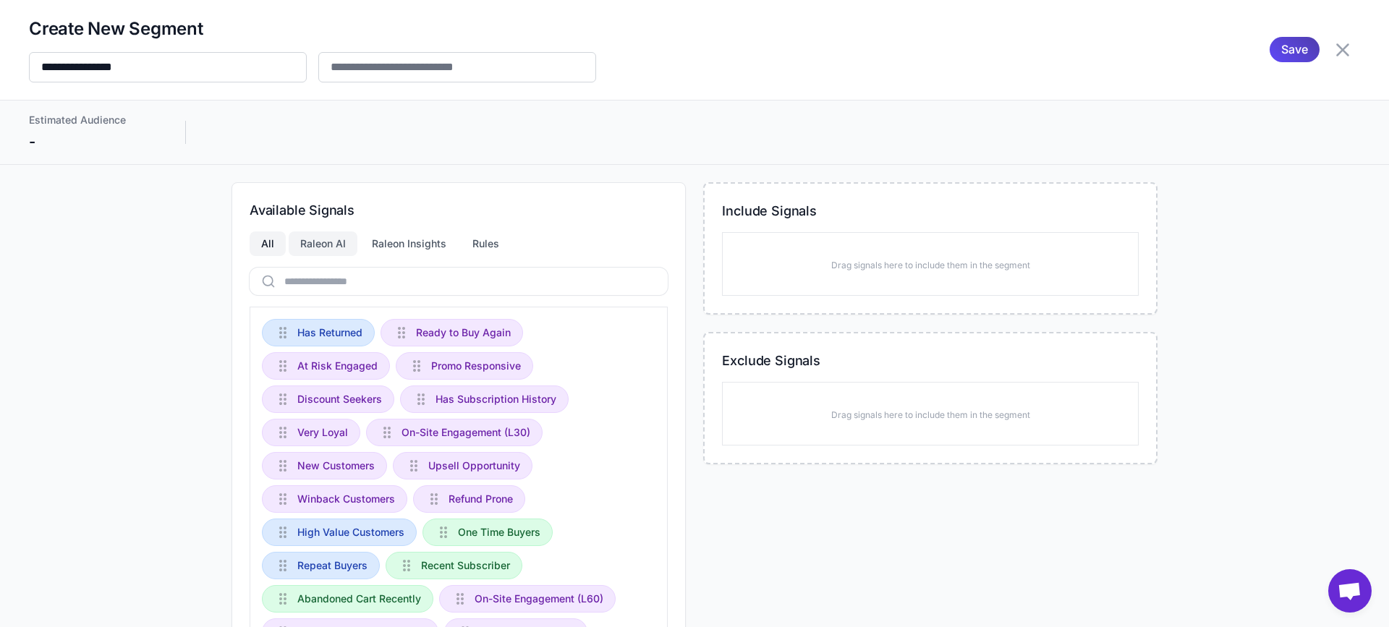
click at [310, 249] on div "Raleon AI" at bounding box center [323, 244] width 69 height 25
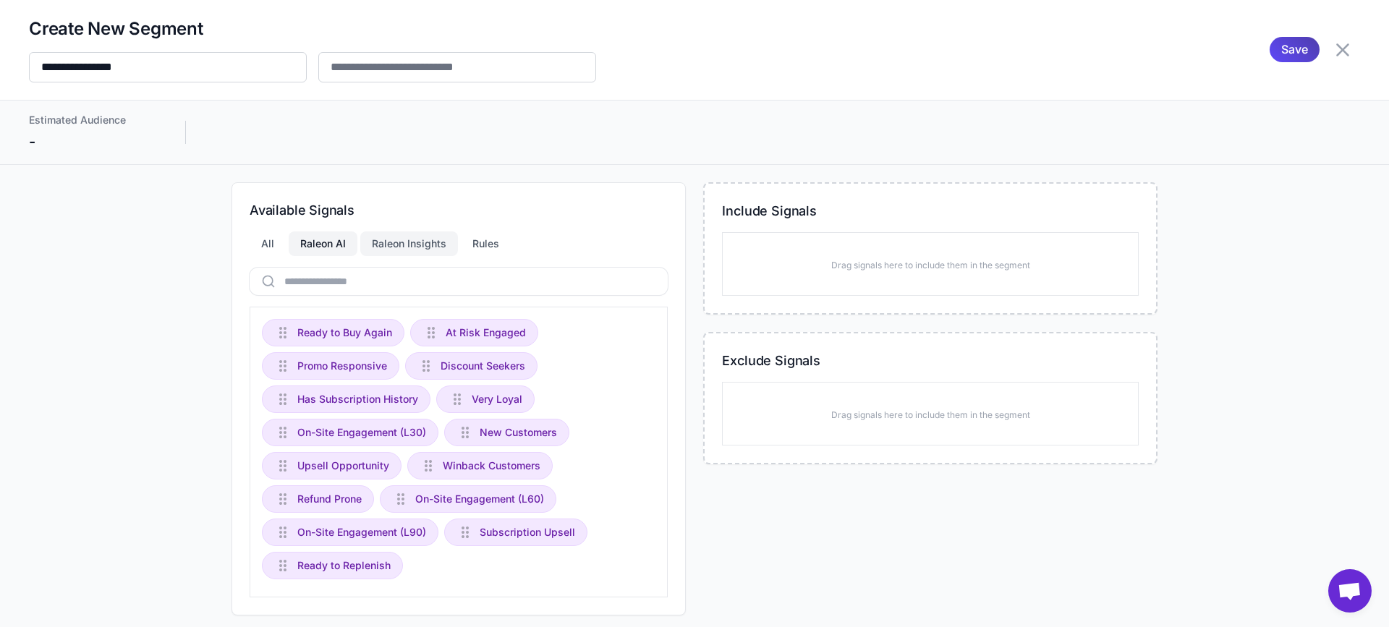
click at [405, 243] on div "Raleon Insights" at bounding box center [409, 244] width 98 height 25
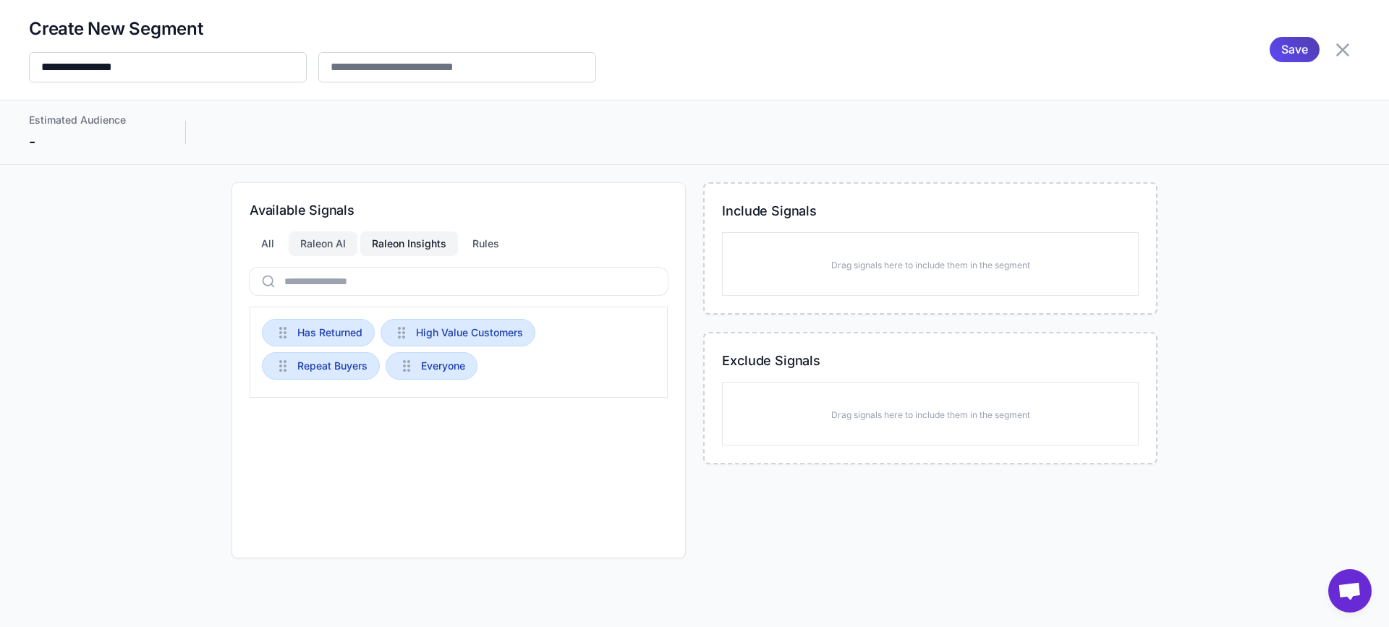
click at [306, 247] on div "Raleon AI" at bounding box center [323, 244] width 69 height 25
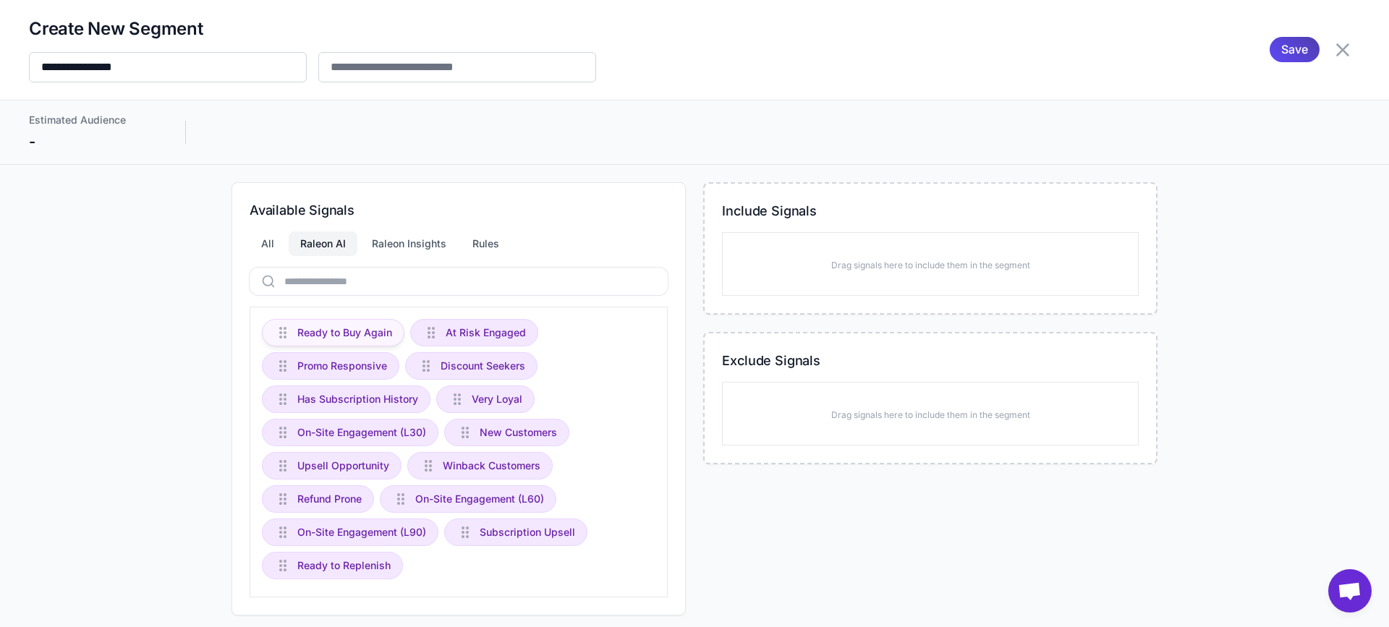
scroll to position [17, 0]
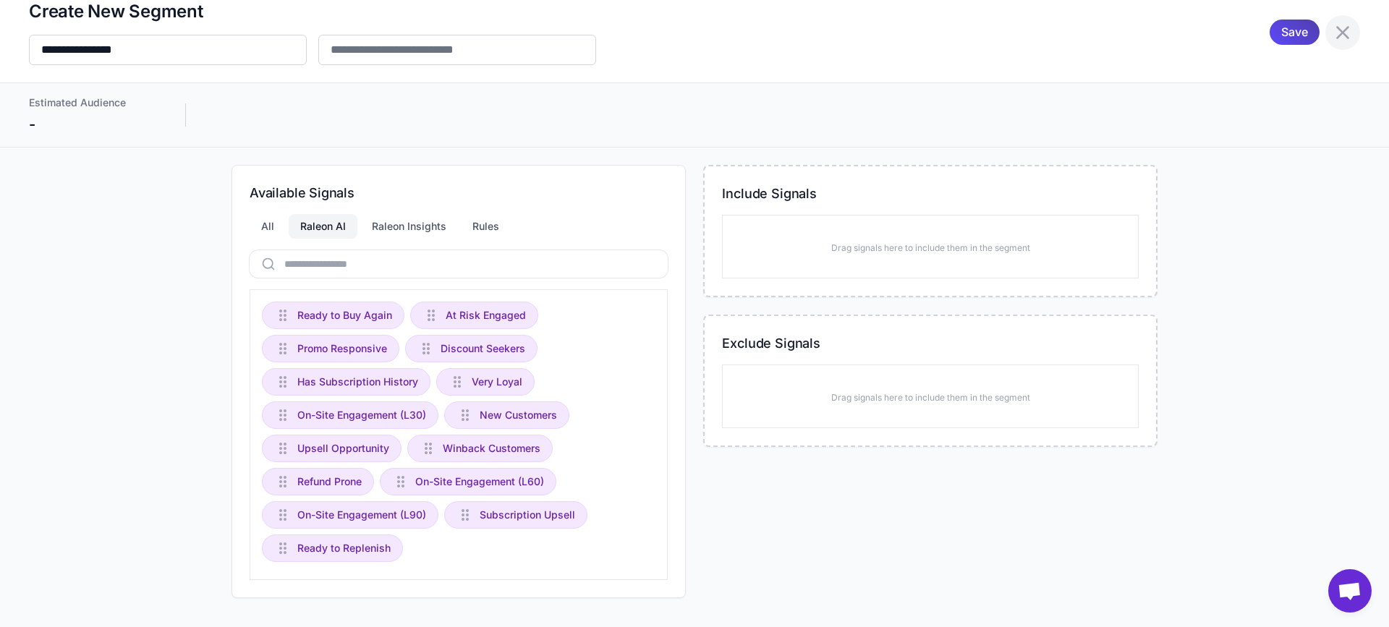
click at [1337, 28] on icon at bounding box center [1343, 32] width 13 height 13
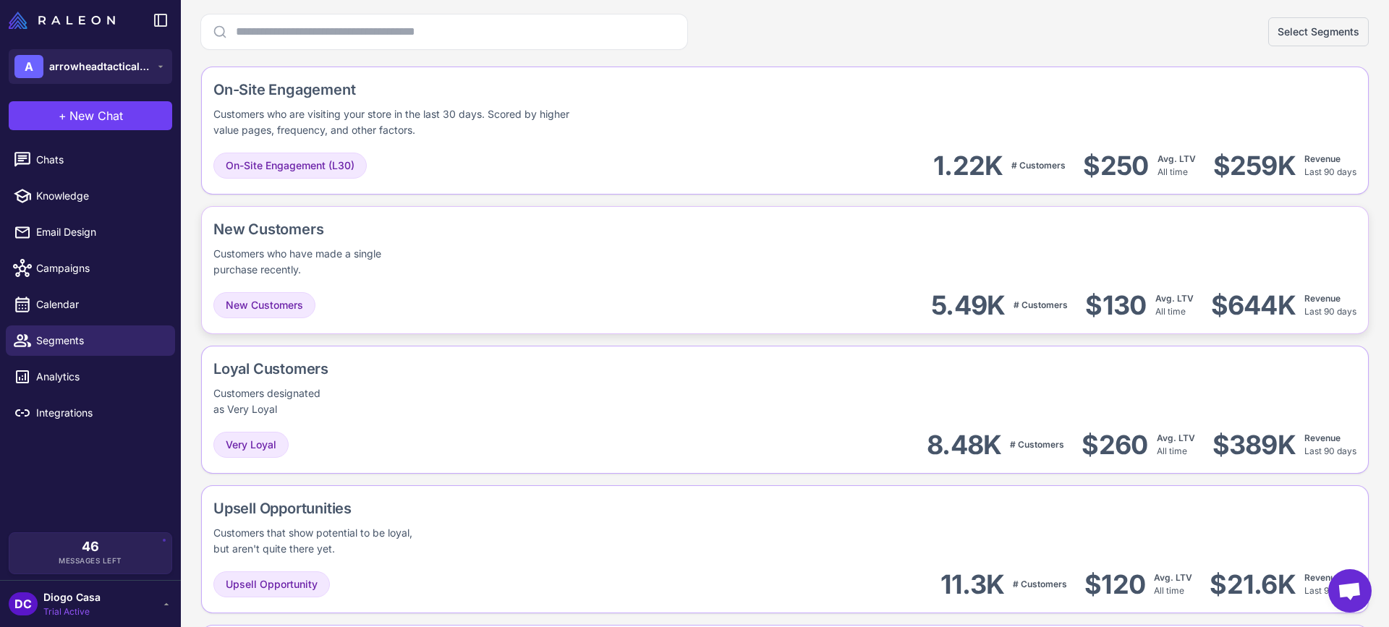
scroll to position [145, 0]
click at [562, 107] on div "Customers who are visiting your store in the last 30 days. Scored by higher val…" at bounding box center [400, 121] width 374 height 32
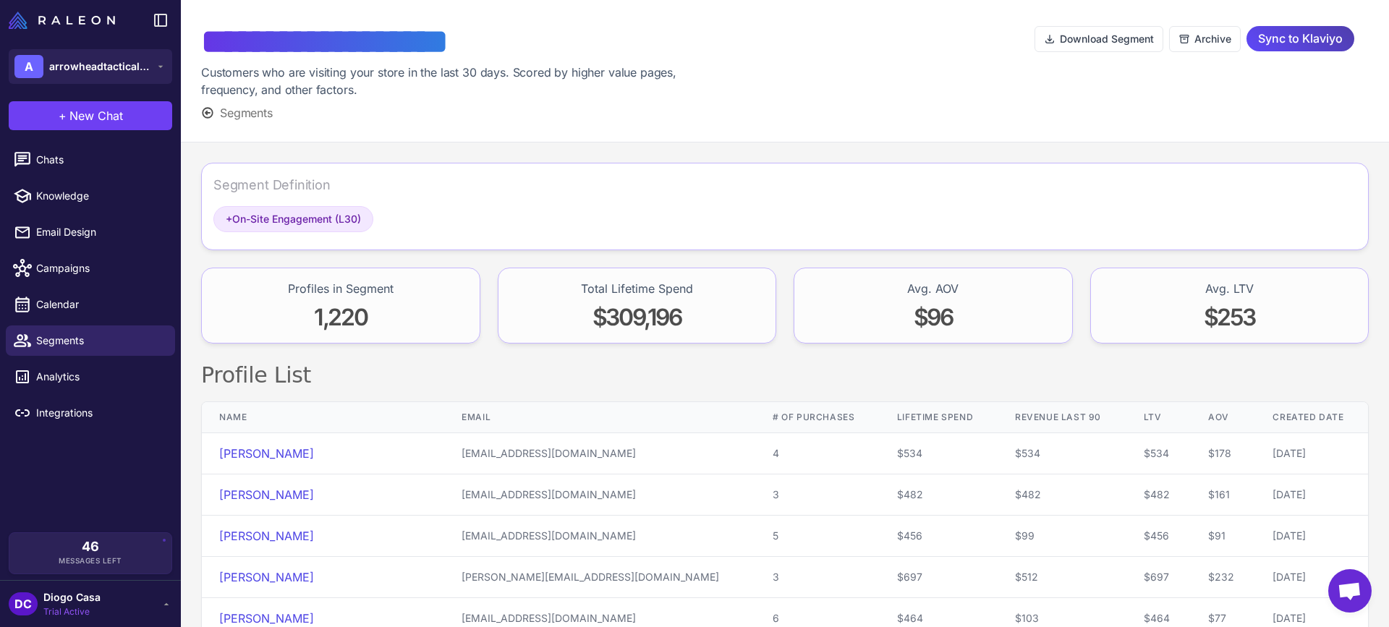
click at [244, 108] on span "Segments" at bounding box center [246, 112] width 53 height 17
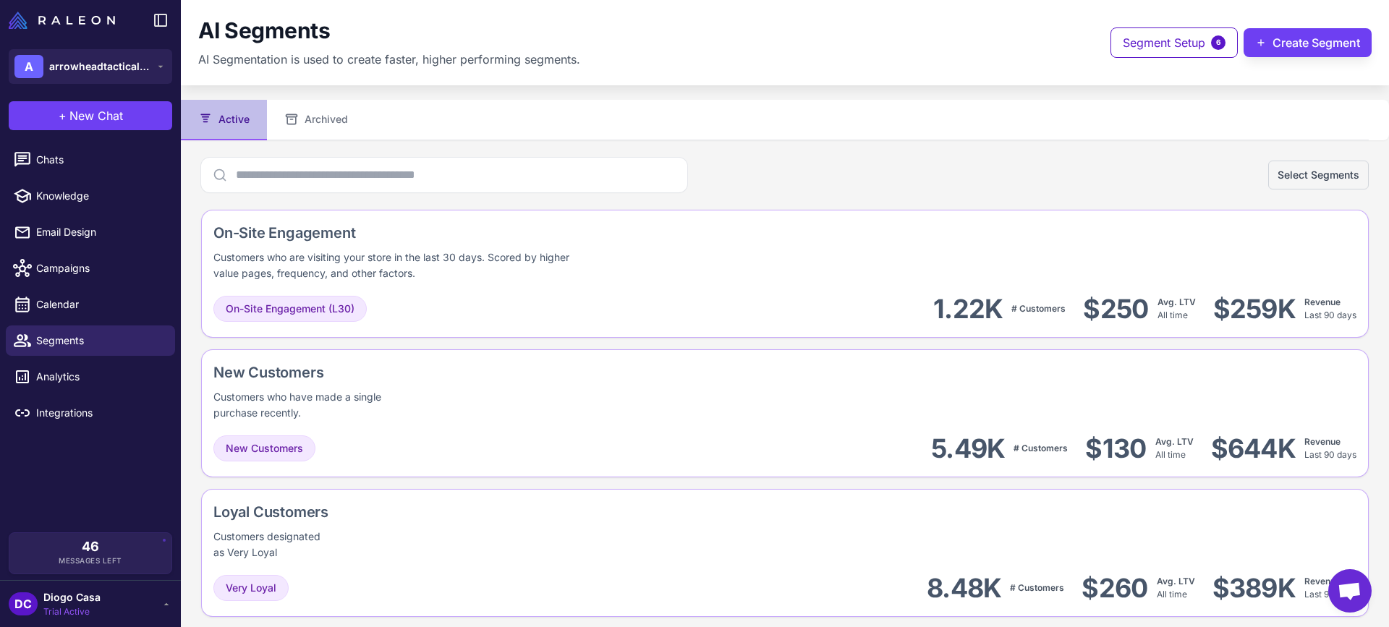
click at [1287, 59] on div "AI Segments AI Segmentation is used to create faster, higher performing segment…" at bounding box center [785, 42] width 1174 height 51
click at [1290, 50] on button "Create Segment" at bounding box center [1308, 42] width 128 height 29
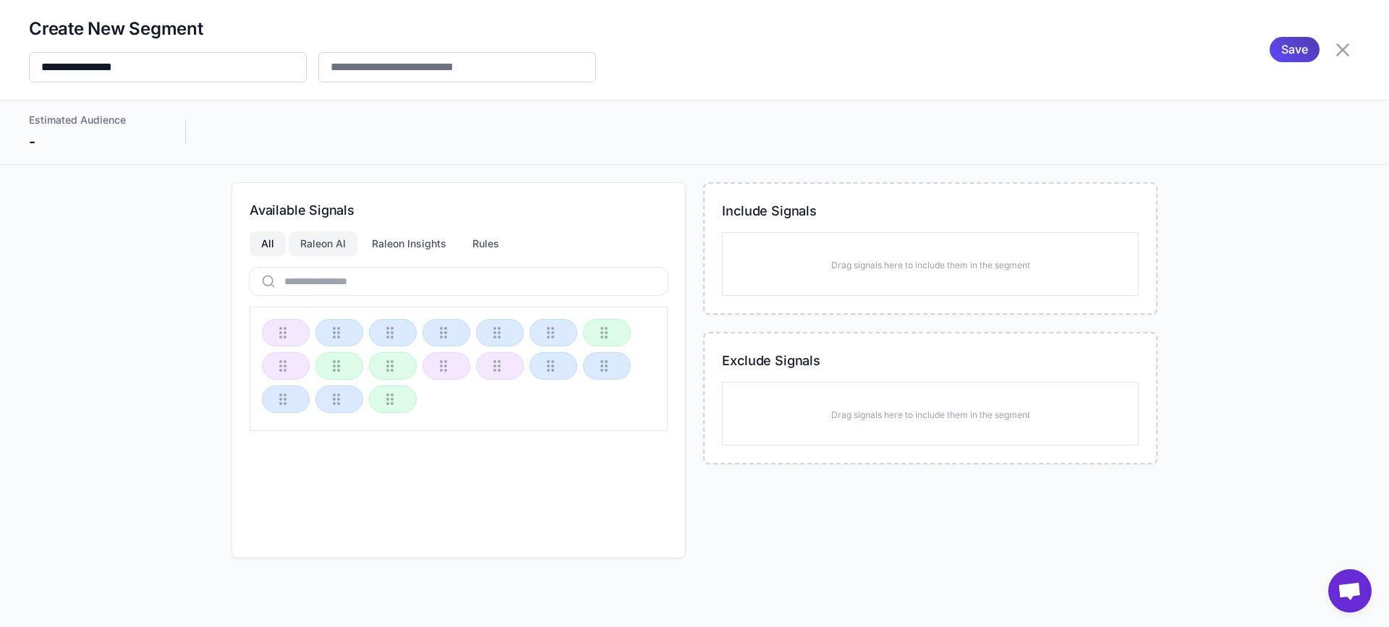
click at [326, 245] on div "Raleon AI" at bounding box center [323, 244] width 69 height 25
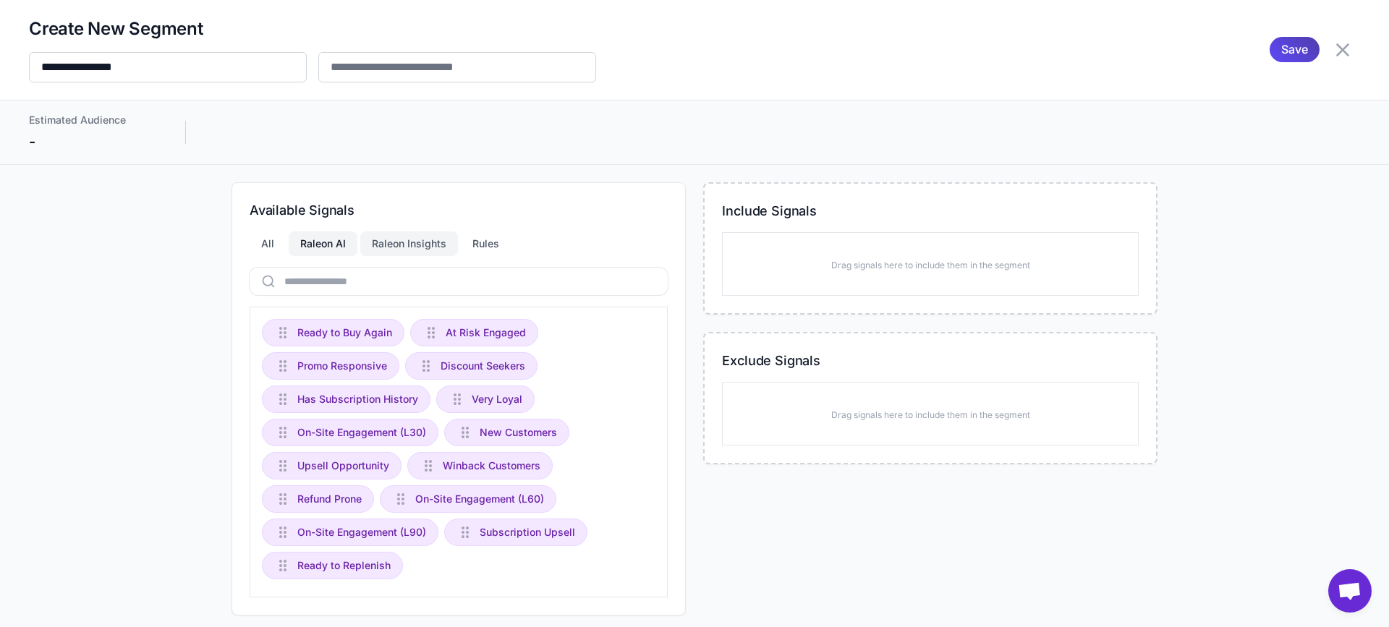
click at [444, 247] on div "Raleon Insights" at bounding box center [409, 244] width 98 height 25
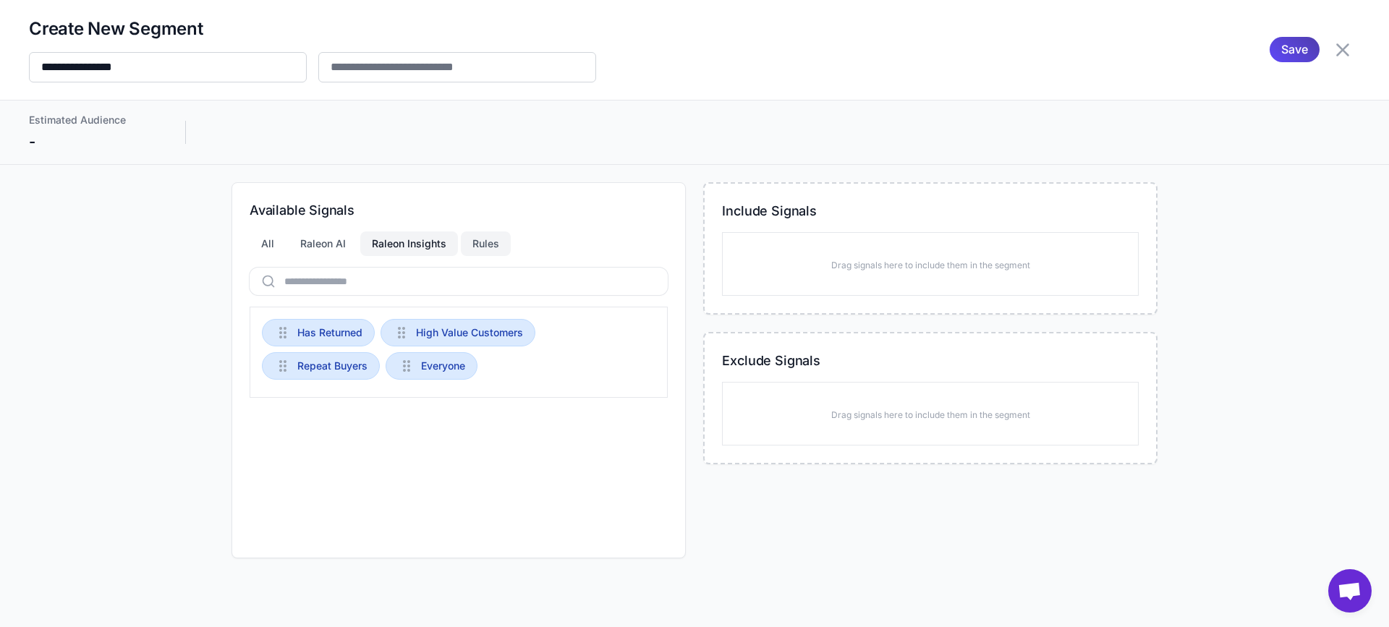
click at [499, 245] on div "Rules" at bounding box center [486, 244] width 50 height 25
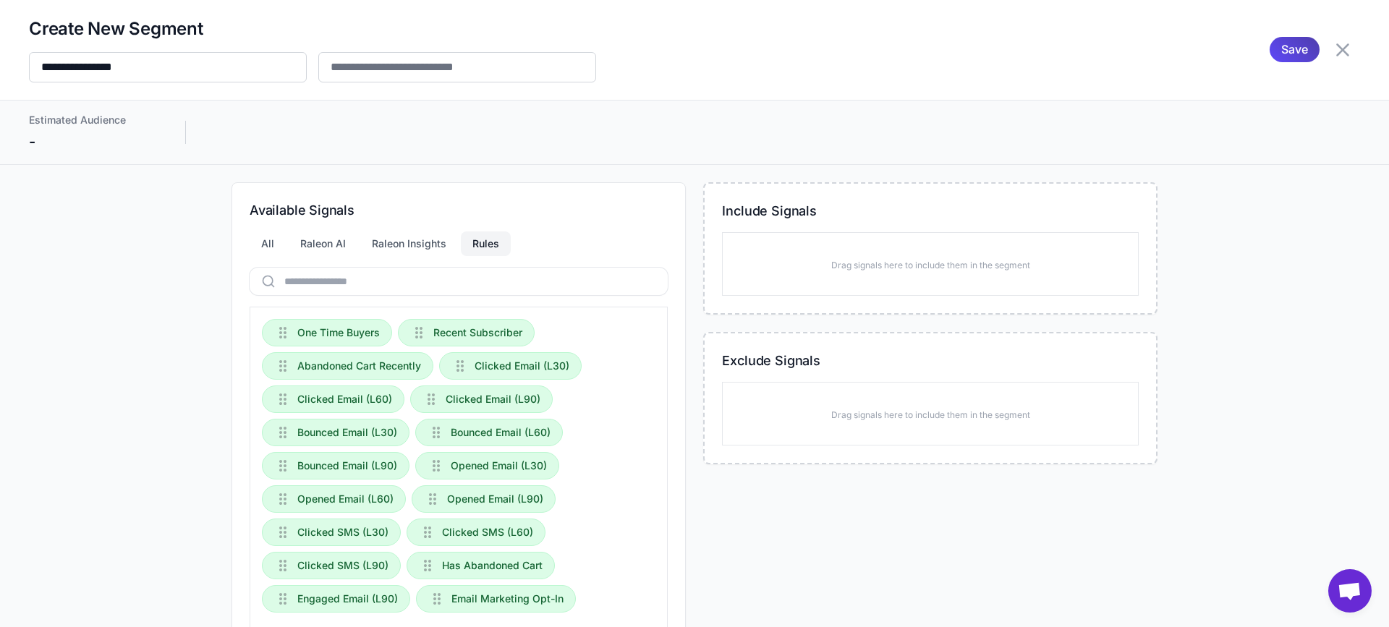
drag, startPoint x: 231, startPoint y: 250, endPoint x: 243, endPoint y: 250, distance: 12.3
click at [234, 250] on div "Available Signals All Raleon AI Raleon Insights Rules One Time Buyers Recent Su…" at bounding box center [459, 415] width 454 height 467
click at [250, 247] on div "All" at bounding box center [268, 244] width 36 height 25
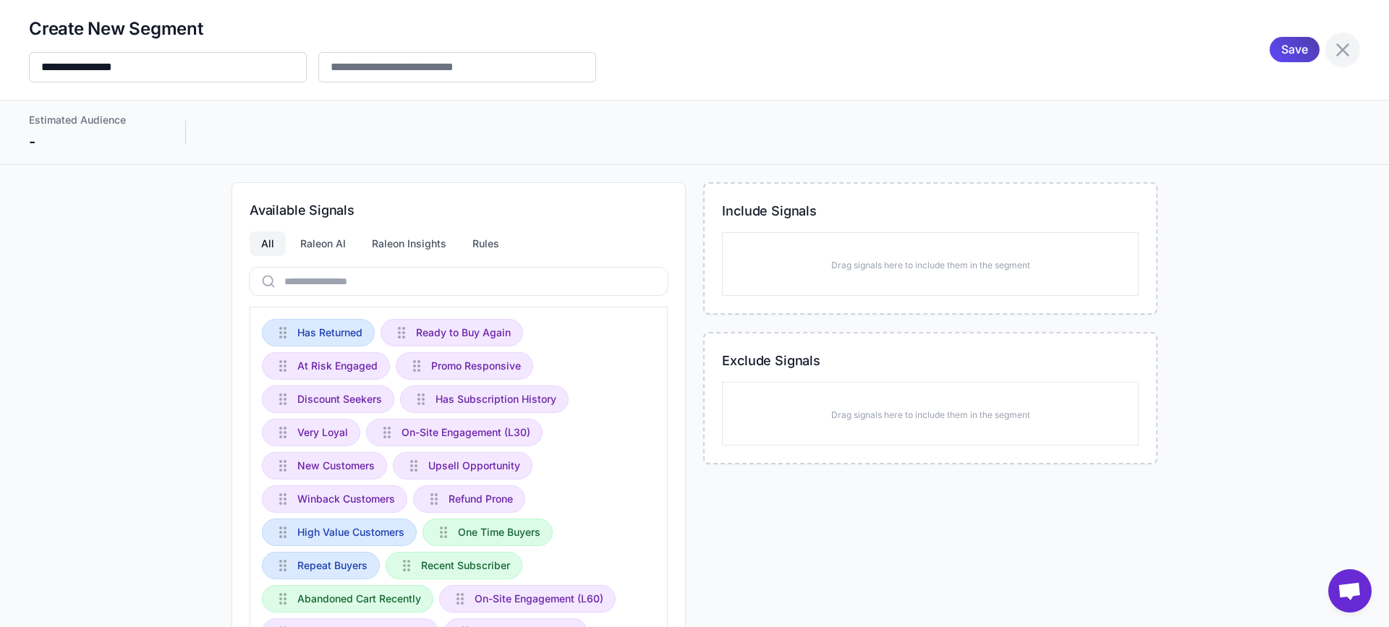
click at [1337, 48] on icon at bounding box center [1343, 49] width 13 height 13
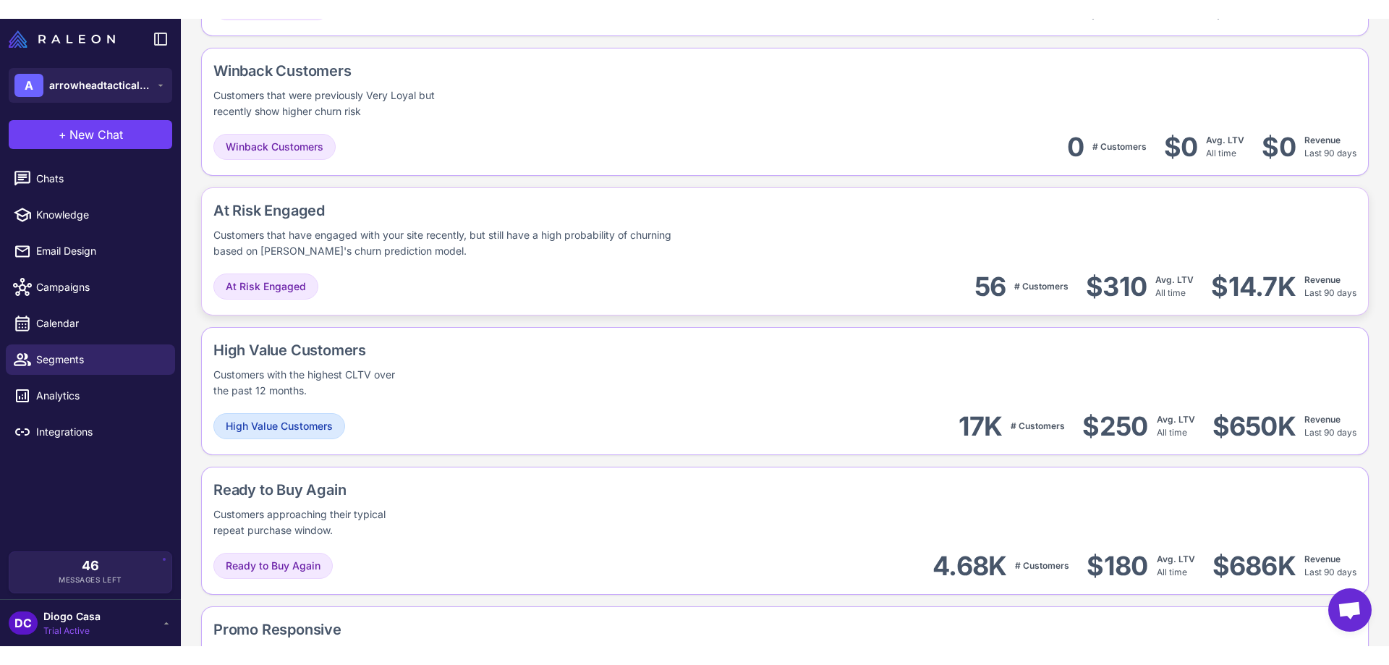
scroll to position [698, 0]
